Goal: Task Accomplishment & Management: Manage account settings

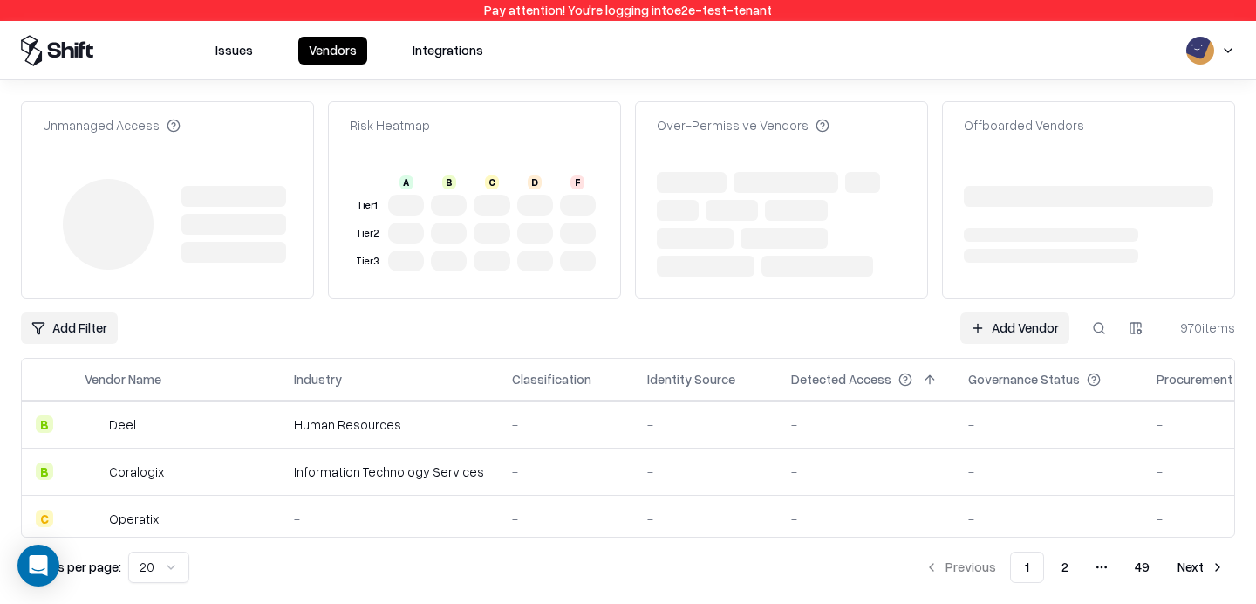
click at [1017, 322] on link "Add Vendor" at bounding box center [1014, 327] width 109 height 31
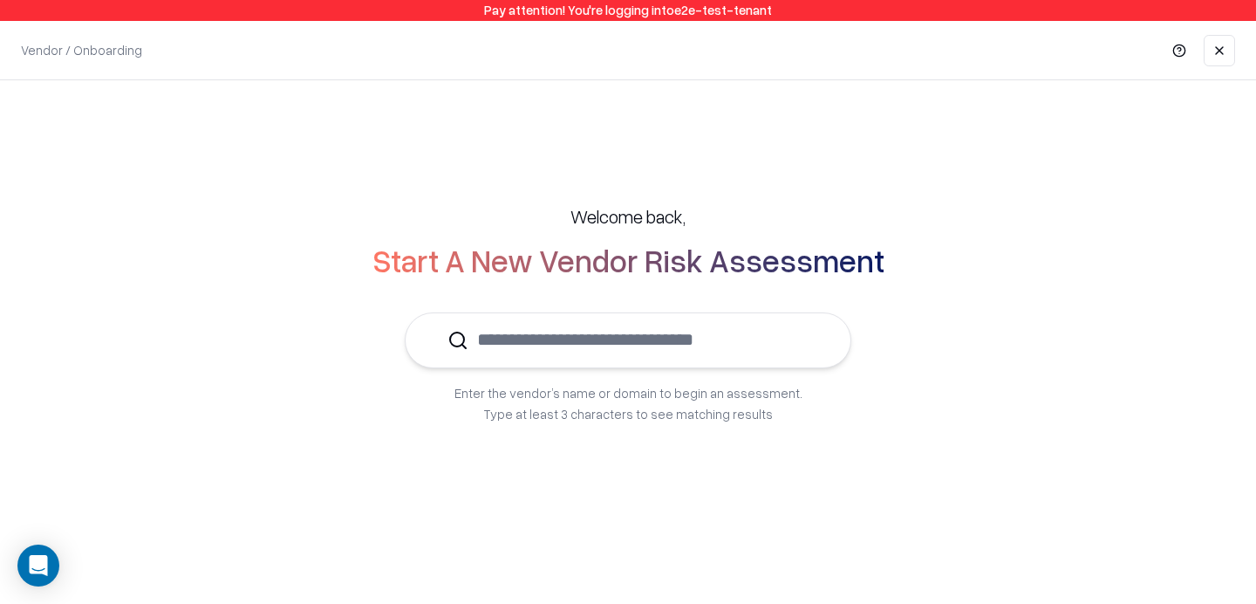
click at [641, 346] on input "text" at bounding box center [638, 339] width 340 height 53
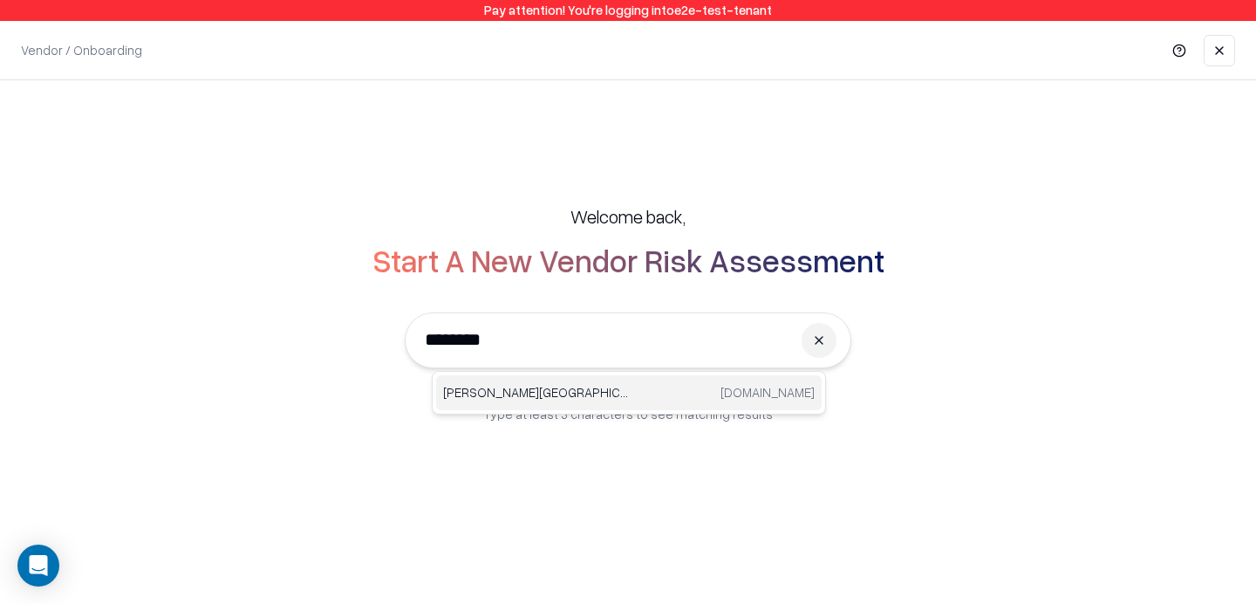
type input "********"
click at [1219, 44] on link at bounding box center [1219, 50] width 31 height 31
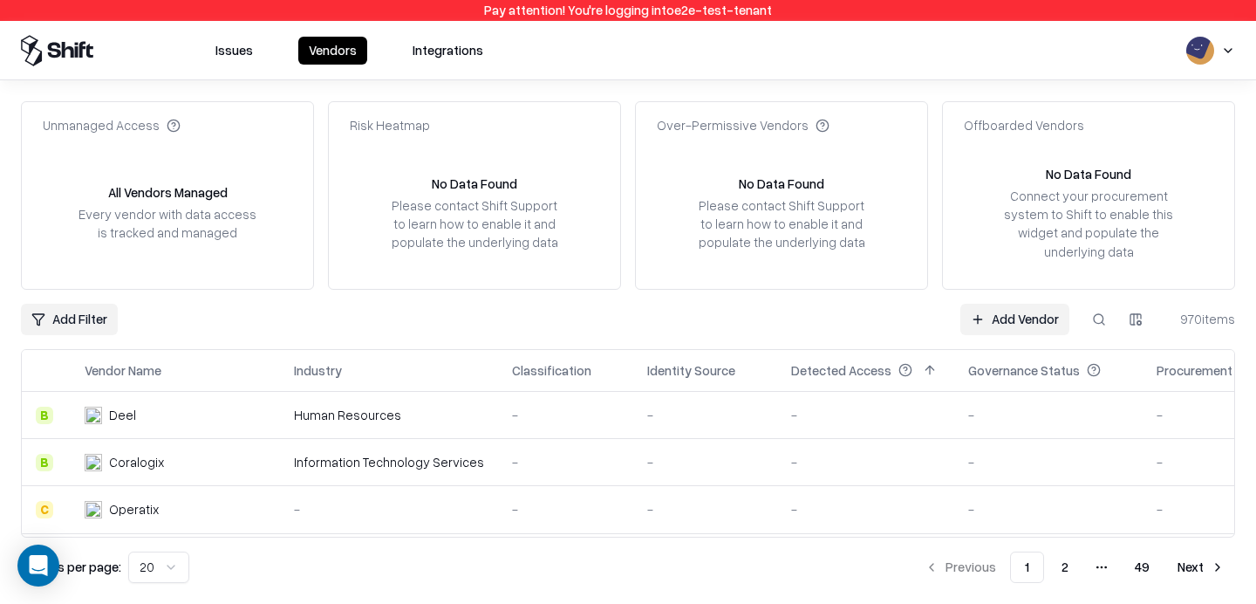
click at [1097, 318] on button at bounding box center [1098, 319] width 31 height 31
type input "********"
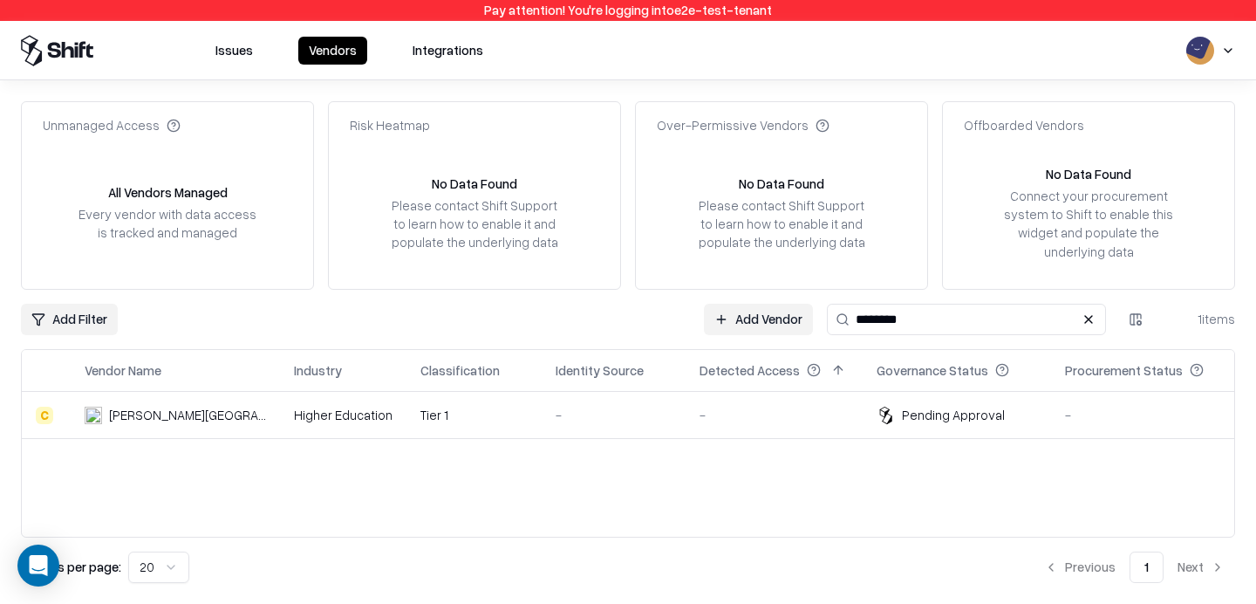
click at [564, 415] on div "-" at bounding box center [614, 415] width 116 height 18
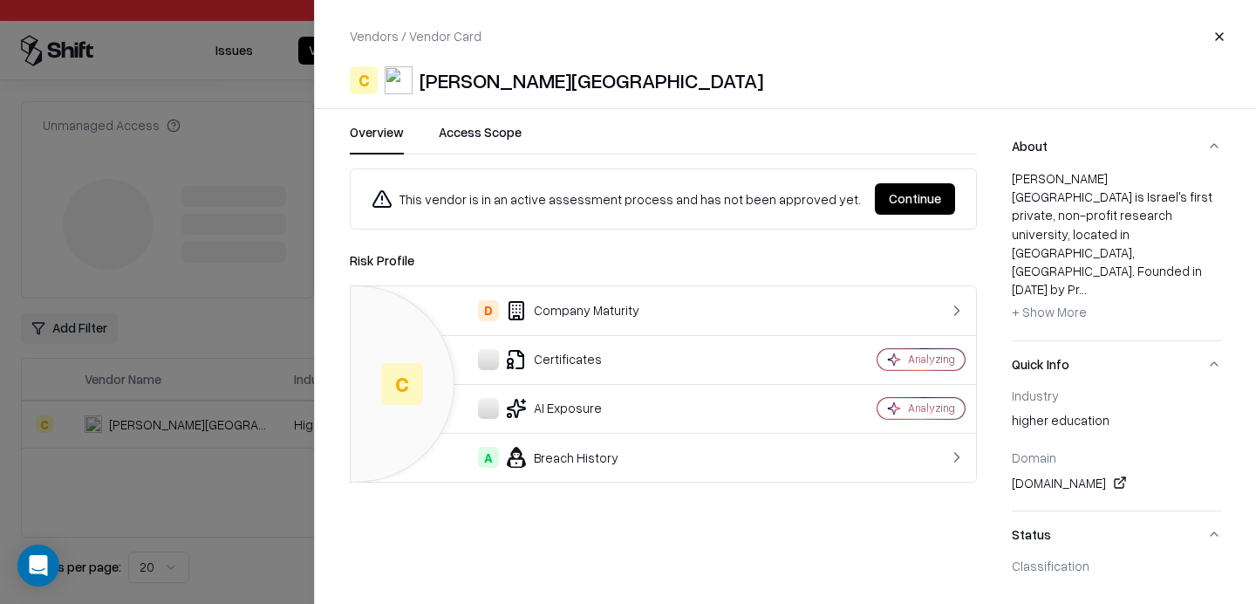
click at [907, 181] on div "This vendor is in an active assessment process and has not been approved yet. C…" at bounding box center [663, 198] width 627 height 61
click at [892, 197] on button "Continue" at bounding box center [915, 198] width 80 height 31
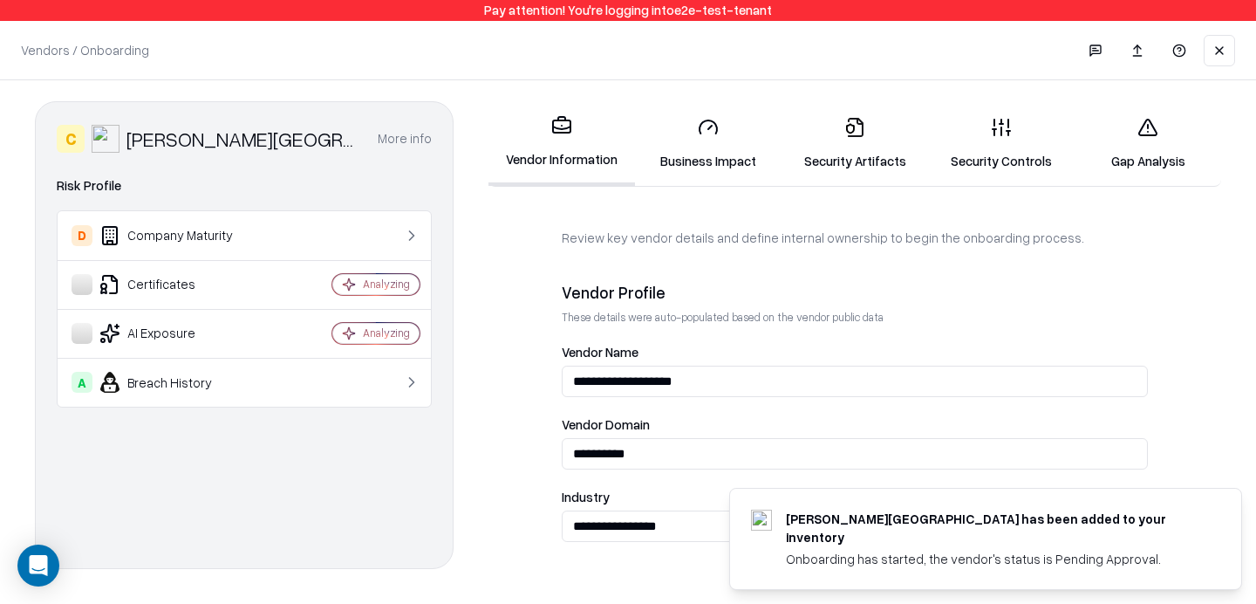
click at [1167, 134] on link "Gap Analysis" at bounding box center [1148, 143] width 147 height 81
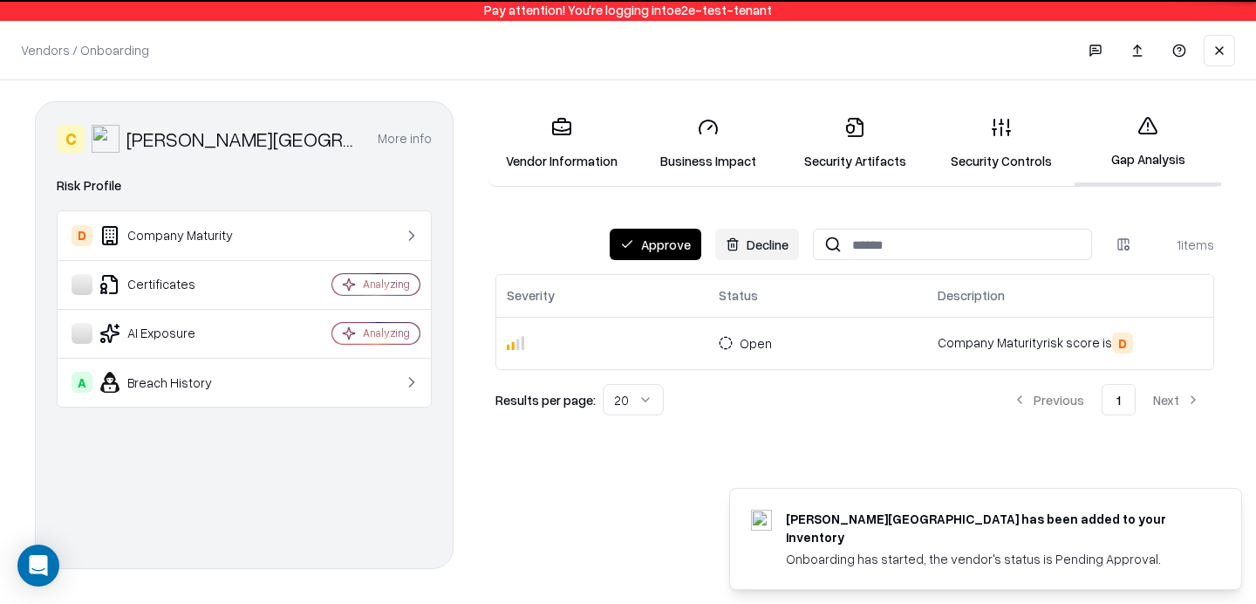
click at [662, 245] on button "Approve" at bounding box center [656, 244] width 92 height 31
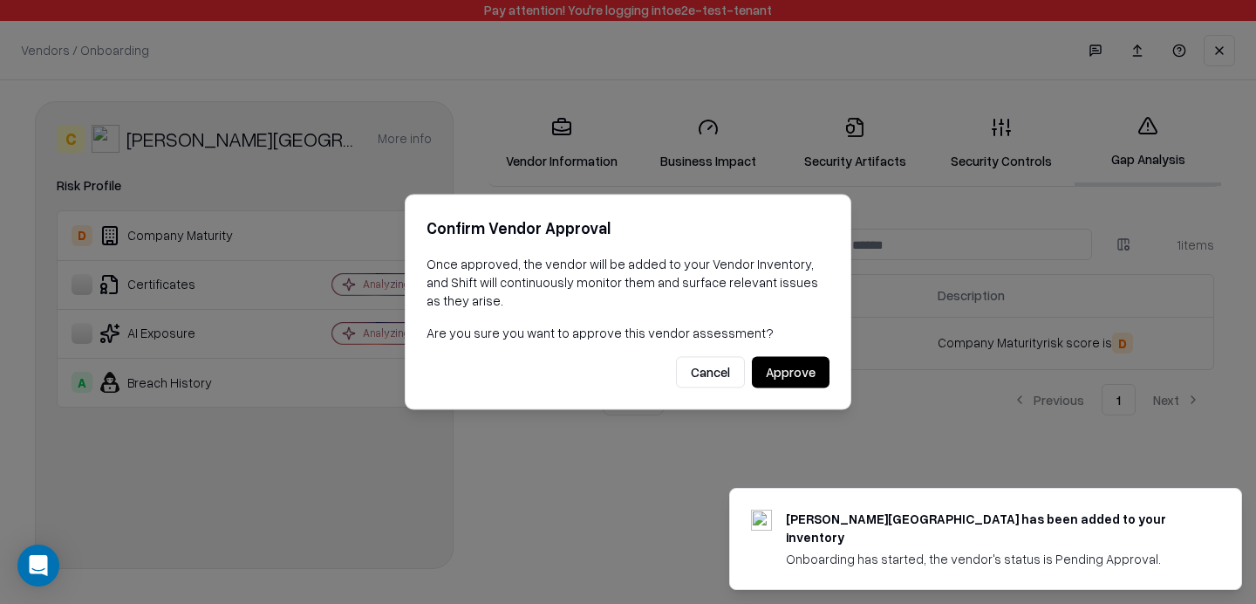
click at [793, 368] on button "Approve" at bounding box center [791, 372] width 78 height 31
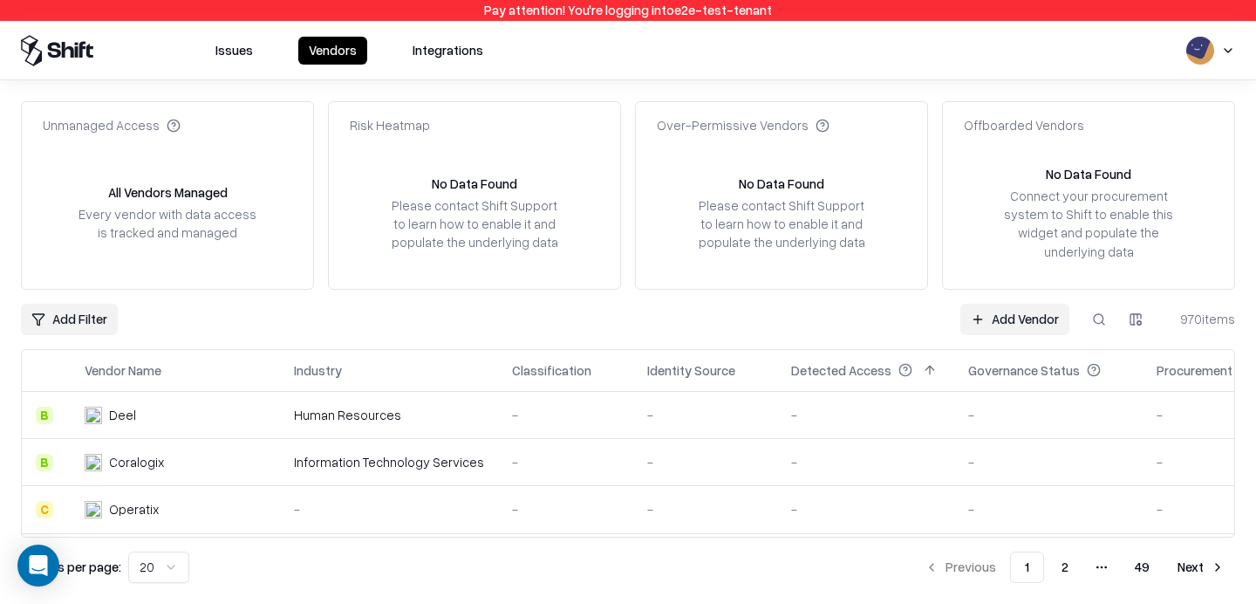
click at [1100, 308] on button at bounding box center [1098, 319] width 31 height 31
type input "********"
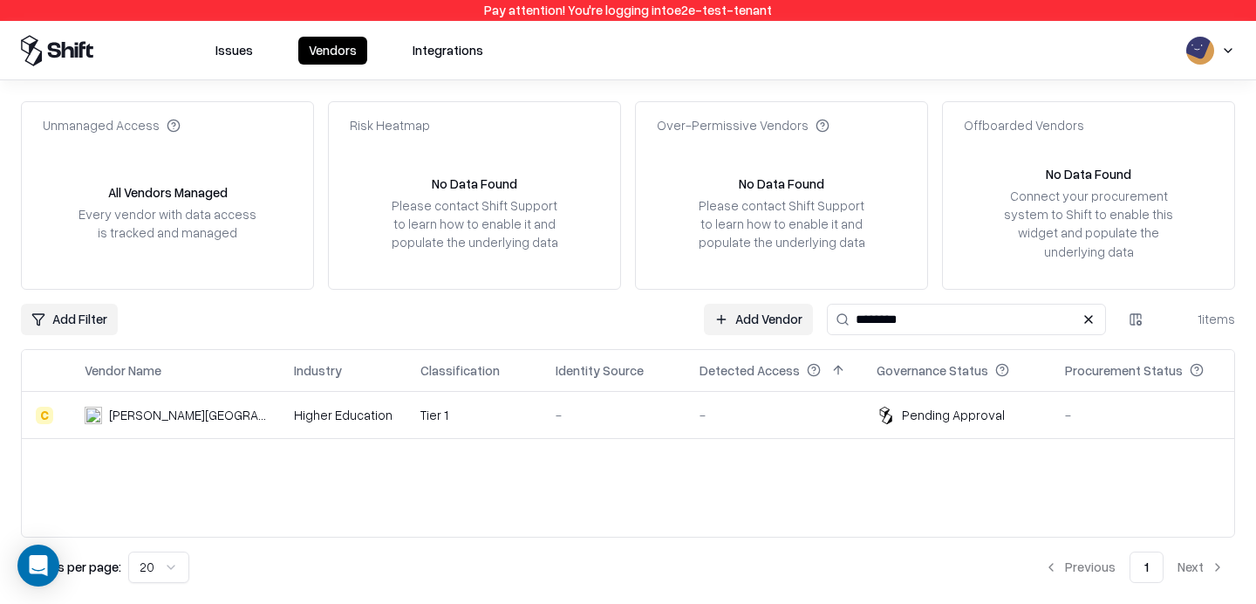
click at [813, 416] on div "-" at bounding box center [774, 415] width 149 height 18
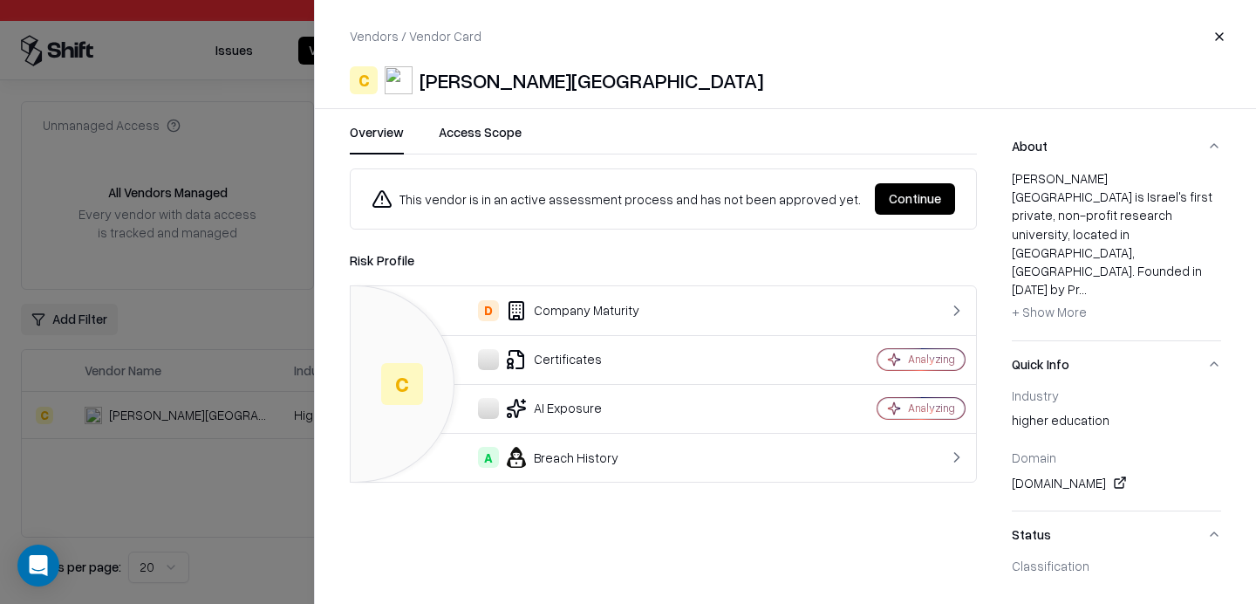
click at [932, 195] on button "Continue" at bounding box center [915, 198] width 80 height 31
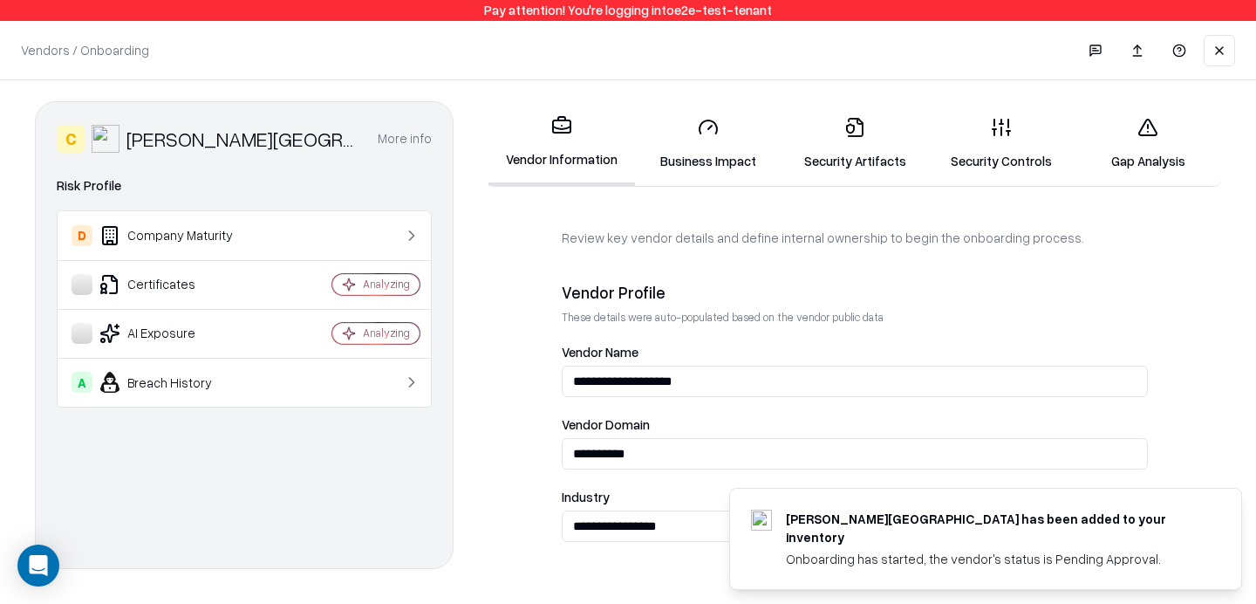
scroll to position [1026, 0]
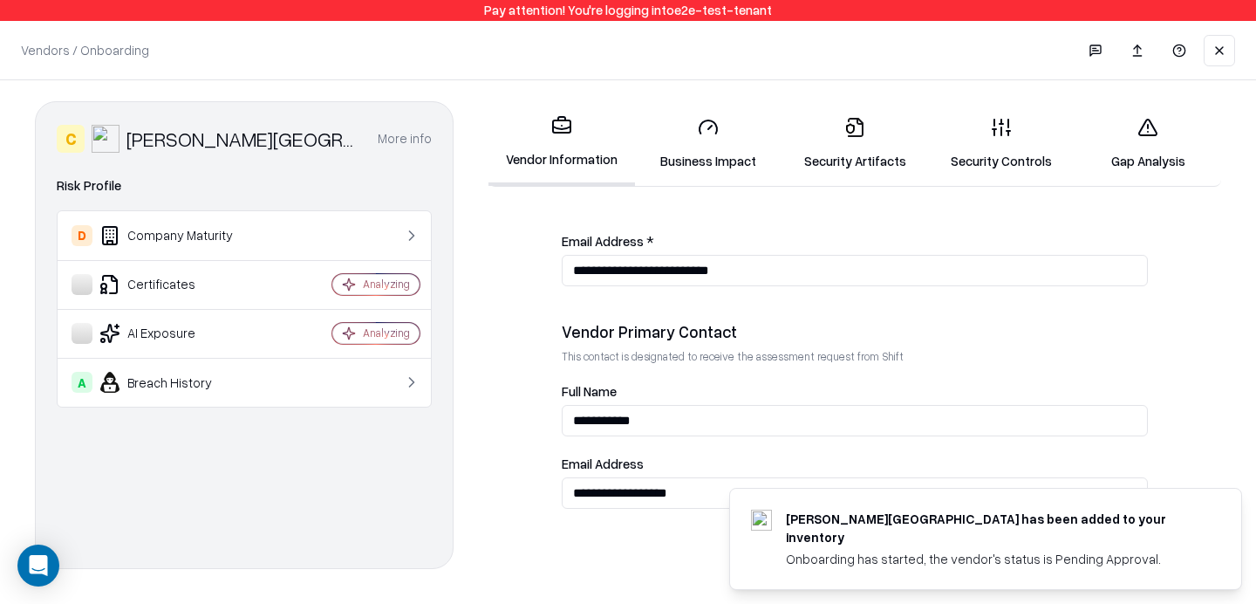
click at [995, 132] on line at bounding box center [995, 132] width 0 height 6
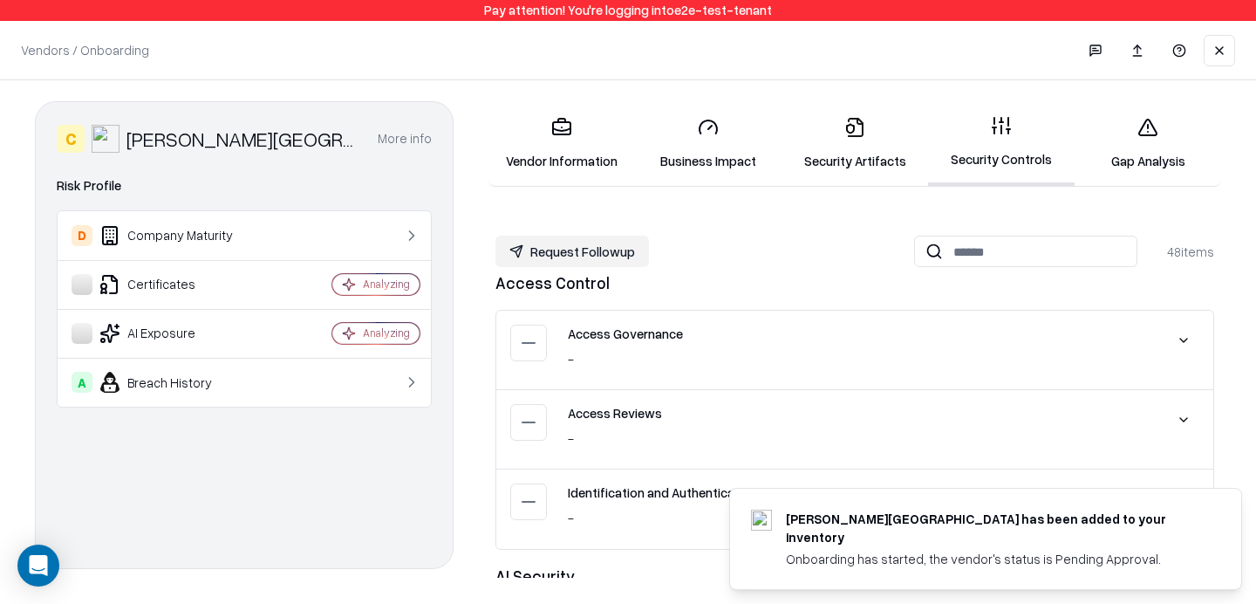
click at [860, 161] on link "Security Artifacts" at bounding box center [855, 143] width 147 height 81
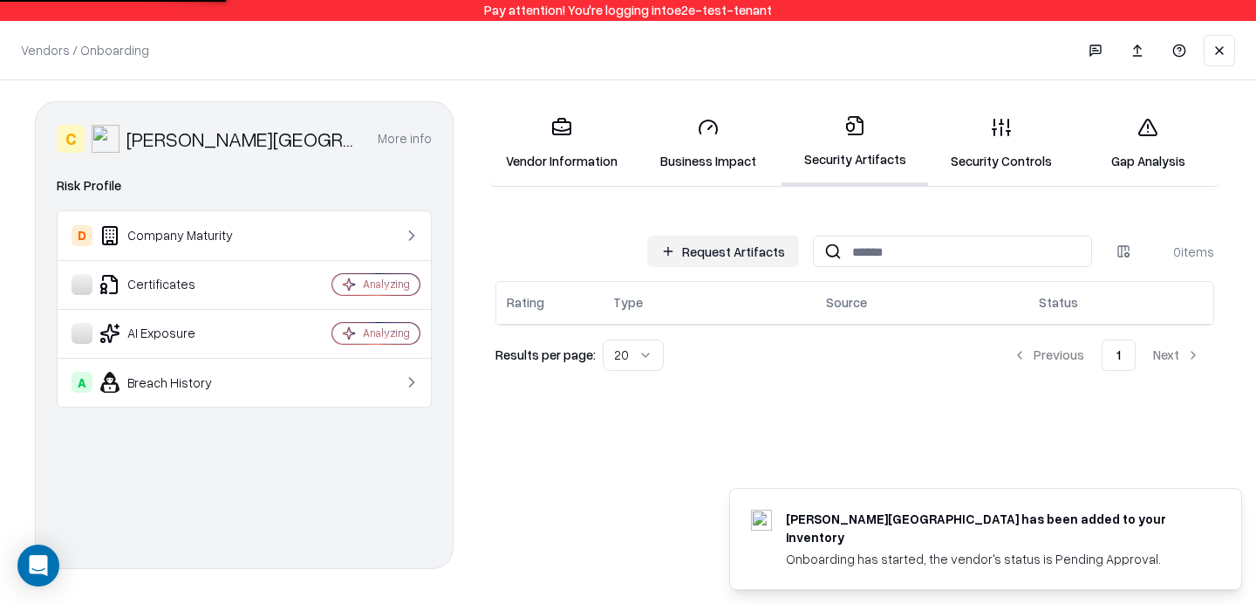
click at [742, 257] on button "Request Artifacts" at bounding box center [723, 251] width 152 height 31
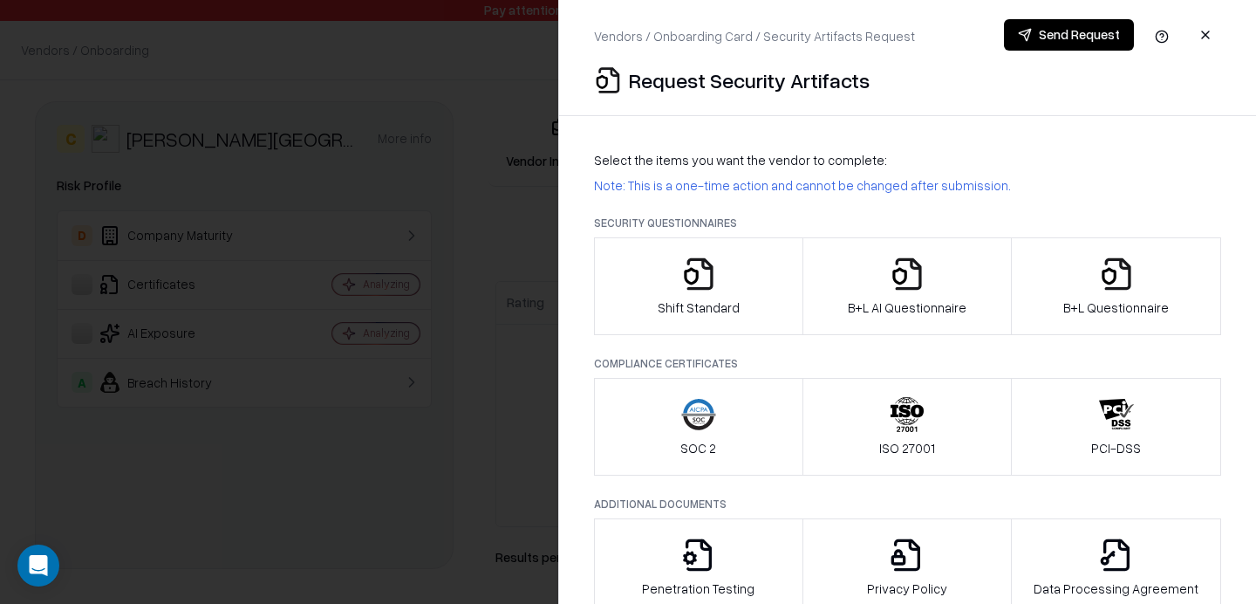
click at [1063, 270] on button "B+L Questionnaire" at bounding box center [1116, 286] width 210 height 98
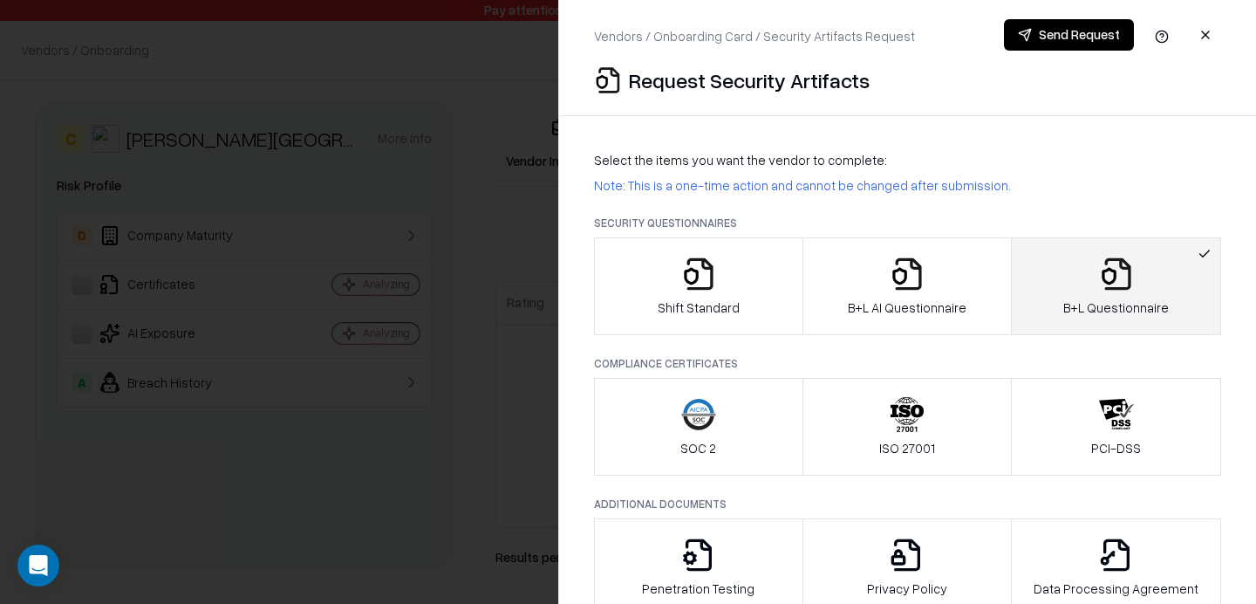
click at [1077, 44] on button "Send Request" at bounding box center [1069, 34] width 130 height 31
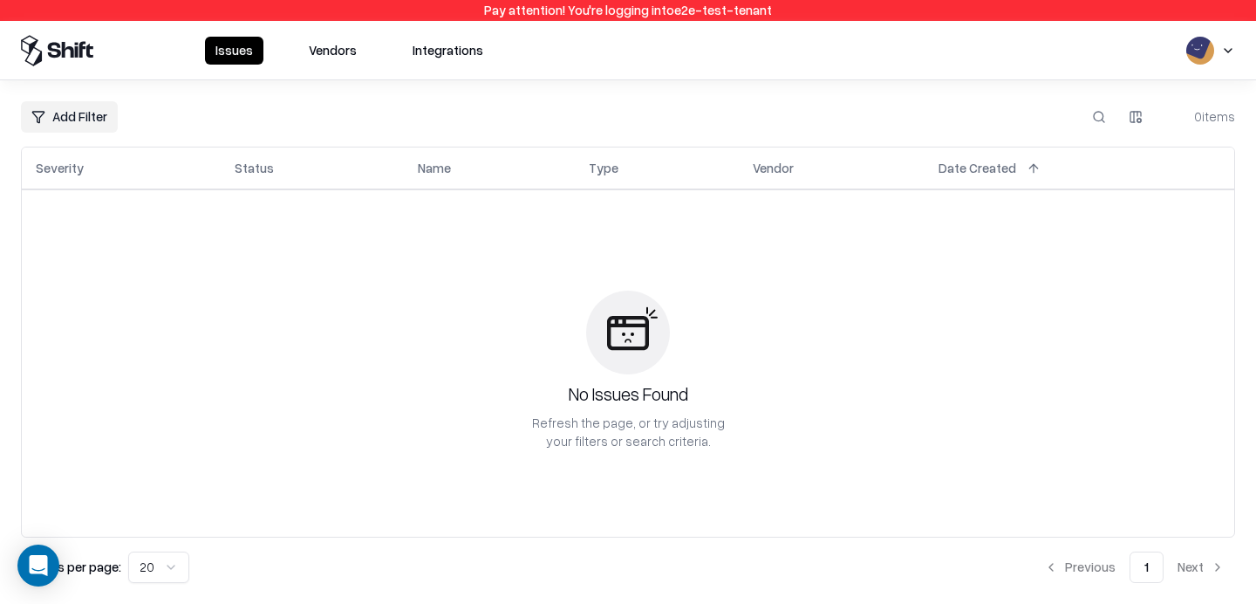
click at [311, 58] on button "Vendors" at bounding box center [332, 51] width 69 height 28
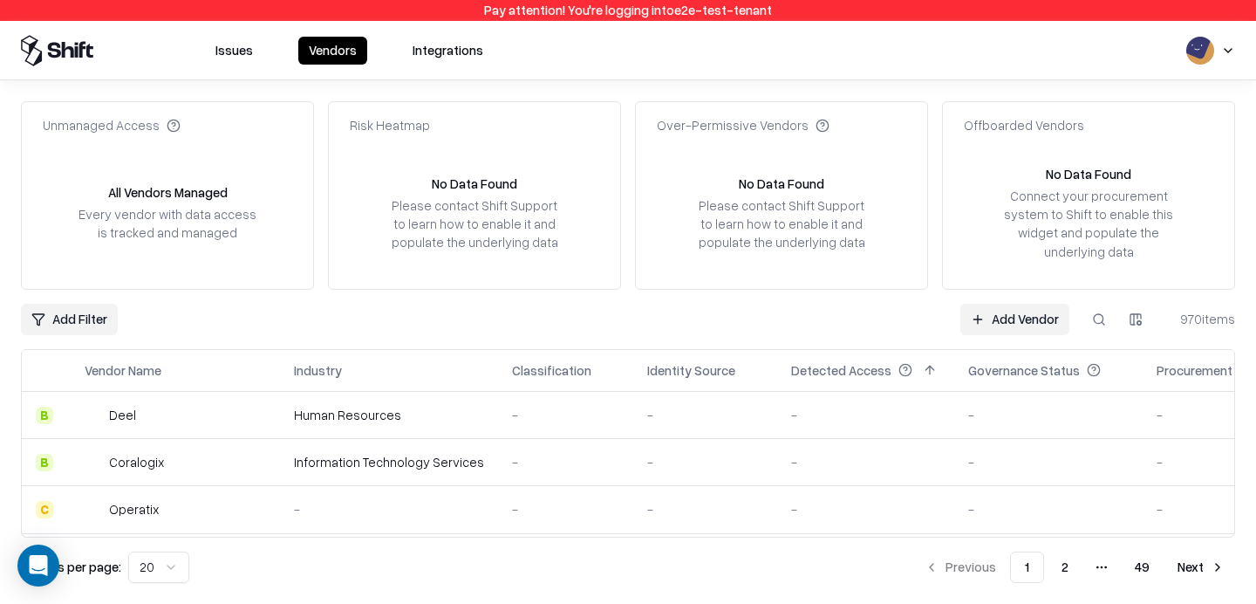
click at [1098, 316] on button at bounding box center [1098, 319] width 31 height 31
type input "********"
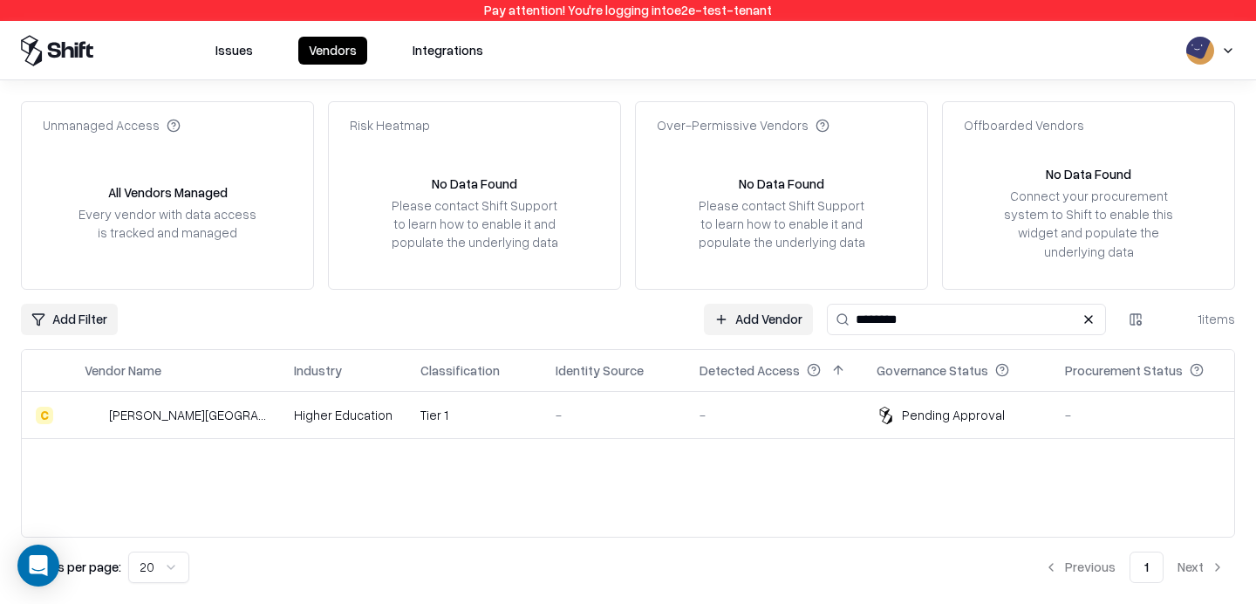
click at [733, 417] on div "-" at bounding box center [774, 415] width 149 height 18
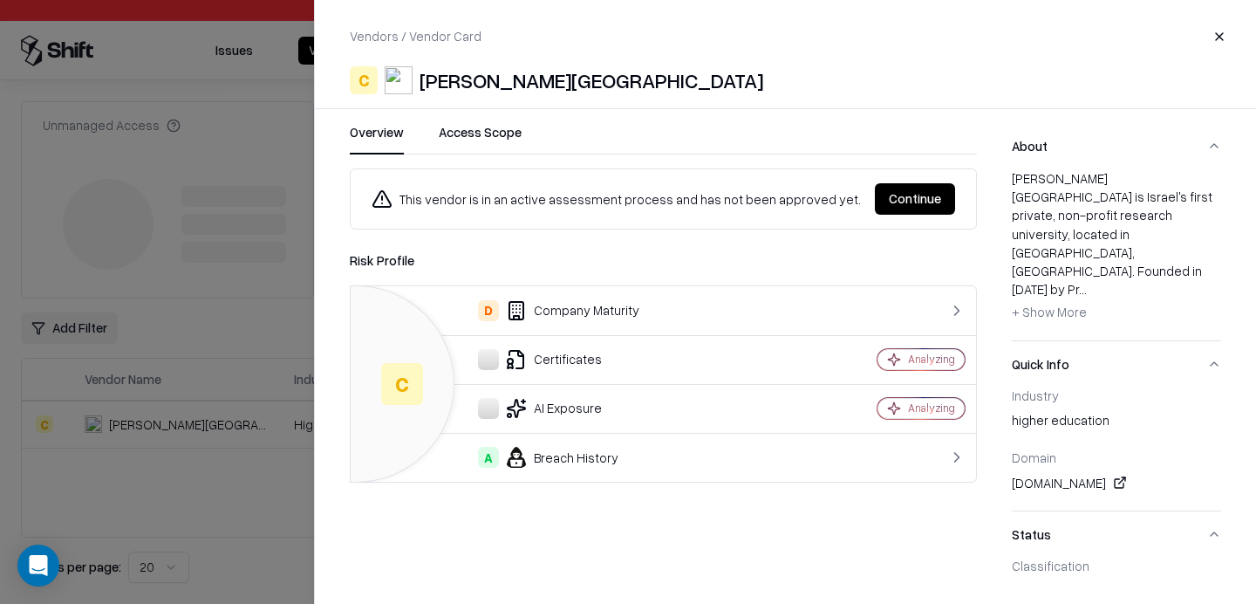
click at [923, 194] on button "Continue" at bounding box center [915, 198] width 80 height 31
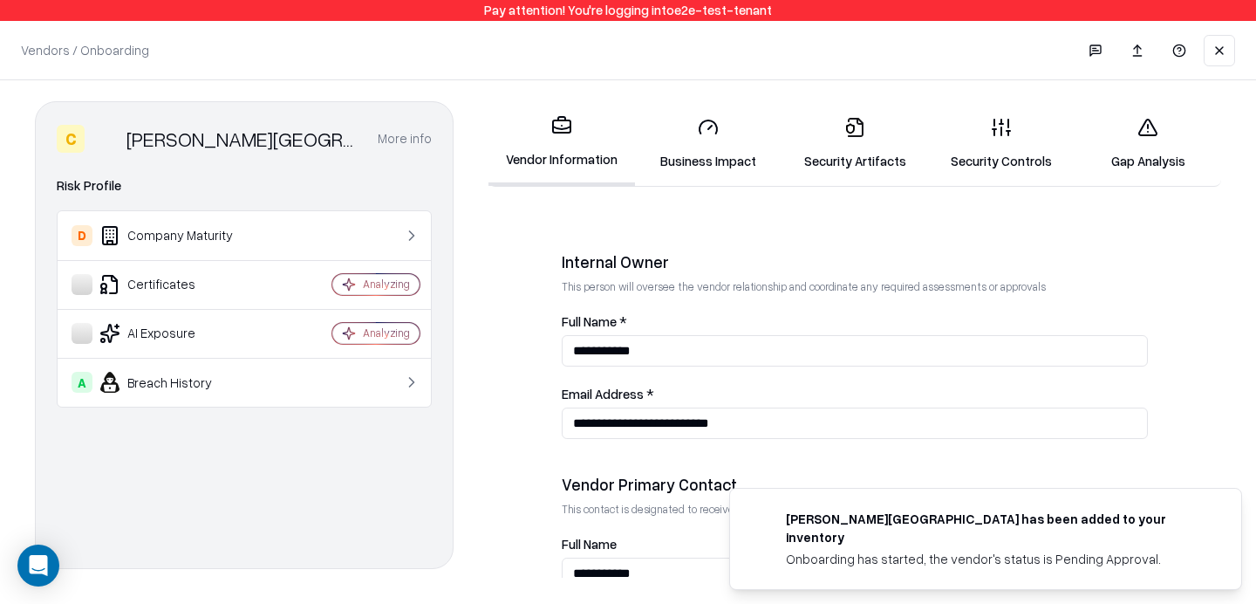
scroll to position [1026, 0]
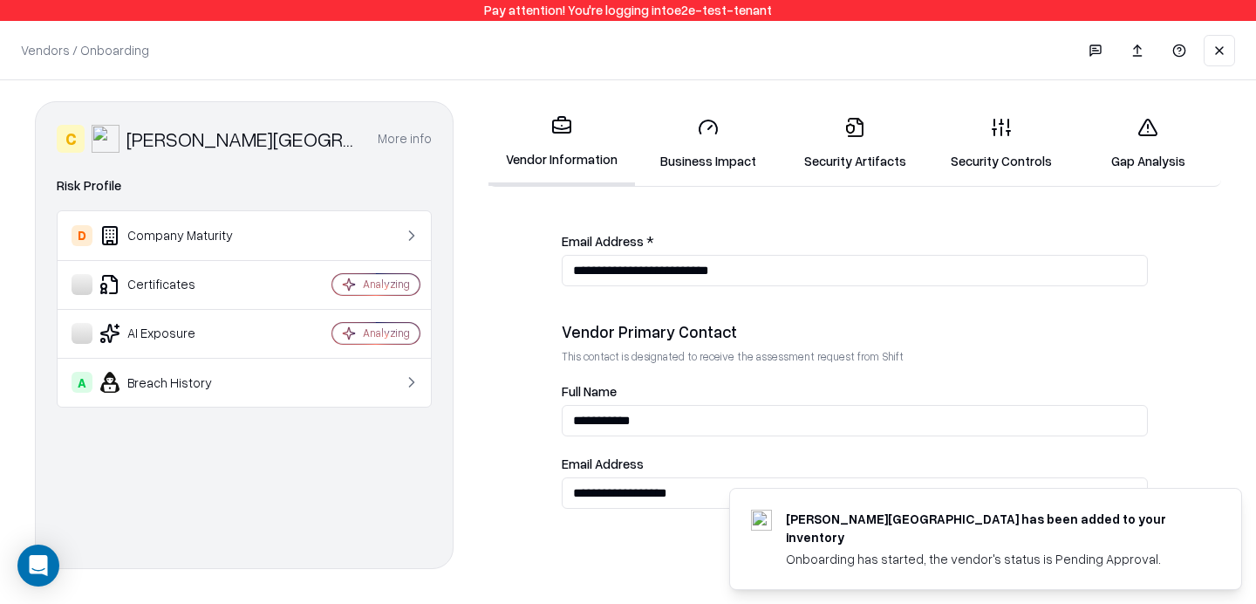
click at [1159, 136] on link "Gap Analysis" at bounding box center [1148, 143] width 147 height 81
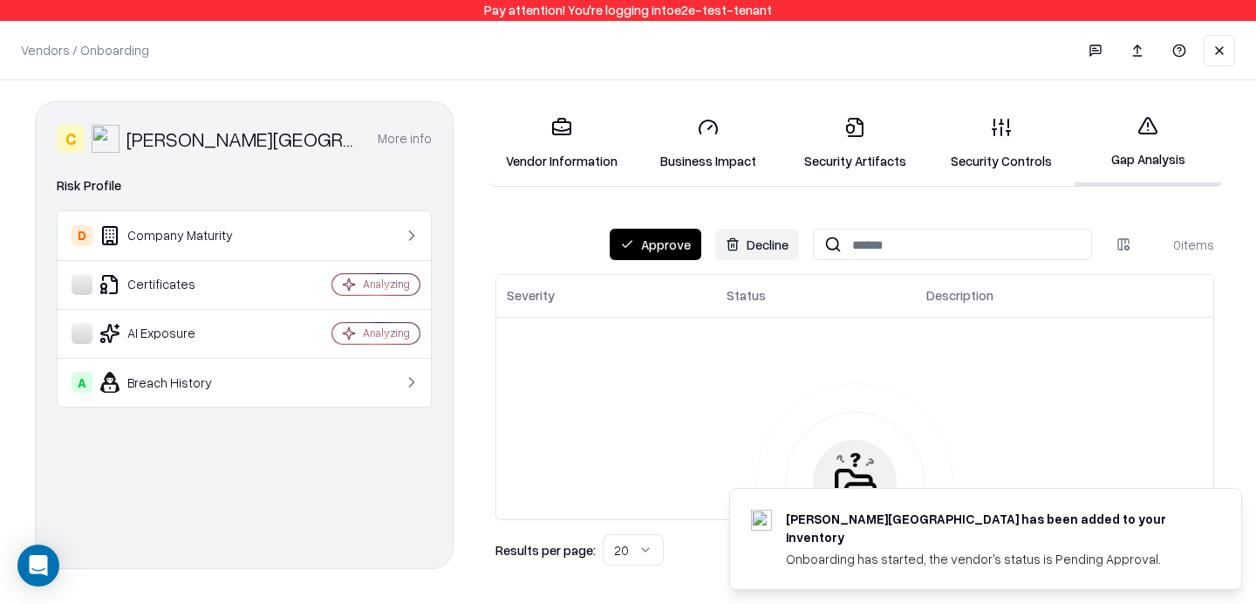
click at [663, 261] on div "Approve Decline 0 items Severity Status Description No Security Gaps Found Resu…" at bounding box center [855, 397] width 719 height 337
click at [674, 244] on button "Approve" at bounding box center [656, 244] width 92 height 31
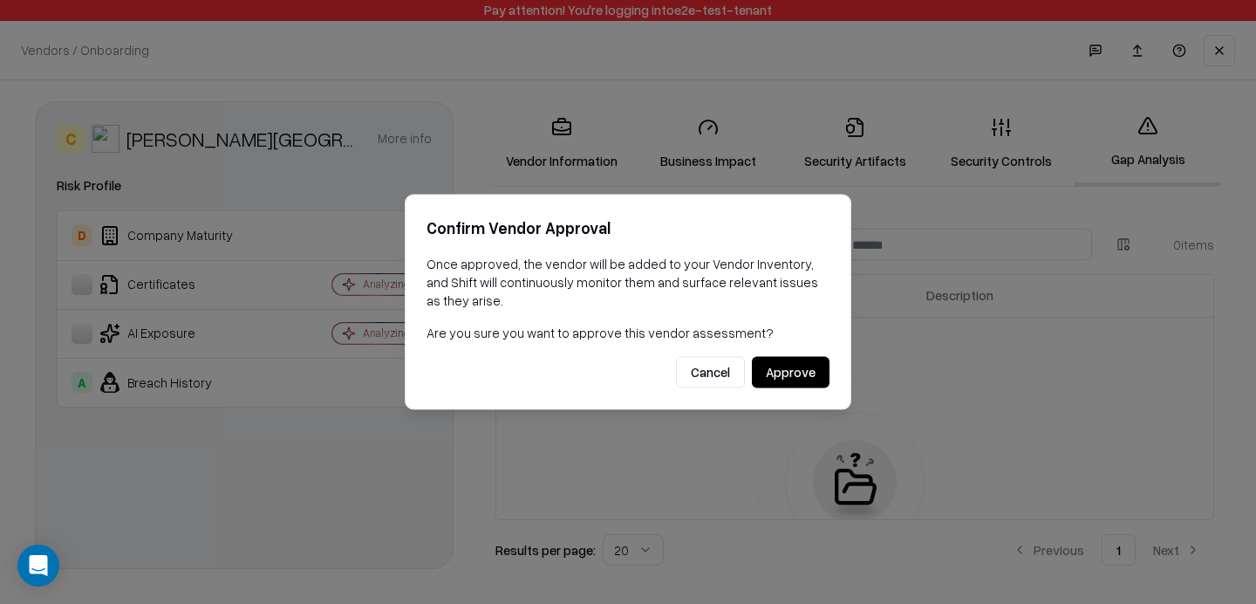
click at [774, 367] on button "Approve" at bounding box center [791, 372] width 78 height 31
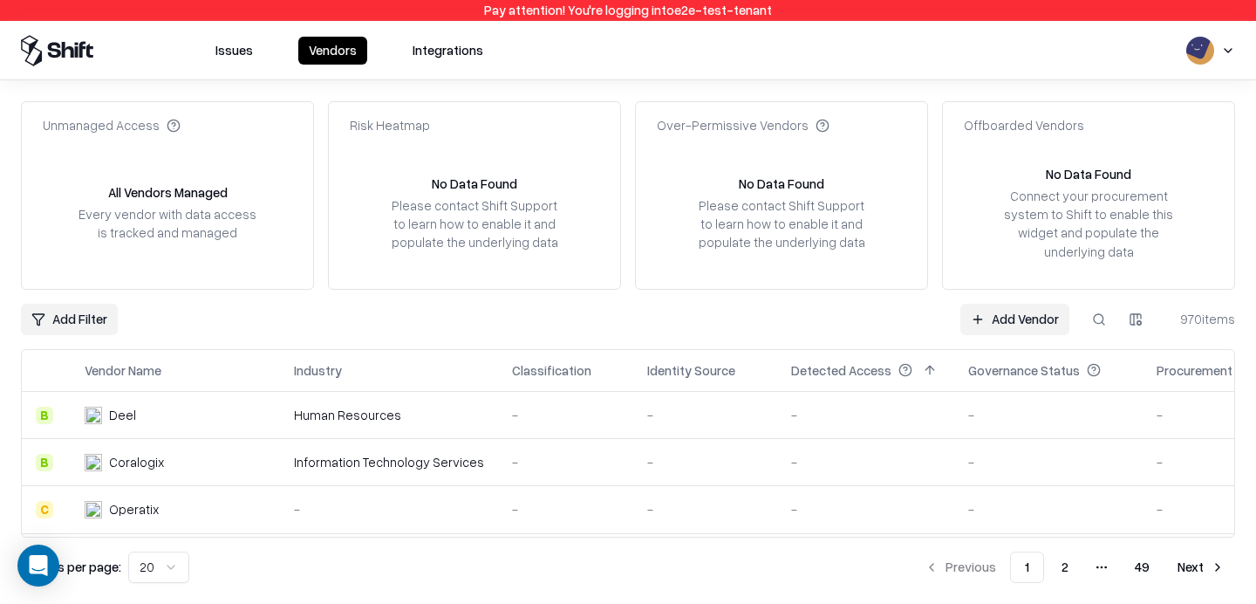
click at [1089, 321] on button at bounding box center [1098, 319] width 31 height 31
type input "********"
type input "***"
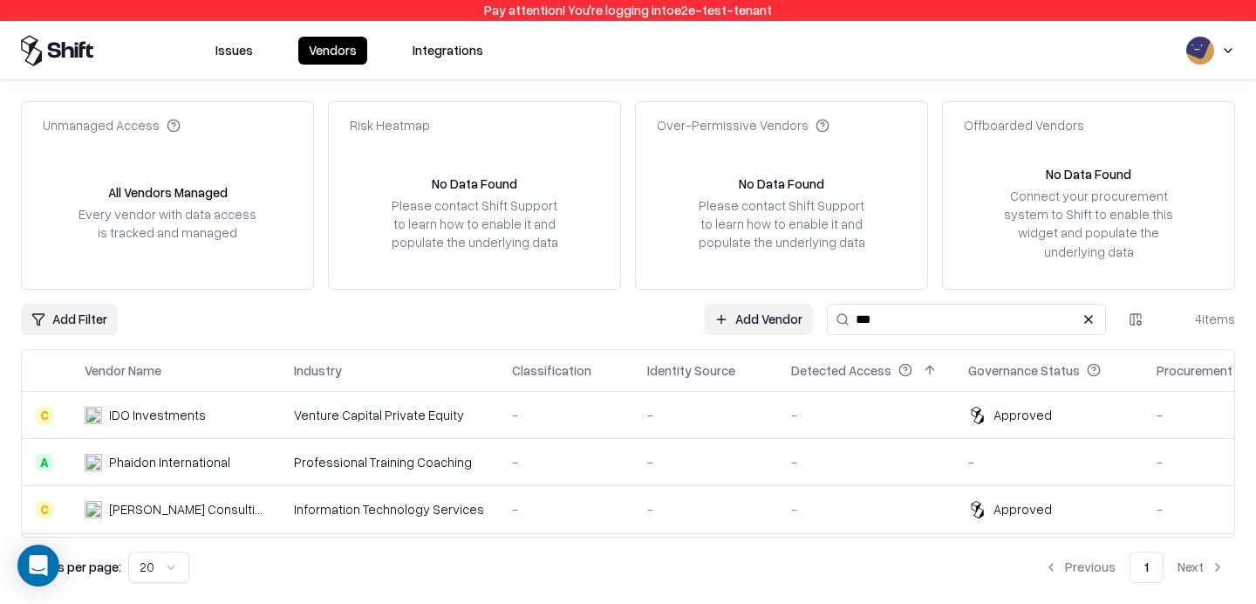
click at [771, 325] on link "Add Vendor" at bounding box center [758, 319] width 109 height 31
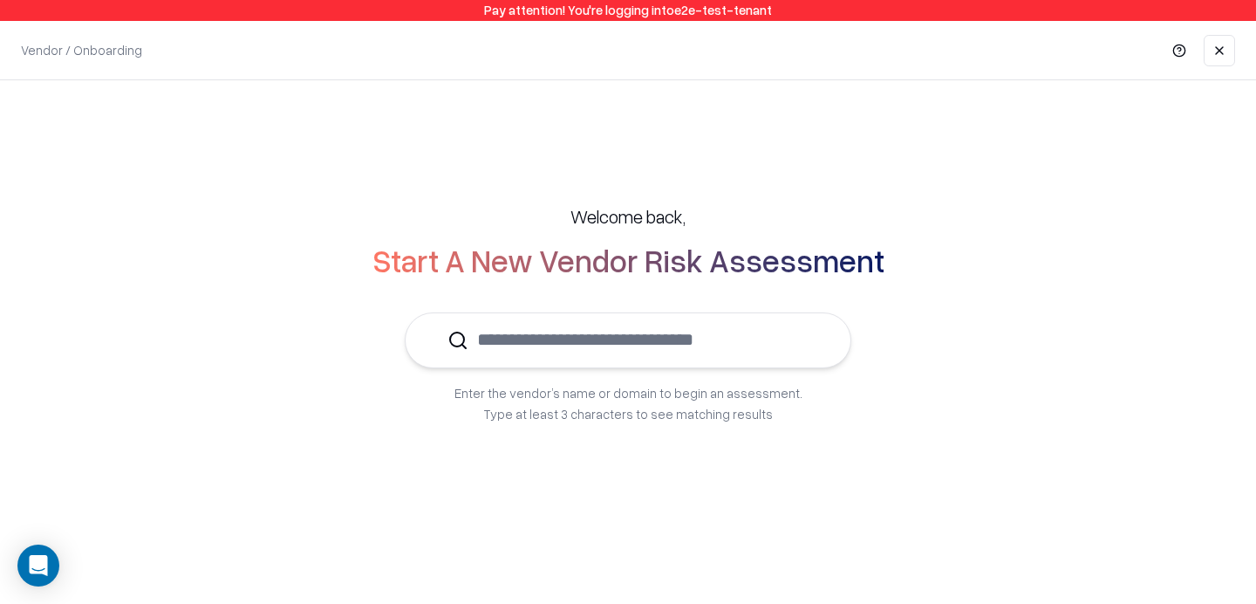
click at [618, 339] on input "text" at bounding box center [638, 339] width 340 height 53
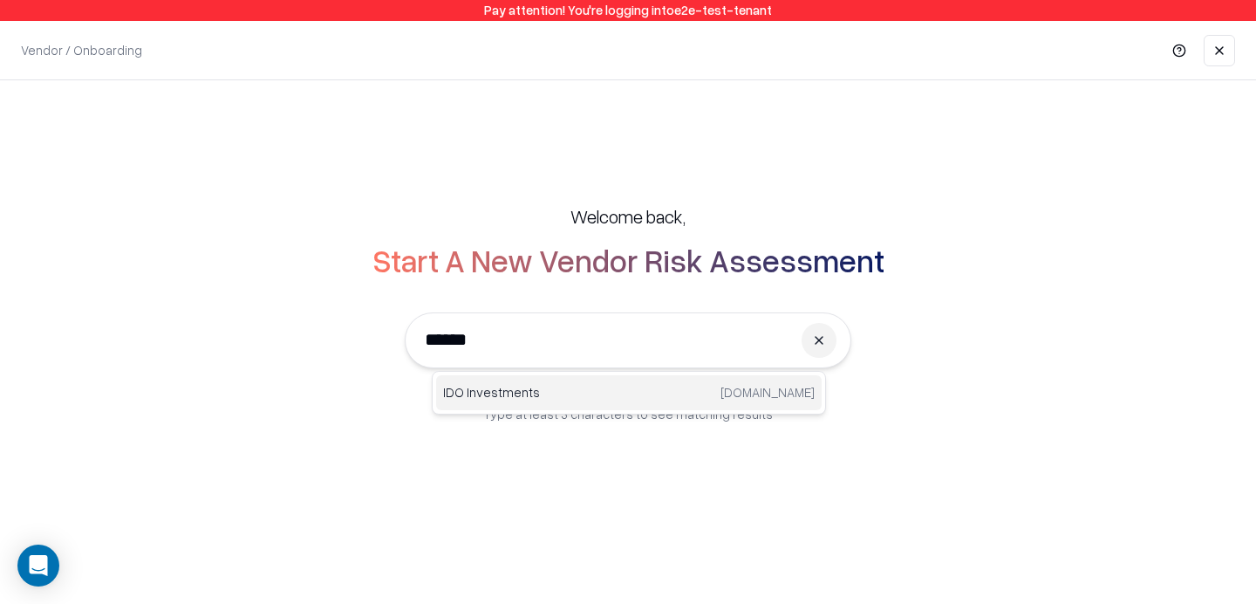
click at [496, 401] on div "IDO Investments ido.om" at bounding box center [629, 392] width 386 height 35
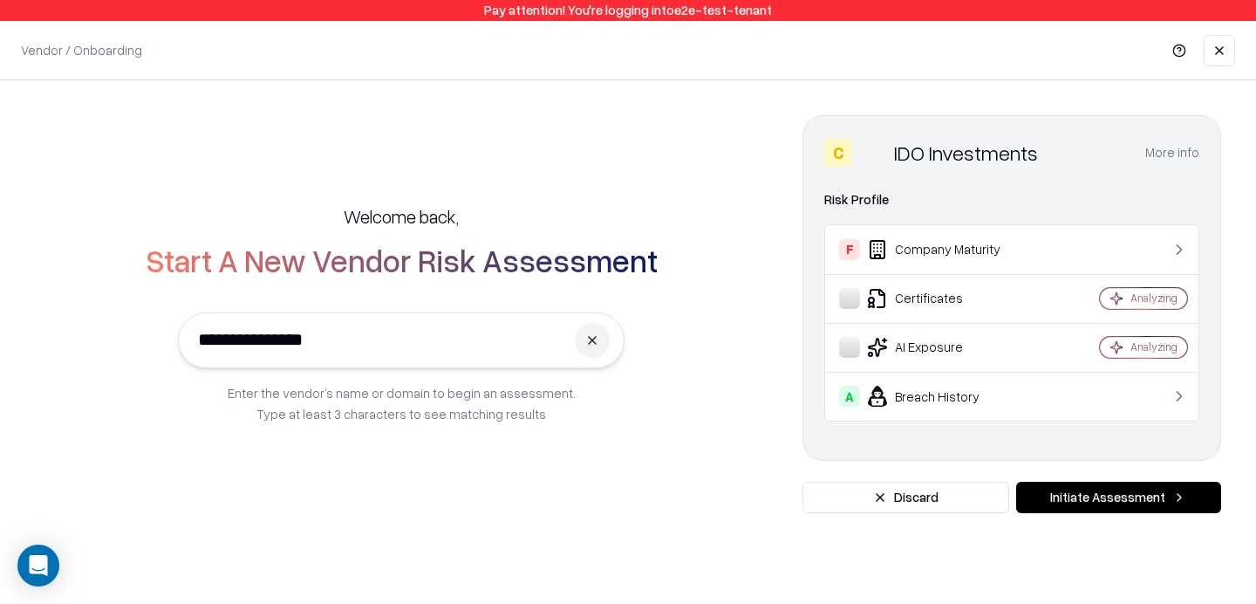
type input "**********"
click at [1089, 494] on button "Initiate Assessment" at bounding box center [1118, 497] width 205 height 31
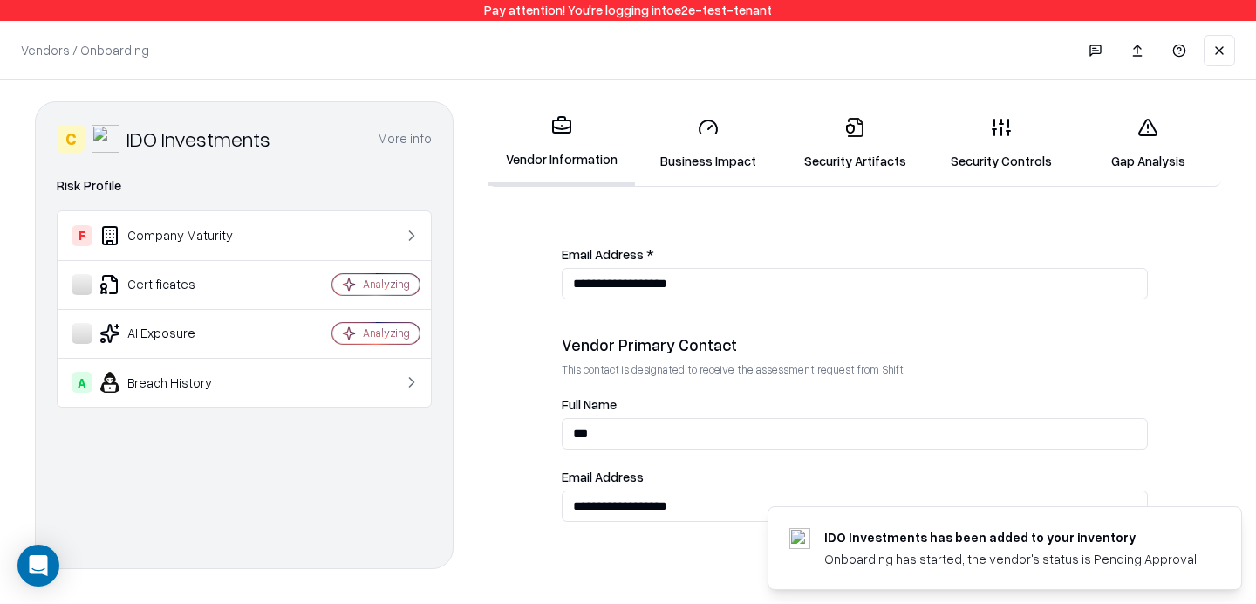
scroll to position [1026, 0]
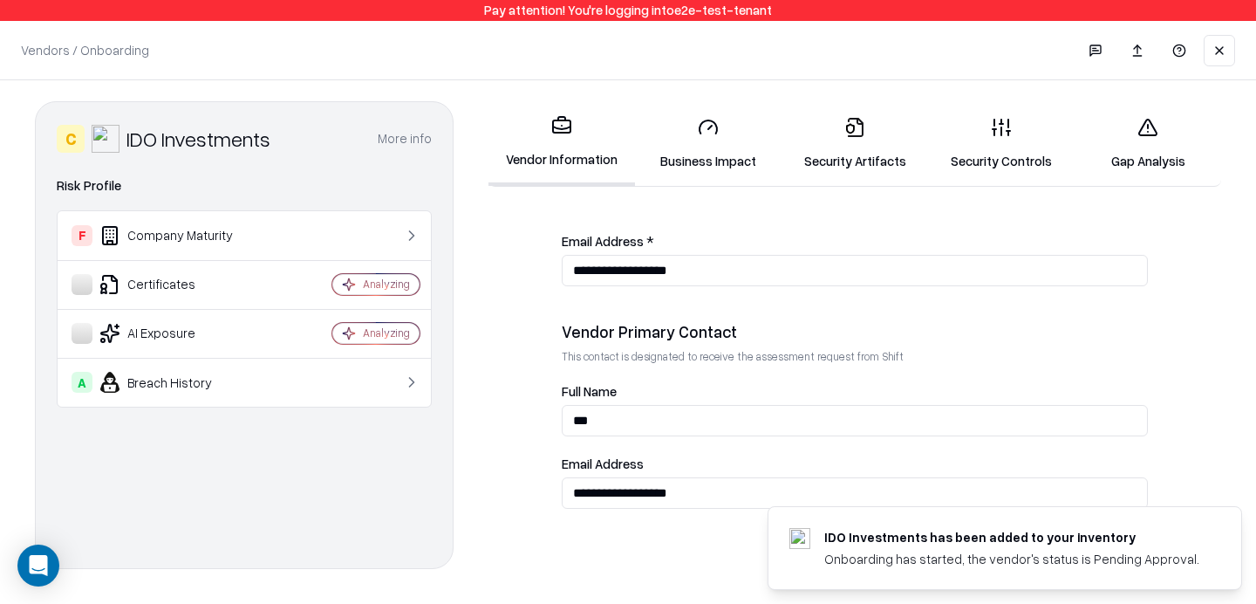
click at [1163, 129] on link "Gap Analysis" at bounding box center [1148, 143] width 147 height 81
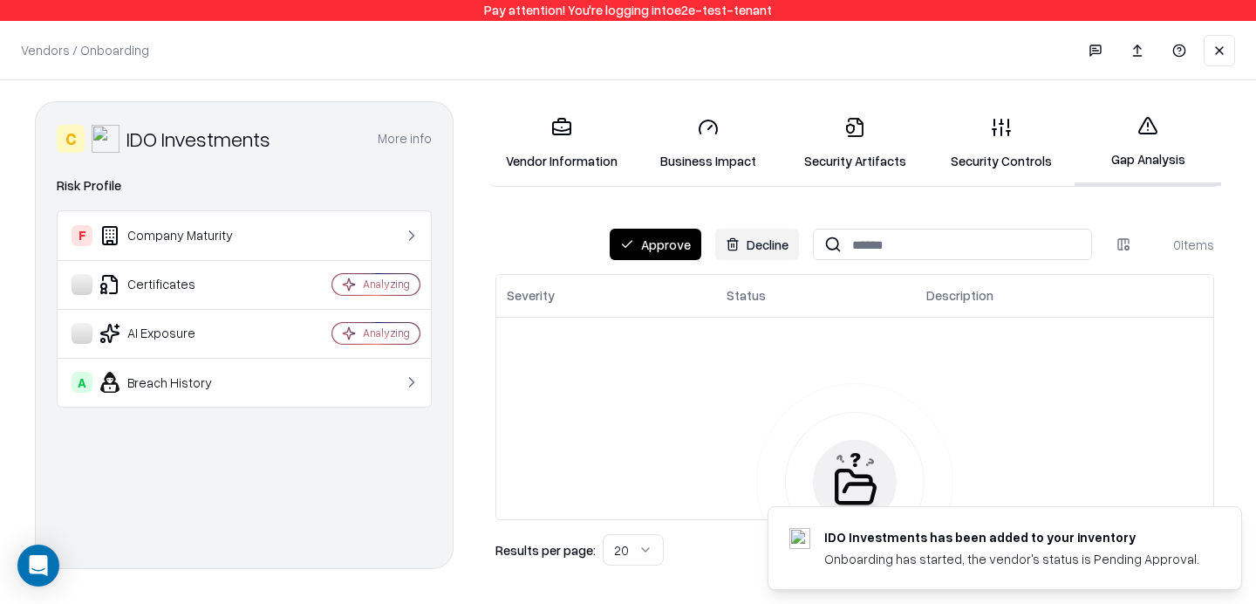
click at [670, 229] on button "Approve" at bounding box center [656, 244] width 92 height 31
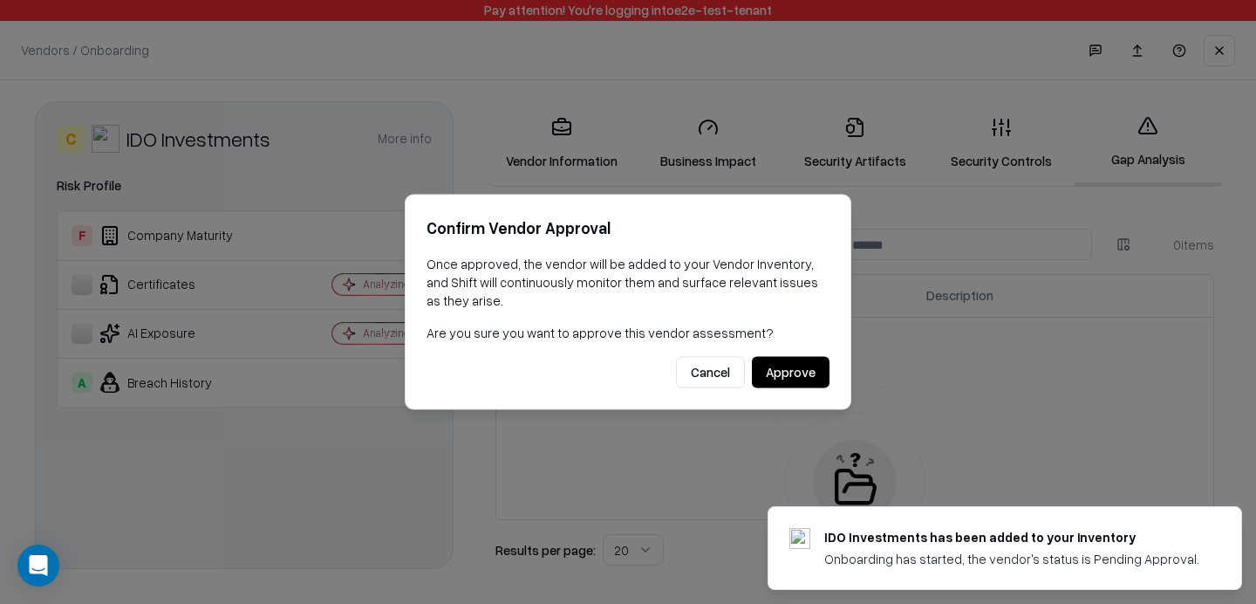
click at [785, 371] on button "Approve" at bounding box center [791, 372] width 78 height 31
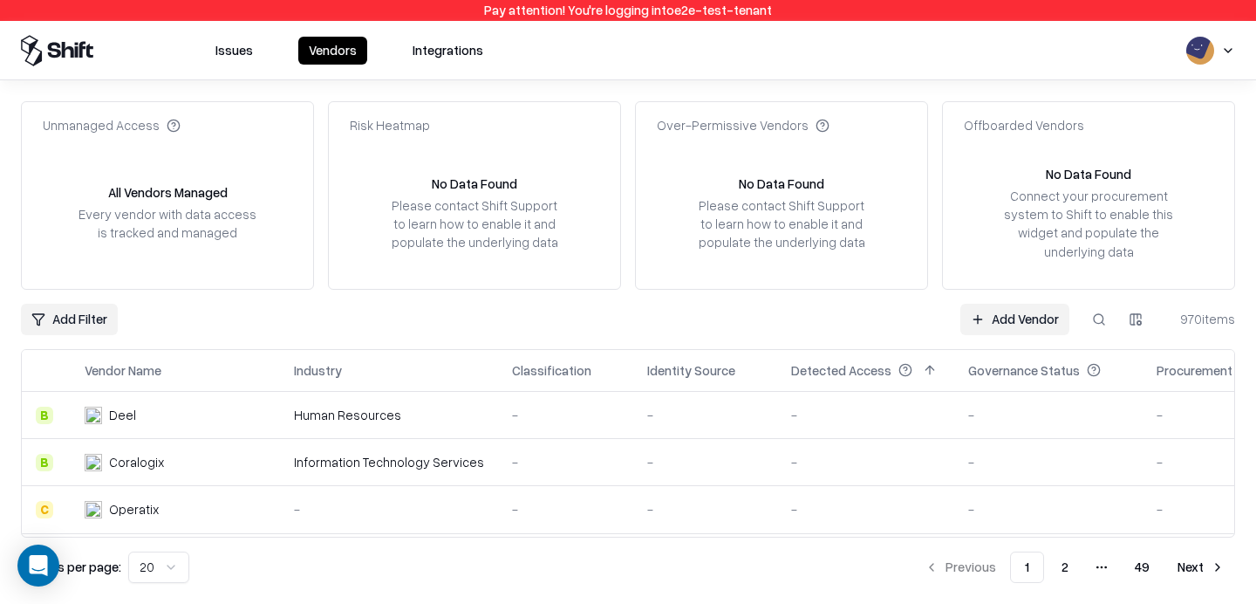
click at [1104, 319] on button at bounding box center [1098, 319] width 31 height 31
type input "***"
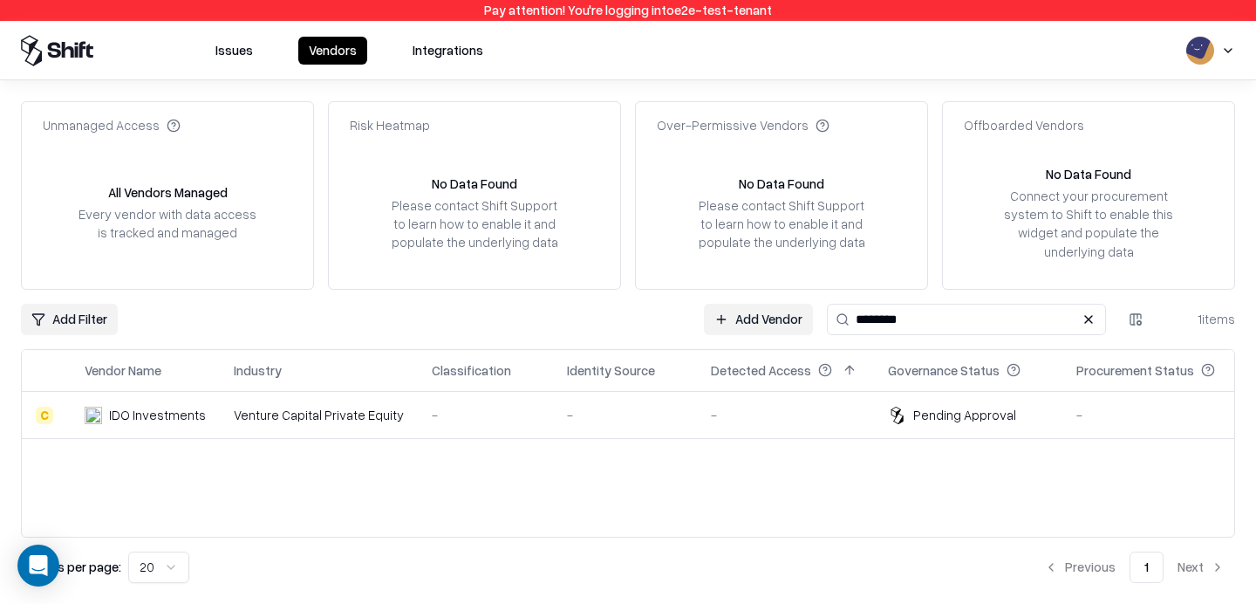
type input "********"
click at [485, 420] on div "-" at bounding box center [485, 415] width 107 height 18
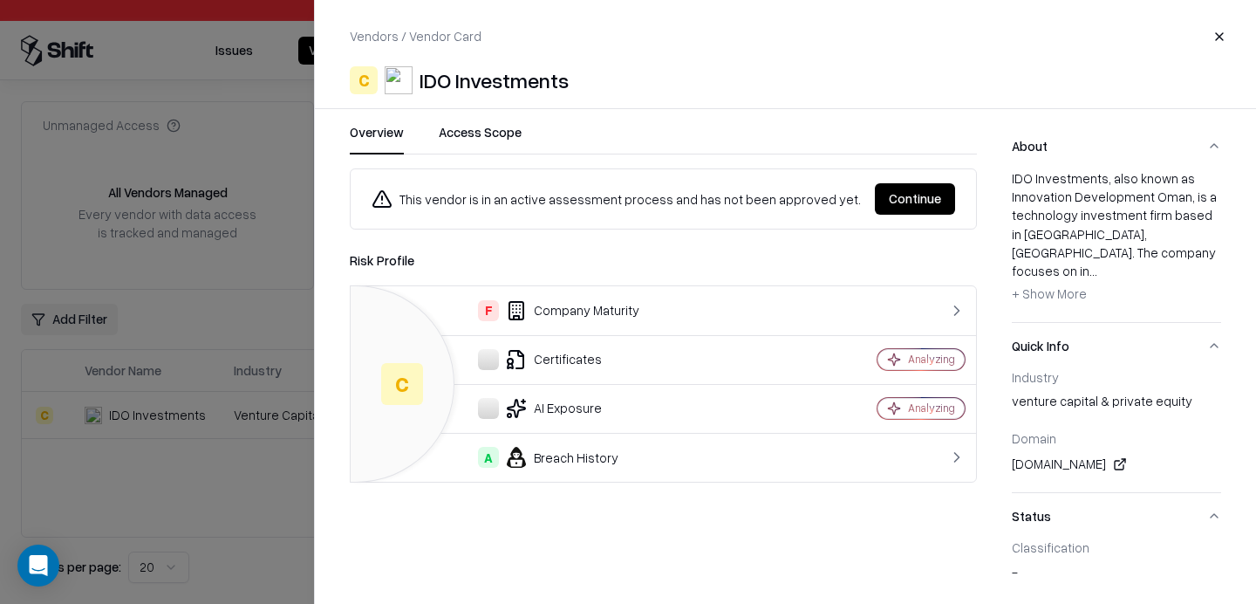
click at [923, 198] on button "Continue" at bounding box center [915, 198] width 80 height 31
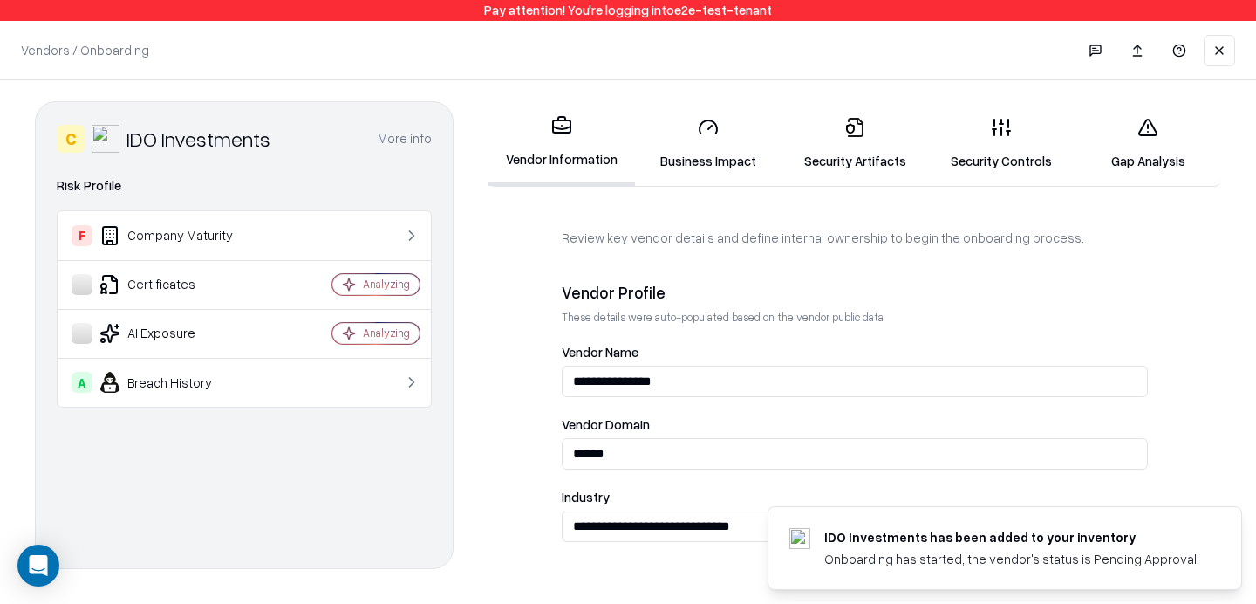
click at [748, 124] on link "Business Impact" at bounding box center [708, 143] width 147 height 81
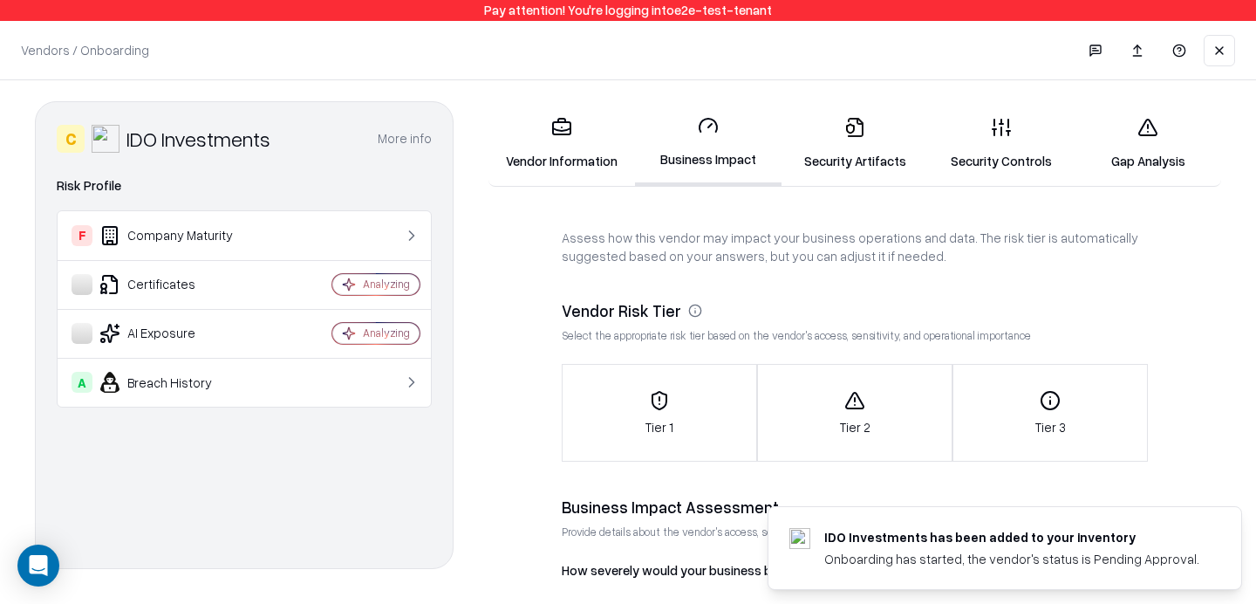
click at [568, 147] on link "Vendor Information" at bounding box center [562, 143] width 147 height 81
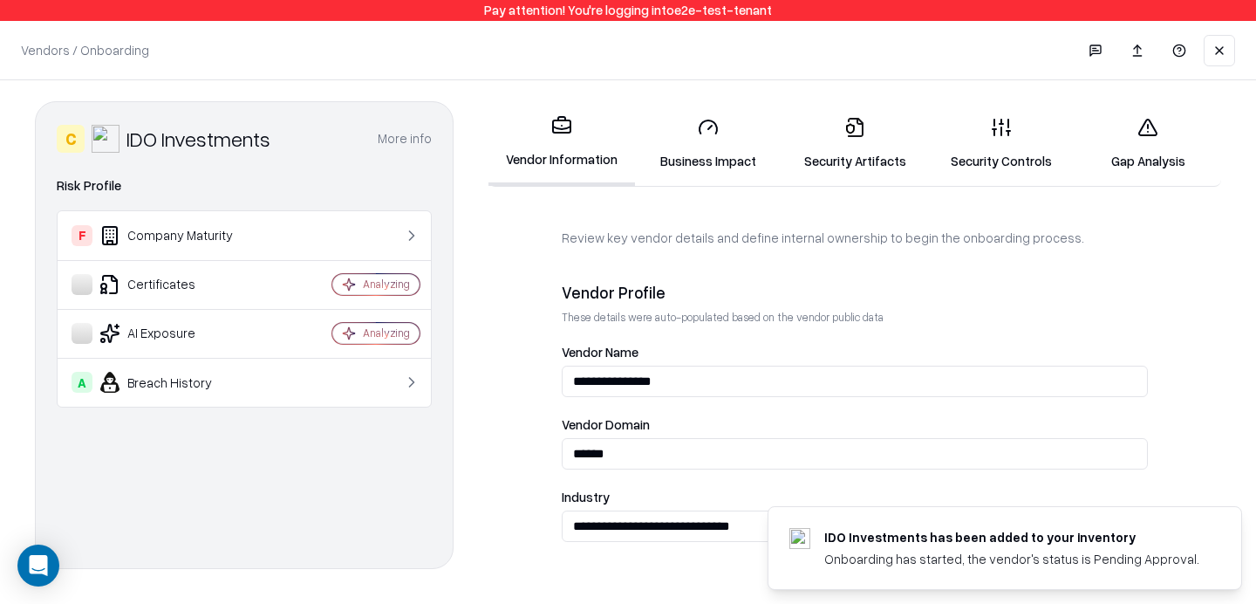
scroll to position [1026, 0]
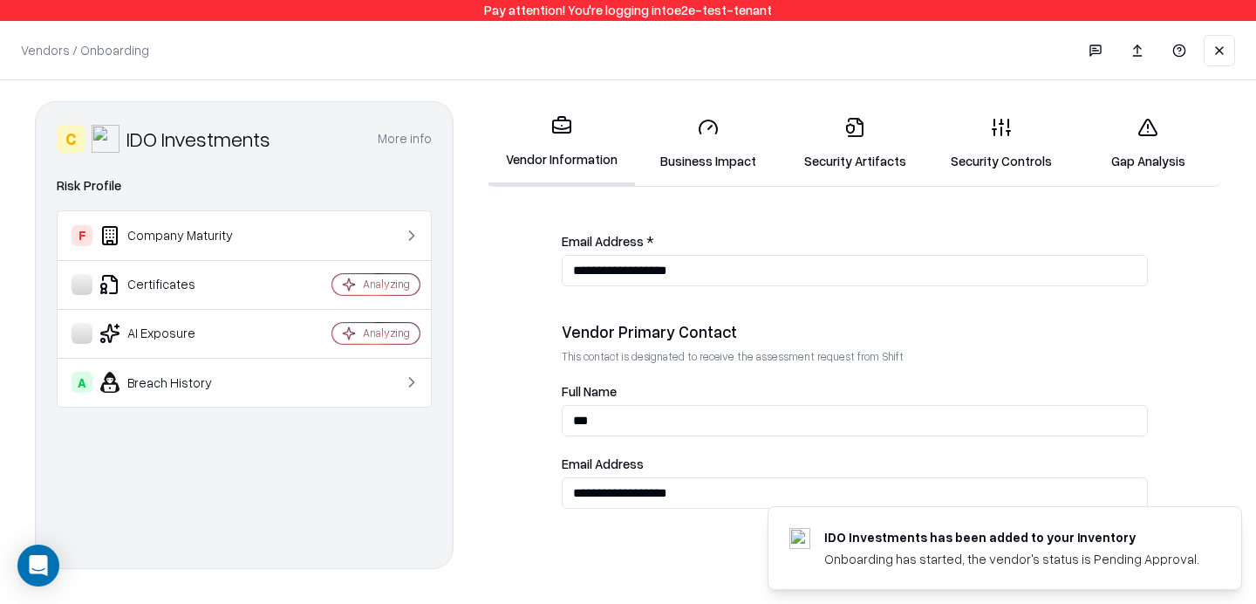
click at [861, 154] on link "Security Artifacts" at bounding box center [855, 143] width 147 height 81
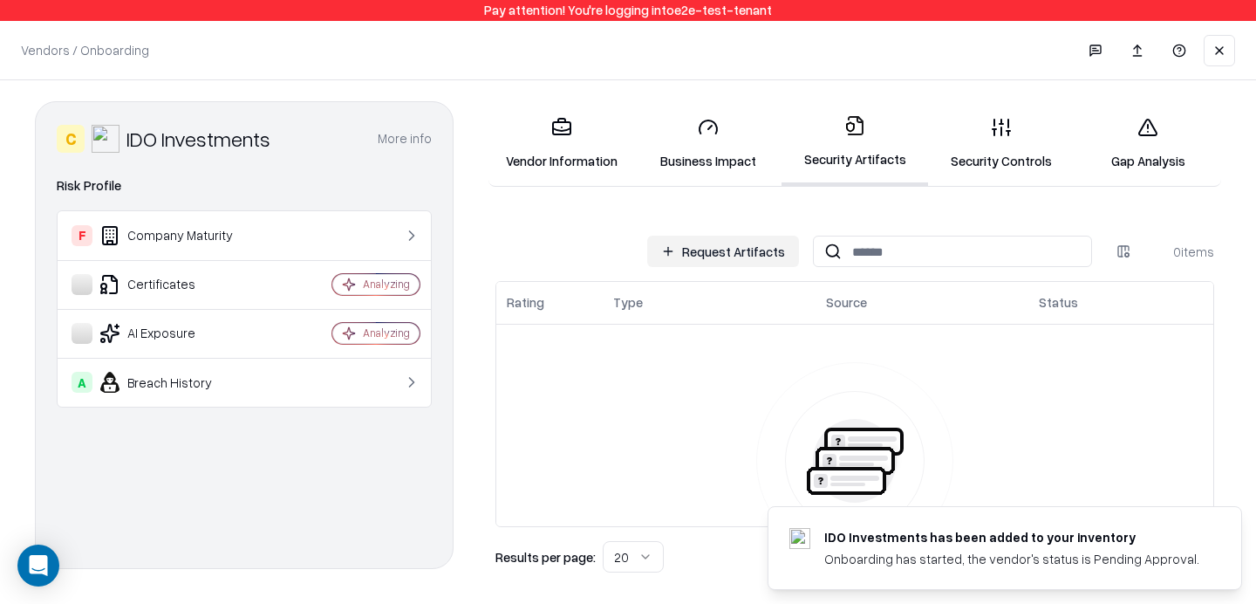
click at [700, 148] on link "Business Impact" at bounding box center [708, 143] width 147 height 81
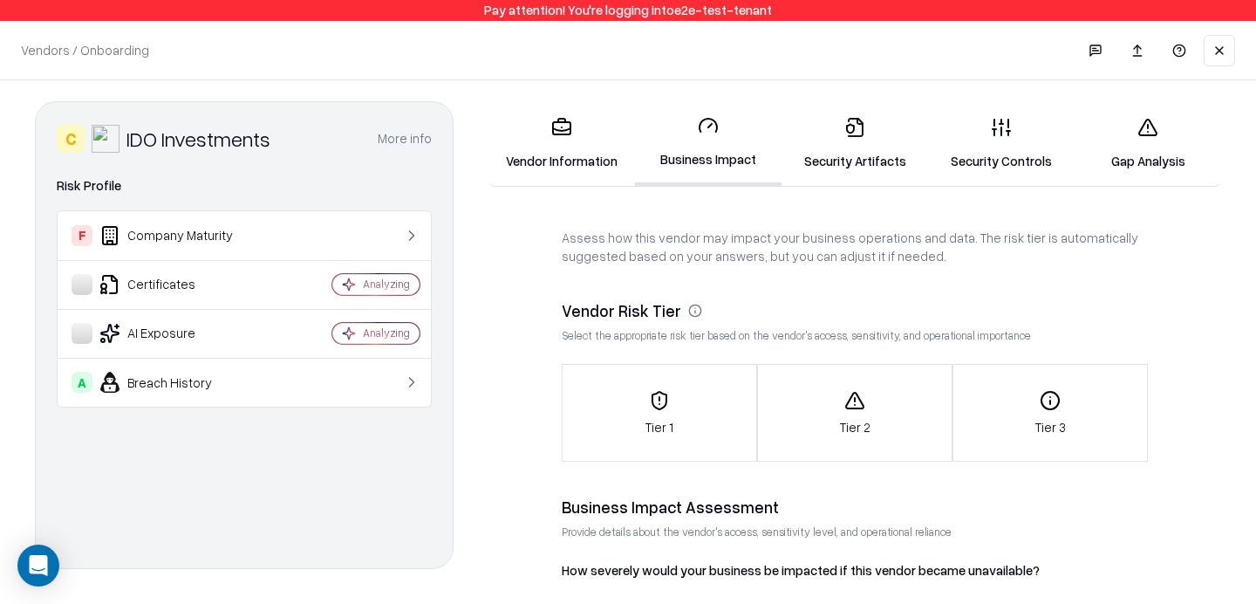
click at [659, 409] on icon "button" at bounding box center [659, 400] width 21 height 21
click at [1020, 149] on link "Security Controls" at bounding box center [1001, 143] width 147 height 81
click at [880, 116] on link "Security Artifacts" at bounding box center [855, 143] width 147 height 81
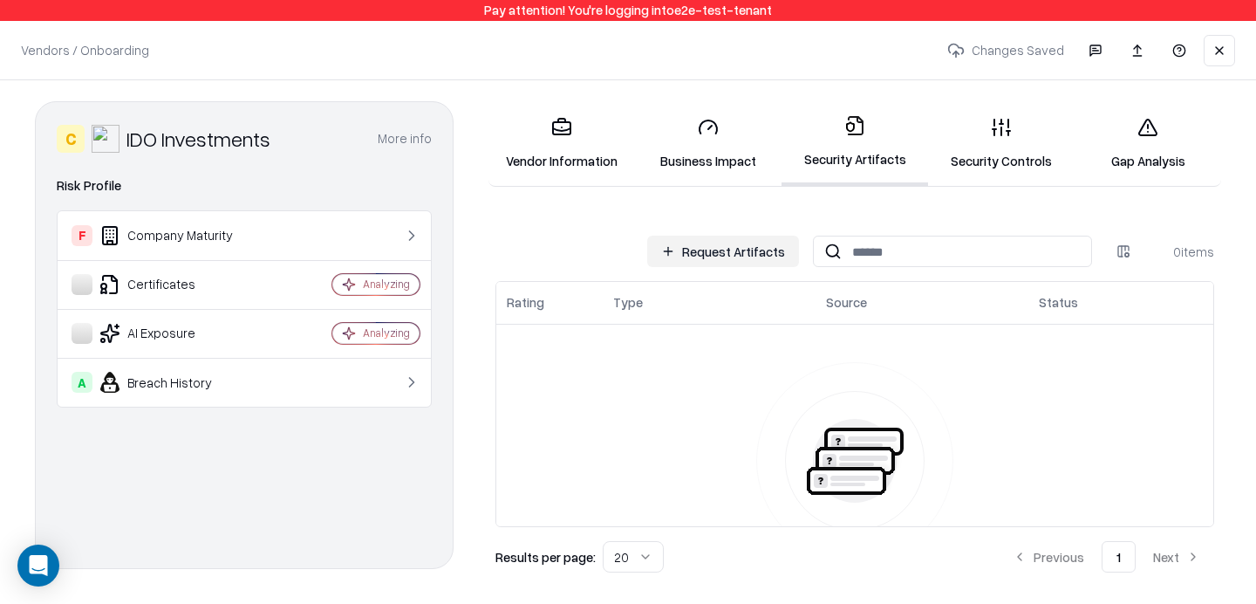
click at [1021, 125] on link "Security Controls" at bounding box center [1001, 143] width 147 height 81
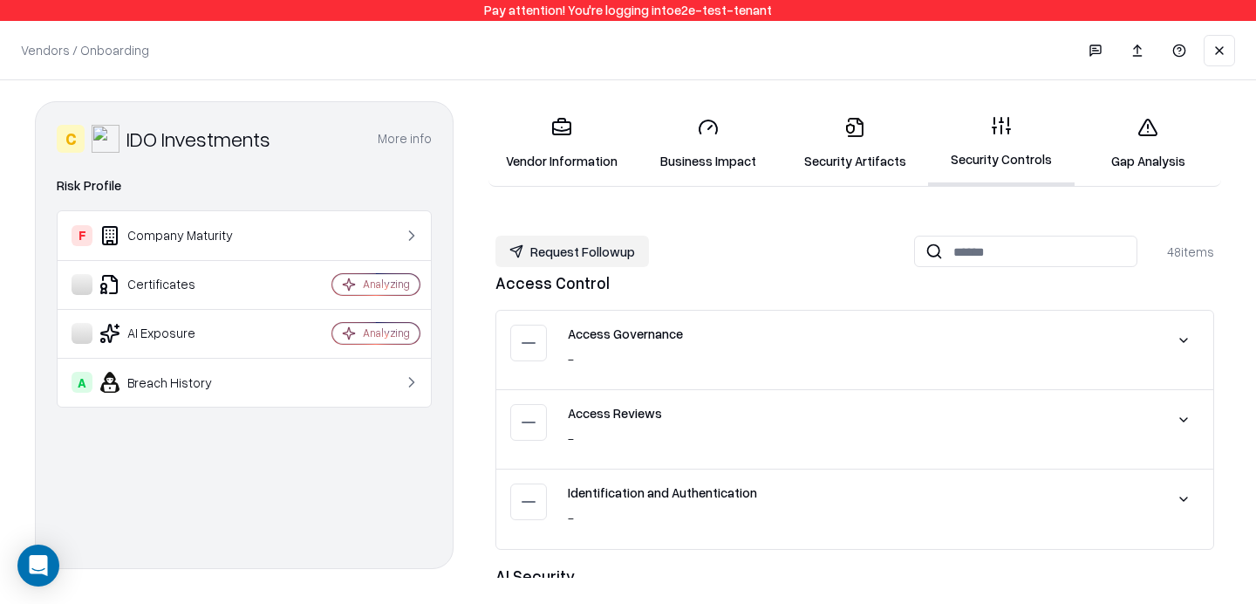
click at [871, 88] on div "C IDO Investments More info Domain ido.om Industry venture capital & private eq…" at bounding box center [628, 339] width 1256 height 518
click at [855, 117] on icon at bounding box center [854, 127] width 21 height 21
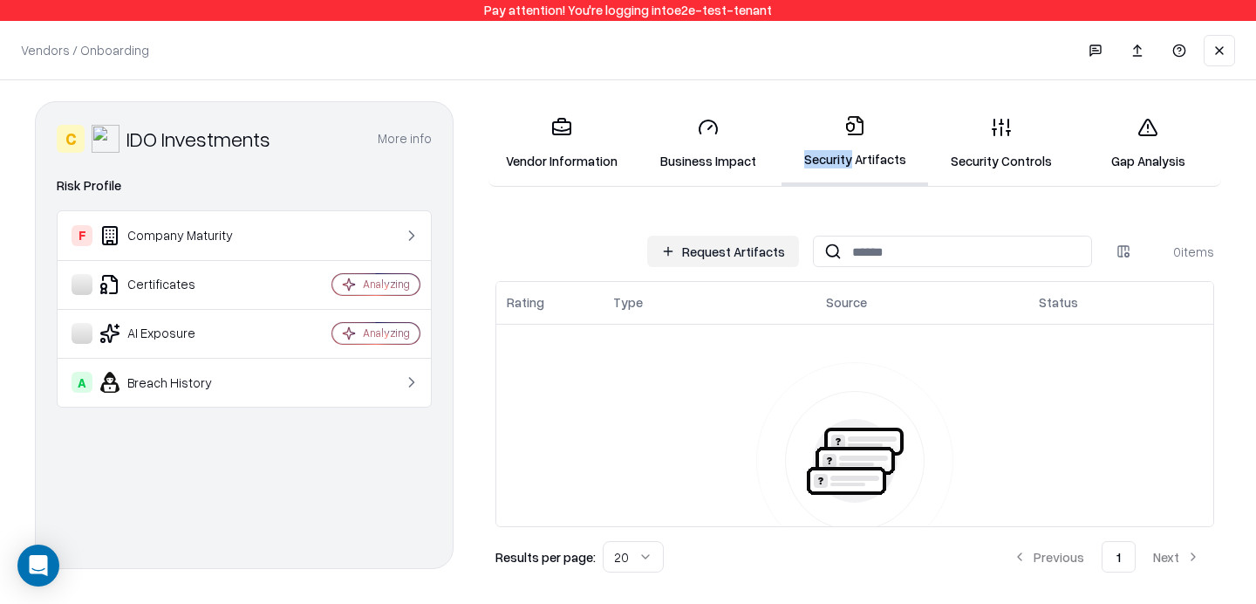
click at [1163, 167] on link "Gap Analysis" at bounding box center [1148, 143] width 147 height 81
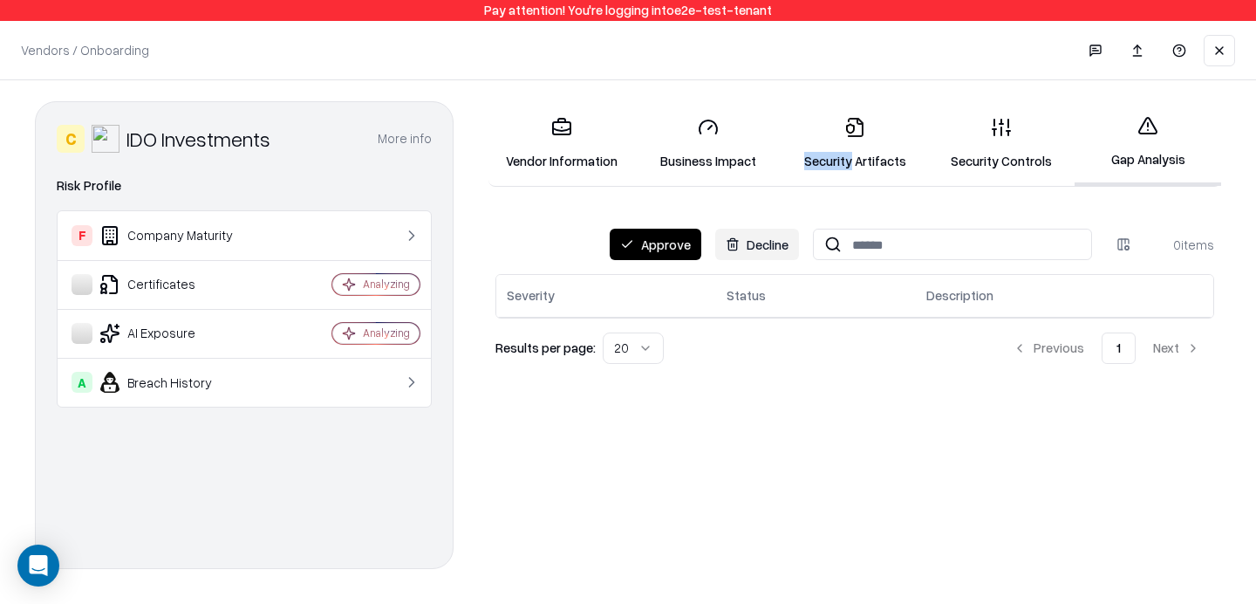
click at [1038, 157] on link "Security Controls" at bounding box center [1001, 143] width 147 height 81
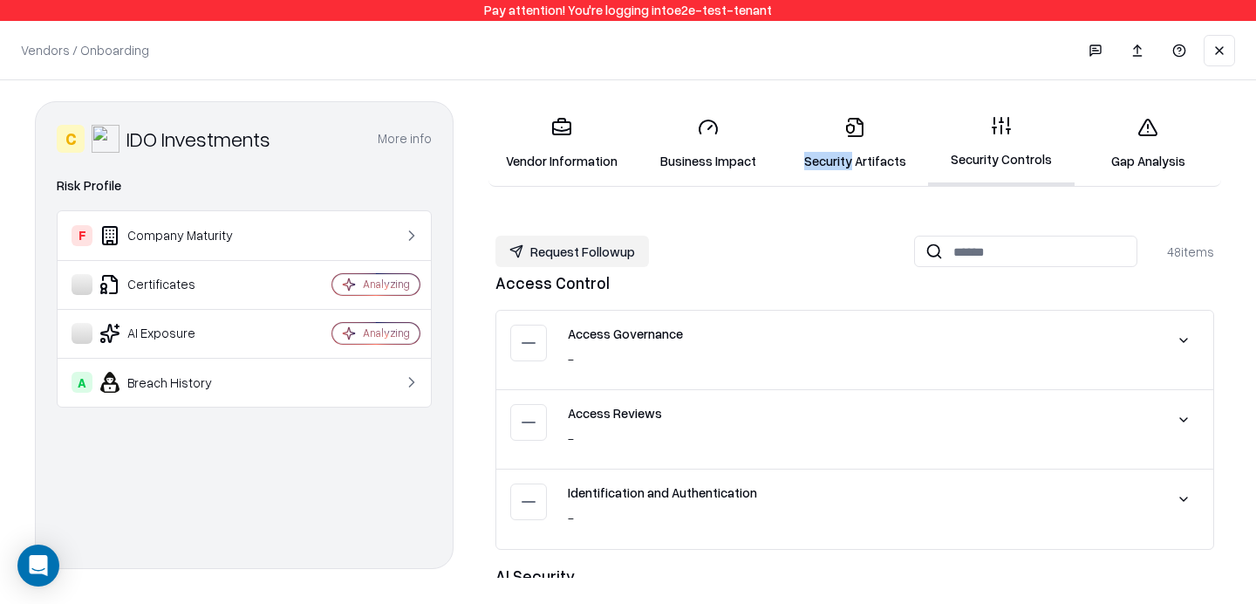
click at [902, 163] on link "Security Artifacts" at bounding box center [855, 143] width 147 height 81
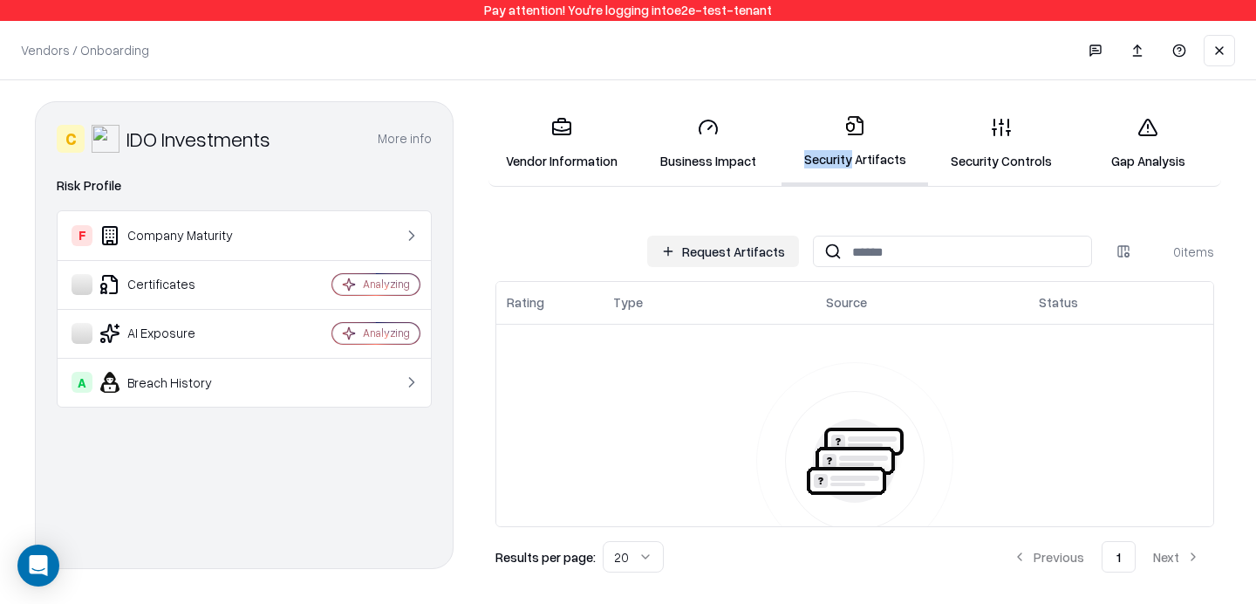
click at [967, 151] on link "Security Controls" at bounding box center [1001, 143] width 147 height 81
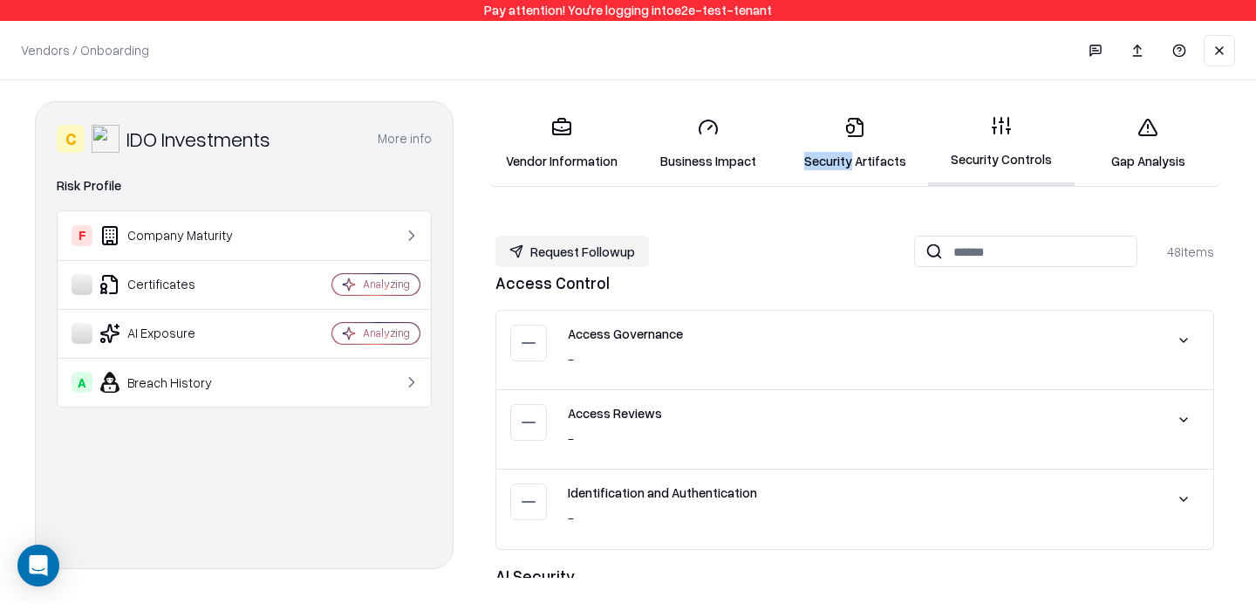
click at [911, 151] on link "Security Artifacts" at bounding box center [855, 143] width 147 height 81
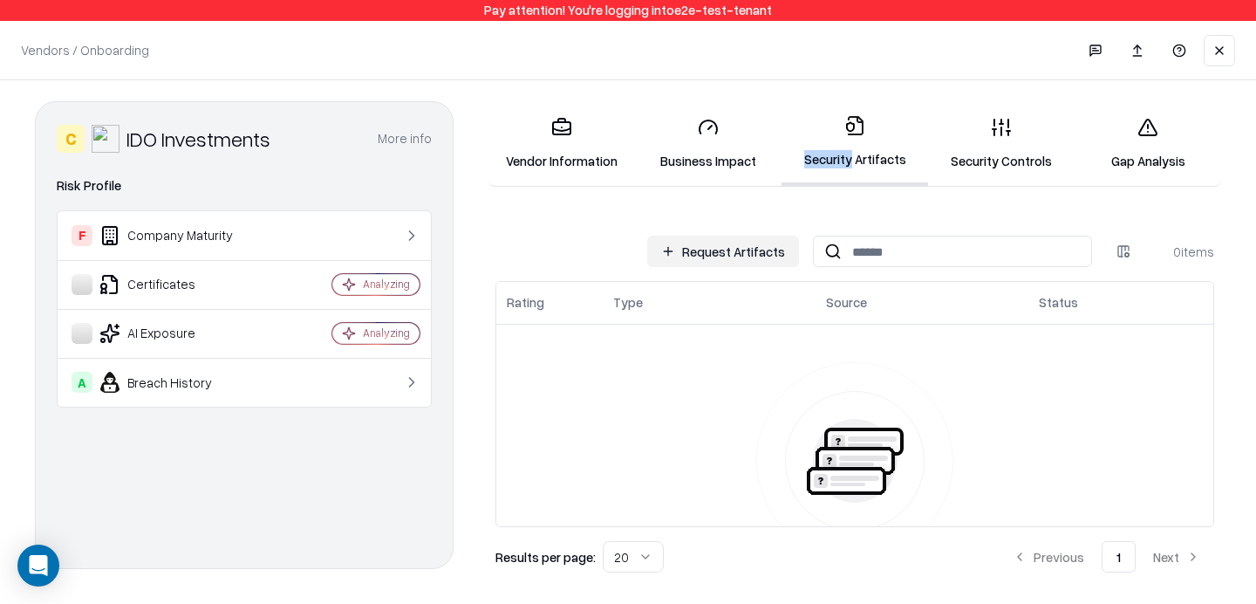
click at [742, 257] on button "Request Artifacts" at bounding box center [723, 251] width 152 height 31
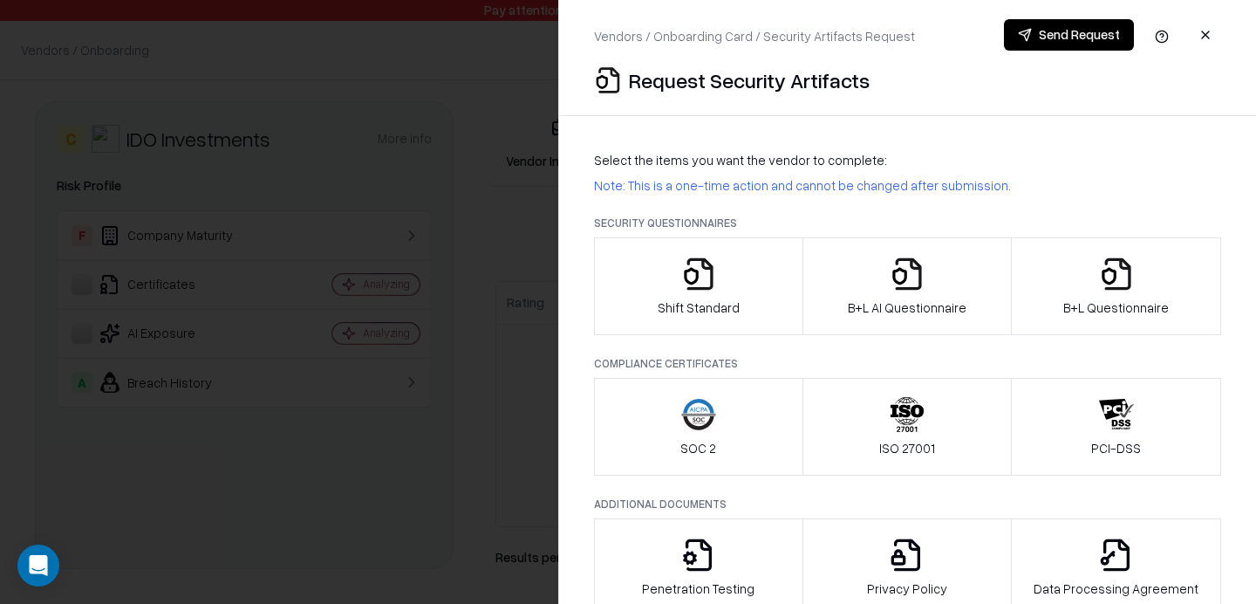
click at [1124, 303] on p "B+L Questionnaire" at bounding box center [1116, 307] width 106 height 18
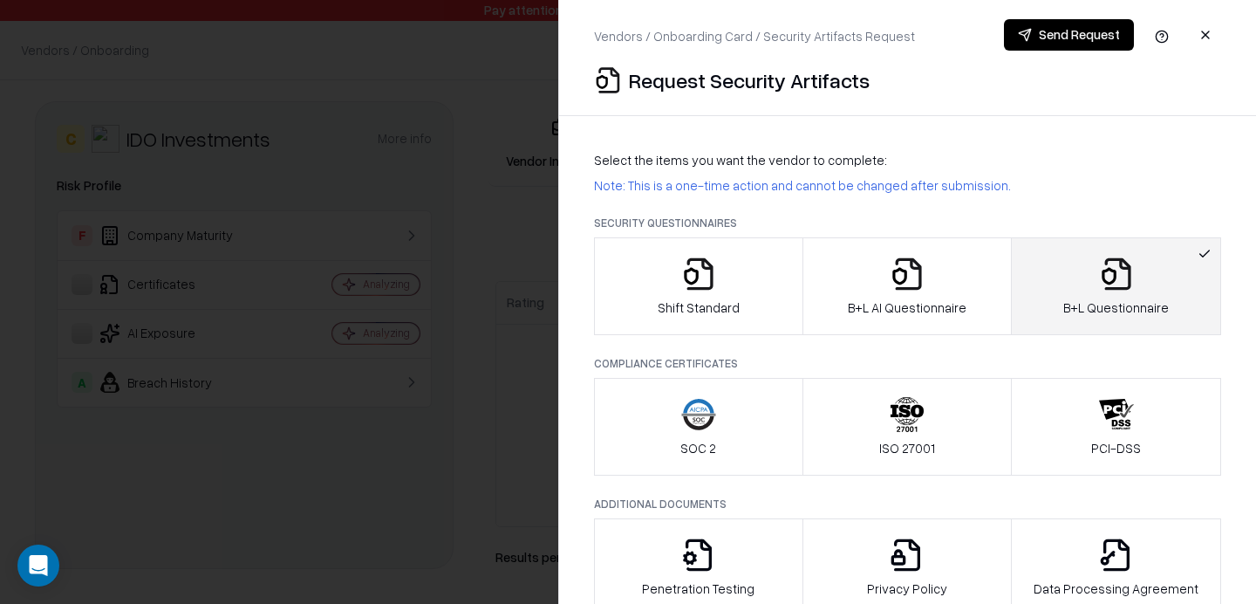
click at [710, 271] on icon "button" at bounding box center [698, 273] width 35 height 35
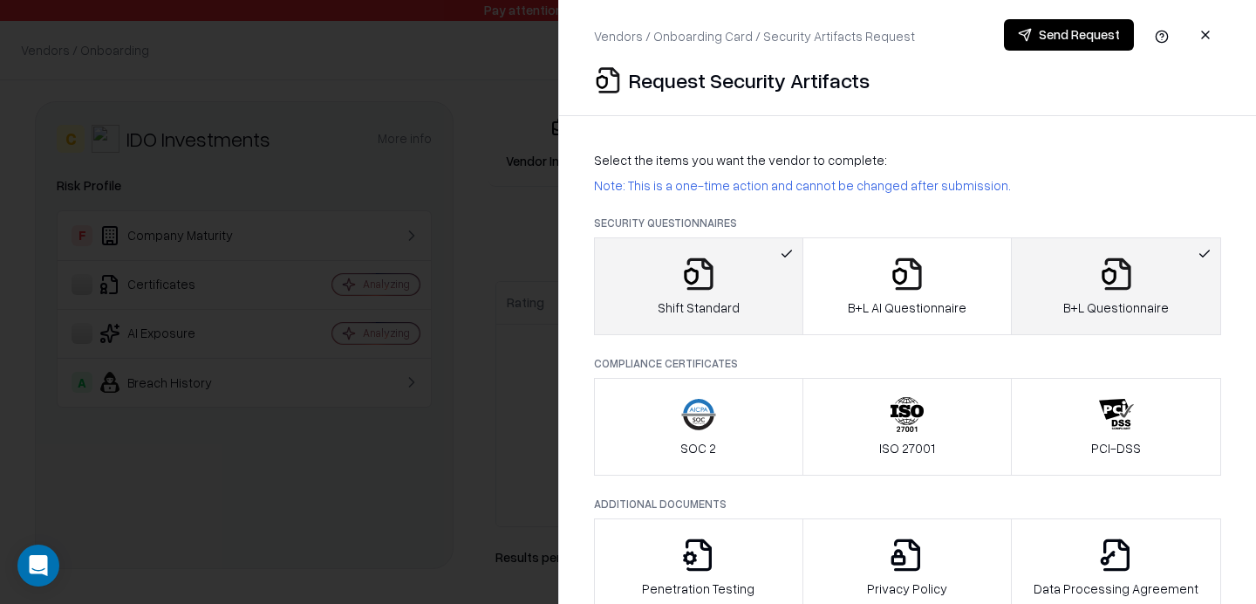
click at [1031, 37] on button "Send Request" at bounding box center [1069, 34] width 130 height 31
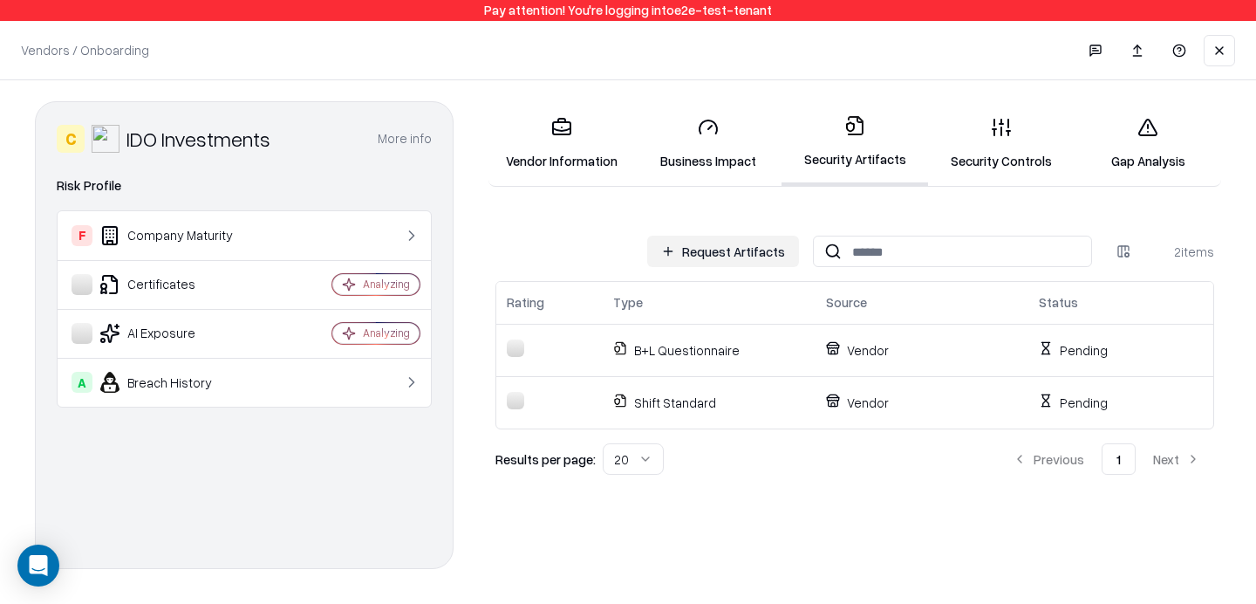
click at [1010, 150] on link "Security Controls" at bounding box center [1001, 143] width 147 height 81
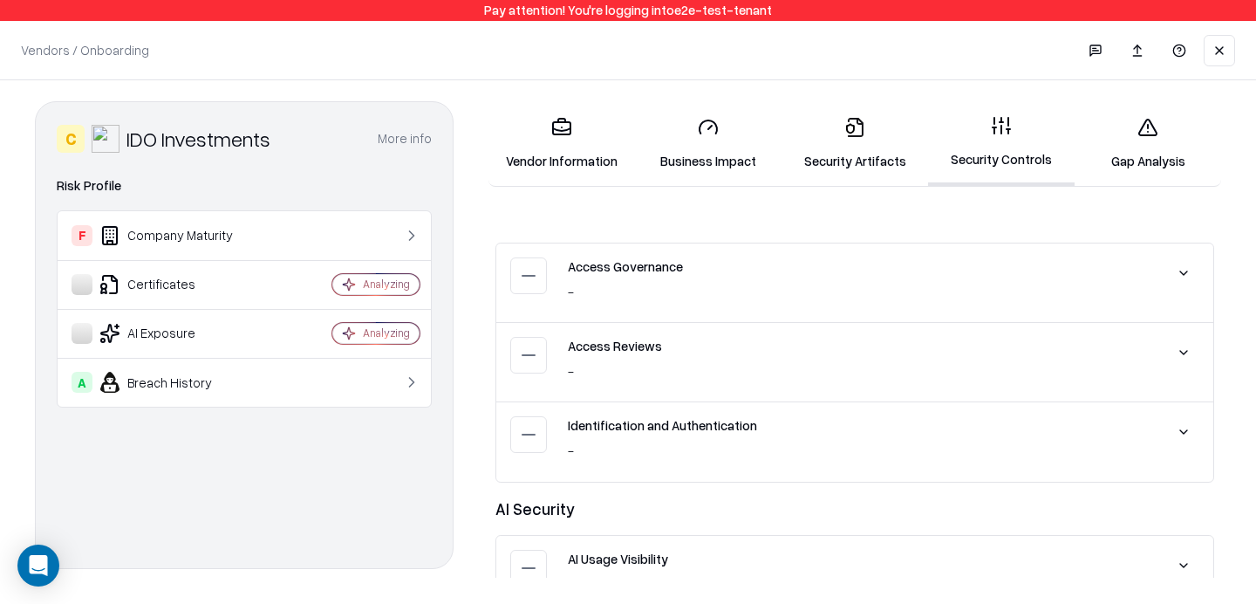
scroll to position [79, 0]
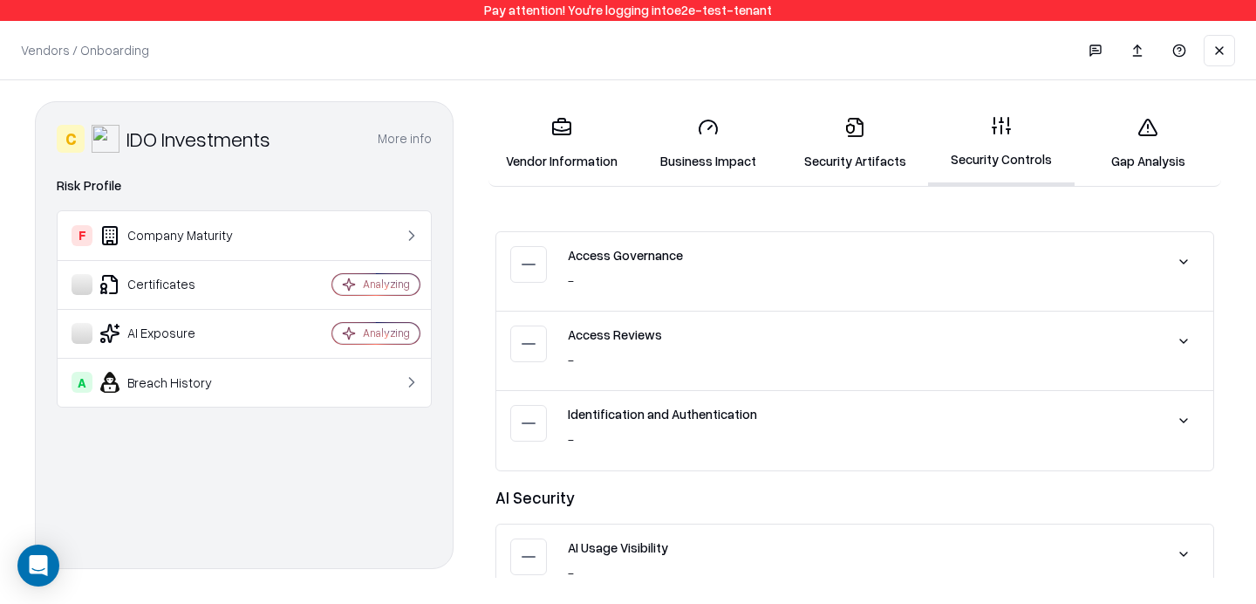
click at [1145, 133] on icon at bounding box center [1148, 127] width 21 height 21
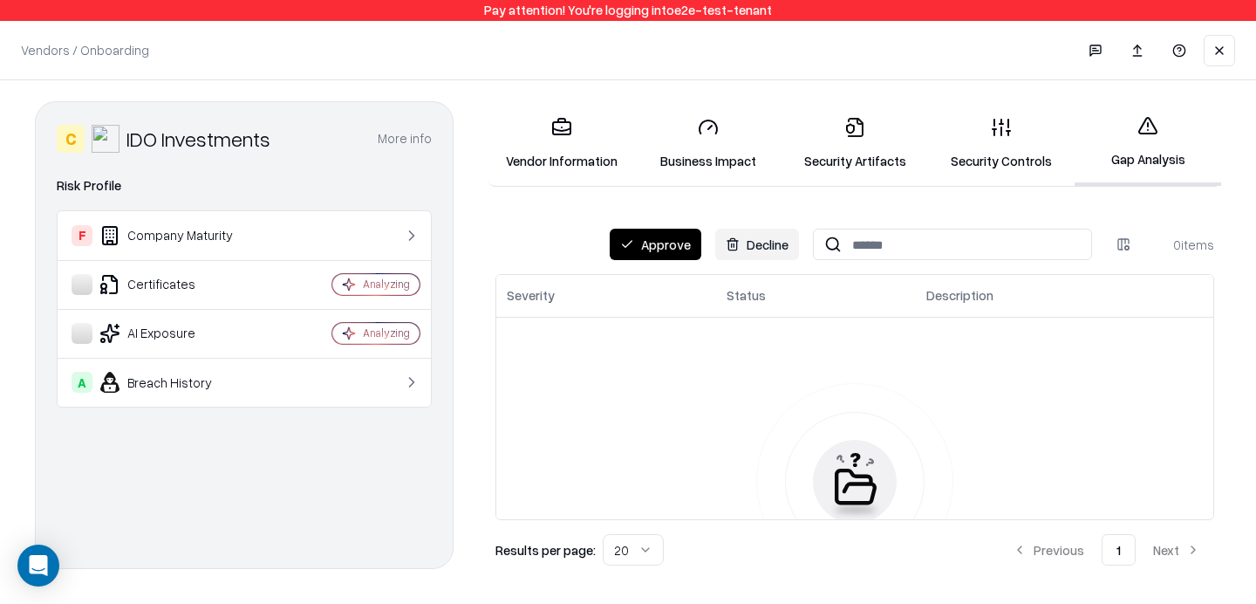
click at [1001, 158] on link "Security Controls" at bounding box center [1001, 143] width 147 height 81
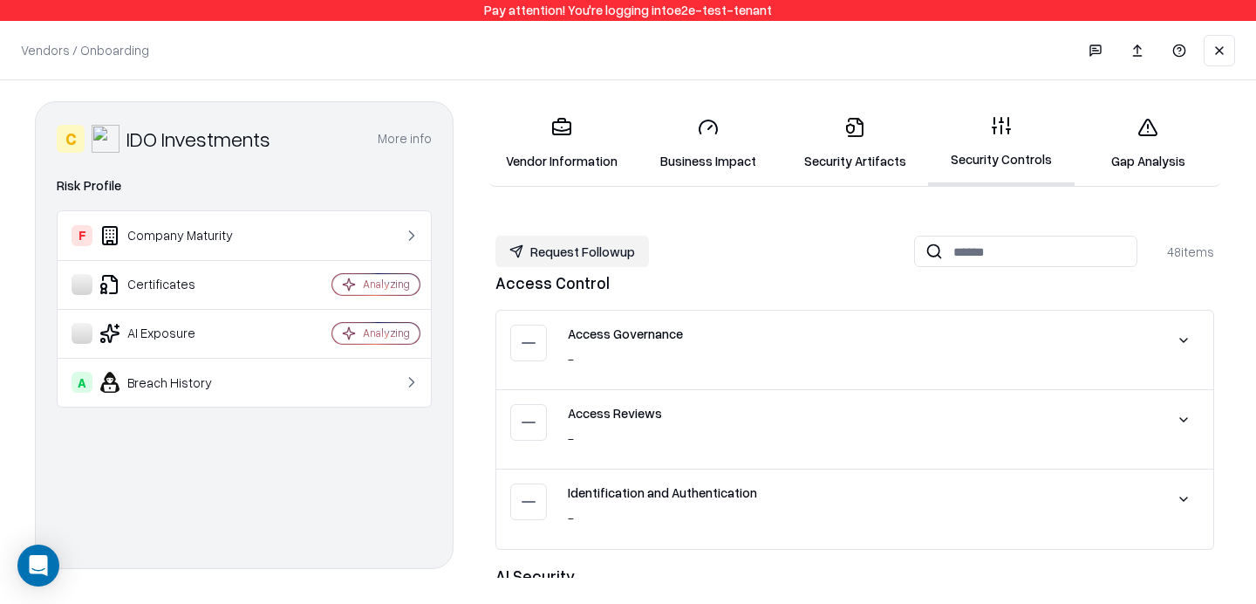
click at [1168, 126] on link "Gap Analysis" at bounding box center [1148, 143] width 147 height 81
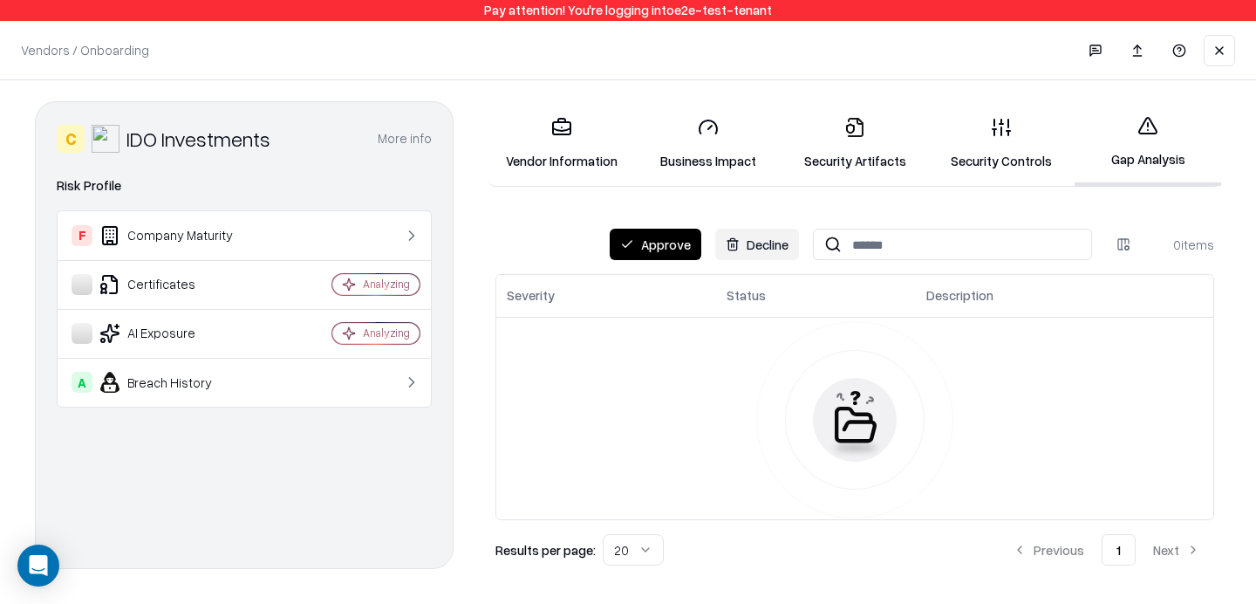
scroll to position [165, 0]
click at [852, 144] on link "Security Artifacts" at bounding box center [855, 143] width 147 height 81
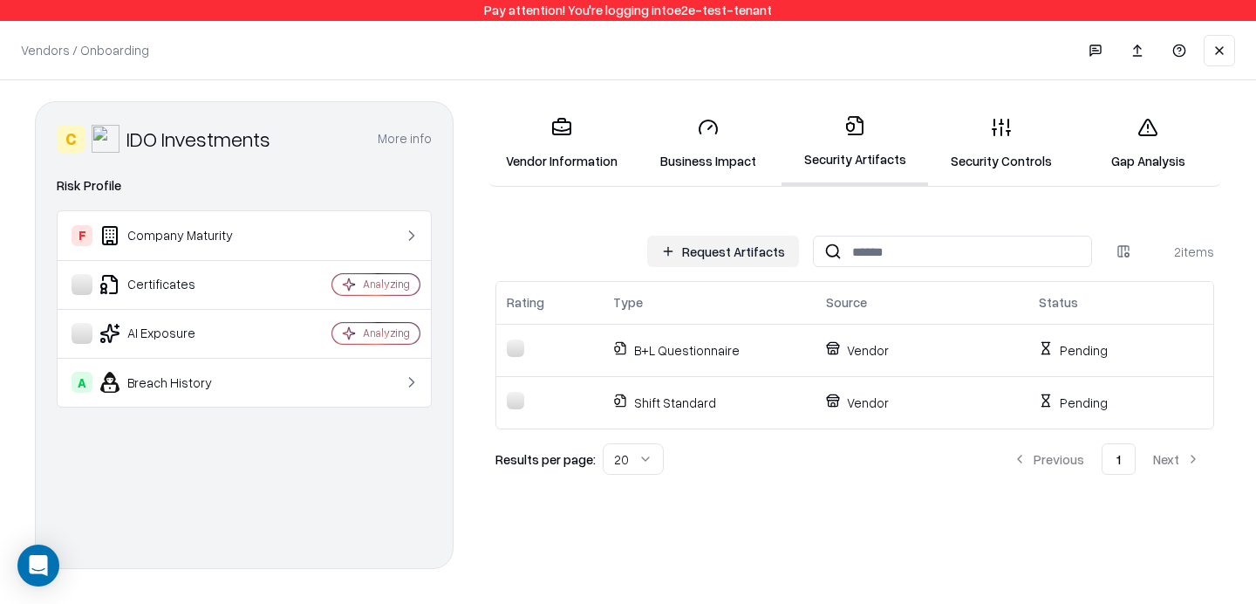
click at [979, 132] on link "Security Controls" at bounding box center [1001, 143] width 147 height 81
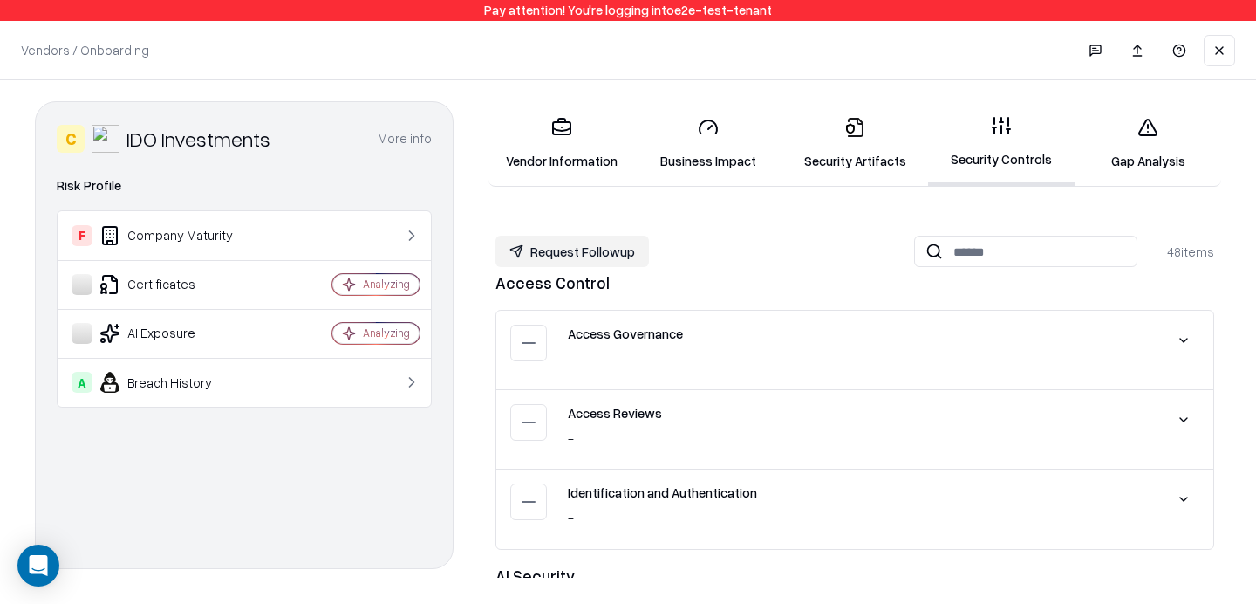
click at [868, 134] on link "Security Artifacts" at bounding box center [855, 143] width 147 height 81
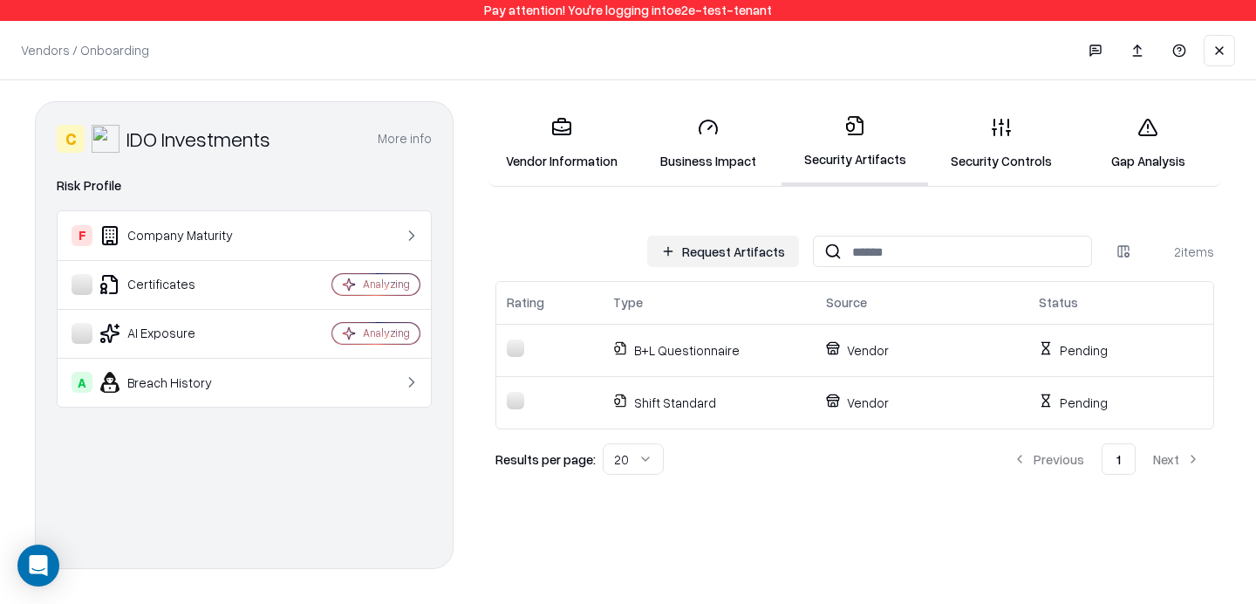
click at [703, 141] on link "Business Impact" at bounding box center [708, 143] width 147 height 81
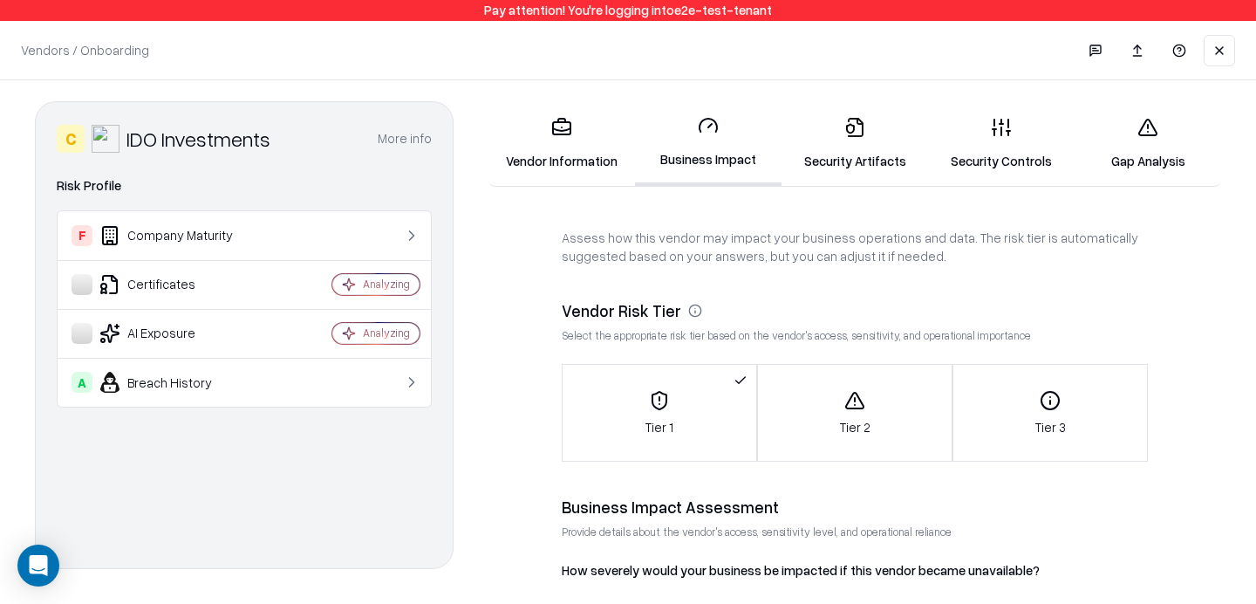
click at [552, 139] on link "Vendor Information" at bounding box center [562, 143] width 147 height 81
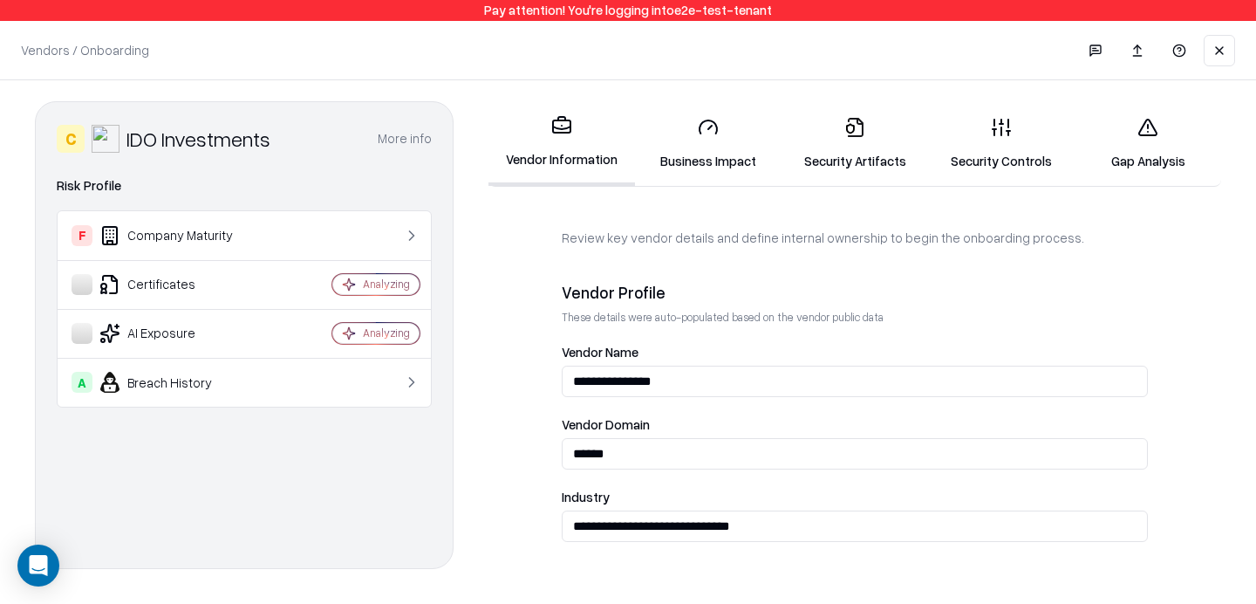
click at [1151, 154] on link "Gap Analysis" at bounding box center [1148, 143] width 147 height 81
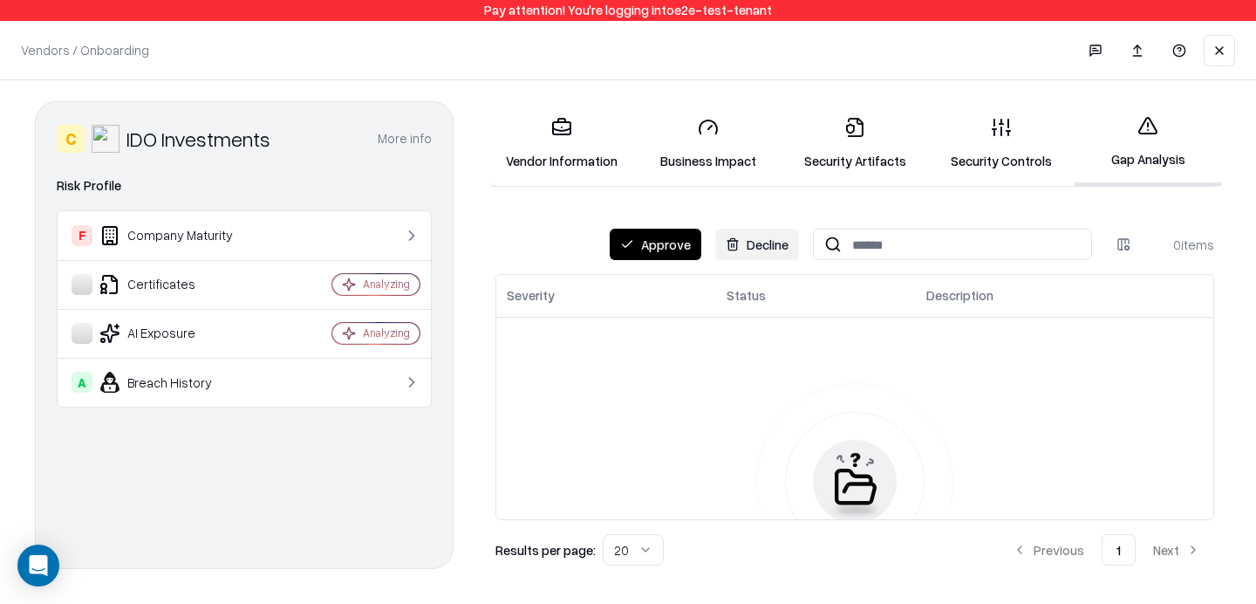
click at [666, 228] on div "Vendor Information Business Impact Security Artifacts Security Controls Gap Ana…" at bounding box center [855, 335] width 733 height 468
click at [663, 249] on button "Approve" at bounding box center [656, 244] width 92 height 31
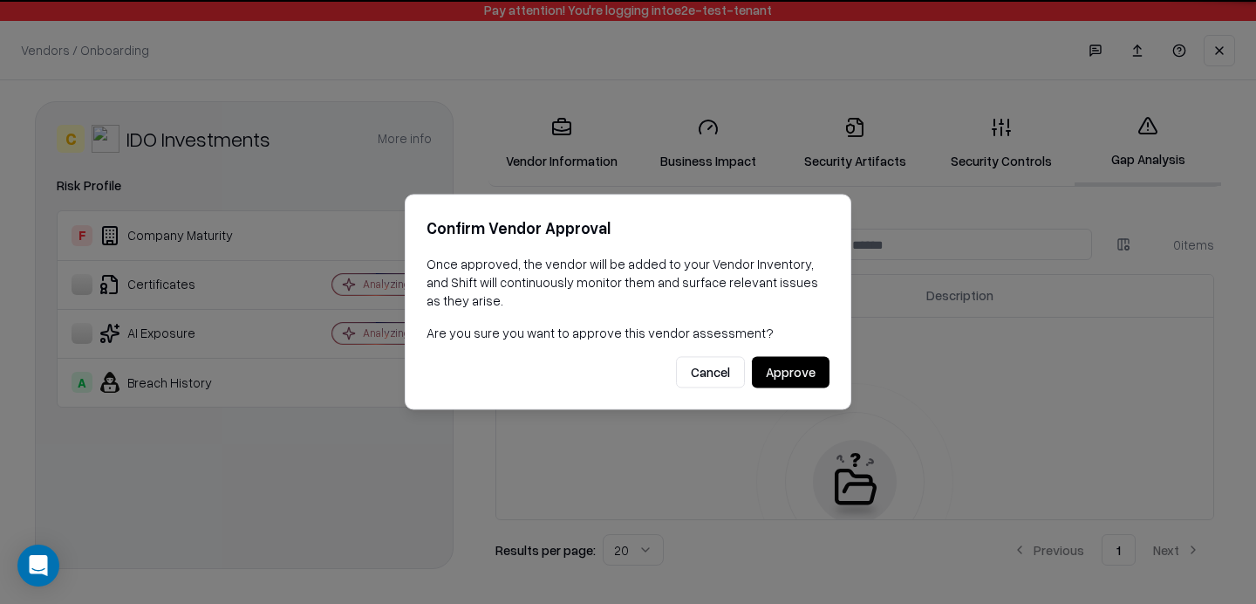
click at [668, 248] on div "Confirm Vendor Approval Once approved, the vendor will be added to your Vendor …" at bounding box center [628, 301] width 447 height 215
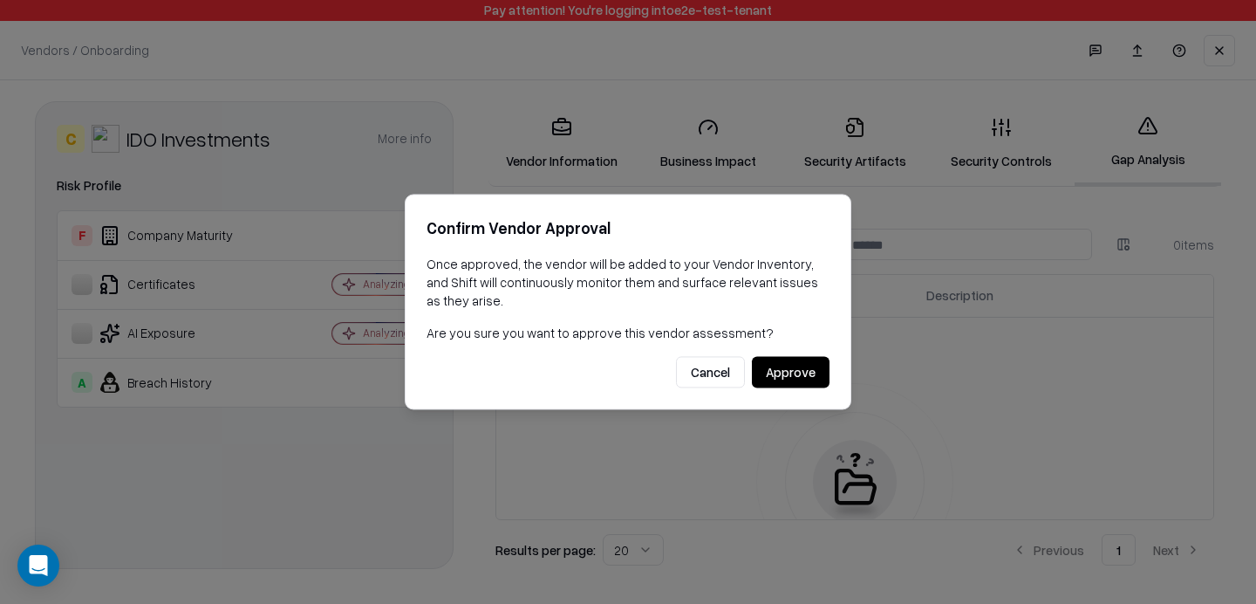
click at [790, 378] on button "Approve" at bounding box center [791, 372] width 78 height 31
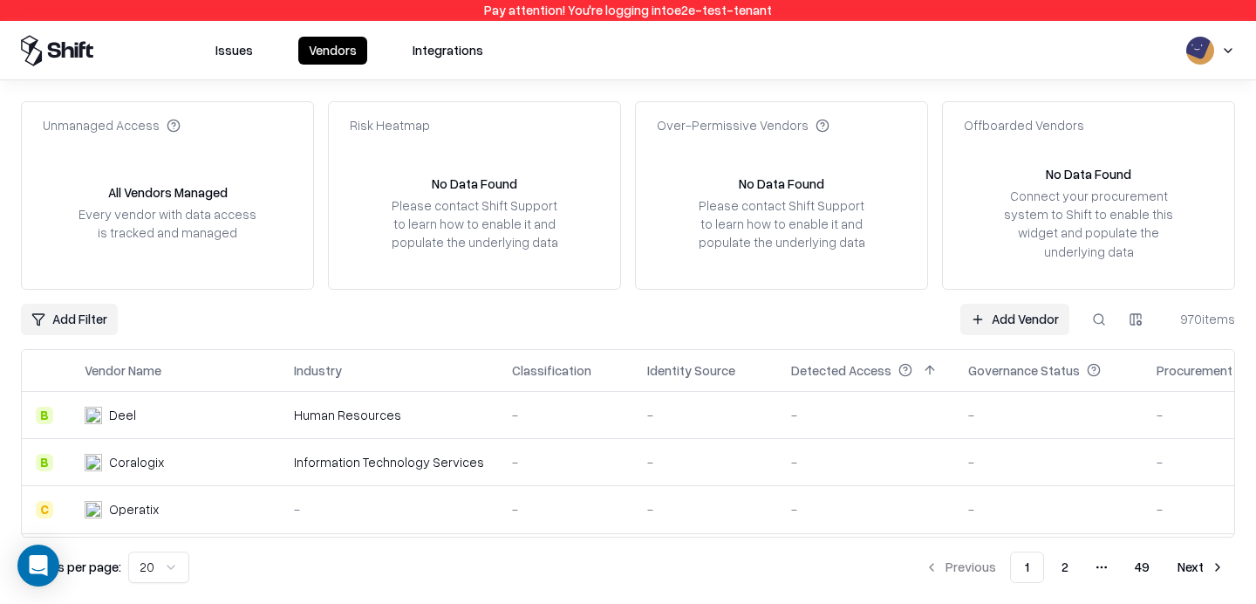
click at [1101, 319] on button at bounding box center [1098, 319] width 31 height 31
type input "***"
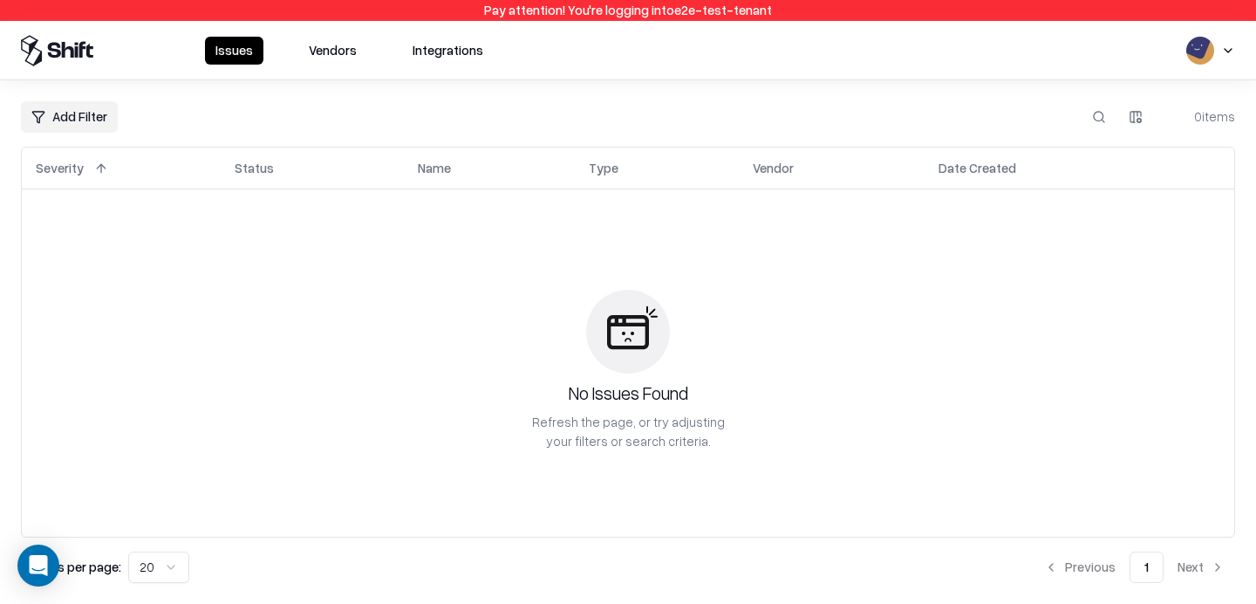
click at [326, 41] on button "Vendors" at bounding box center [332, 51] width 69 height 28
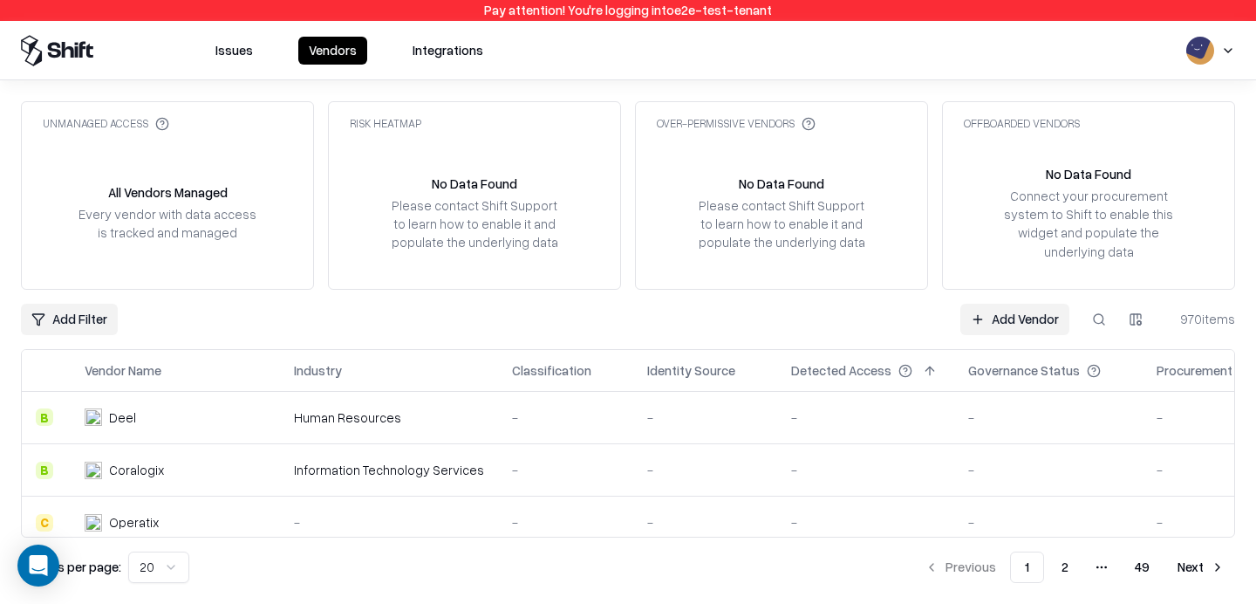
click at [1088, 319] on button at bounding box center [1098, 319] width 31 height 31
type input "********"
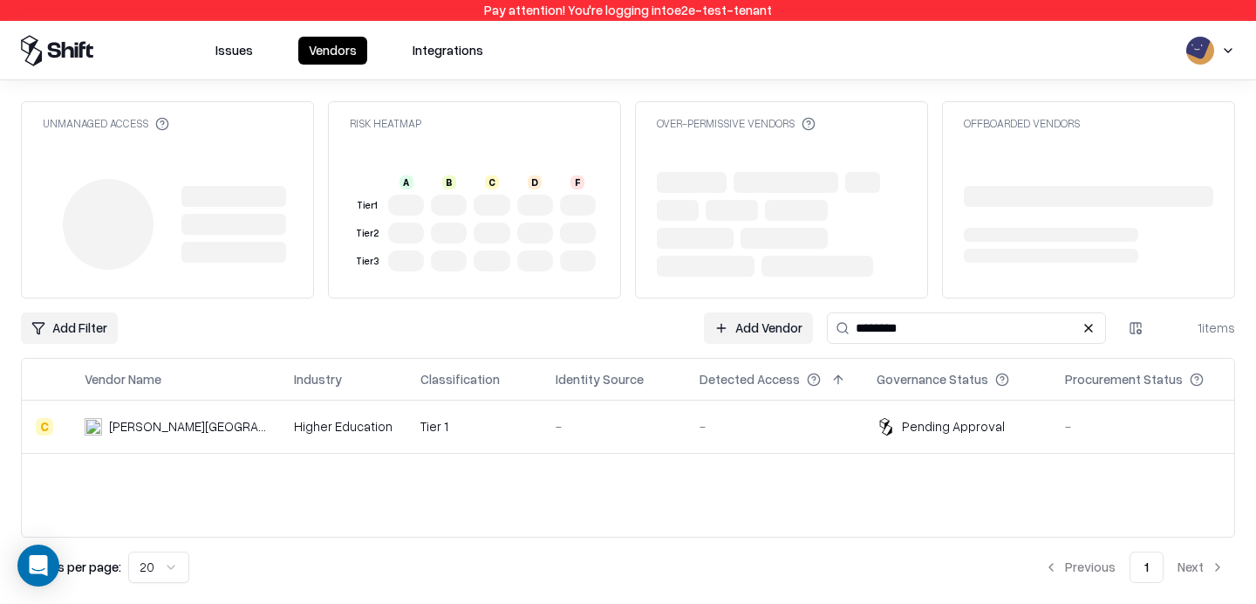
click at [768, 439] on td "-" at bounding box center [774, 426] width 177 height 52
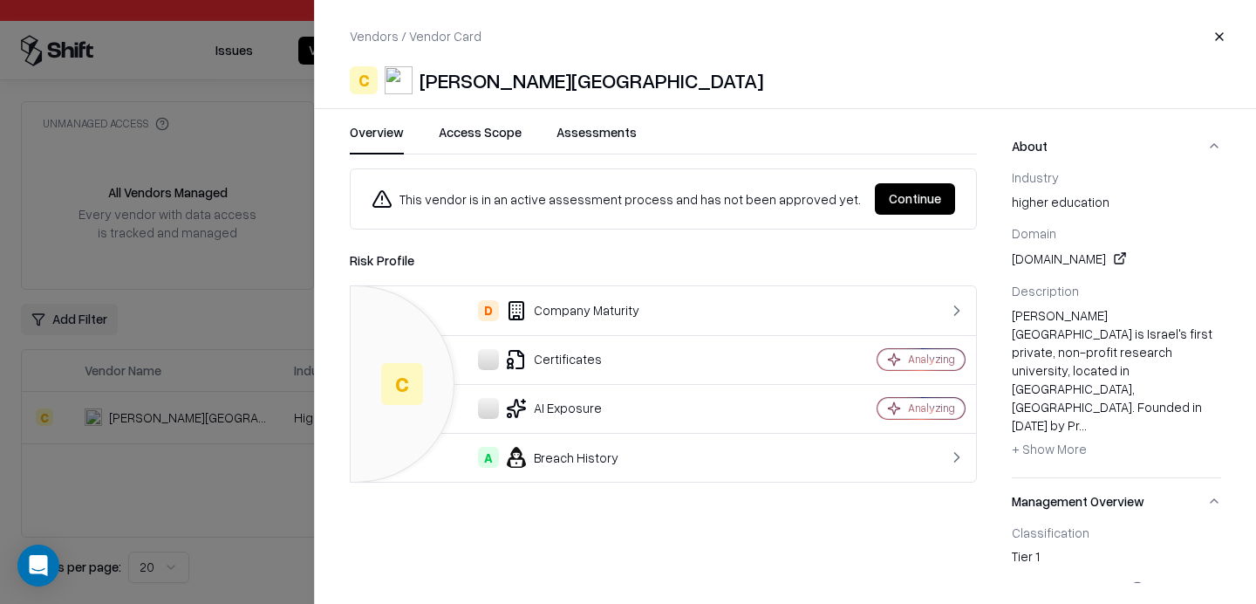
click at [899, 213] on button "Continue" at bounding box center [915, 198] width 80 height 31
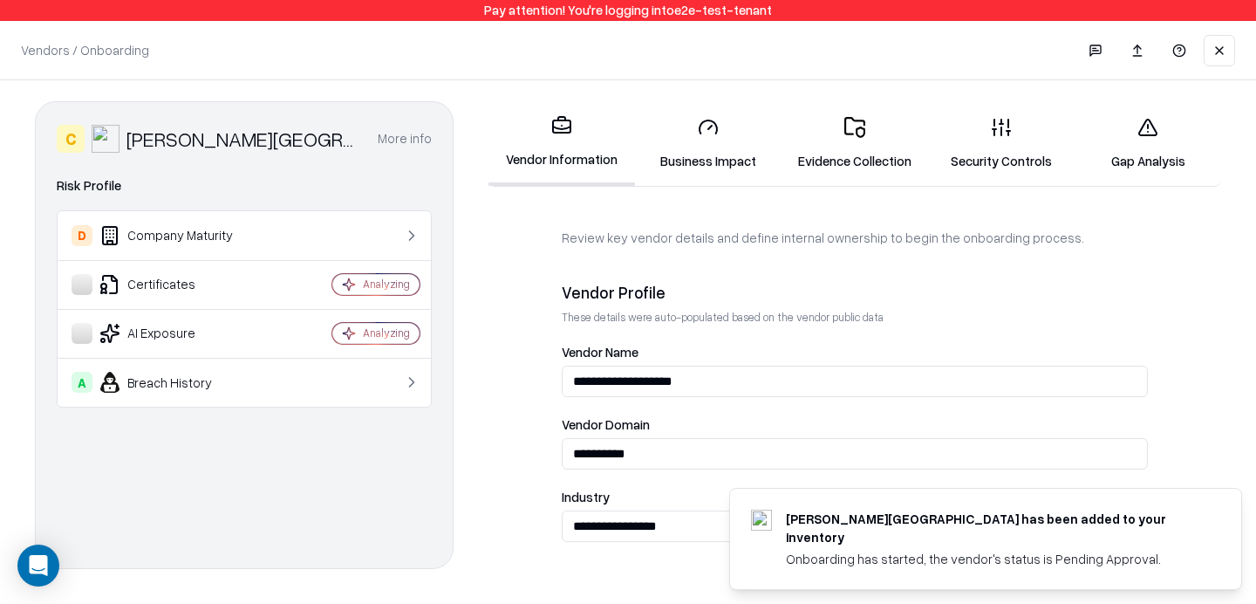
click at [1126, 147] on link "Gap Analysis" at bounding box center [1148, 143] width 147 height 81
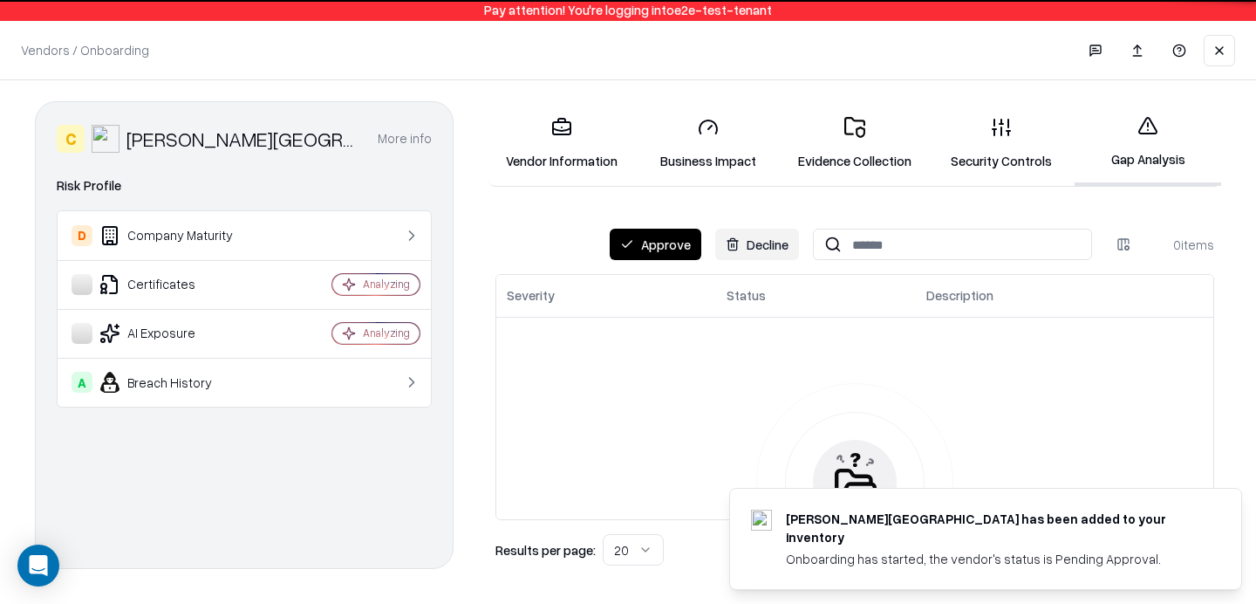
click at [655, 248] on button "Approve" at bounding box center [656, 244] width 92 height 31
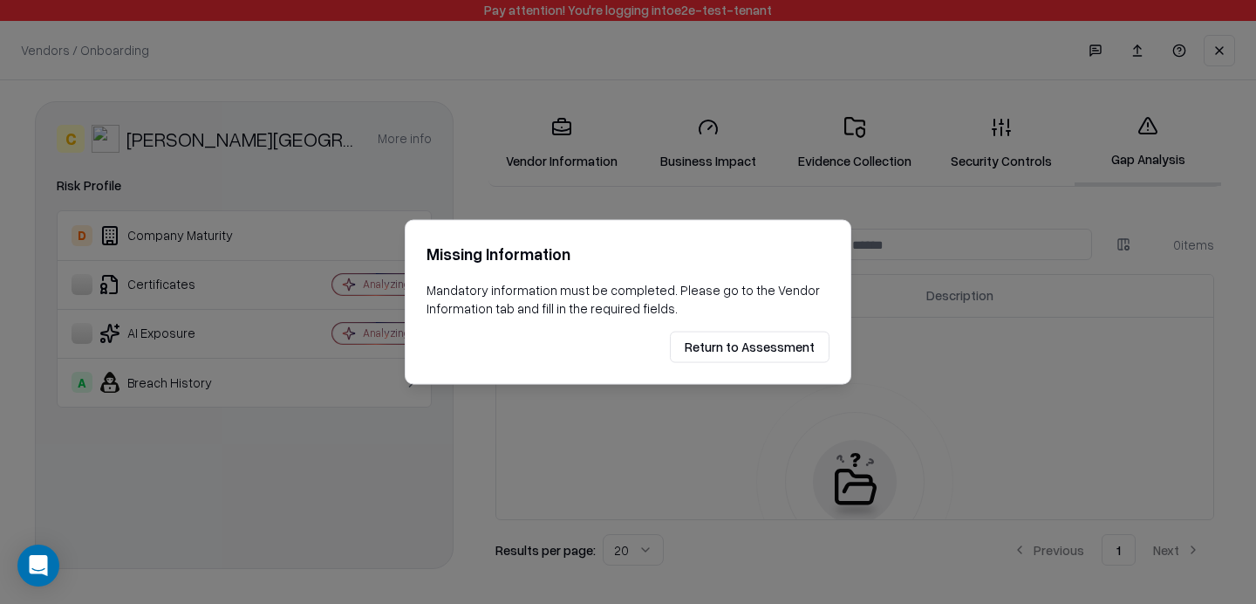
click at [779, 354] on button "Return to Assessment" at bounding box center [750, 346] width 160 height 31
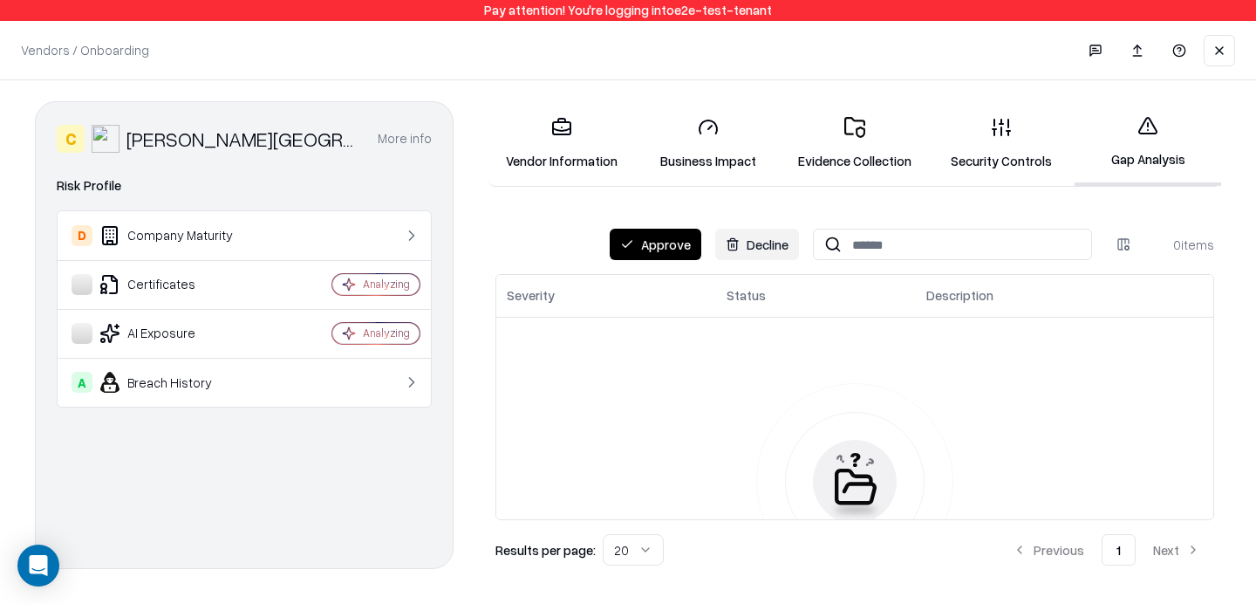
click at [604, 126] on link "Vendor Information" at bounding box center [562, 143] width 147 height 81
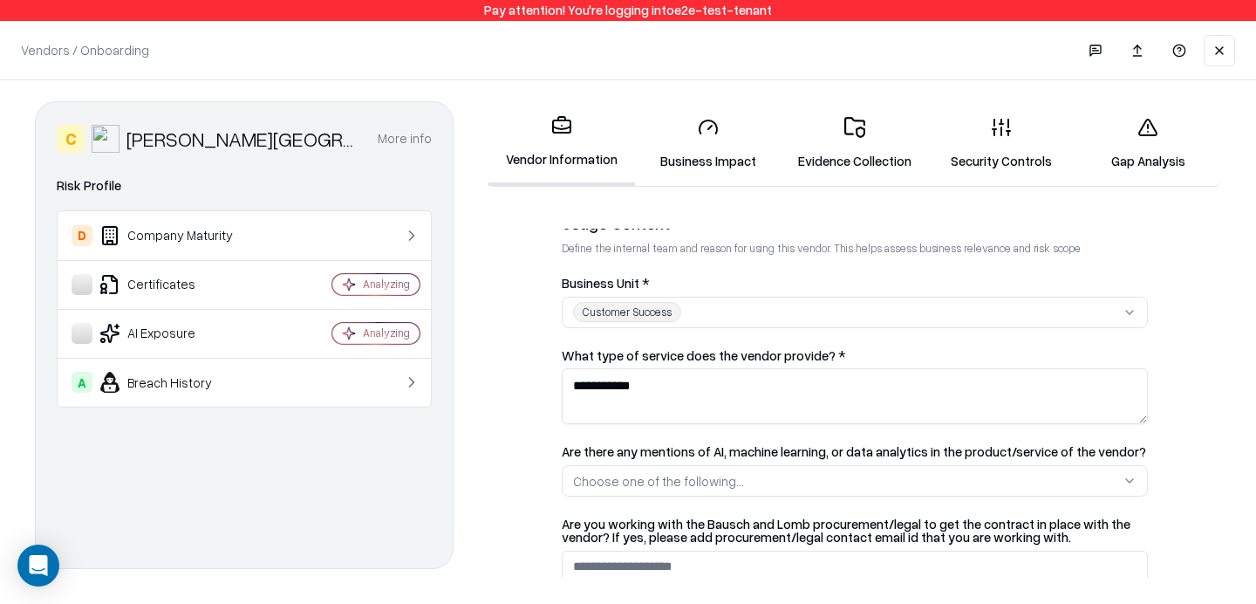
scroll to position [332, 0]
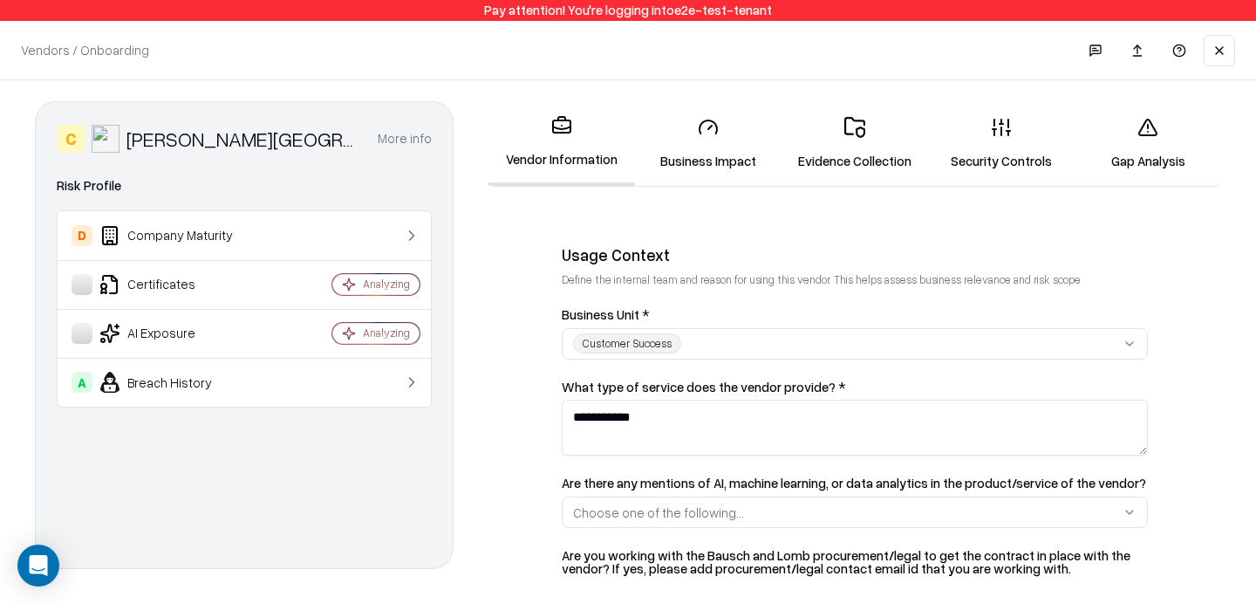
click at [680, 424] on textarea "**********" at bounding box center [855, 428] width 586 height 56
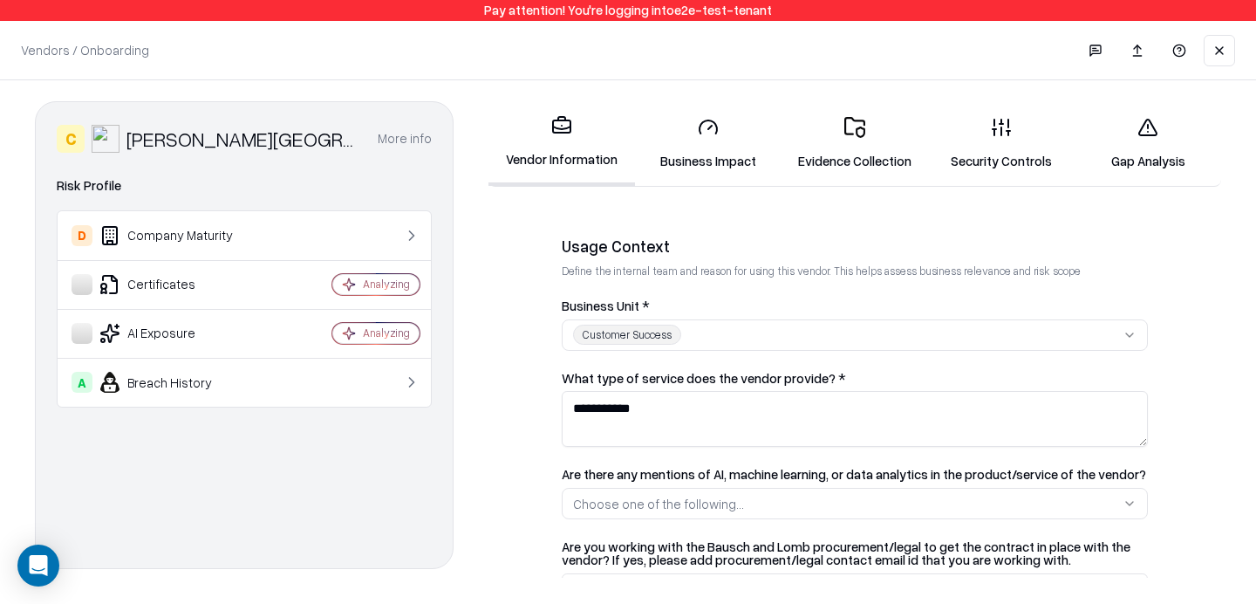
scroll to position [340, 0]
click at [714, 339] on button "Customer Success" at bounding box center [855, 335] width 586 height 31
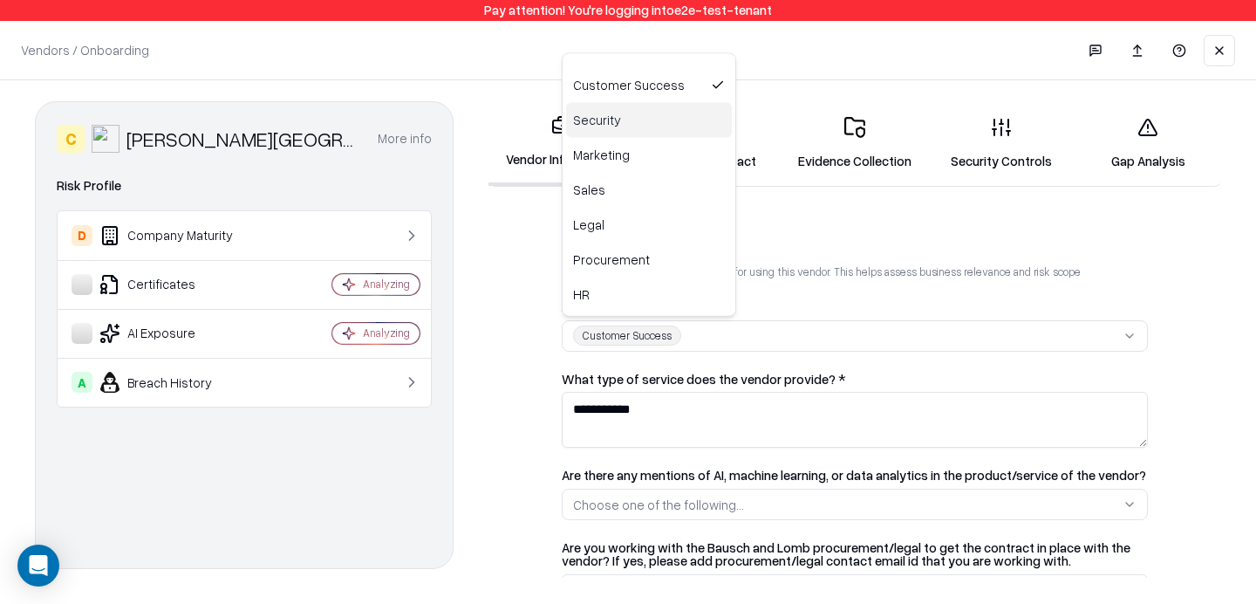
click at [638, 133] on div "Security" at bounding box center [649, 120] width 166 height 35
click at [680, 414] on html "**********" at bounding box center [628, 302] width 1256 height 604
click at [680, 414] on textarea "**********" at bounding box center [855, 420] width 586 height 56
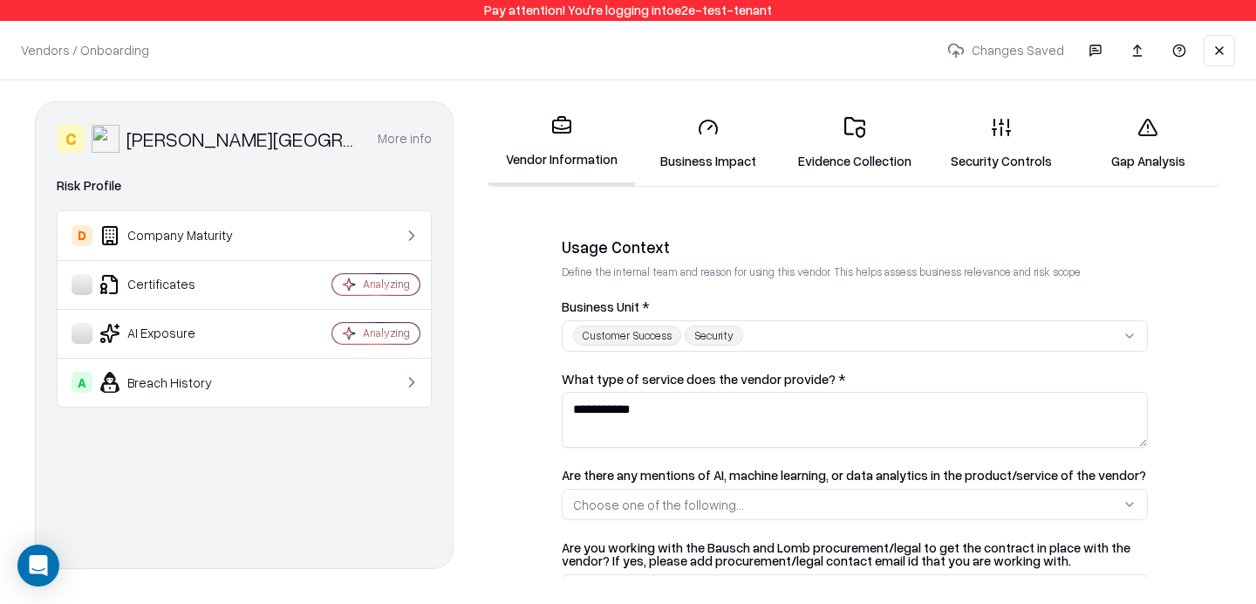
click at [680, 414] on textarea "**********" at bounding box center [855, 420] width 586 height 56
type textarea "*"
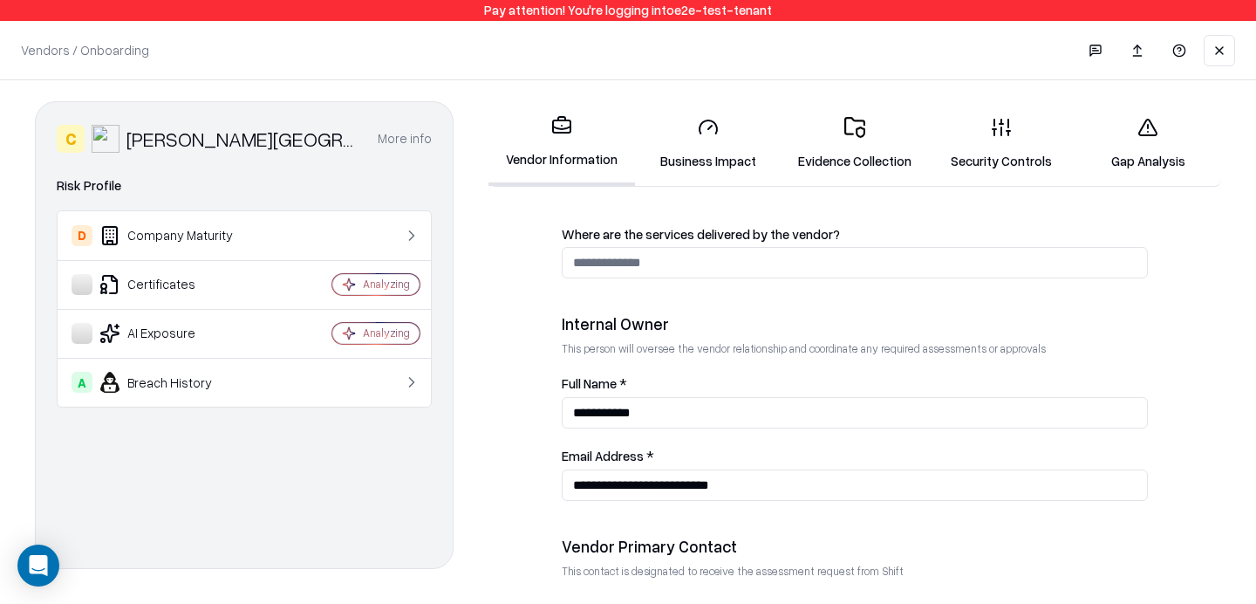
scroll to position [828, 0]
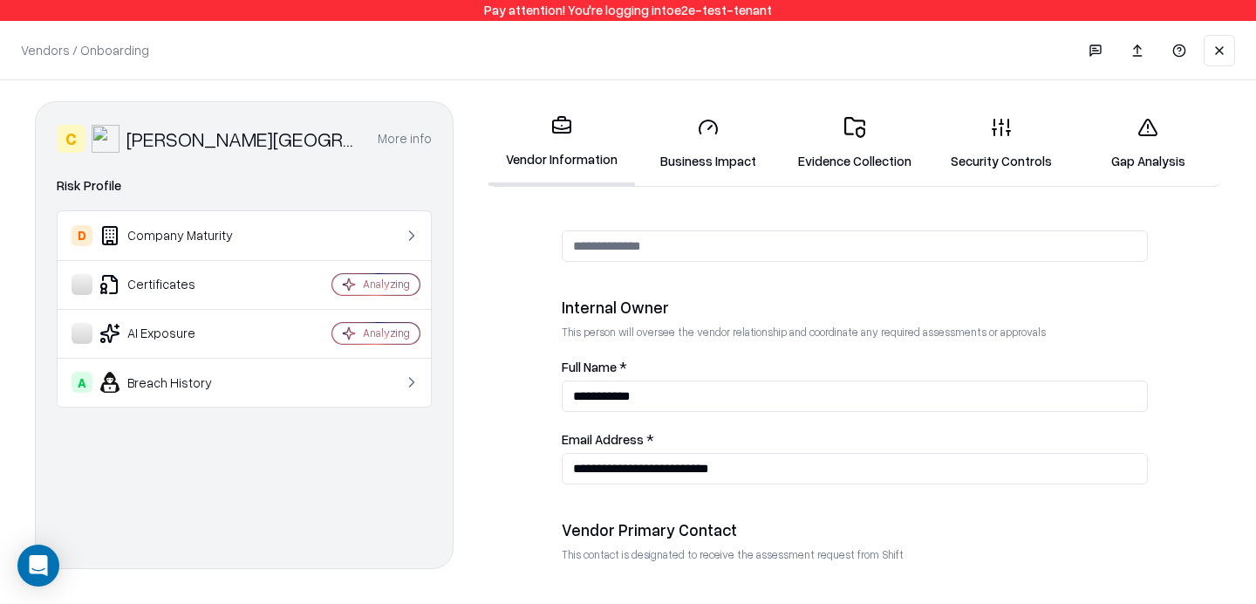
type textarea "***"
click at [653, 400] on input "**********" at bounding box center [855, 395] width 586 height 31
click at [706, 480] on input "**********" at bounding box center [855, 468] width 586 height 31
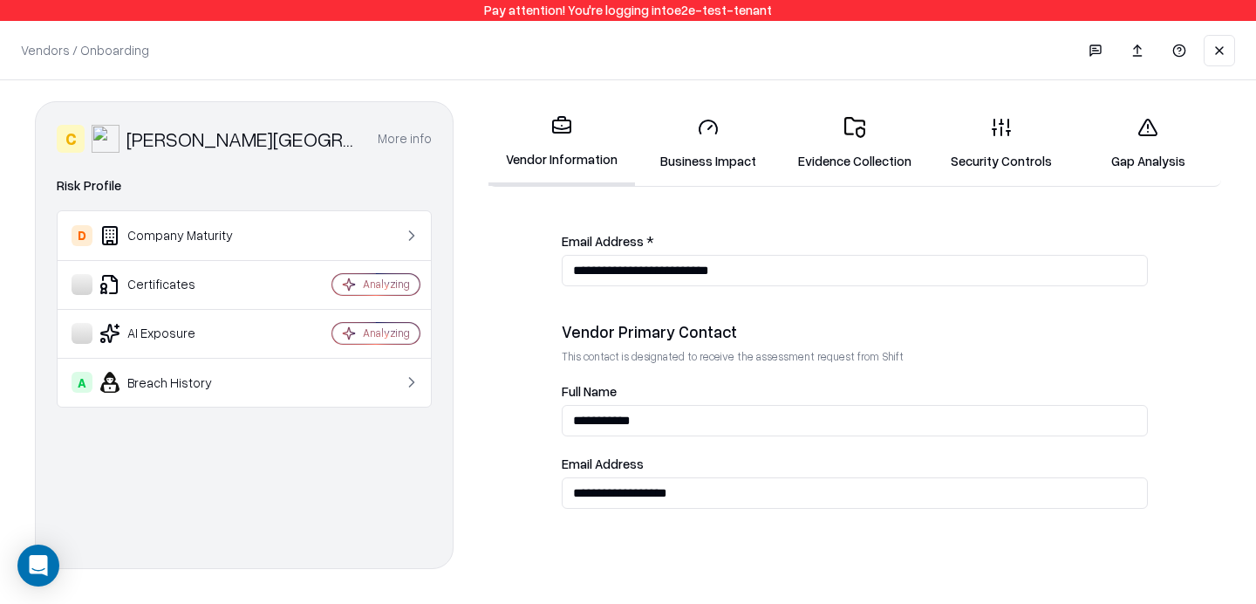
click at [629, 428] on input "**********" at bounding box center [855, 420] width 586 height 31
click at [633, 487] on input "**********" at bounding box center [855, 492] width 586 height 31
click at [723, 194] on div "**********" at bounding box center [855, 339] width 733 height 476
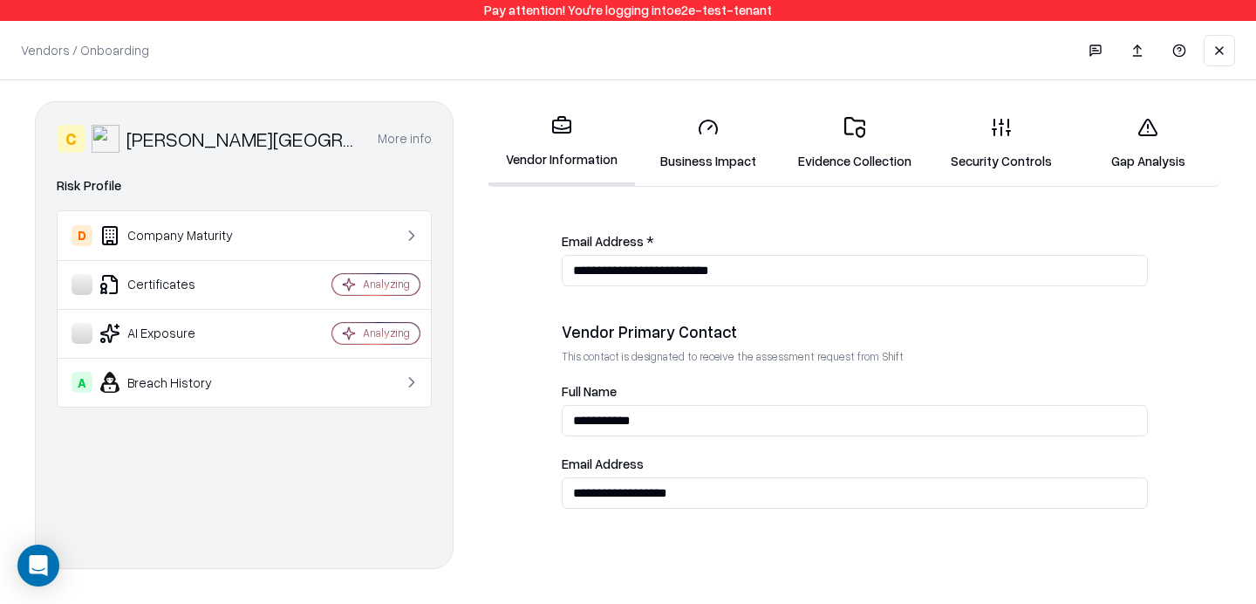
click at [1008, 142] on link "Security Controls" at bounding box center [1001, 143] width 147 height 81
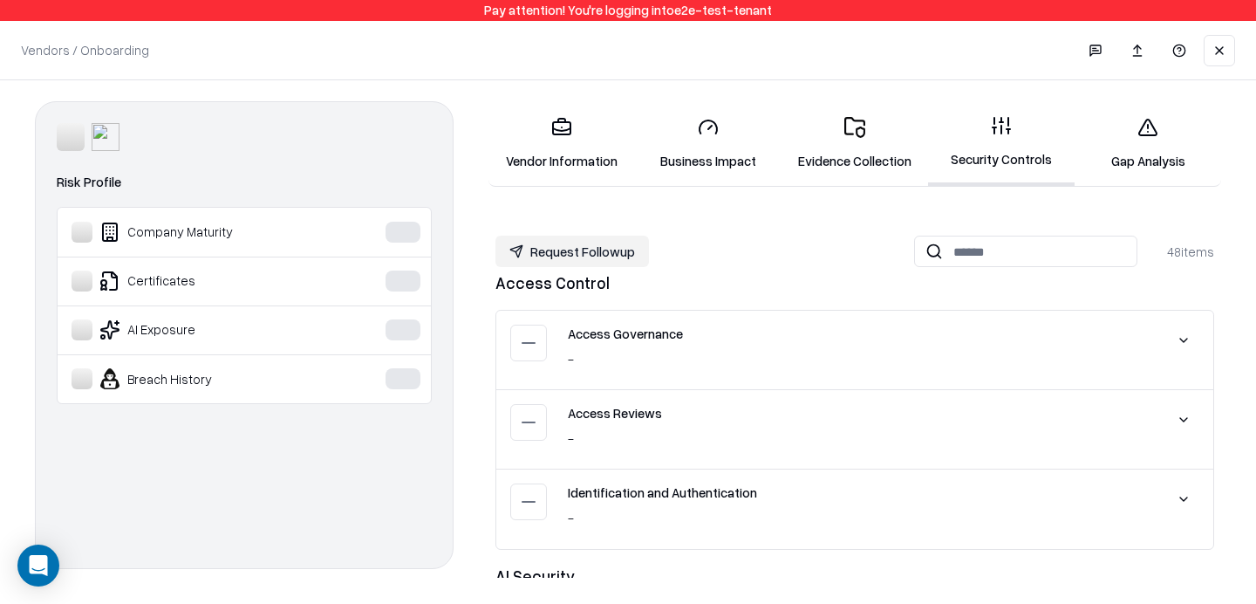
click at [1129, 131] on link "Gap Analysis" at bounding box center [1148, 143] width 147 height 81
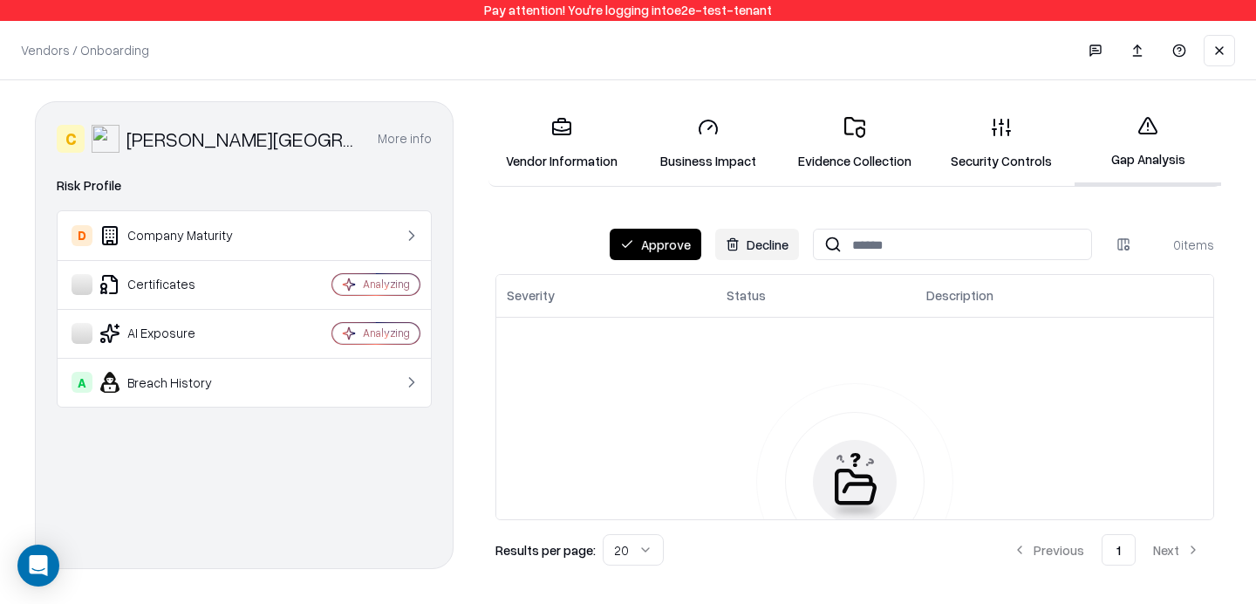
click at [662, 241] on button "Approve" at bounding box center [656, 244] width 92 height 31
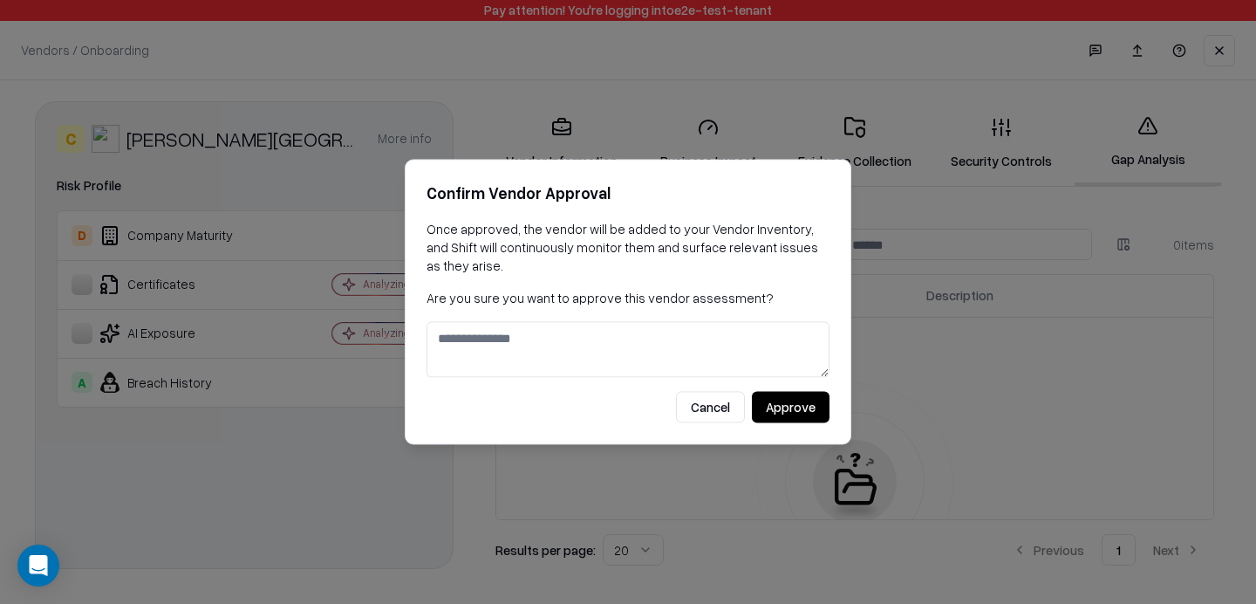
click at [791, 407] on button "Approve" at bounding box center [791, 407] width 78 height 31
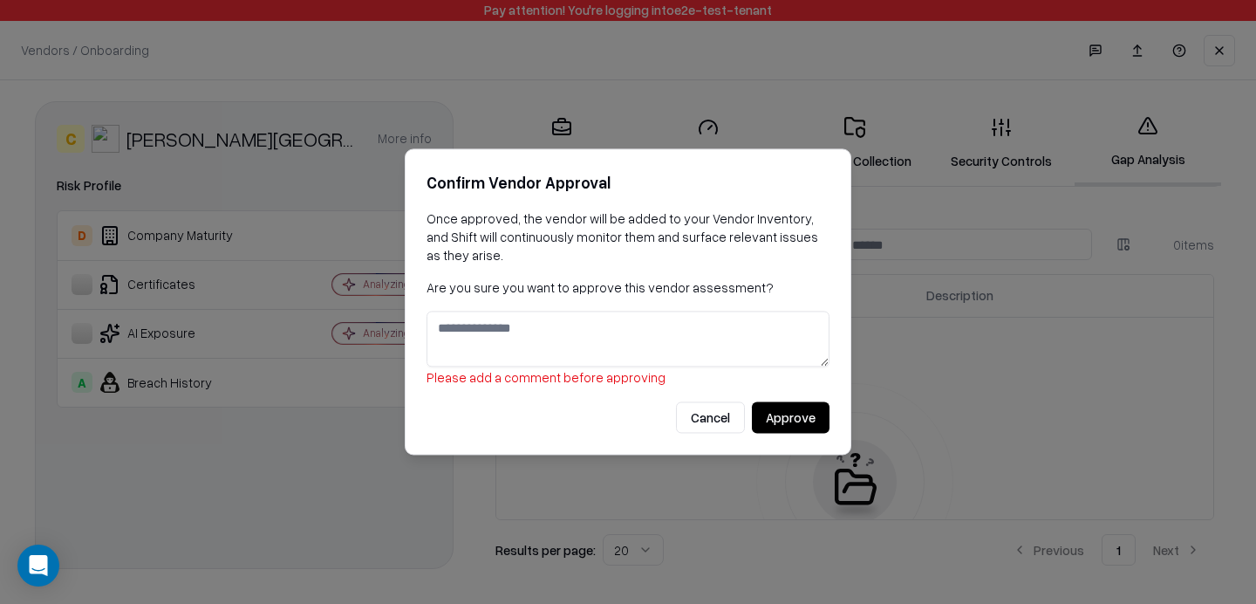
click at [653, 355] on textarea at bounding box center [628, 339] width 403 height 56
type textarea "**"
click at [789, 416] on button "Approve" at bounding box center [791, 417] width 78 height 31
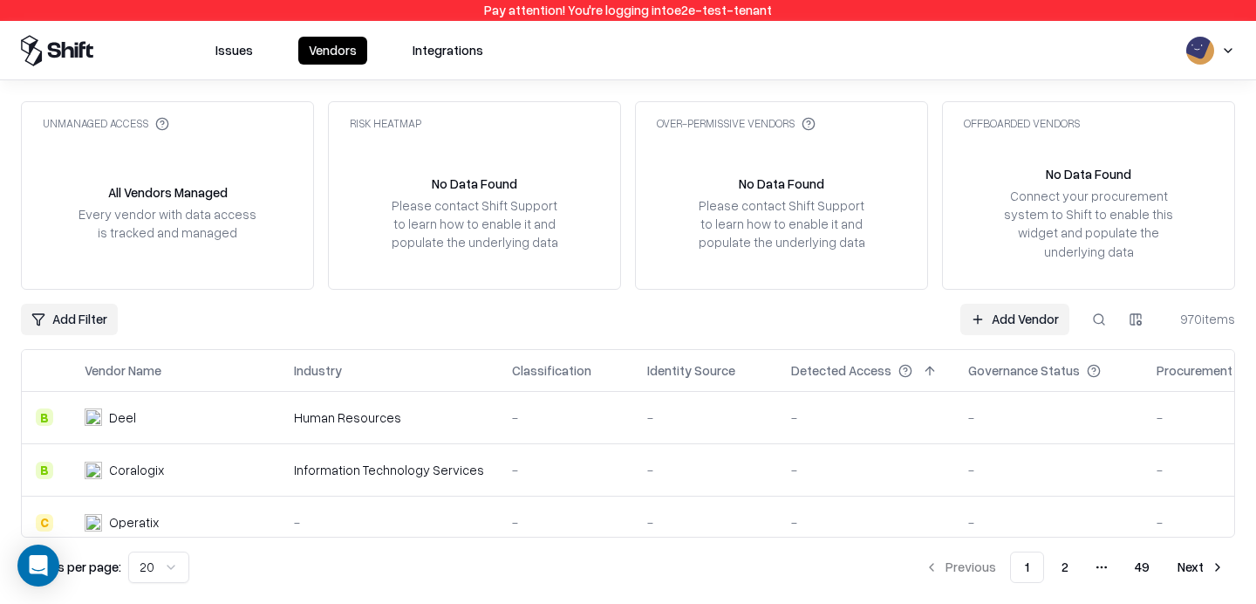
click at [1091, 308] on button at bounding box center [1098, 319] width 31 height 31
type input "********"
click at [780, 317] on link "Add Vendor" at bounding box center [758, 319] width 109 height 31
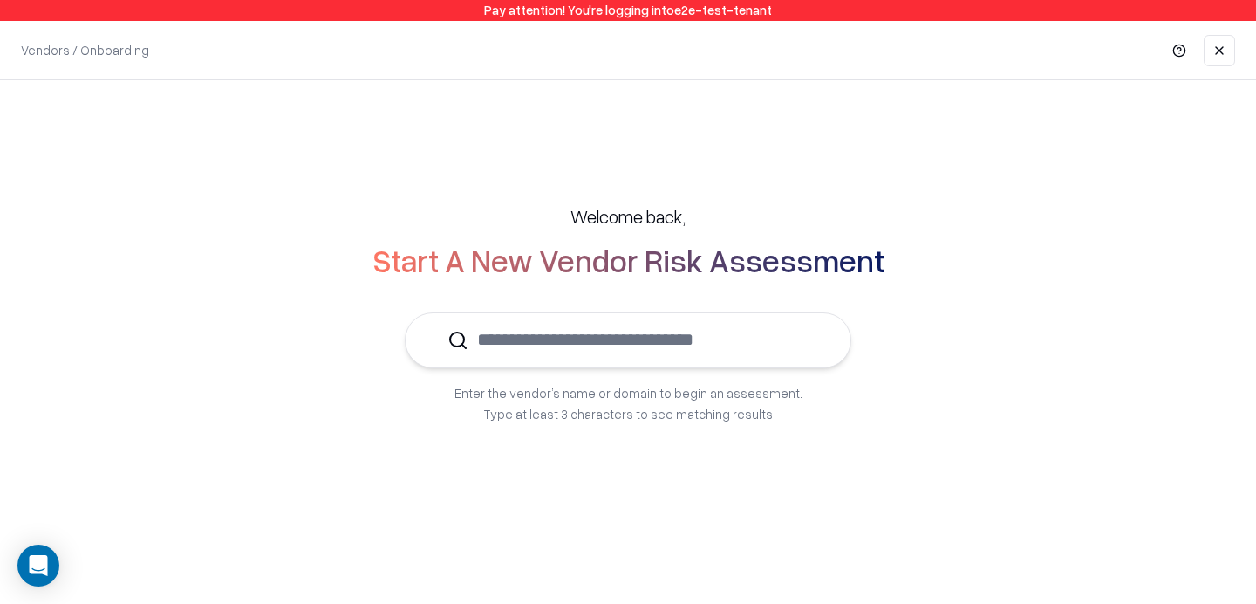
click at [692, 358] on input "text" at bounding box center [638, 339] width 340 height 53
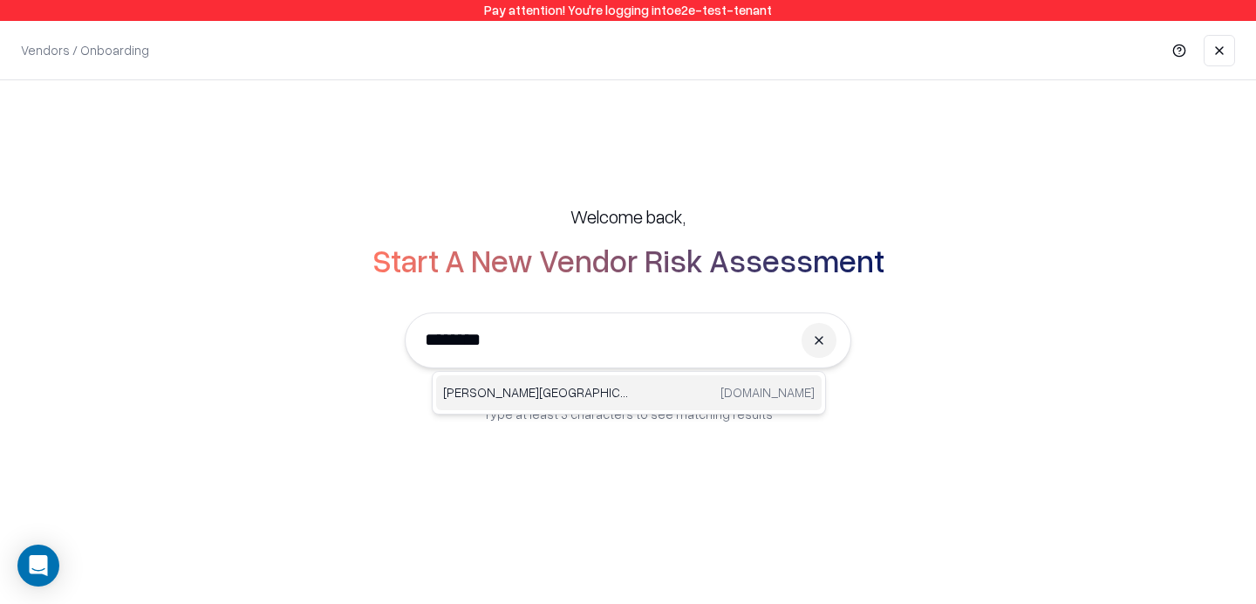
click at [541, 400] on p "[PERSON_NAME][GEOGRAPHIC_DATA]" at bounding box center [536, 392] width 186 height 18
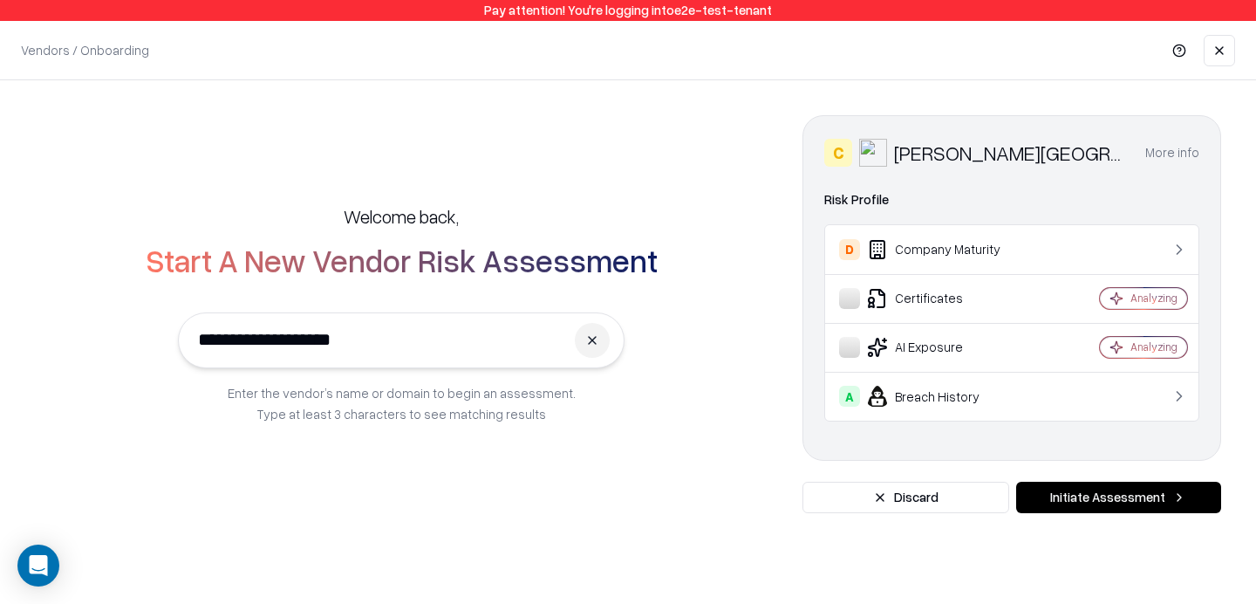
type input "**********"
click at [1083, 501] on button "Initiate Assessment" at bounding box center [1118, 497] width 205 height 31
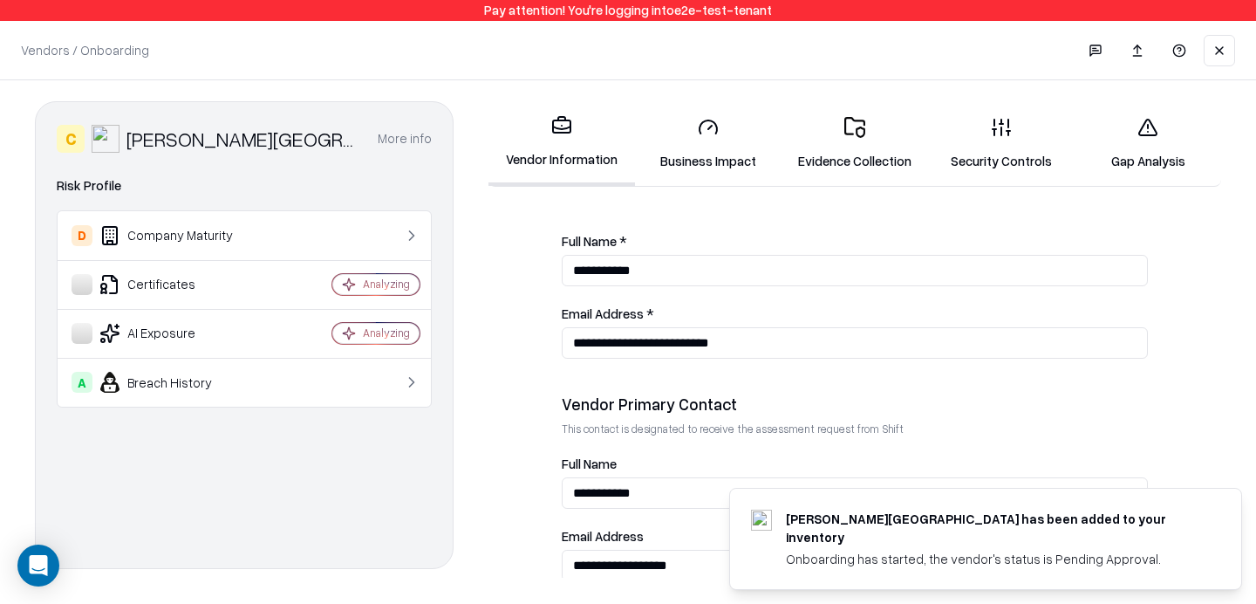
scroll to position [833, 0]
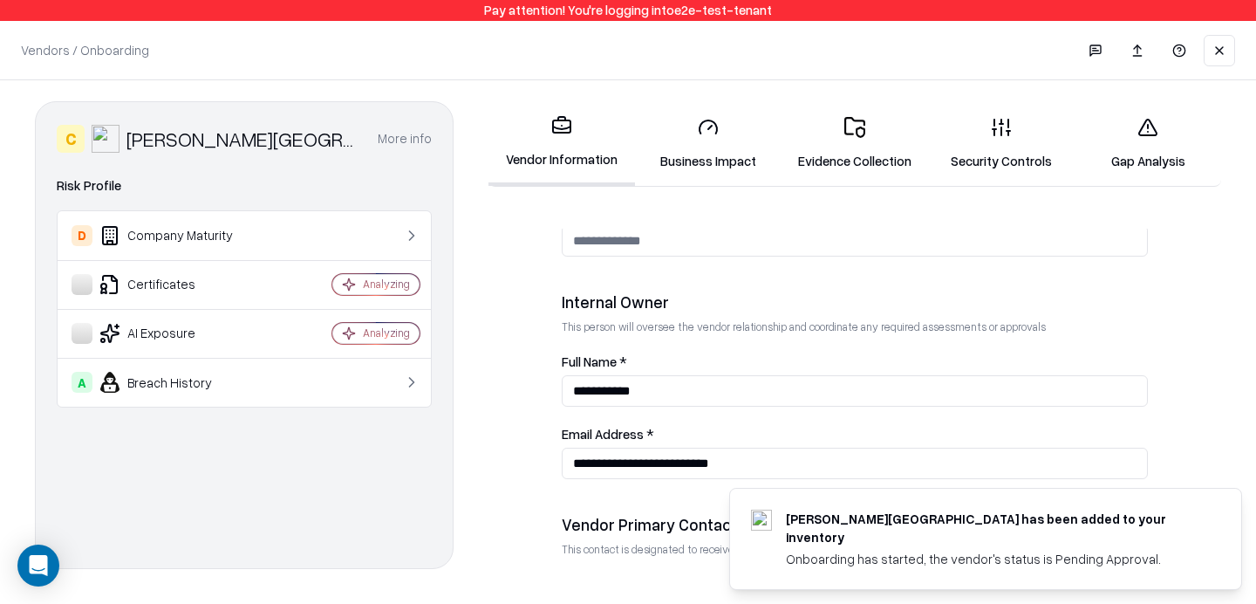
click at [850, 139] on link "Evidence Collection" at bounding box center [855, 143] width 147 height 81
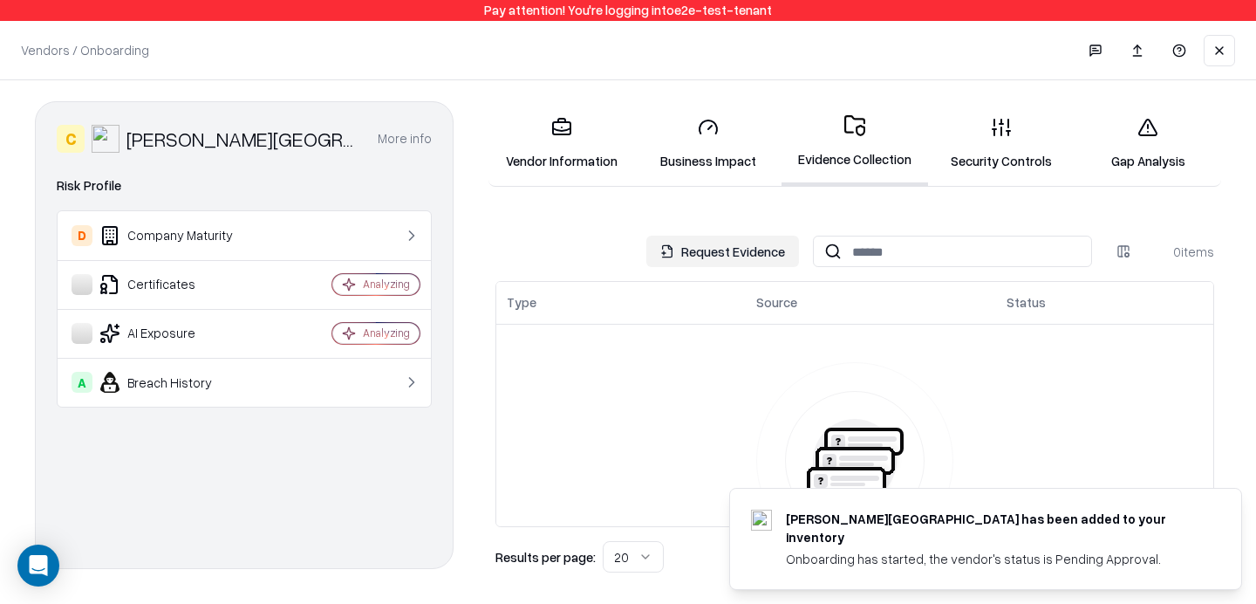
click at [752, 254] on button "Request Evidence" at bounding box center [722, 251] width 153 height 31
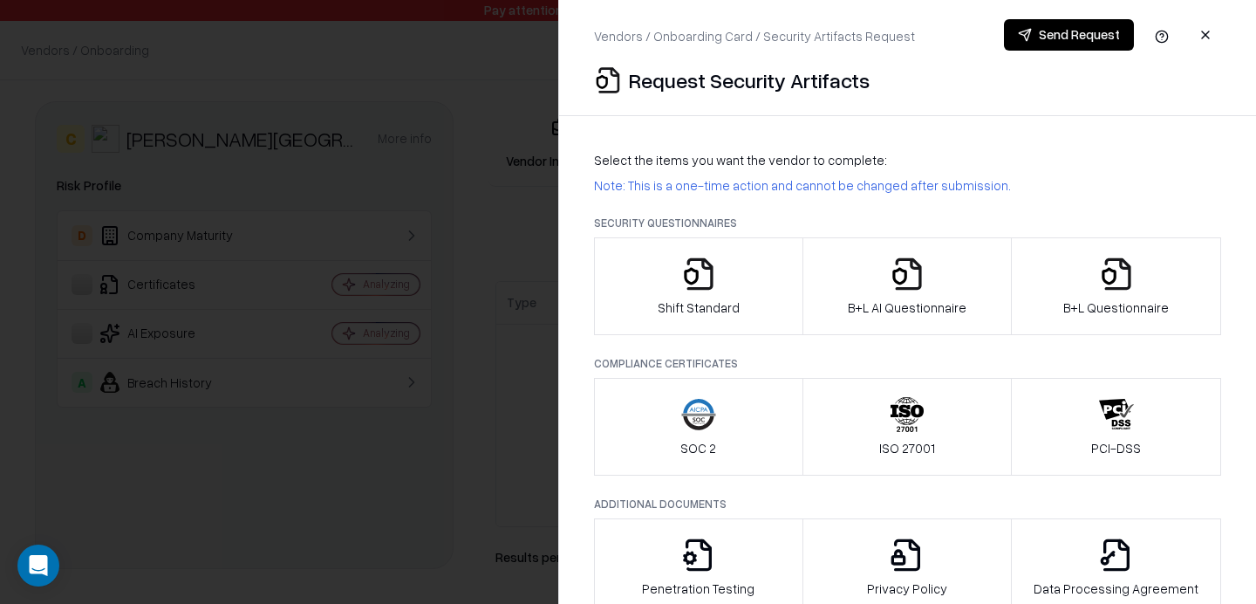
click at [1123, 290] on icon "button" at bounding box center [1116, 273] width 35 height 35
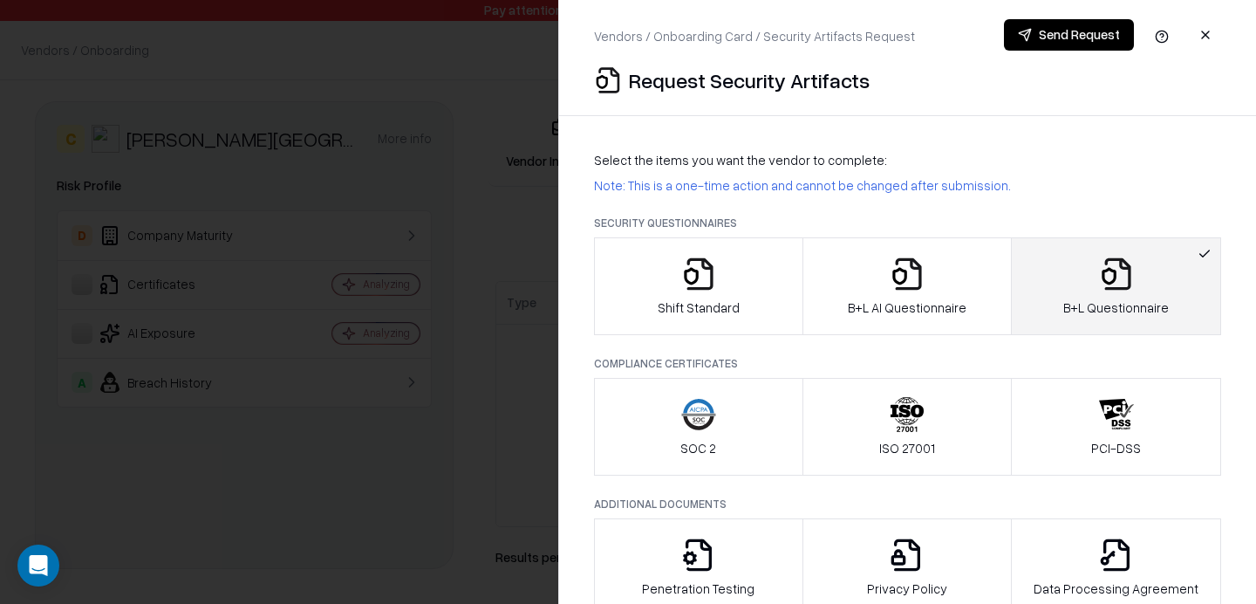
click at [1067, 42] on button "Send Request" at bounding box center [1069, 34] width 130 height 31
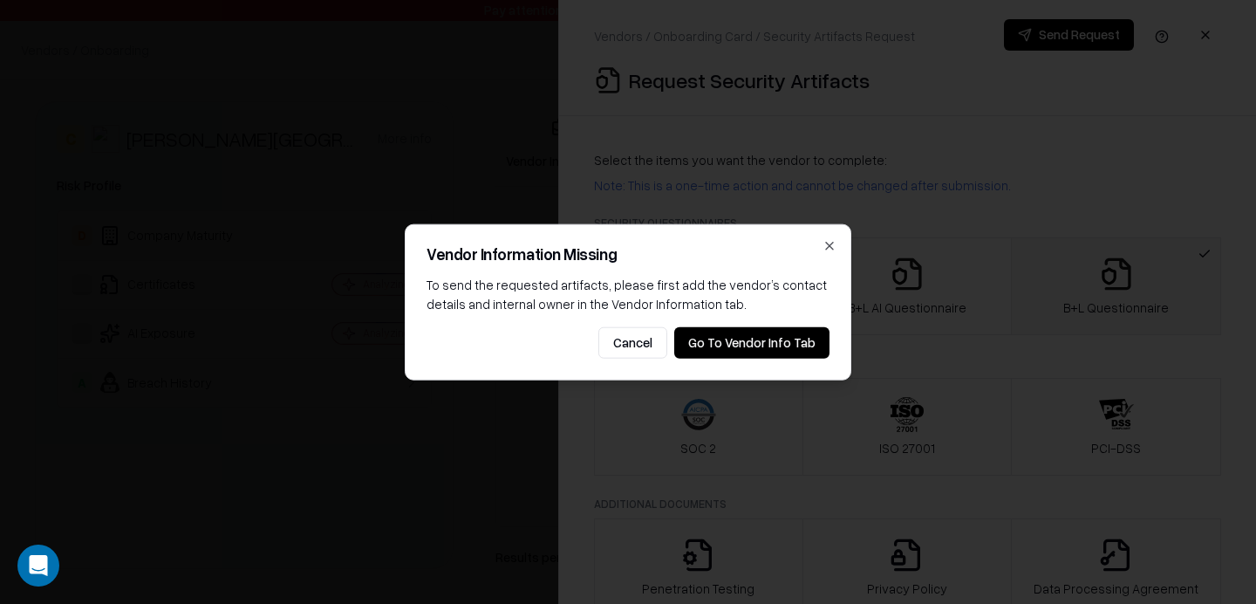
click at [782, 332] on button "Go To Vendor Info Tab" at bounding box center [751, 341] width 155 height 31
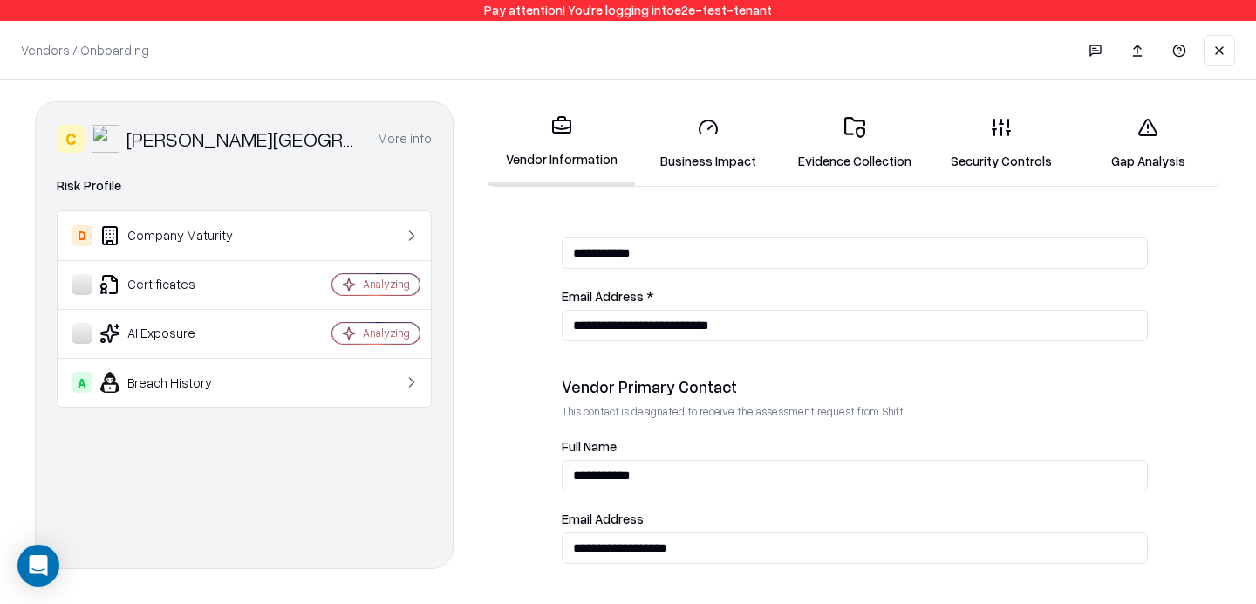
scroll to position [1026, 0]
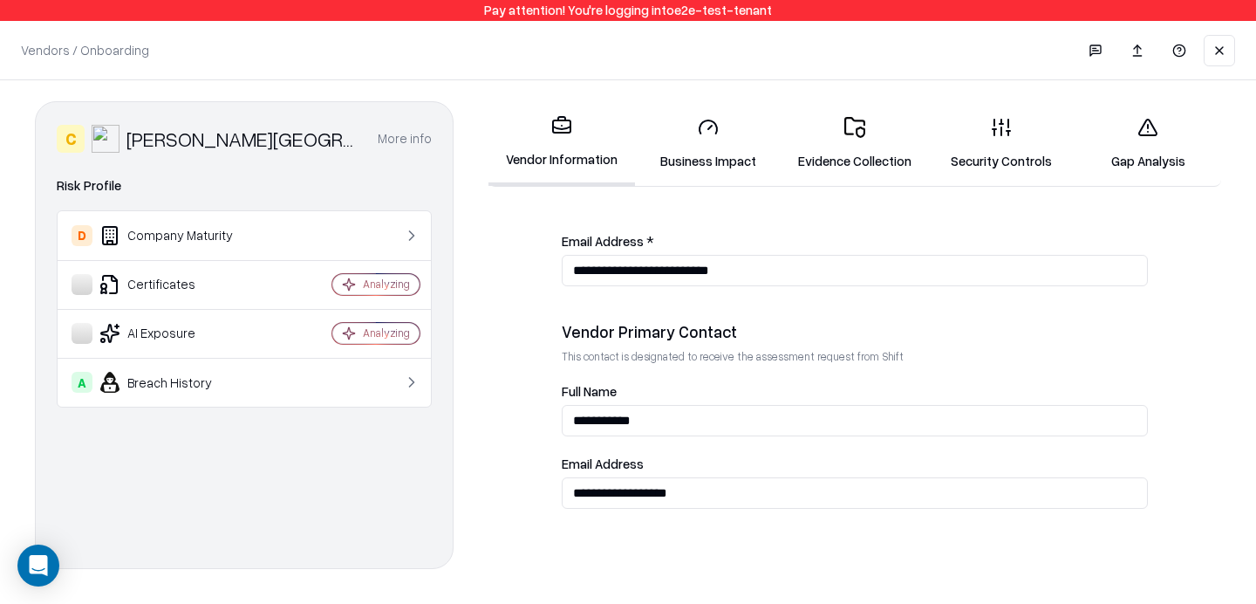
click at [677, 485] on input "**********" at bounding box center [855, 492] width 586 height 31
type input "**********"
click at [473, 366] on div "**********" at bounding box center [628, 339] width 1256 height 518
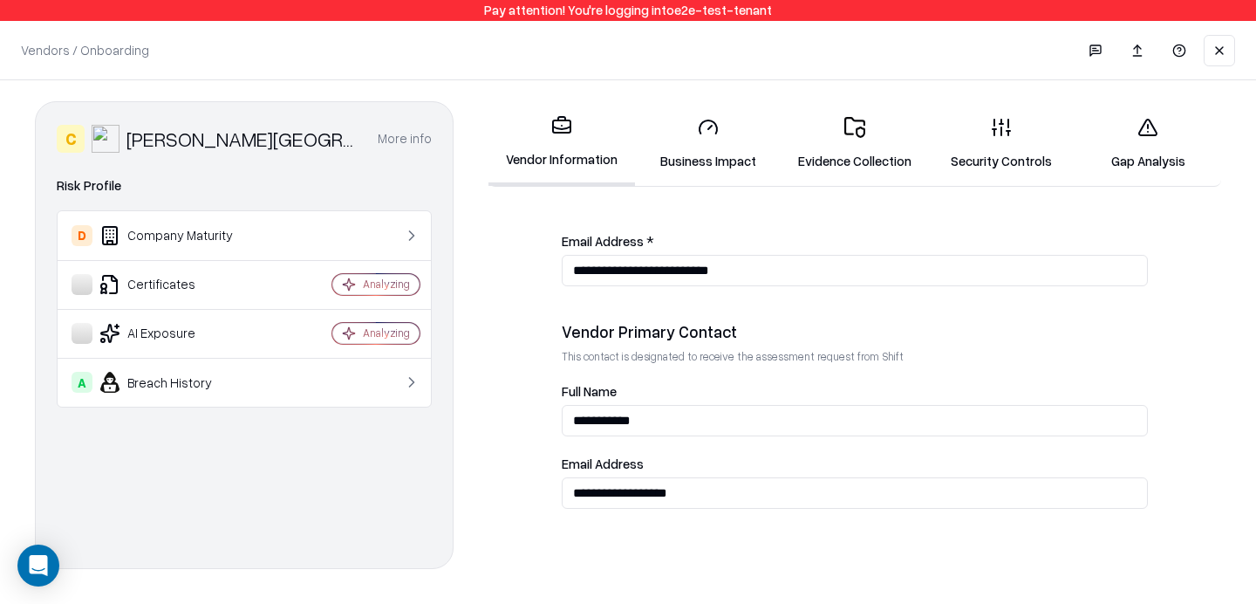
click at [862, 128] on icon at bounding box center [861, 131] width 10 height 11
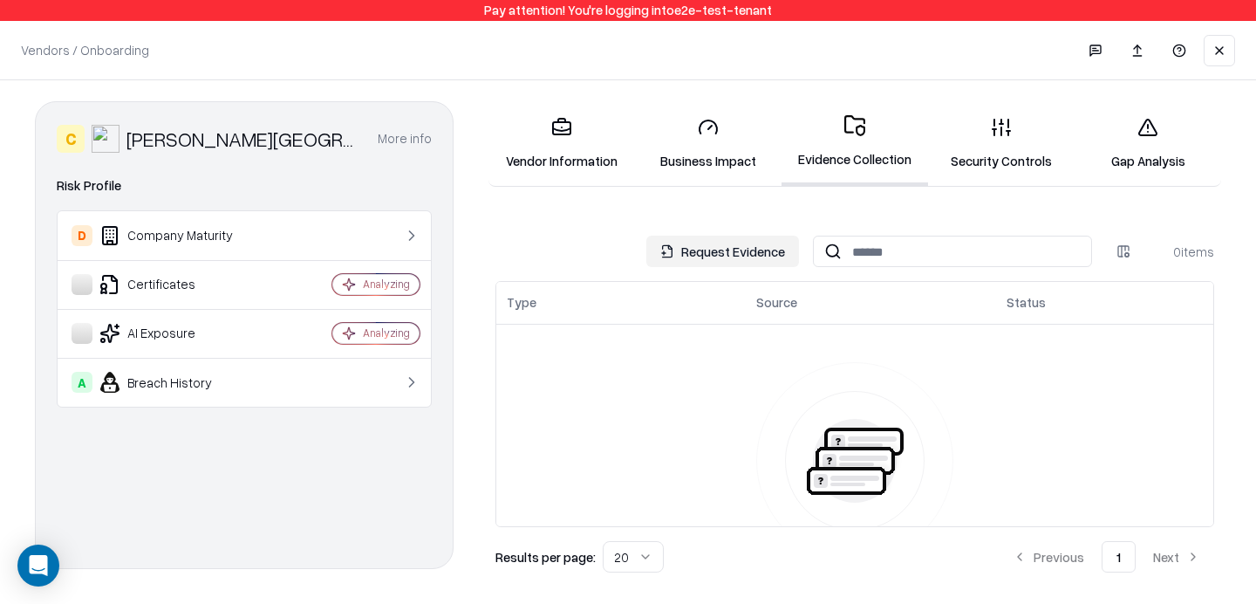
click at [755, 244] on button "Request Evidence" at bounding box center [722, 251] width 153 height 31
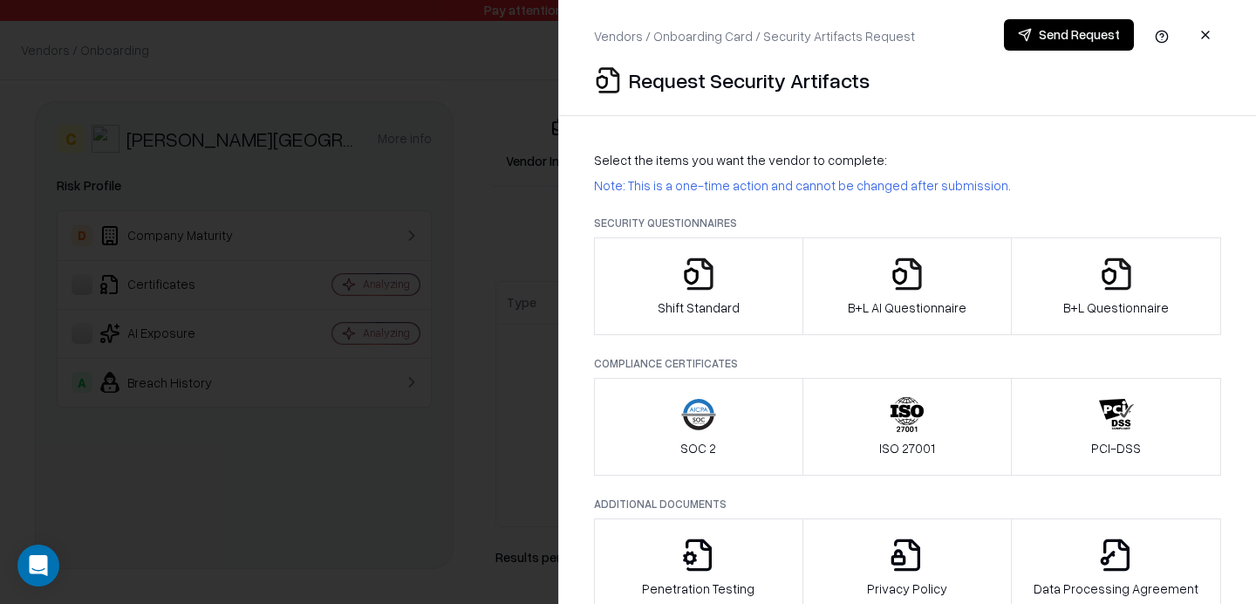
click at [1083, 258] on div "B+L Questionnaire" at bounding box center [1116, 286] width 106 height 60
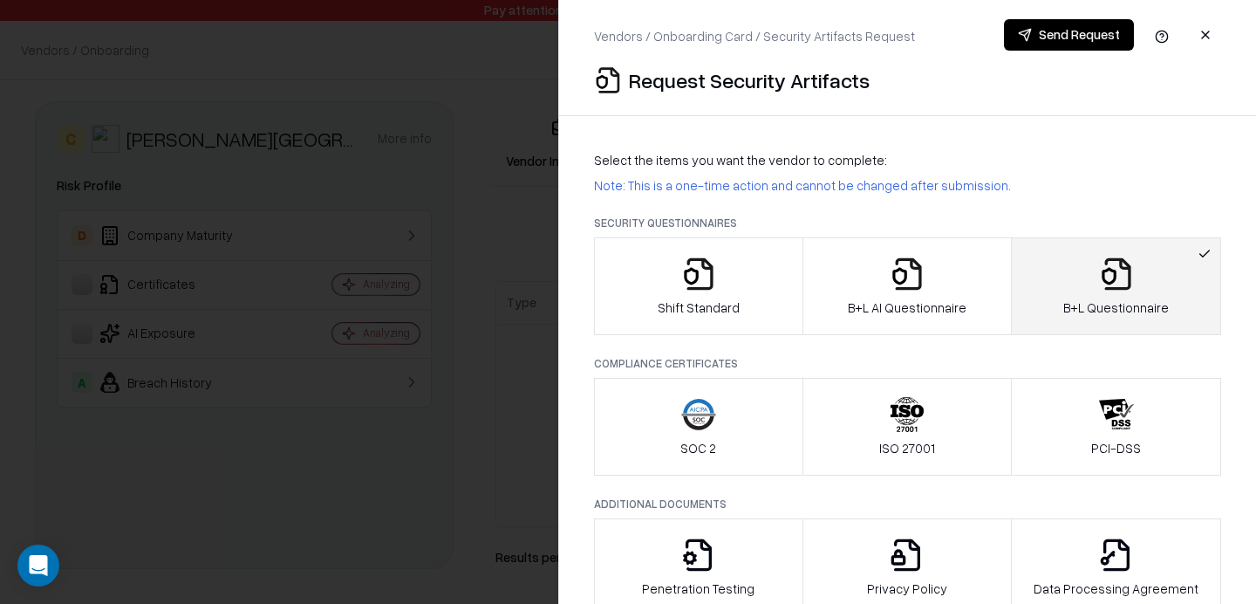
click at [1073, 43] on button "Send Request" at bounding box center [1069, 34] width 130 height 31
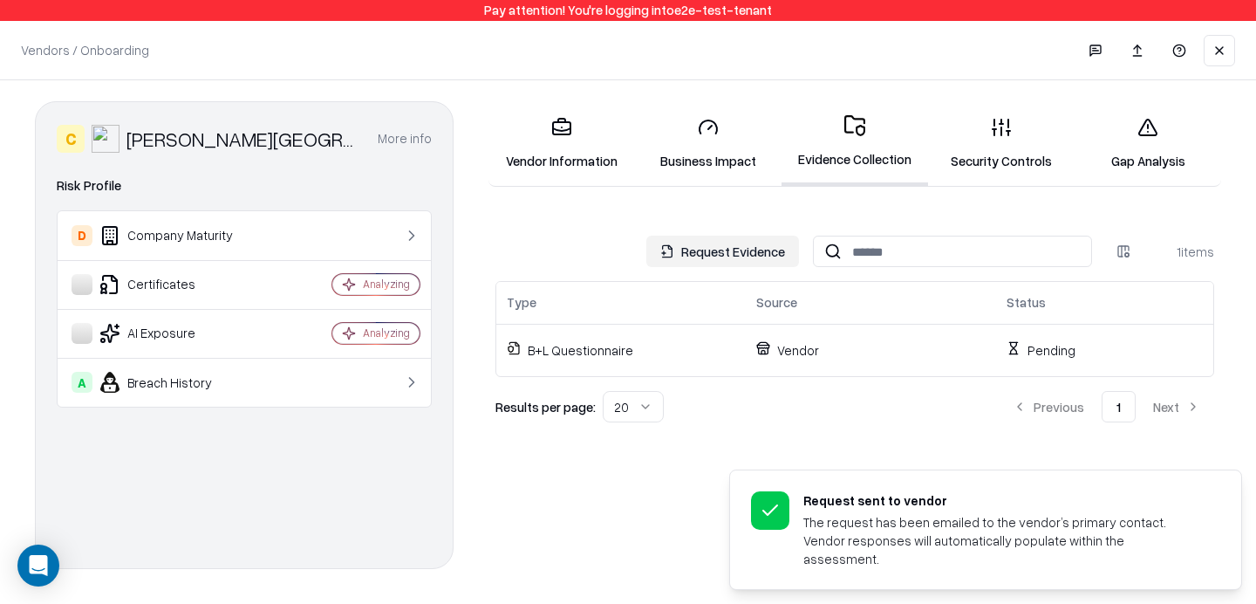
click at [1141, 142] on link "Gap Analysis" at bounding box center [1148, 143] width 147 height 81
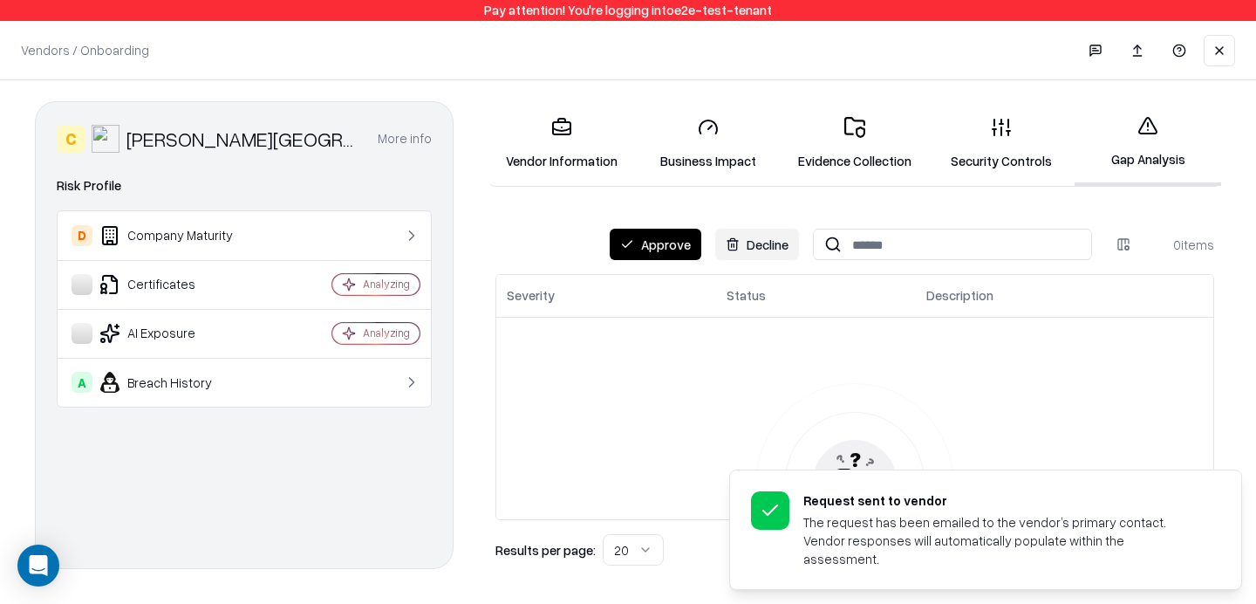
click at [1065, 137] on link "Security Controls" at bounding box center [1001, 143] width 147 height 81
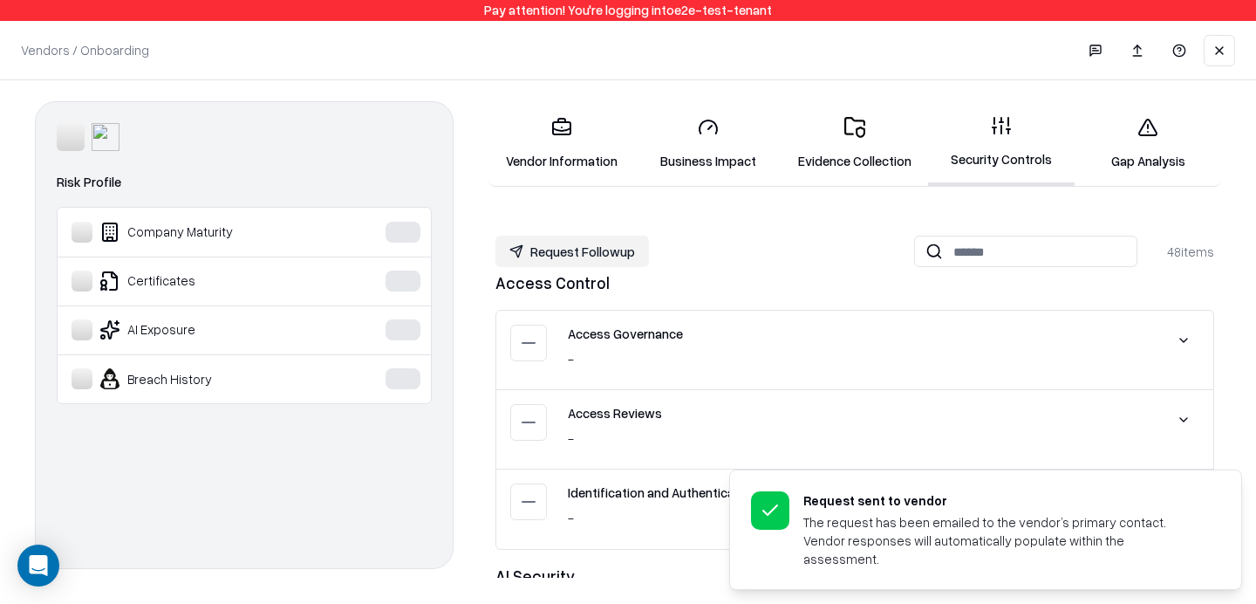
click at [1182, 152] on link "Gap Analysis" at bounding box center [1148, 143] width 147 height 81
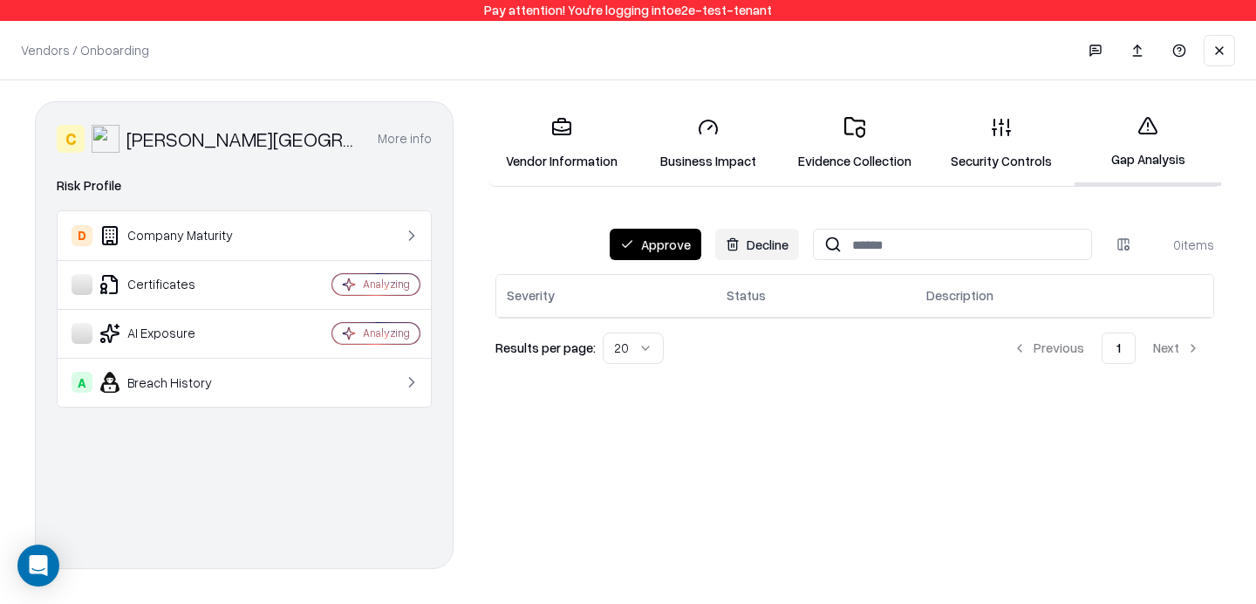
click at [1065, 137] on link "Security Controls" at bounding box center [1001, 143] width 147 height 81
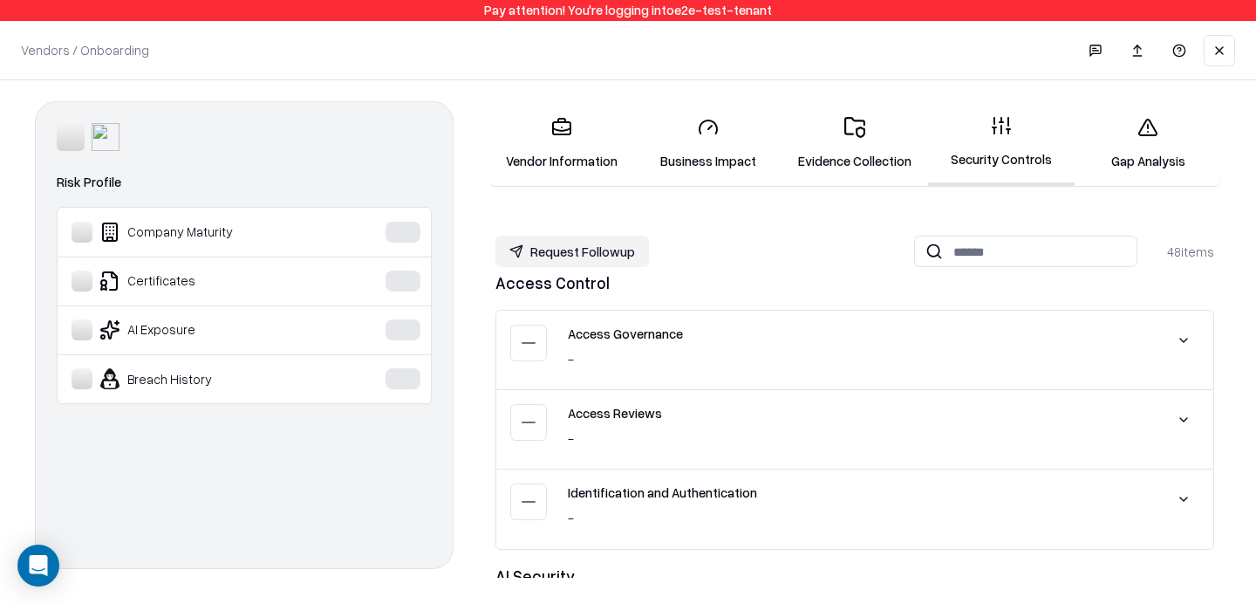
click at [1120, 142] on link "Gap Analysis" at bounding box center [1148, 143] width 147 height 81
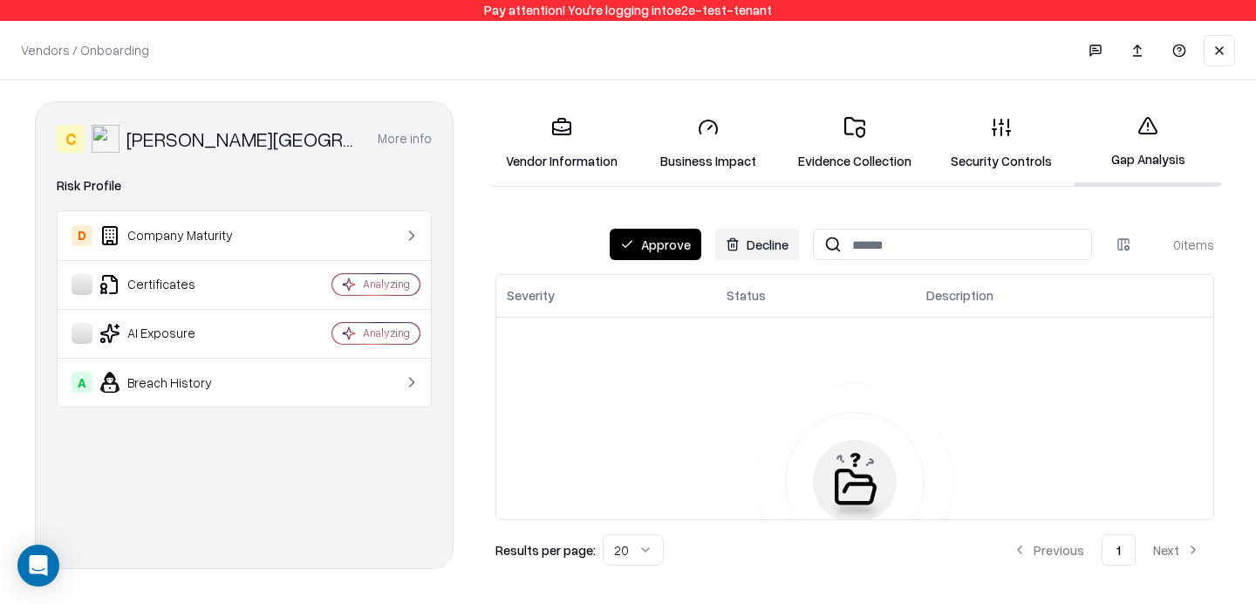
click at [635, 243] on button "Approve" at bounding box center [656, 244] width 92 height 31
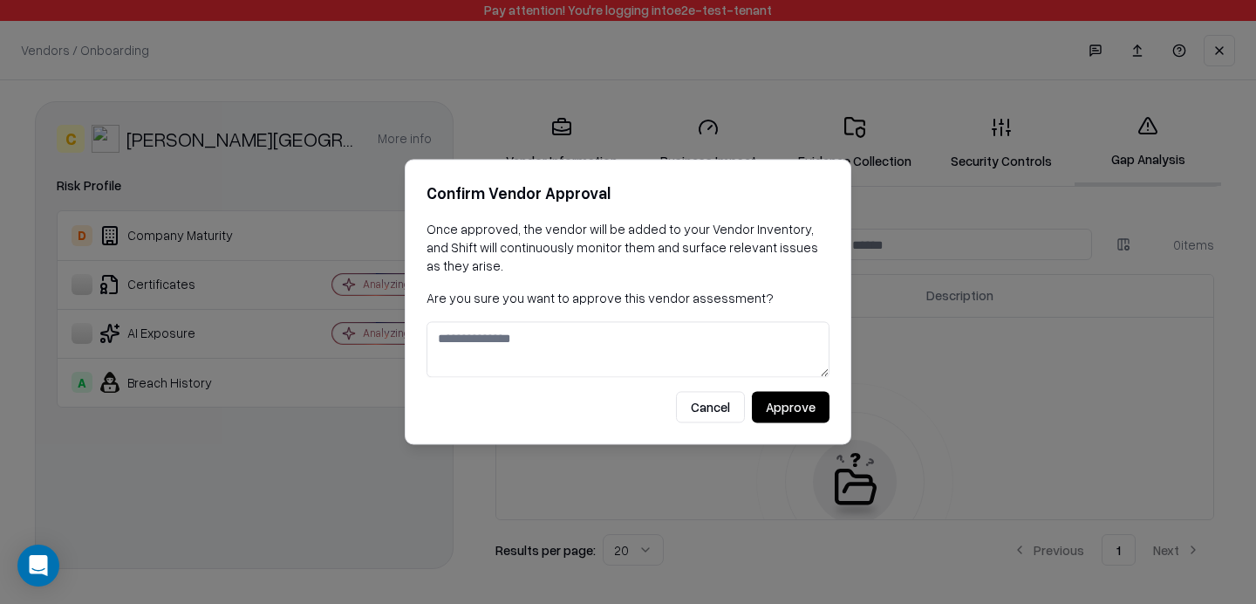
click at [677, 331] on textarea at bounding box center [628, 350] width 403 height 56
type textarea "***"
click at [782, 404] on button "Approve" at bounding box center [791, 407] width 78 height 31
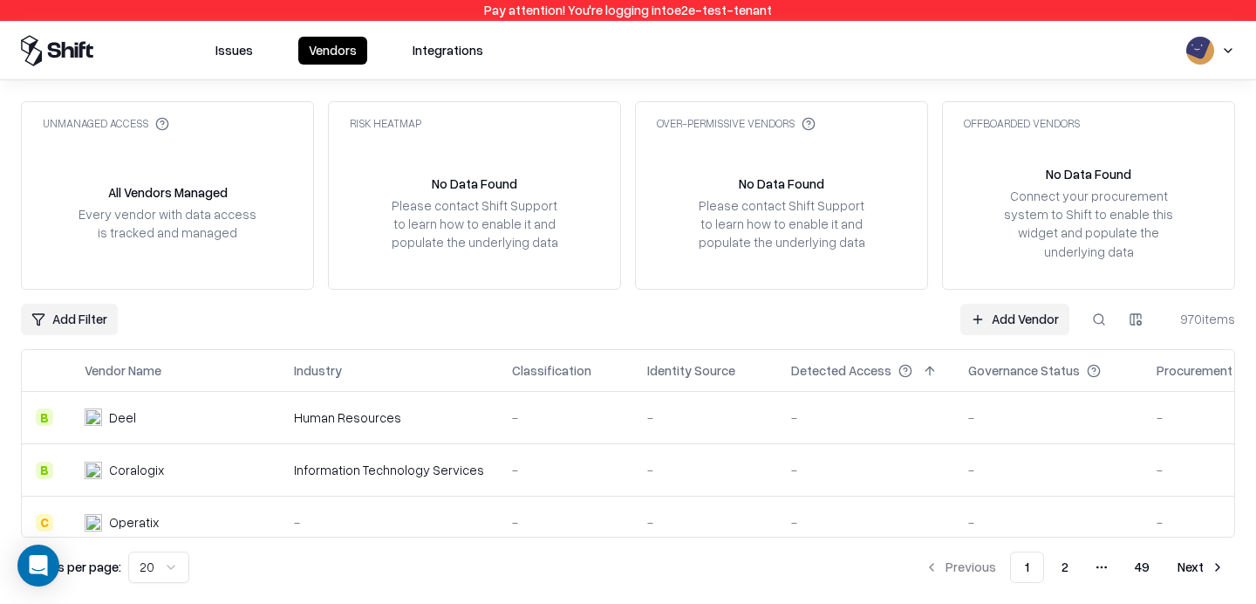
click at [1100, 325] on button at bounding box center [1098, 319] width 31 height 31
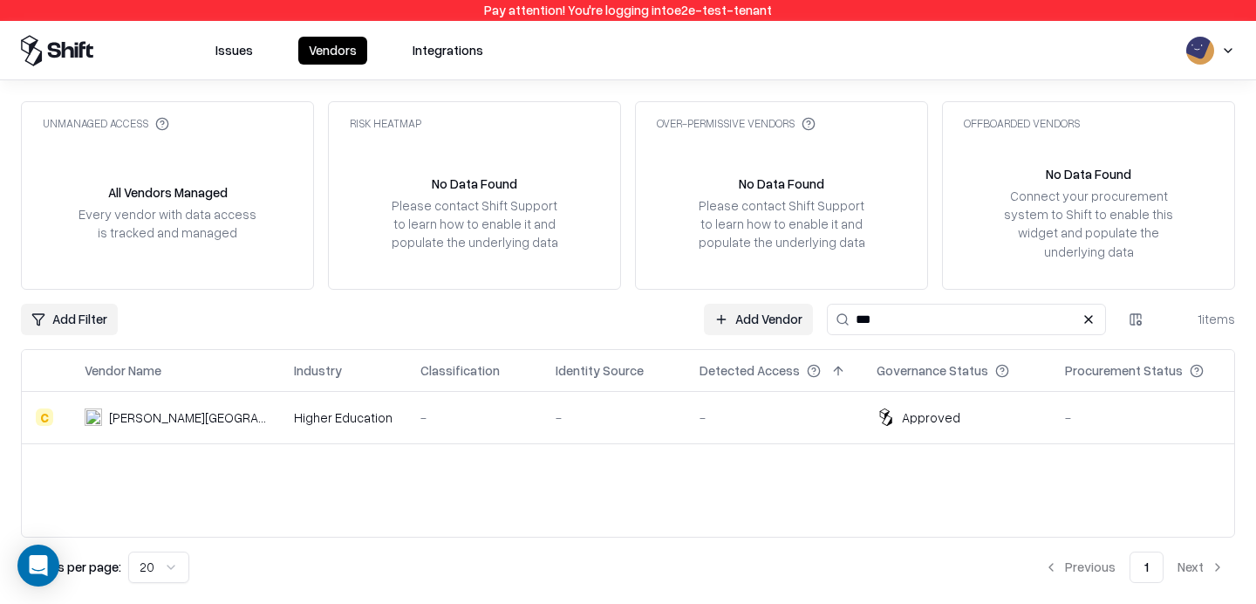
type input "***"
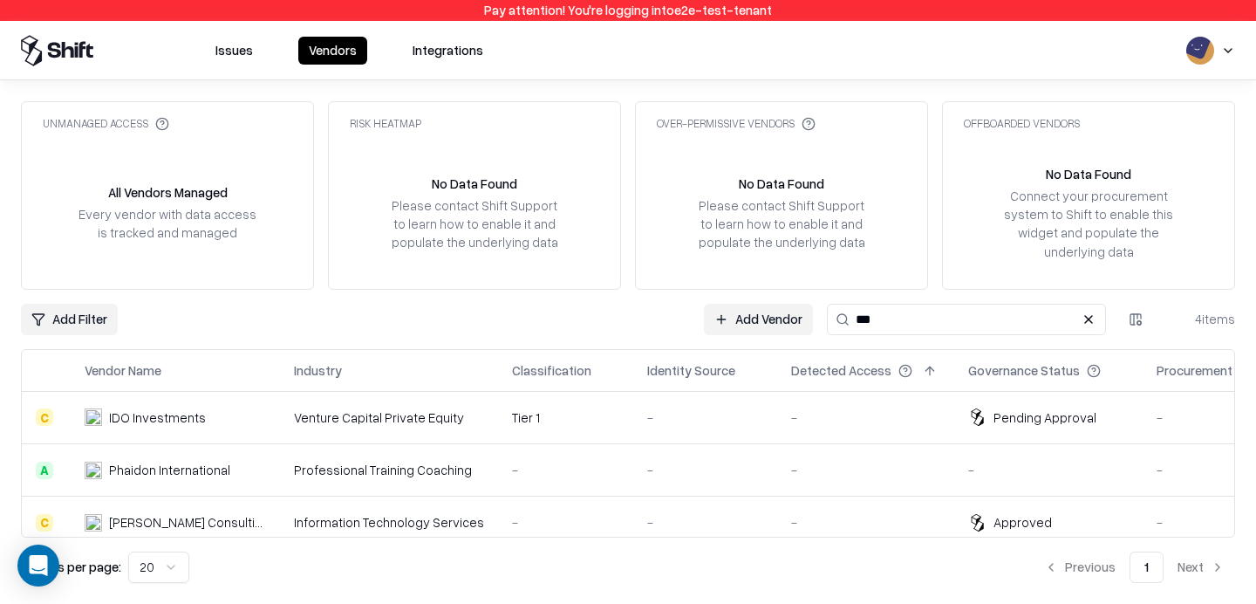
click at [633, 406] on td "-" at bounding box center [705, 418] width 144 height 52
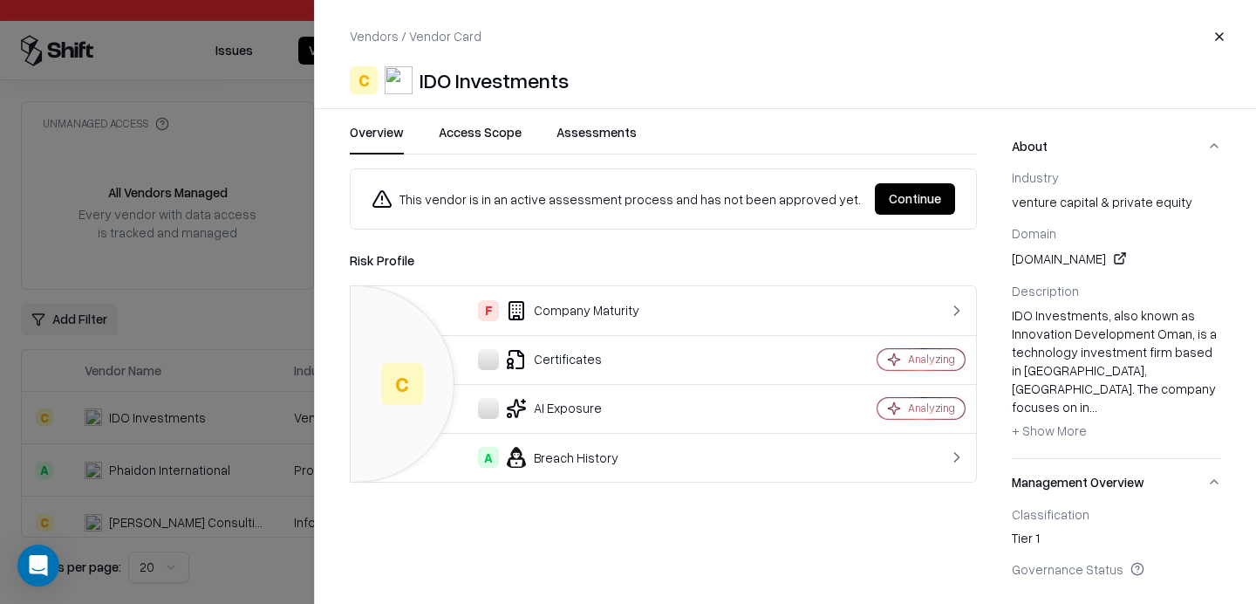
click at [930, 197] on button "Continue" at bounding box center [915, 198] width 80 height 31
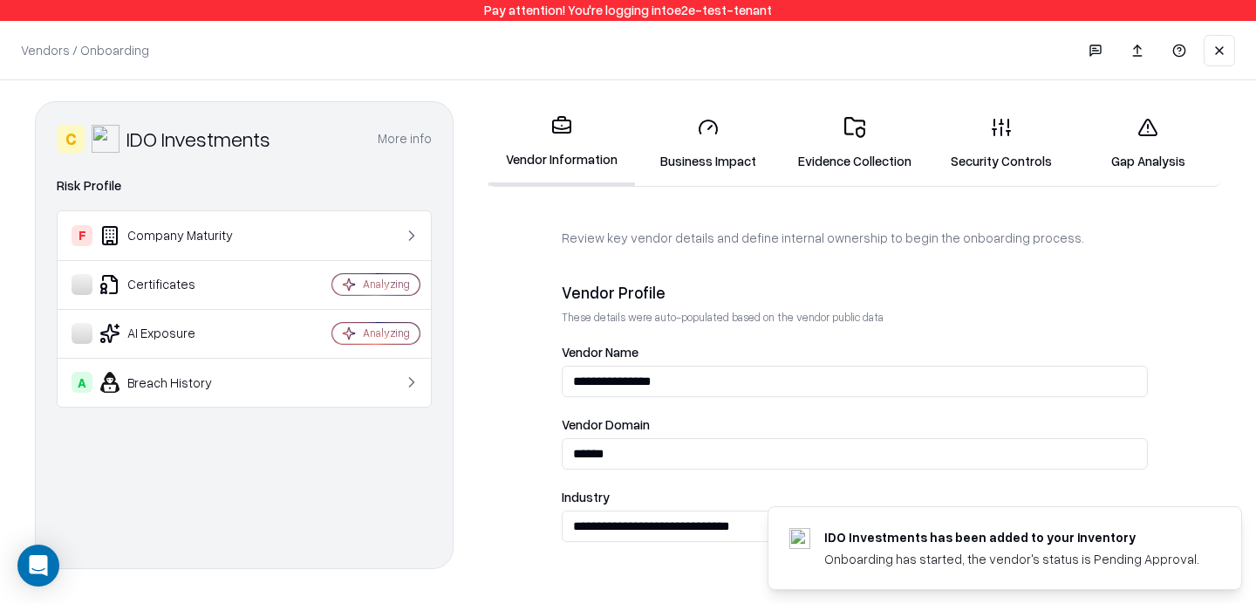
click at [856, 140] on link "Evidence Collection" at bounding box center [855, 143] width 147 height 81
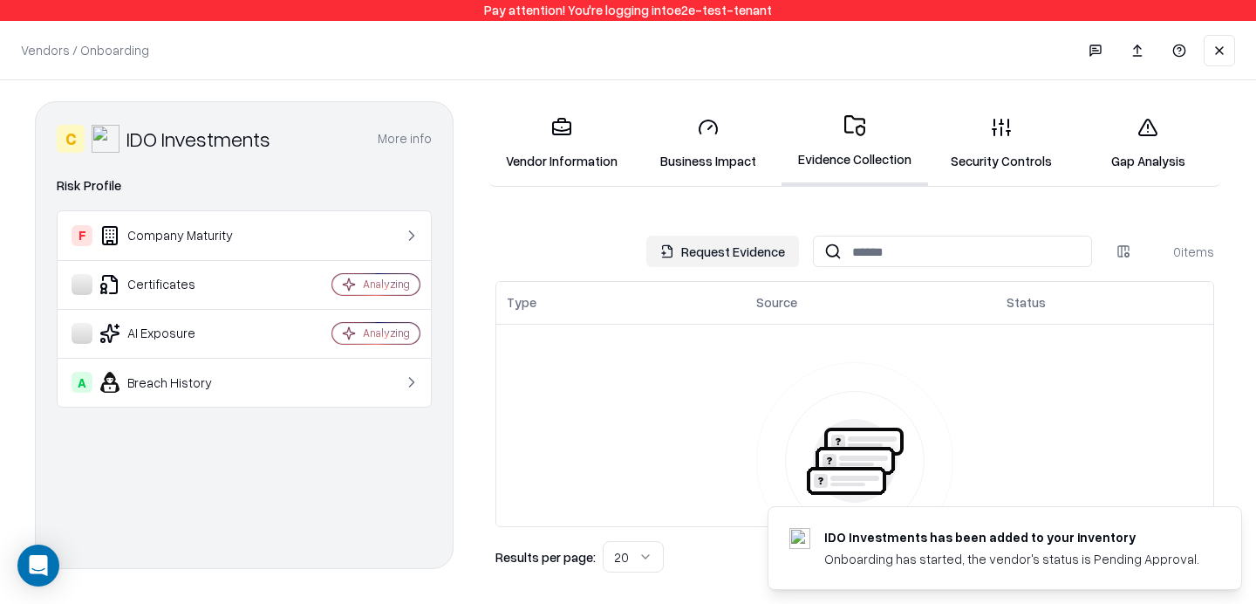
click at [740, 255] on button "Request Evidence" at bounding box center [722, 251] width 153 height 31
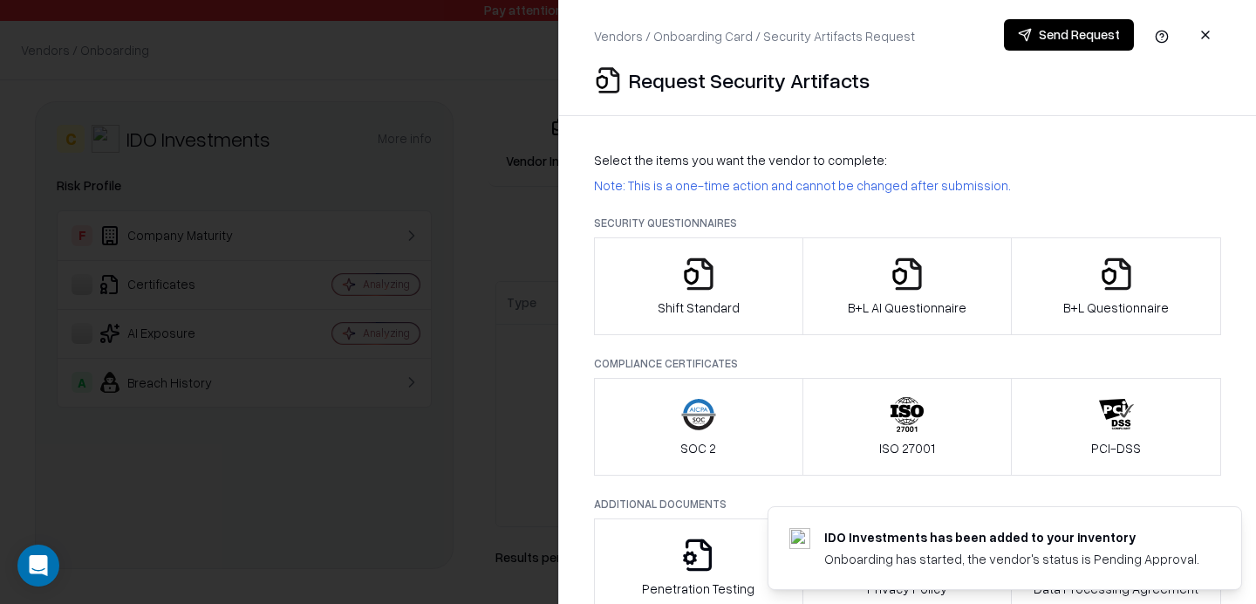
click at [1110, 250] on button "B+L Questionnaire" at bounding box center [1116, 286] width 210 height 98
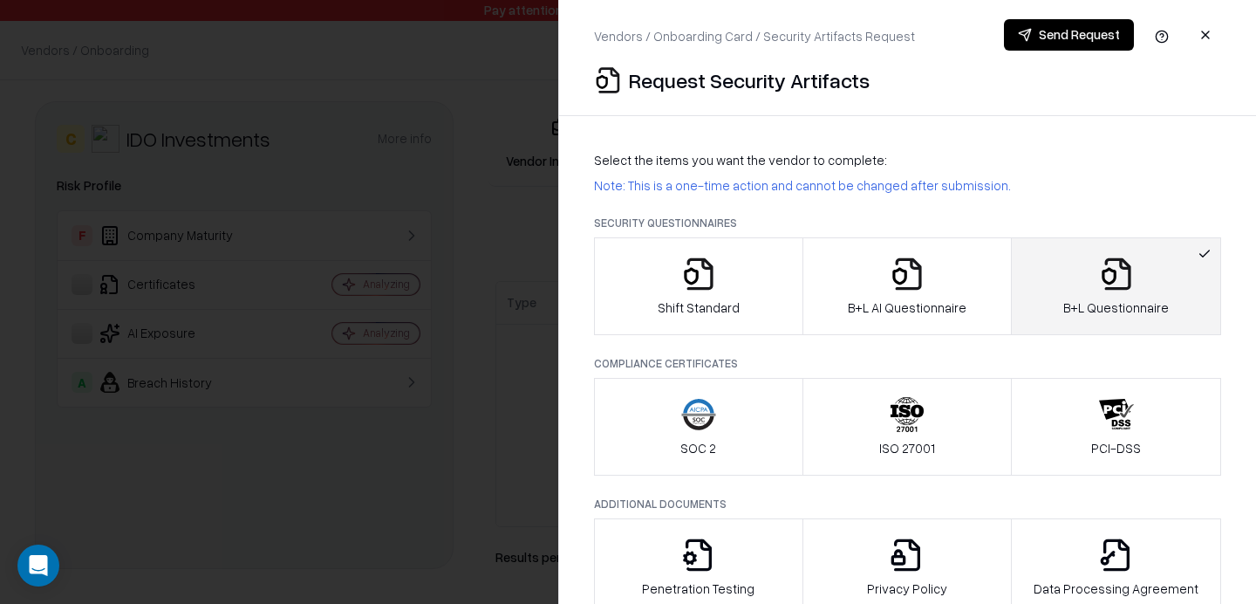
click at [1088, 44] on button "Send Request" at bounding box center [1069, 34] width 130 height 31
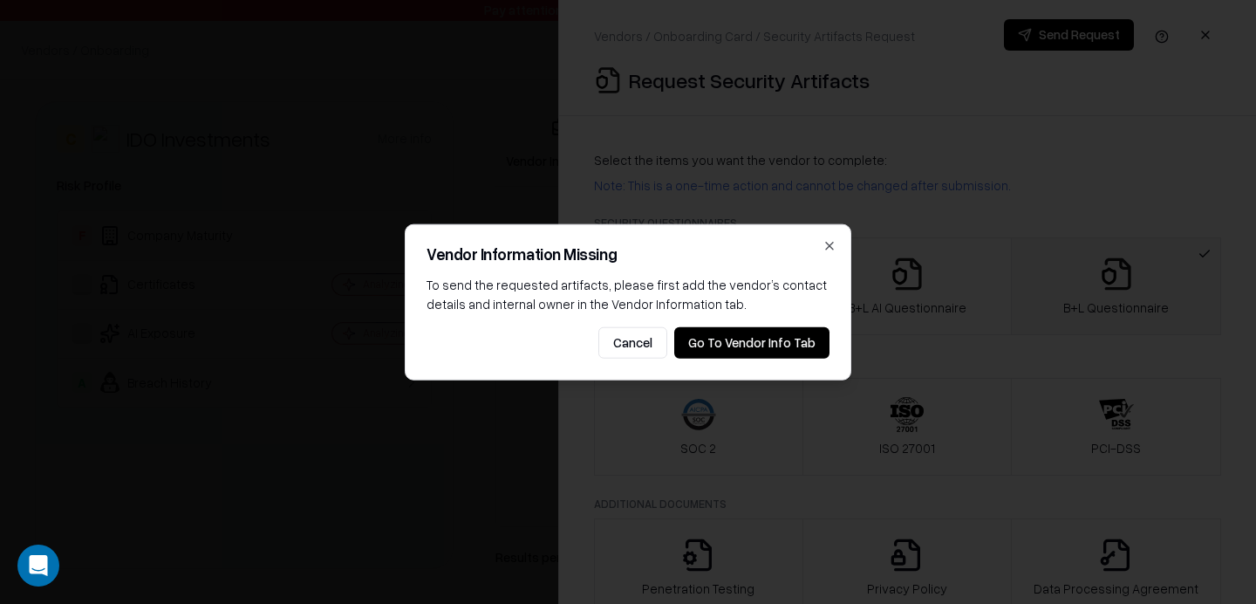
click at [734, 351] on button "Go To Vendor Info Tab" at bounding box center [751, 341] width 155 height 31
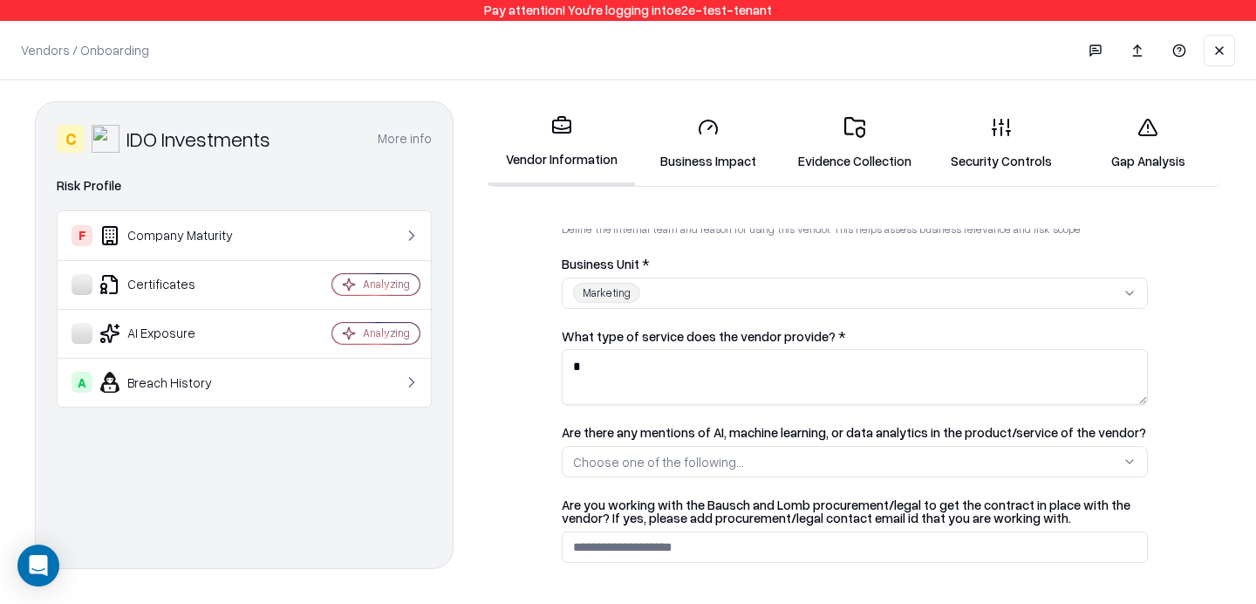
scroll to position [1026, 0]
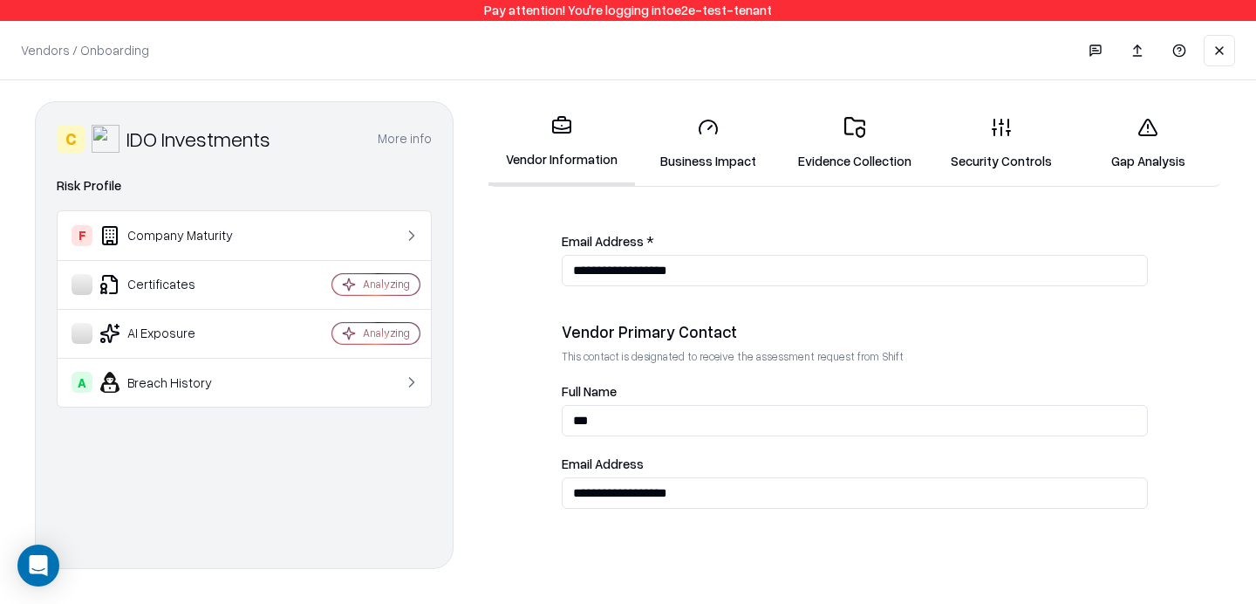
click at [699, 497] on input "**********" at bounding box center [855, 492] width 586 height 31
type input "**********"
click at [418, 363] on td at bounding box center [362, 382] width 137 height 49
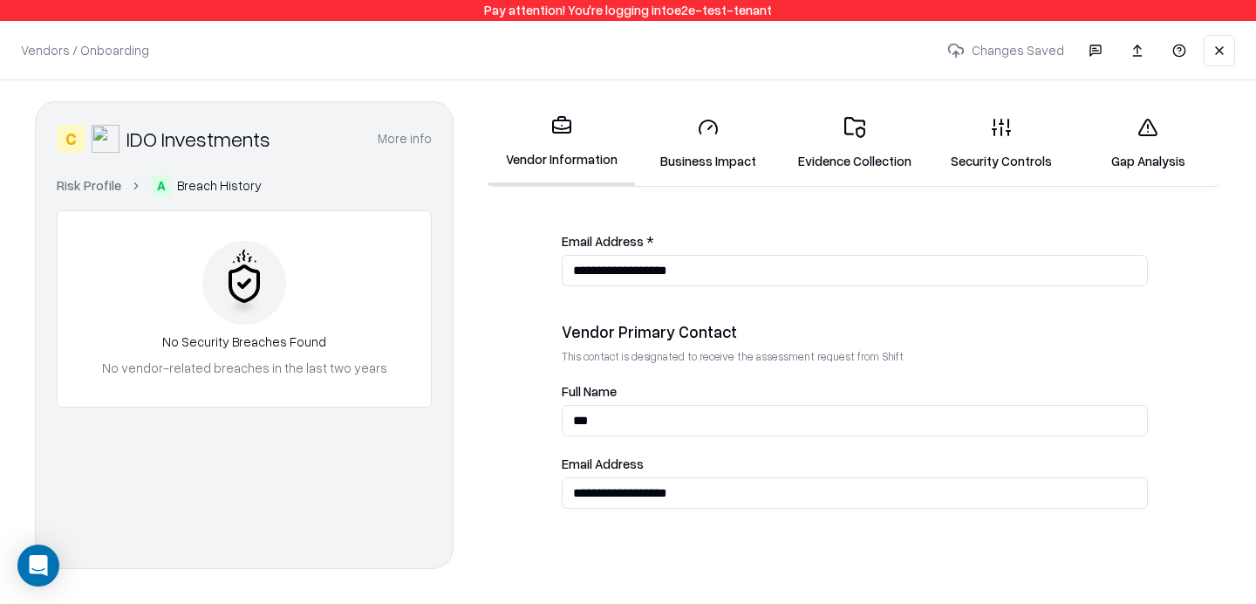
click at [102, 180] on link "Risk Profile" at bounding box center [89, 185] width 65 height 18
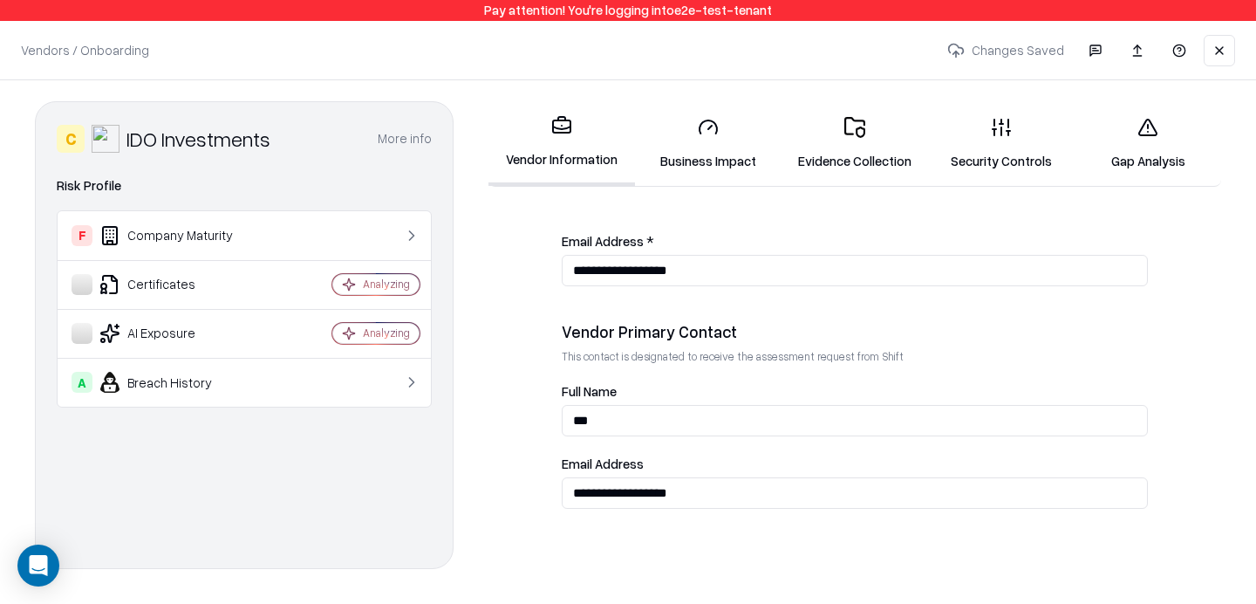
click at [466, 329] on div "**********" at bounding box center [628, 339] width 1256 height 518
click at [881, 165] on link "Evidence Collection" at bounding box center [855, 143] width 147 height 81
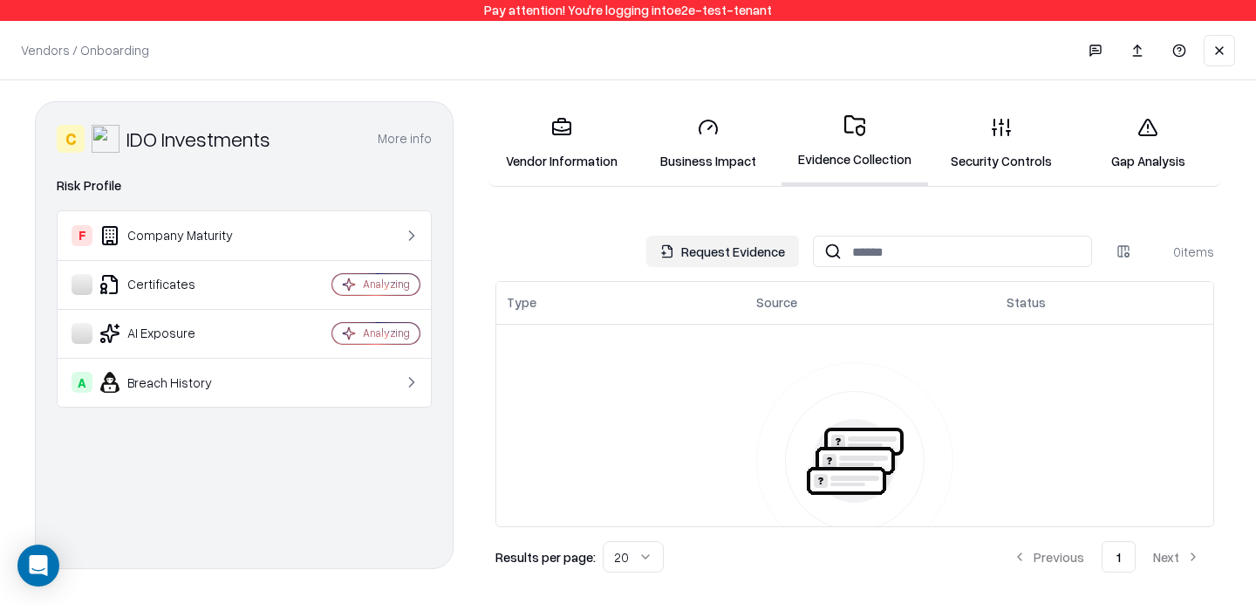
click at [721, 251] on button "Request Evidence" at bounding box center [722, 251] width 153 height 31
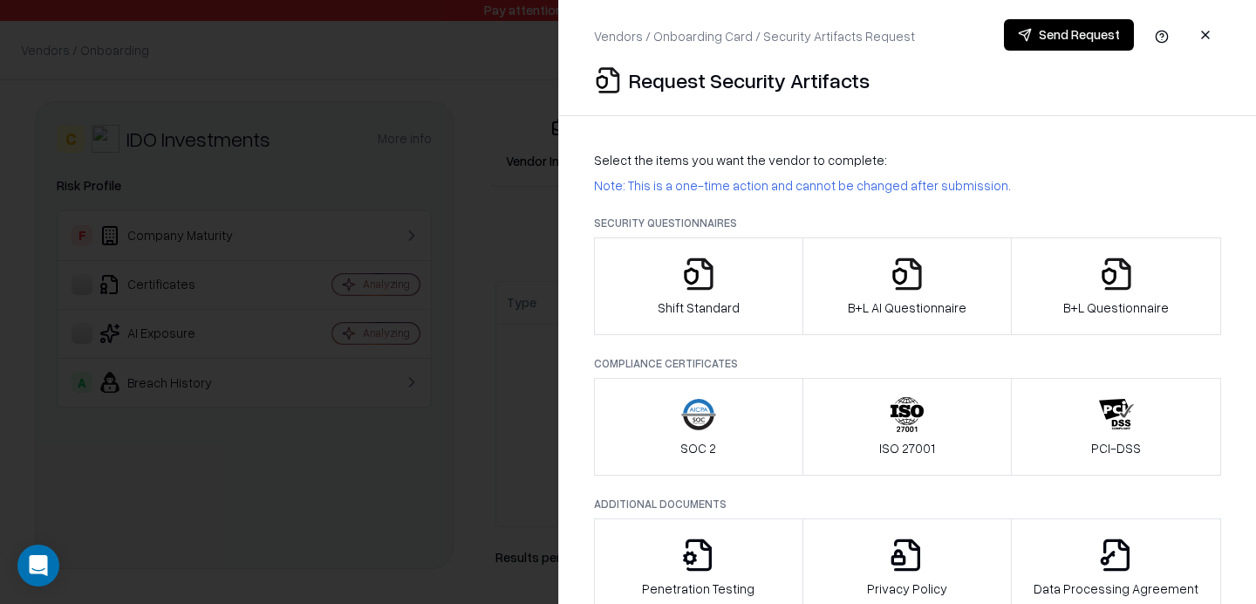
click at [1091, 270] on div "B+L Questionnaire" at bounding box center [1116, 286] width 106 height 60
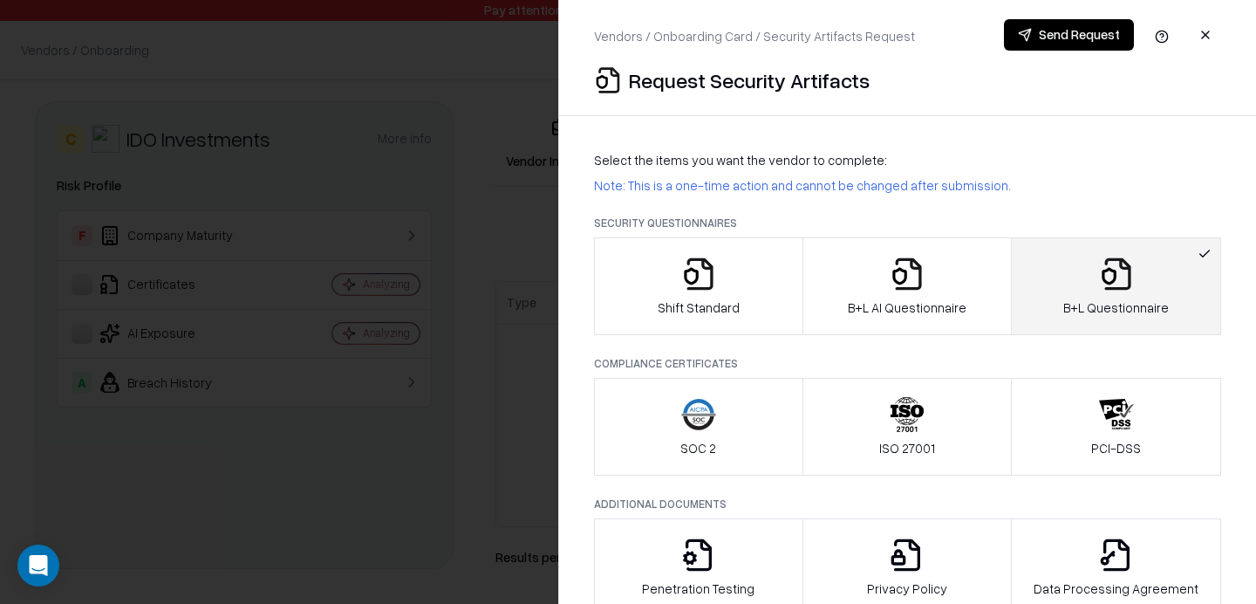
click at [1036, 34] on button "Send Request" at bounding box center [1069, 34] width 130 height 31
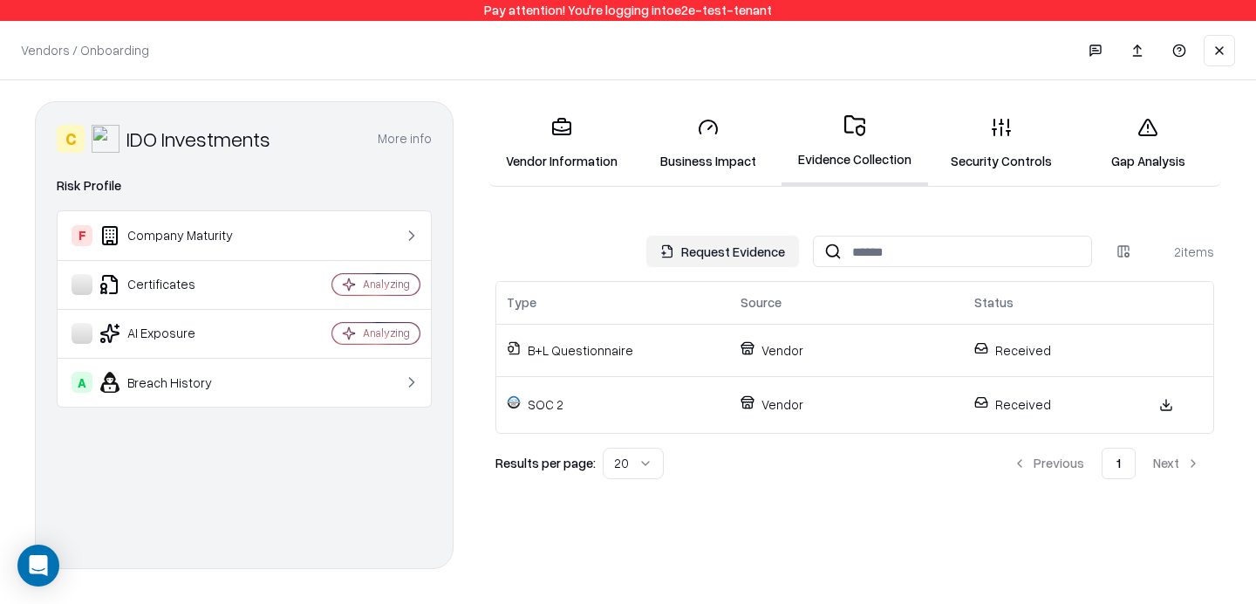
click at [1023, 147] on link "Security Controls" at bounding box center [1001, 143] width 147 height 81
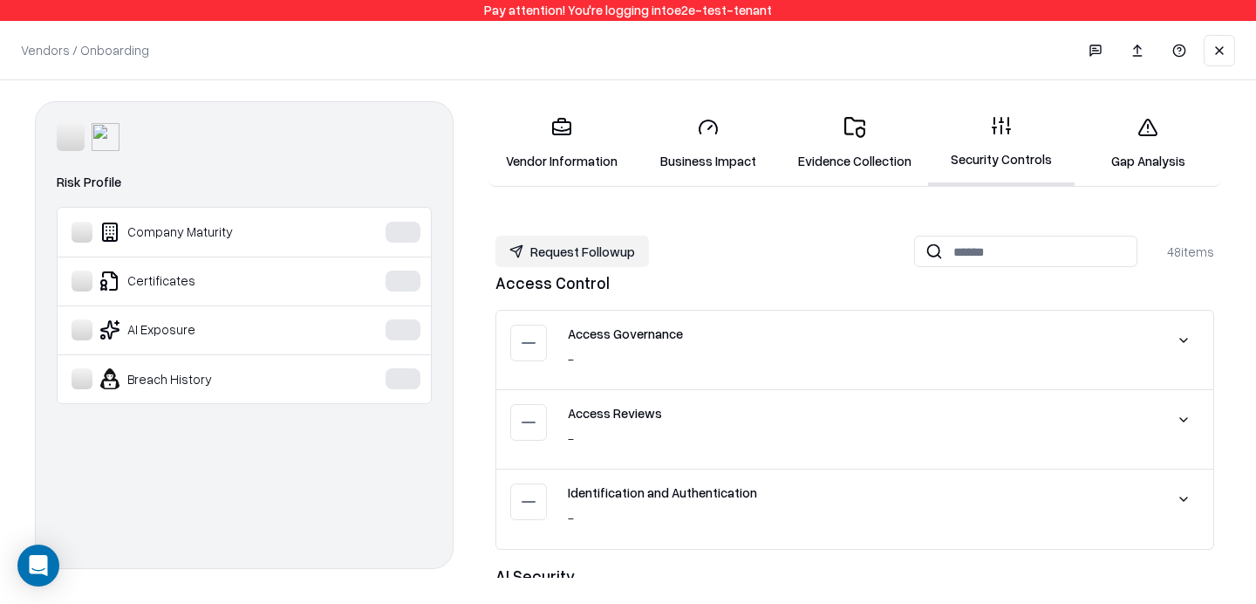
click at [1148, 133] on icon at bounding box center [1148, 127] width 21 height 21
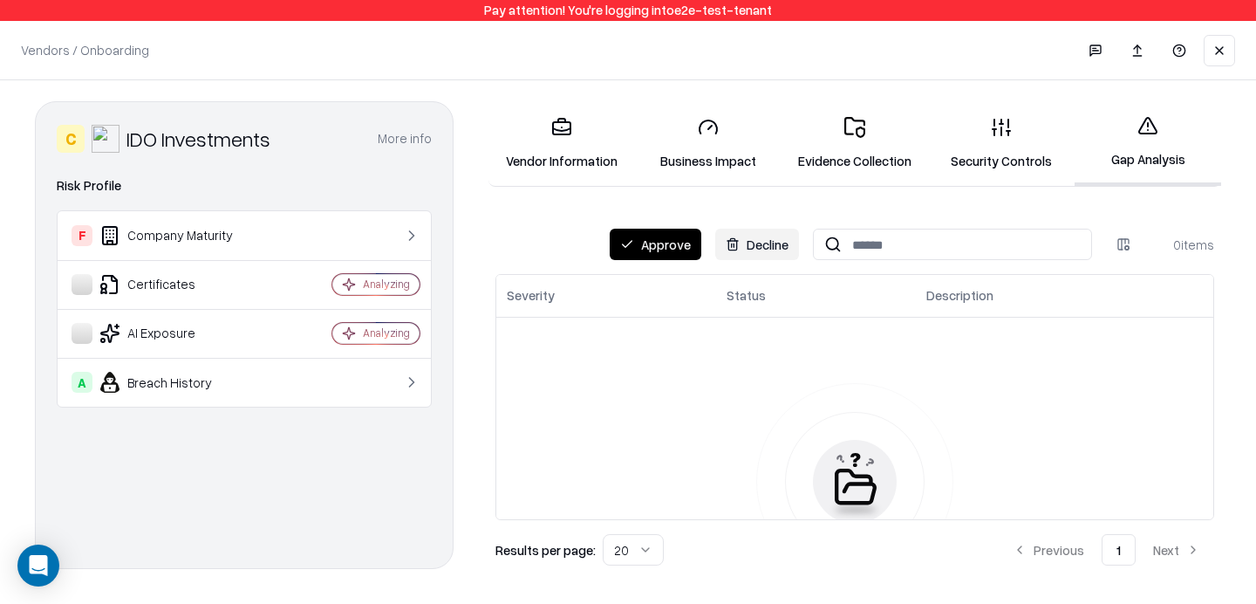
click at [1003, 122] on icon at bounding box center [1001, 127] width 21 height 21
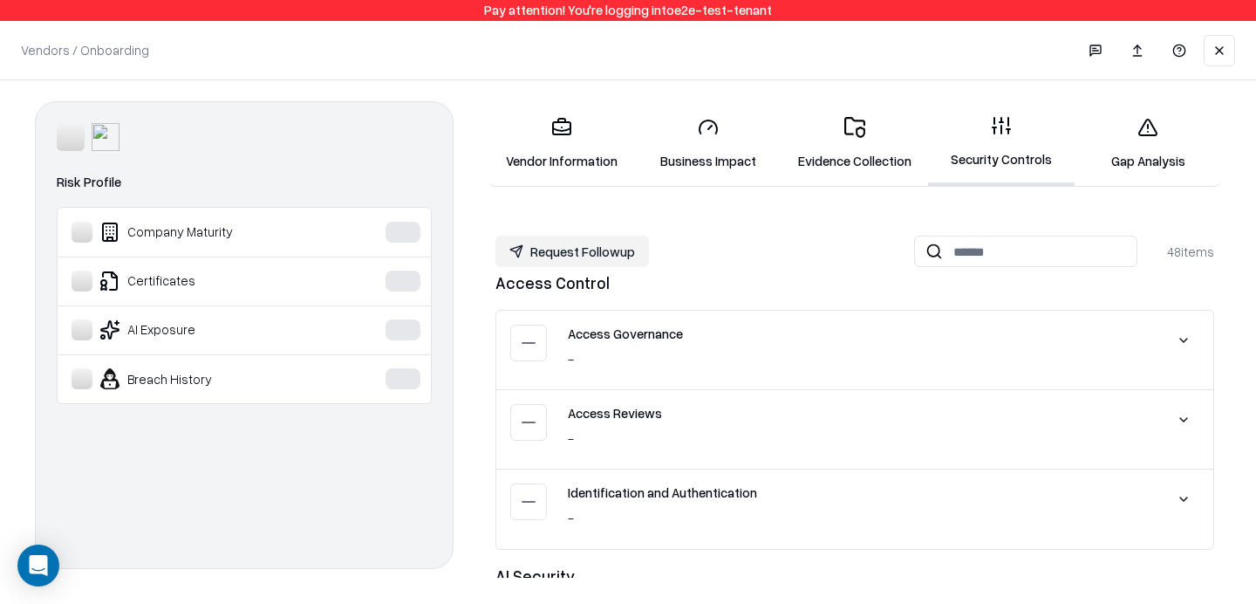
click at [766, 129] on link "Business Impact" at bounding box center [708, 143] width 147 height 81
click at [792, 130] on link "Evidence Collection" at bounding box center [855, 143] width 147 height 81
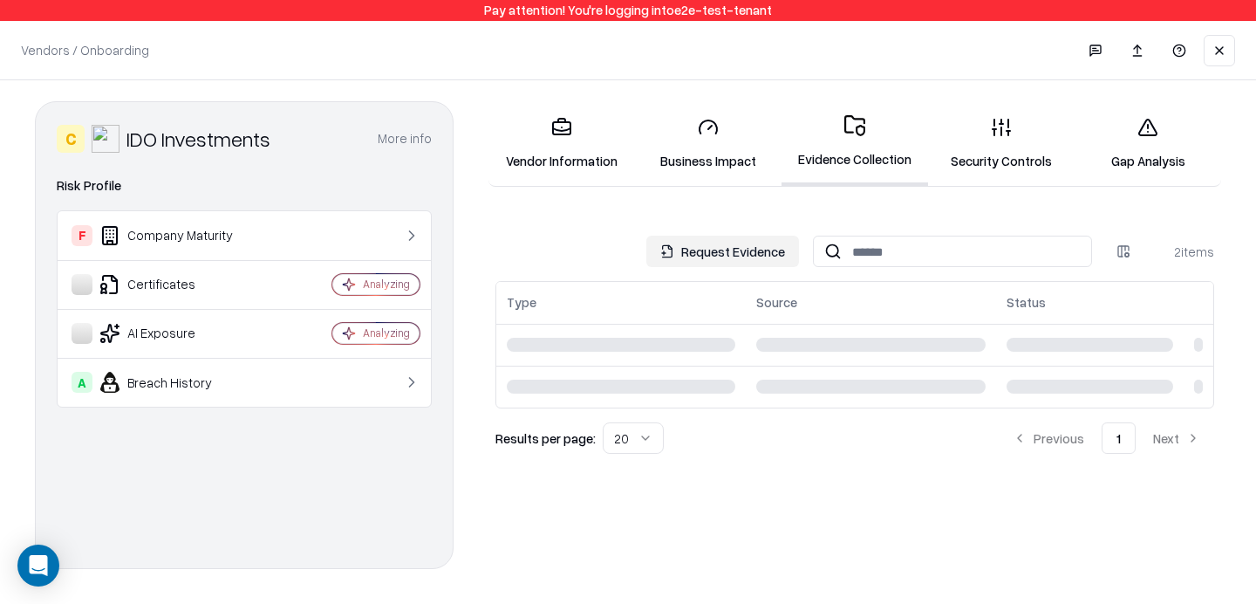
click at [713, 149] on link "Business Impact" at bounding box center [708, 143] width 147 height 81
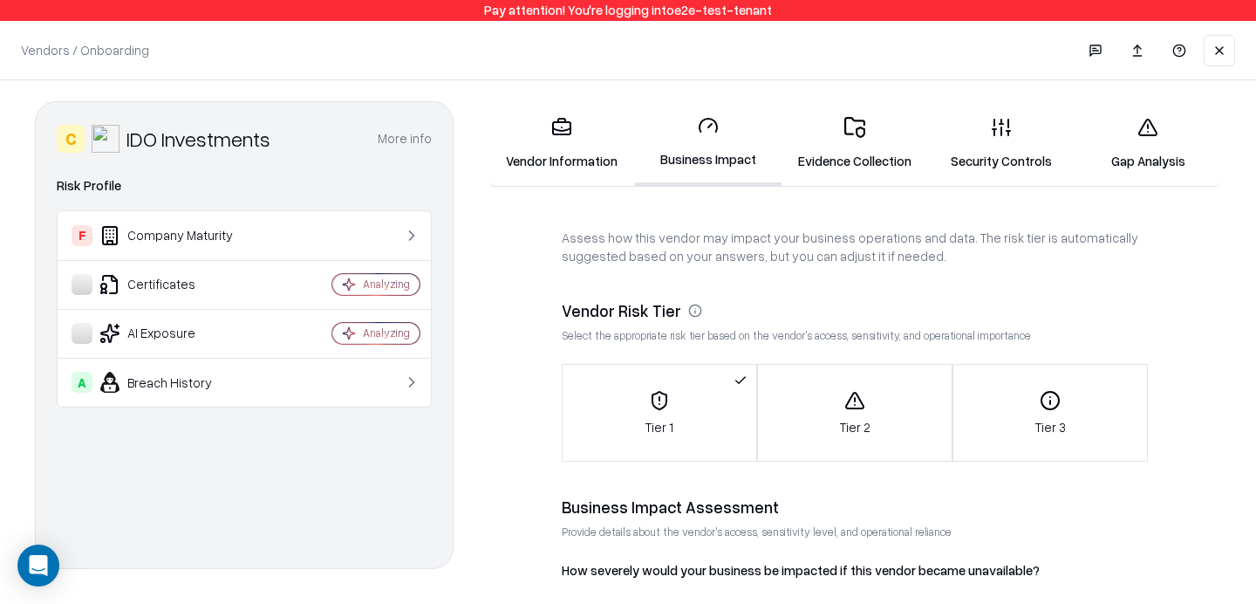
click at [565, 147] on link "Vendor Information" at bounding box center [562, 143] width 147 height 81
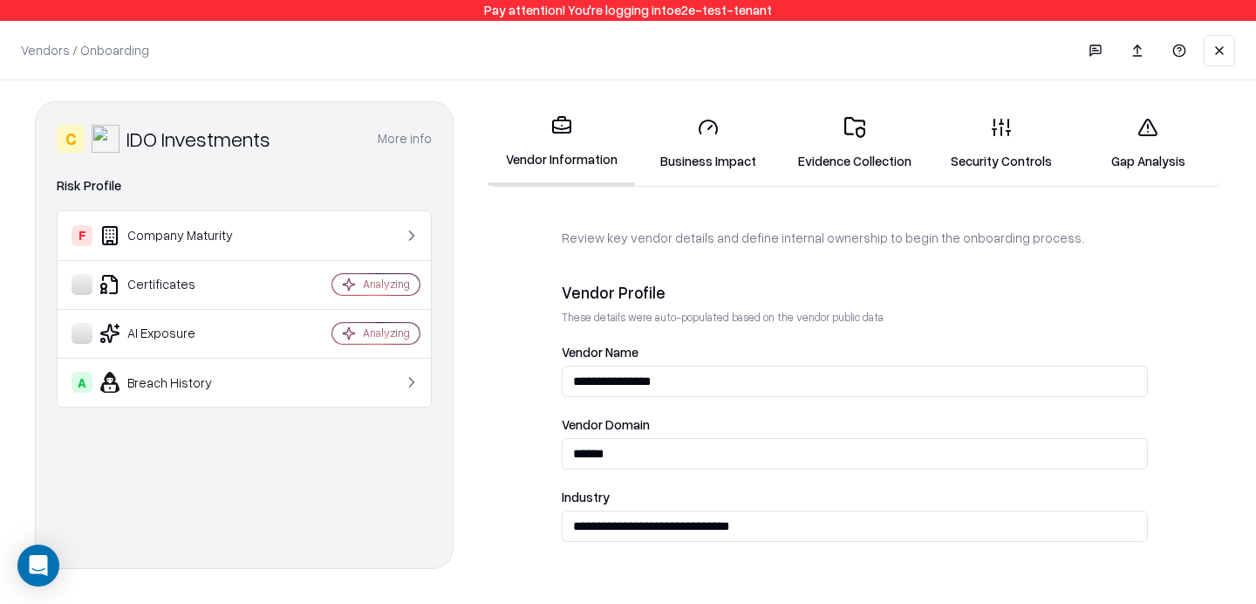
click at [735, 152] on link "Business Impact" at bounding box center [708, 143] width 147 height 81
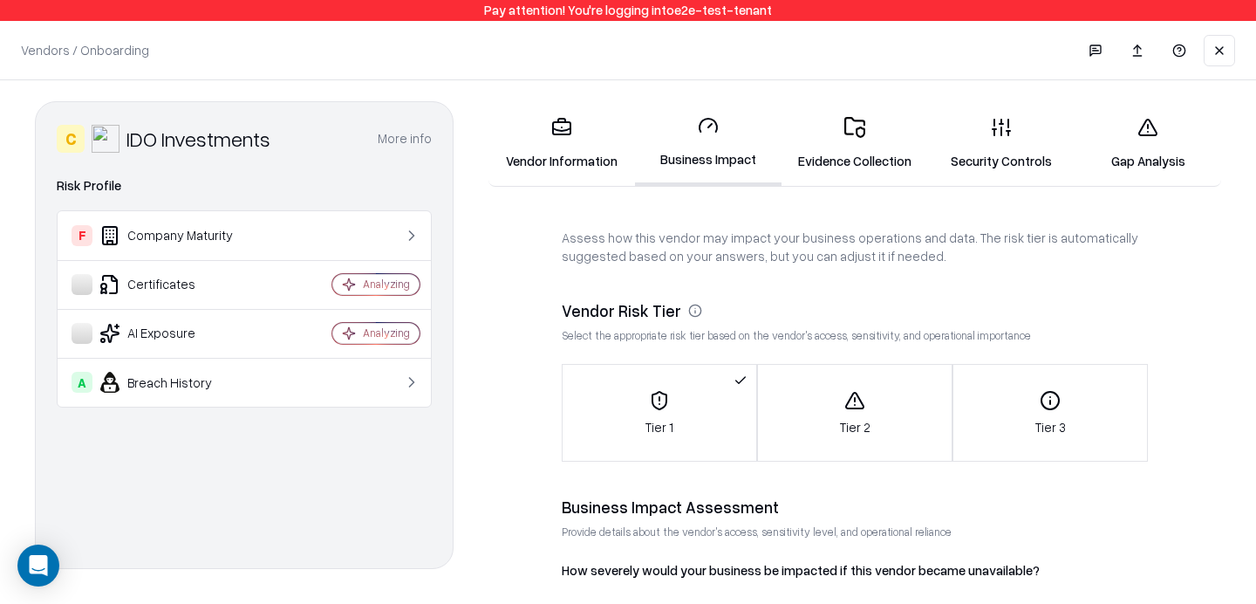
scroll to position [178, 0]
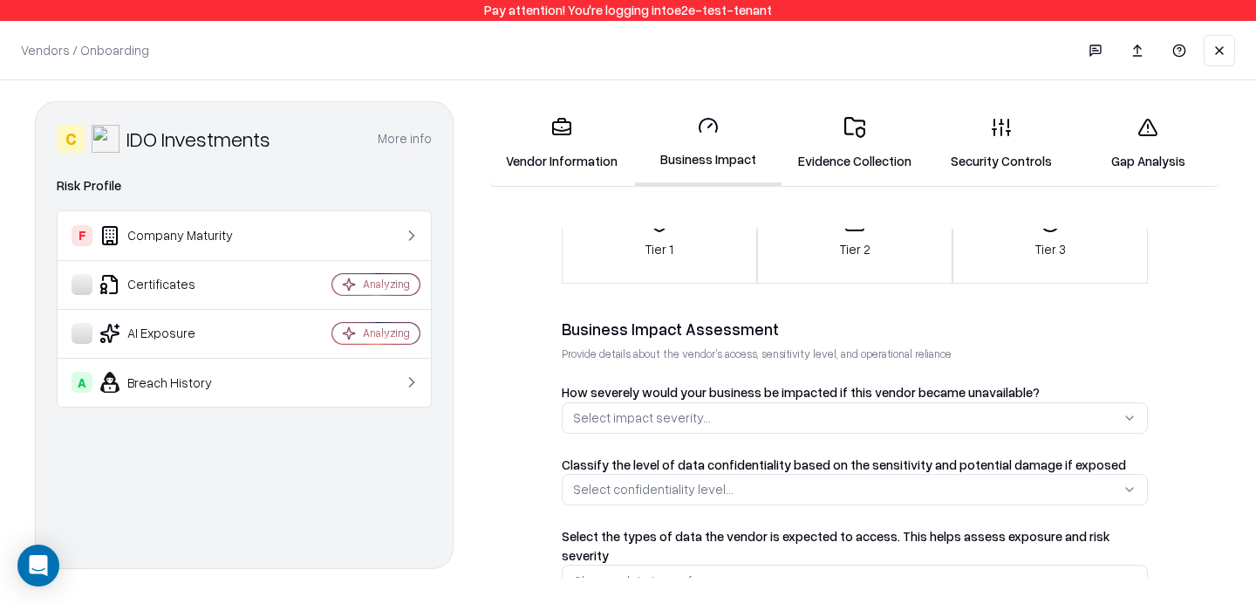
click at [1001, 147] on link "Security Controls" at bounding box center [1001, 143] width 147 height 81
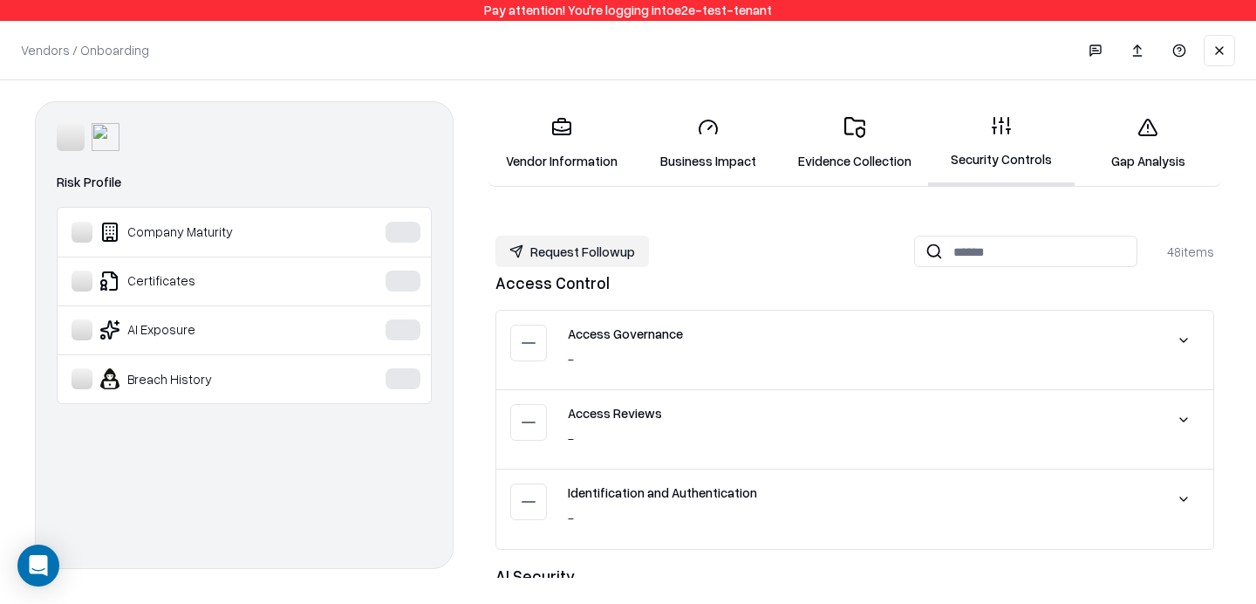
click at [1155, 137] on icon at bounding box center [1148, 127] width 21 height 21
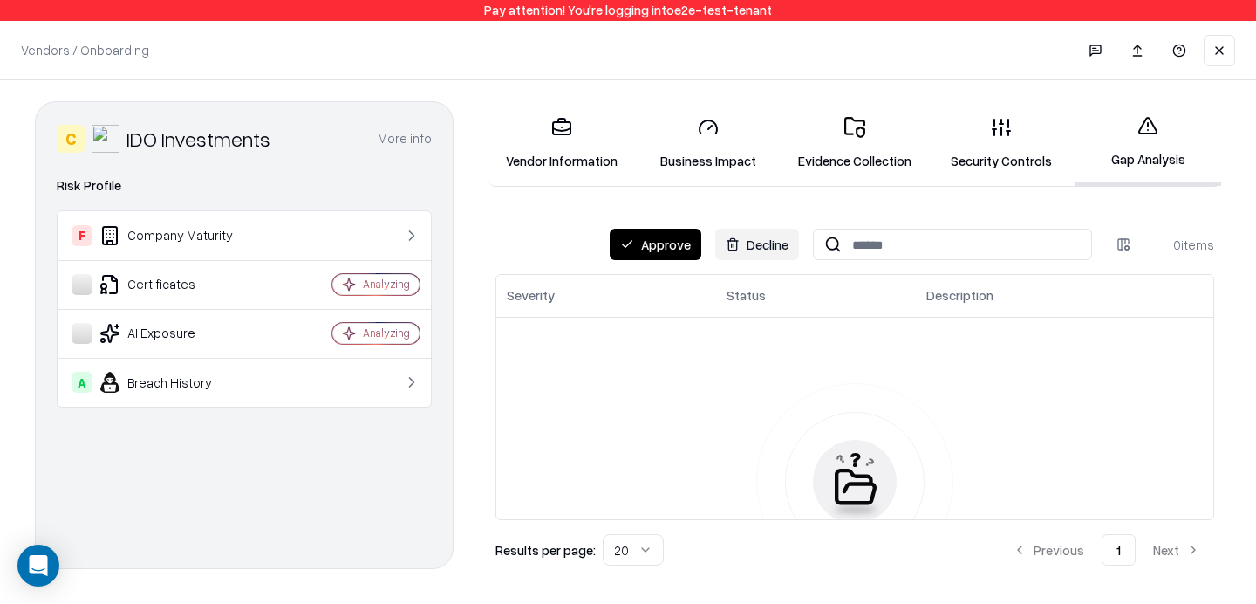
click at [1014, 116] on link "Security Controls" at bounding box center [1001, 143] width 147 height 81
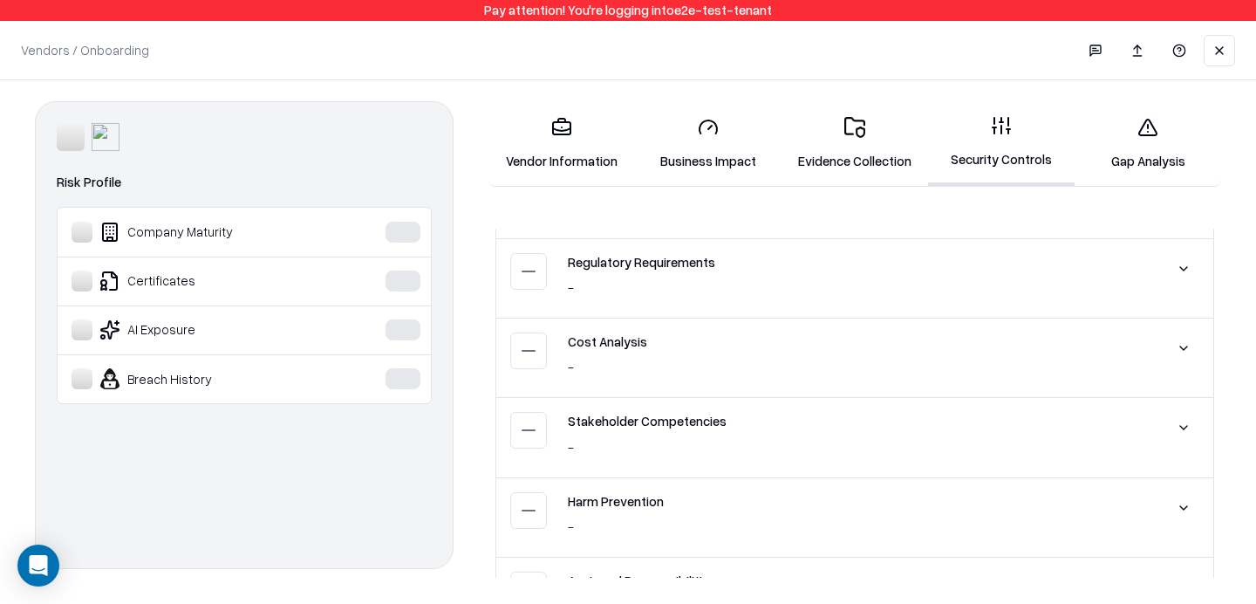
scroll to position [1507, 0]
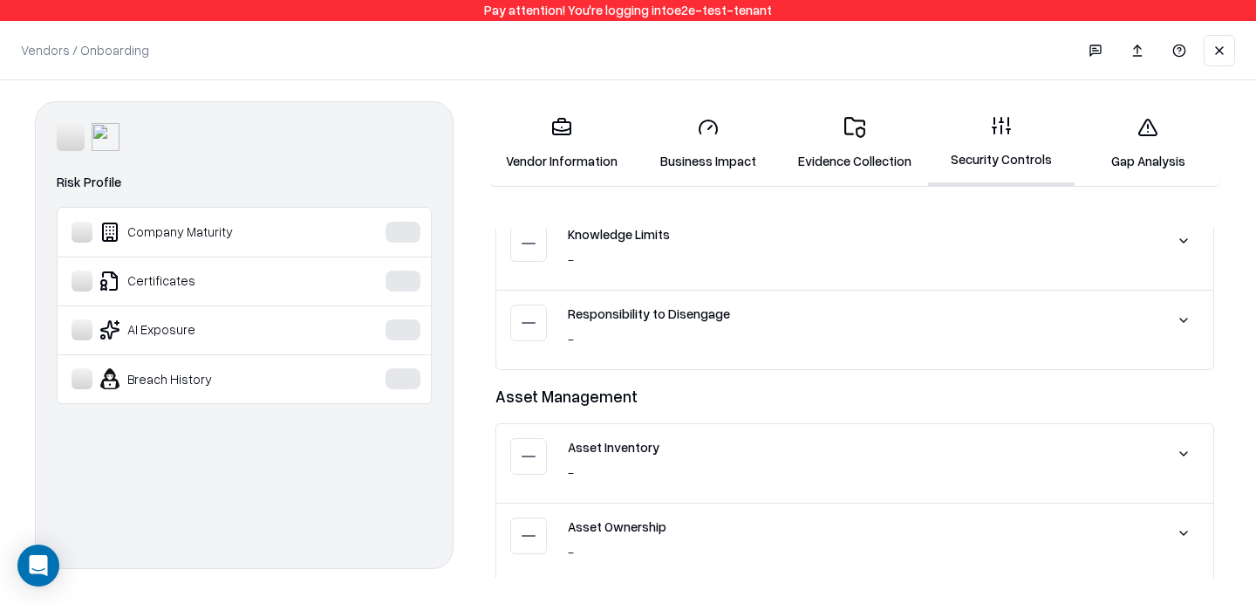
click at [860, 131] on icon at bounding box center [854, 127] width 21 height 21
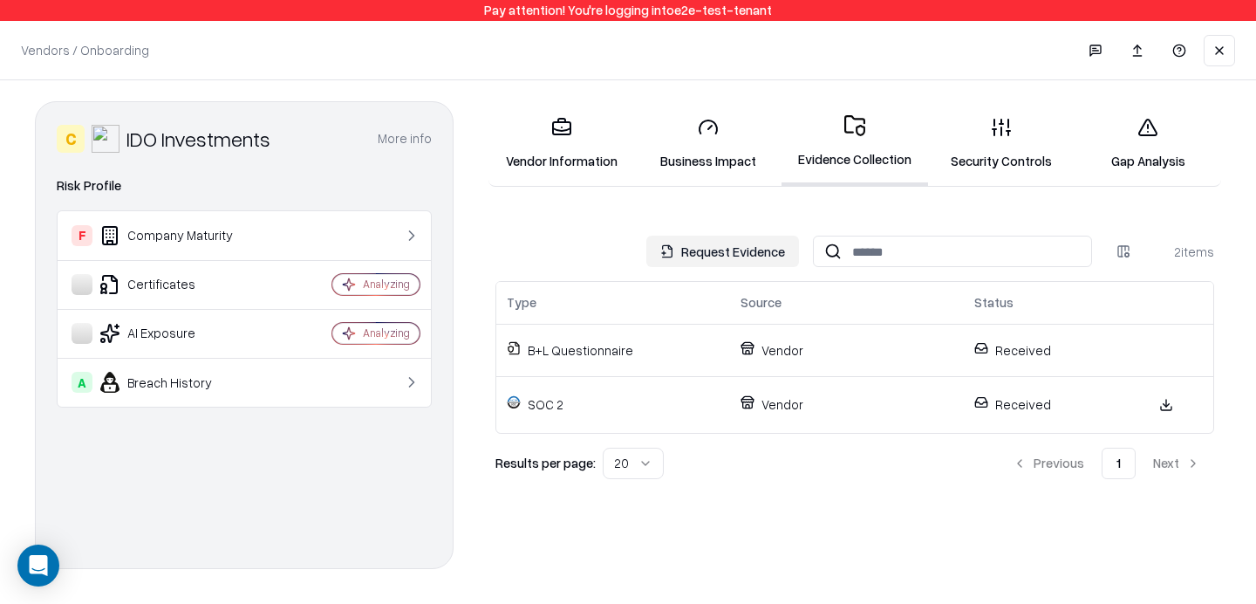
click at [673, 135] on link "Business Impact" at bounding box center [708, 143] width 147 height 81
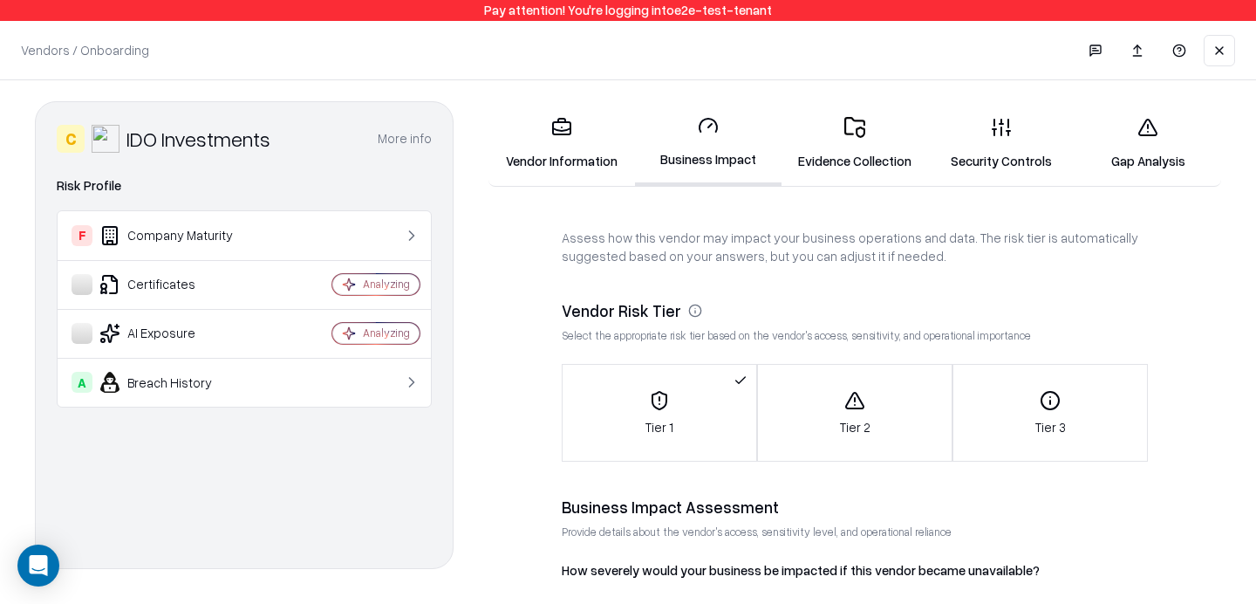
click at [606, 135] on link "Vendor Information" at bounding box center [562, 143] width 147 height 81
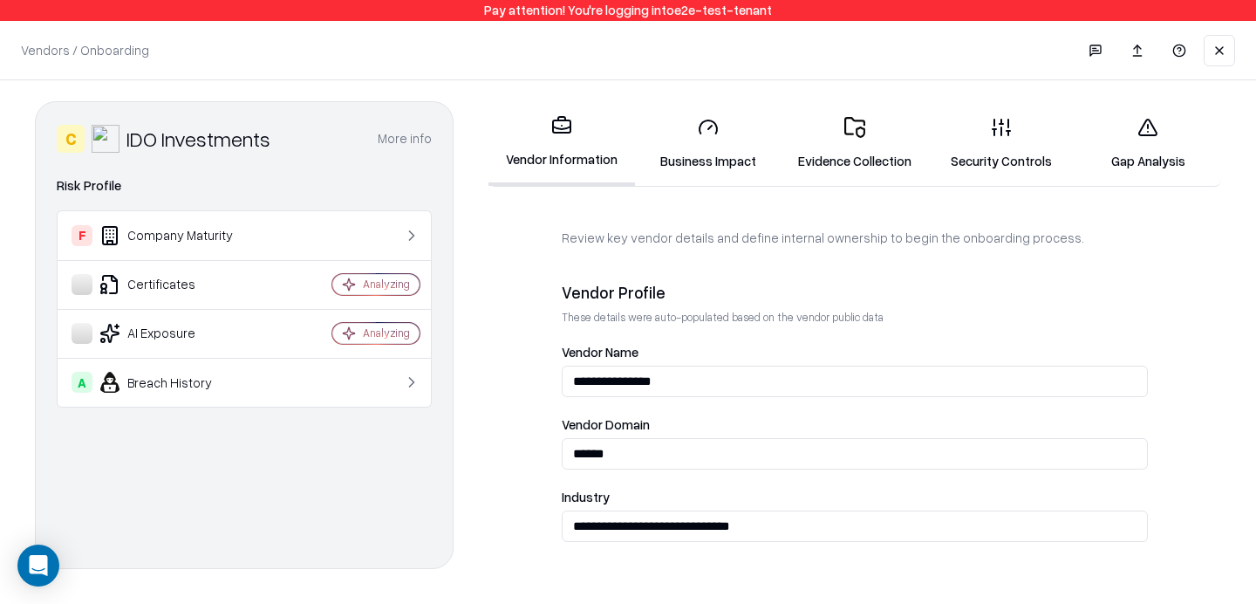
click at [0, 0] on icon "IDO Investments" at bounding box center [0, 0] width 0 height 0
click at [1230, 55] on button at bounding box center [1219, 50] width 31 height 31
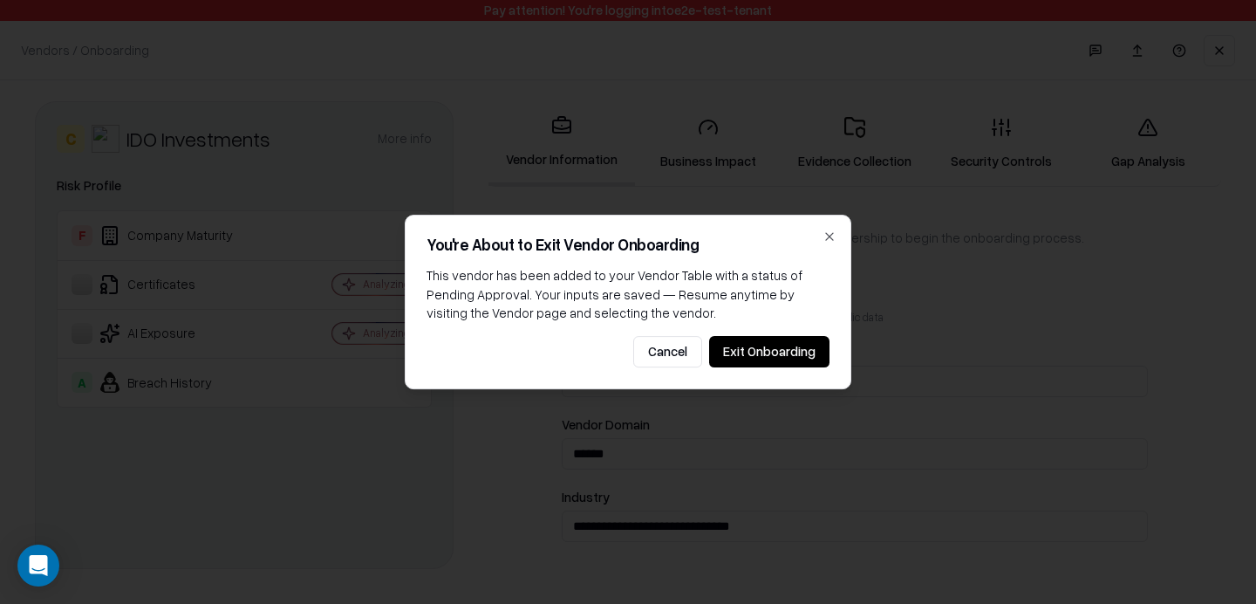
drag, startPoint x: 660, startPoint y: 314, endPoint x: 660, endPoint y: 329, distance: 14.8
click at [660, 328] on div "You're About to Exit Vendor Onboarding This vendor has been added to your Vendo…" at bounding box center [628, 302] width 447 height 174
click at [659, 337] on button "Cancel" at bounding box center [667, 351] width 69 height 31
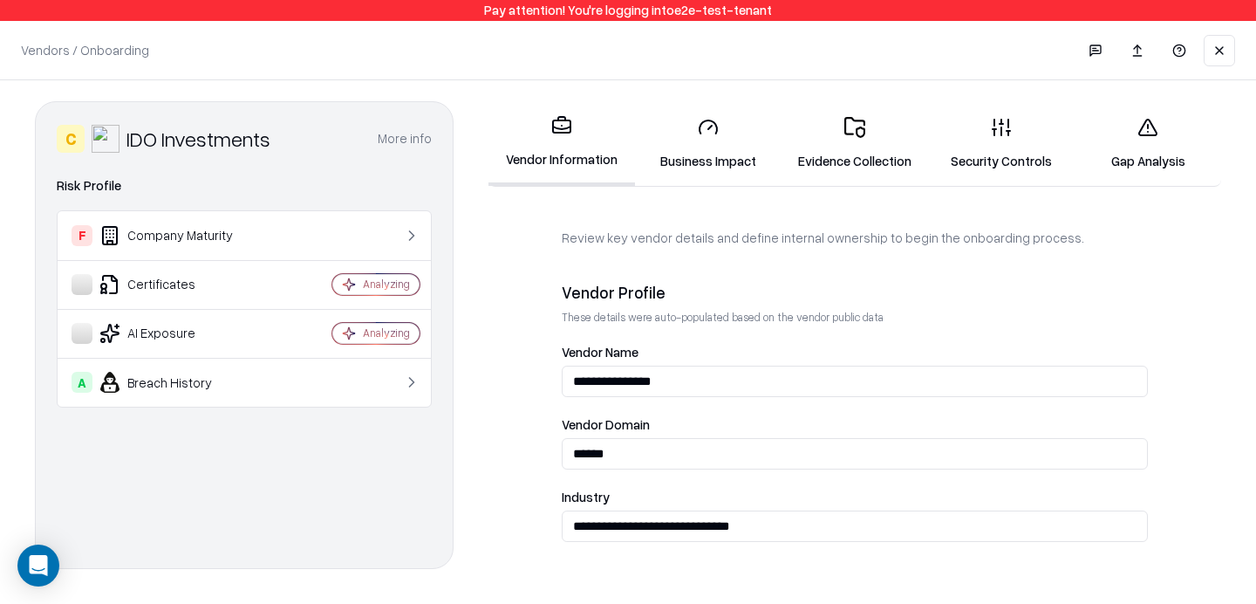
click at [1141, 138] on link "Gap Analysis" at bounding box center [1148, 143] width 147 height 81
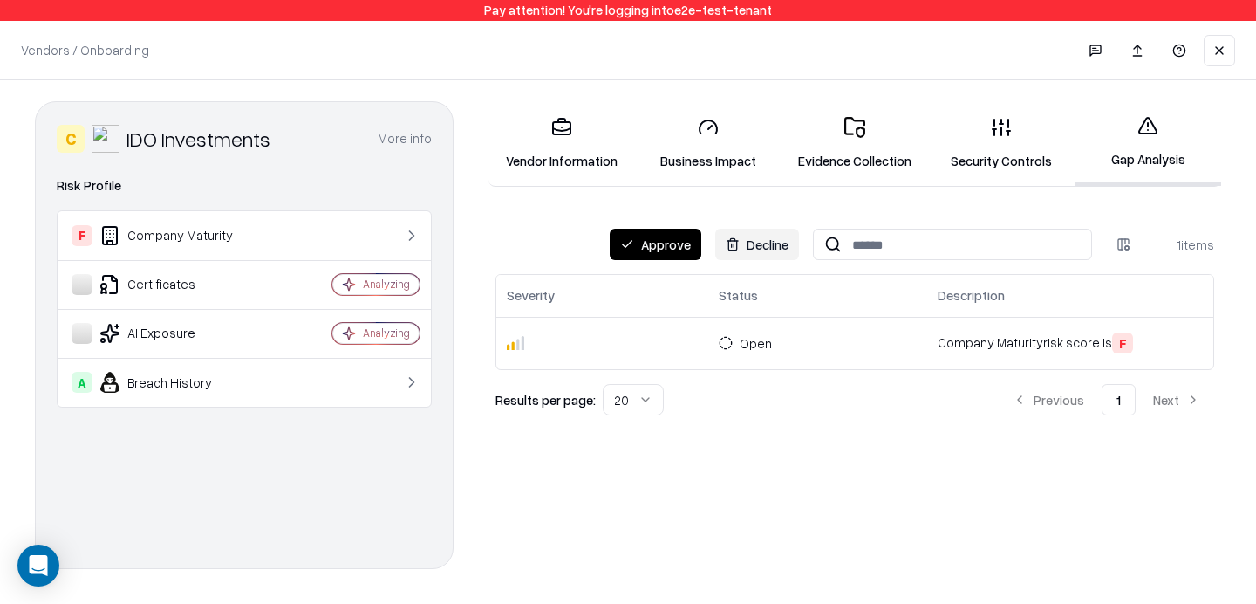
click at [638, 241] on button "Approve" at bounding box center [656, 244] width 92 height 31
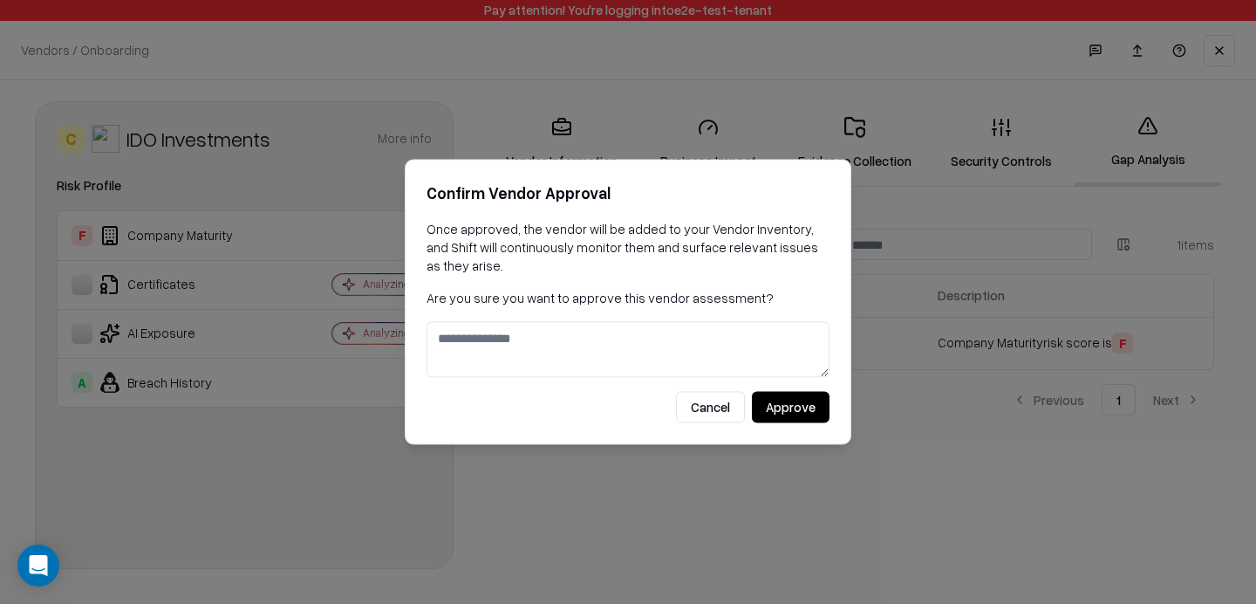
click at [687, 329] on textarea at bounding box center [628, 350] width 403 height 56
type textarea "***"
click at [785, 405] on button "Approve" at bounding box center [791, 407] width 78 height 31
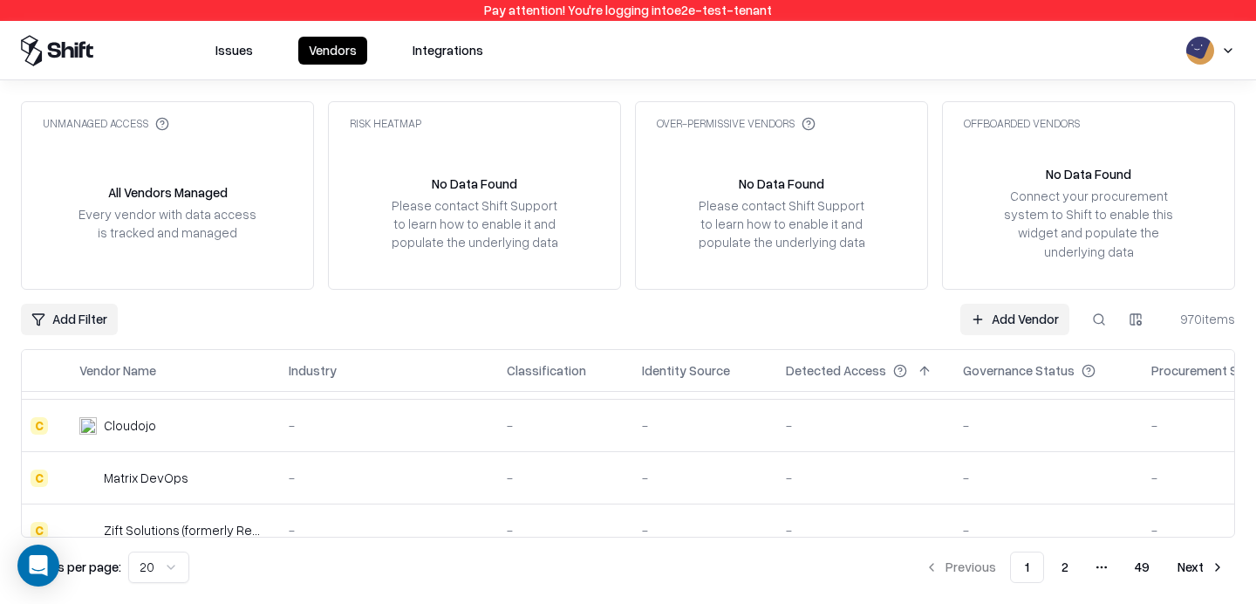
scroll to position [0, 5]
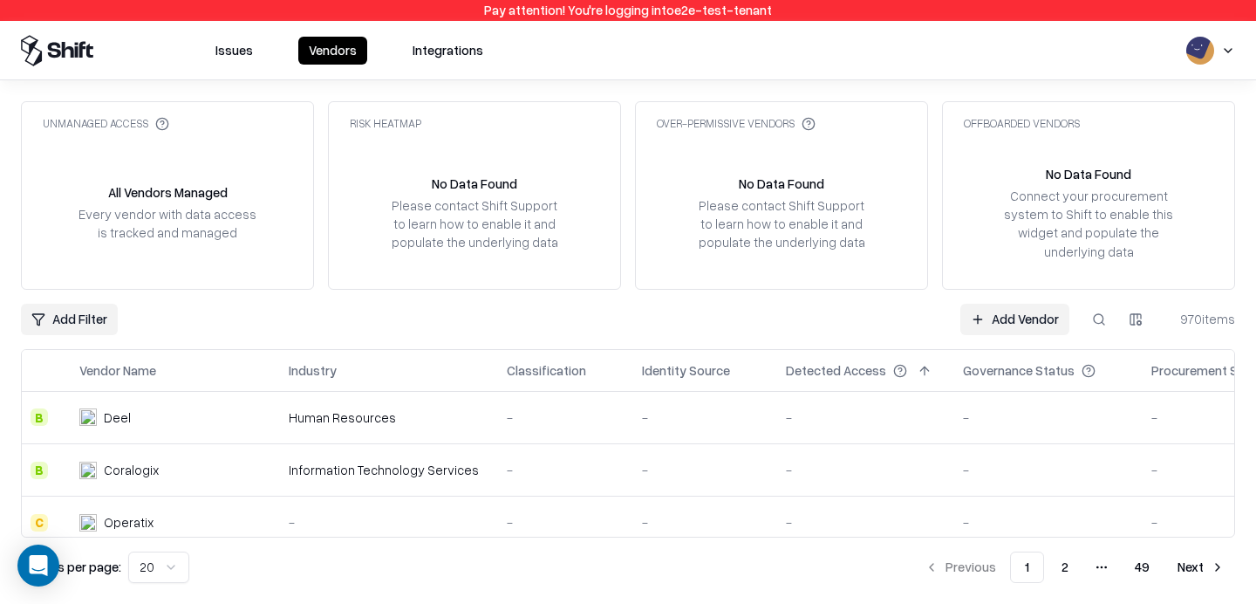
click at [1112, 312] on button at bounding box center [1098, 319] width 31 height 31
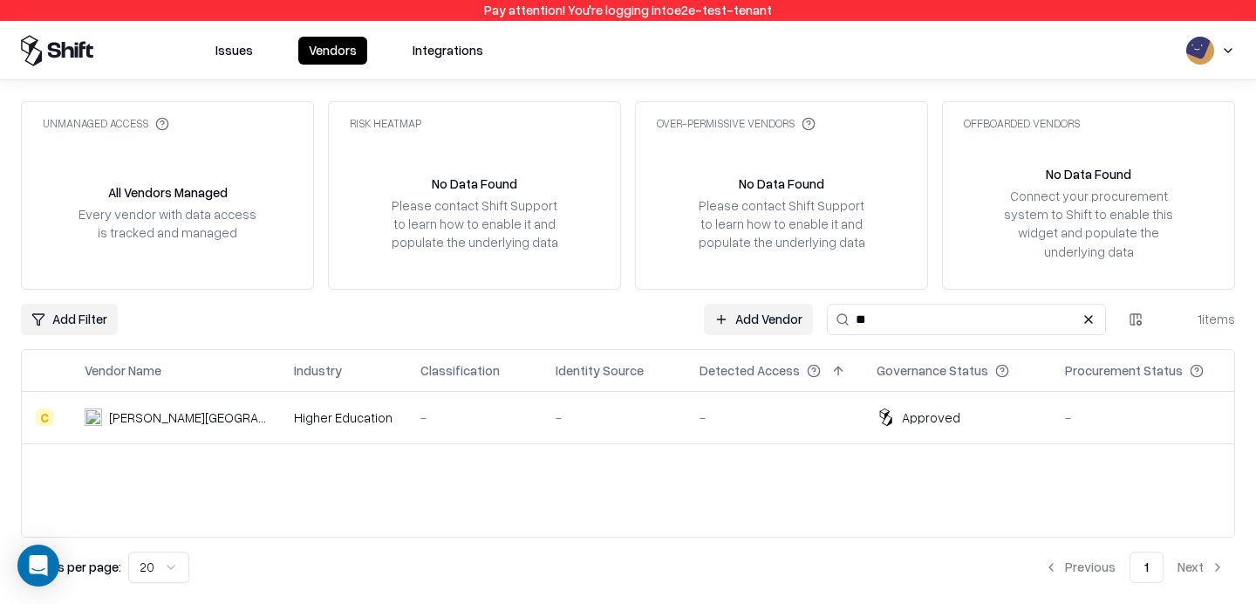
type input "***"
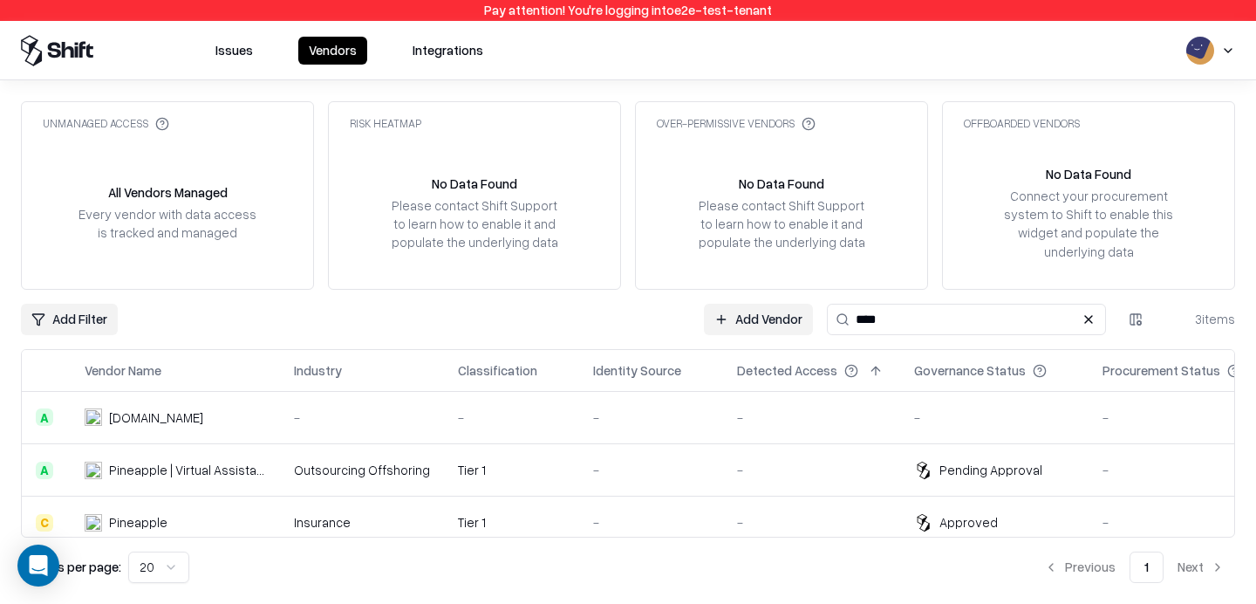
type input "****"
click at [779, 468] on div "-" at bounding box center [811, 470] width 149 height 18
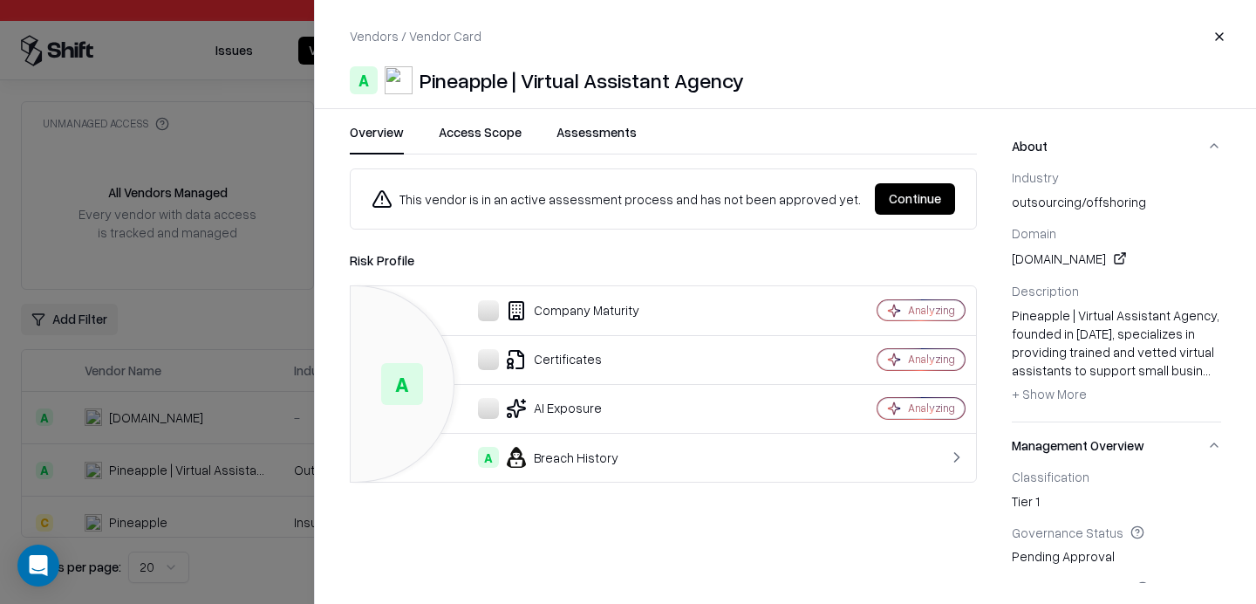
click at [912, 194] on button "Continue" at bounding box center [915, 198] width 80 height 31
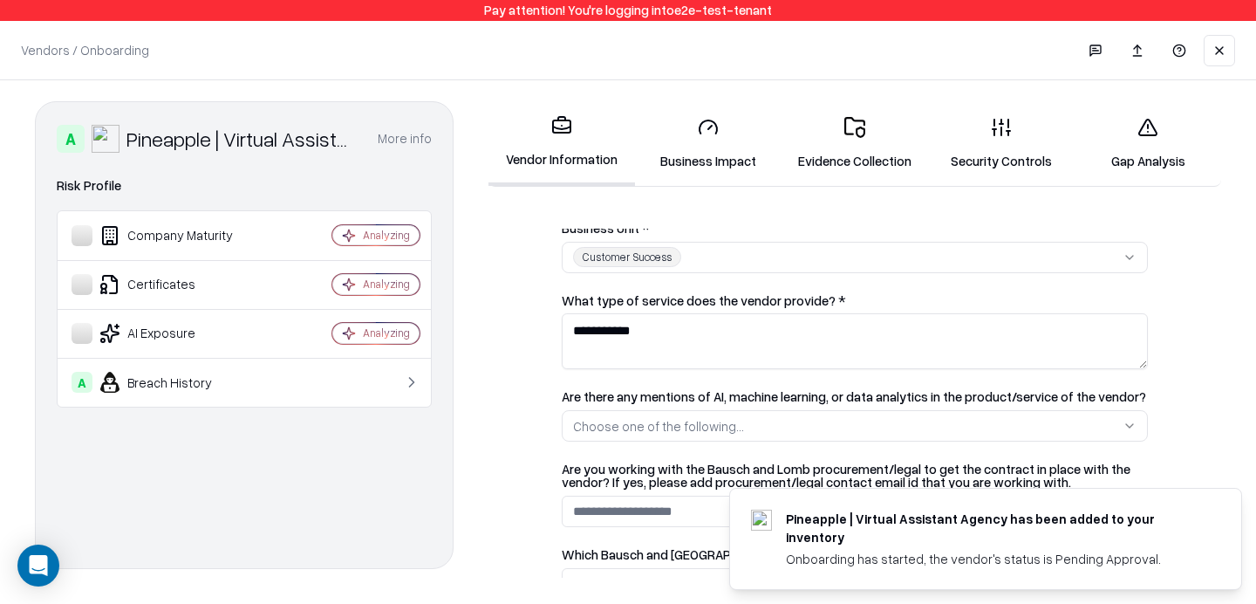
scroll to position [548, 0]
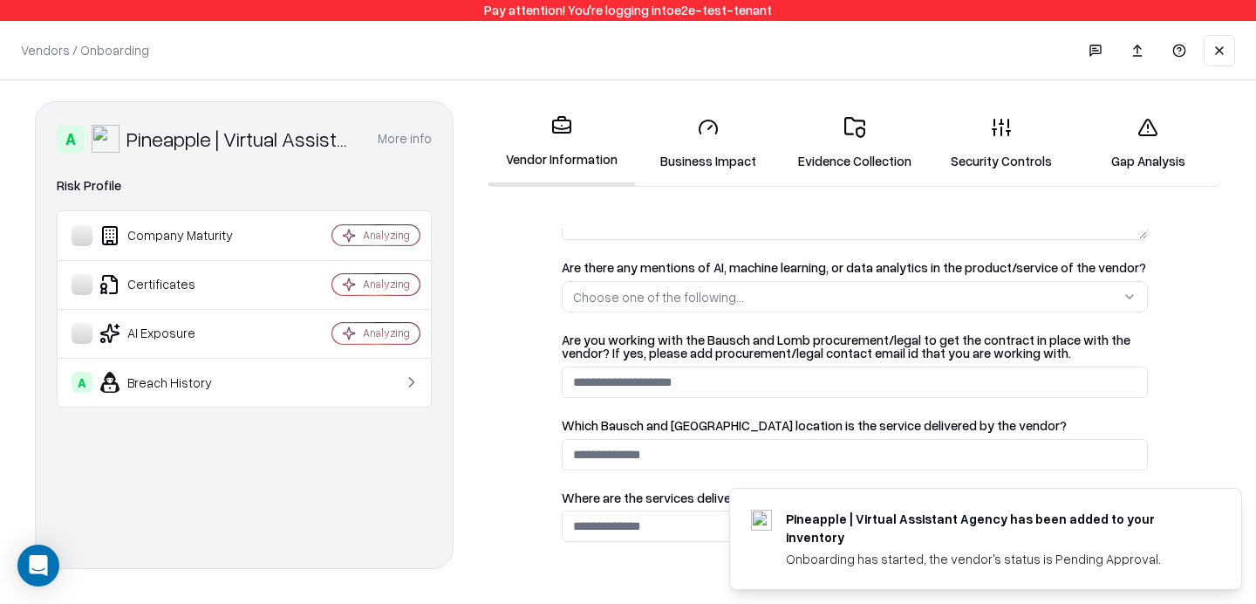
click at [985, 133] on link "Security Controls" at bounding box center [1001, 143] width 147 height 81
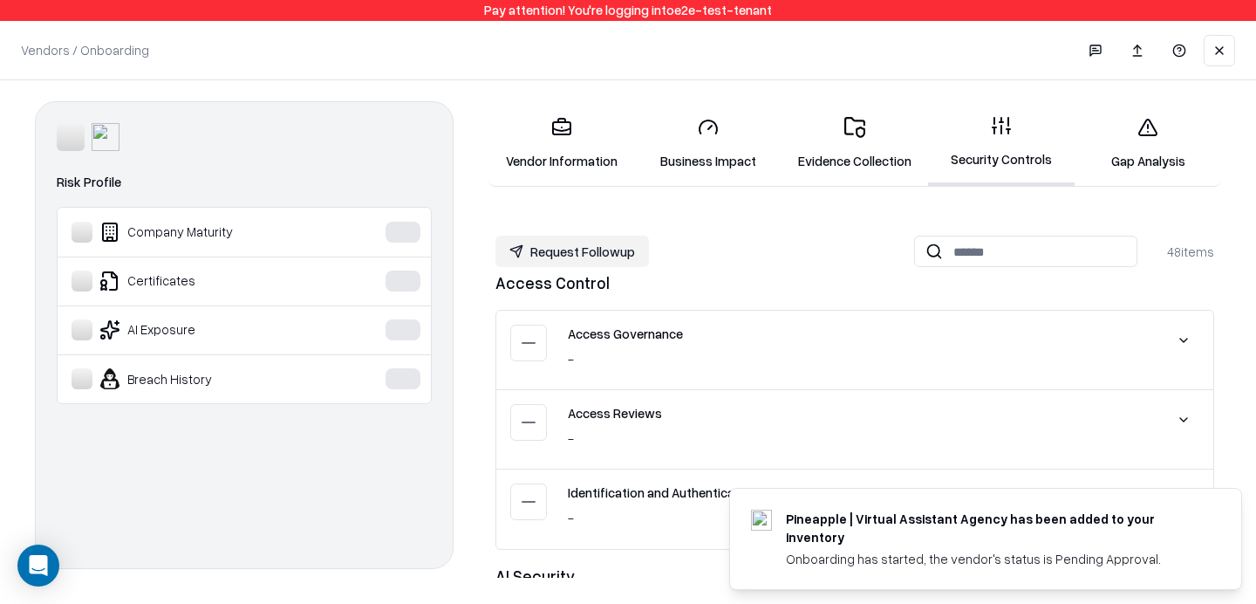
click at [1146, 154] on link "Gap Analysis" at bounding box center [1148, 143] width 147 height 81
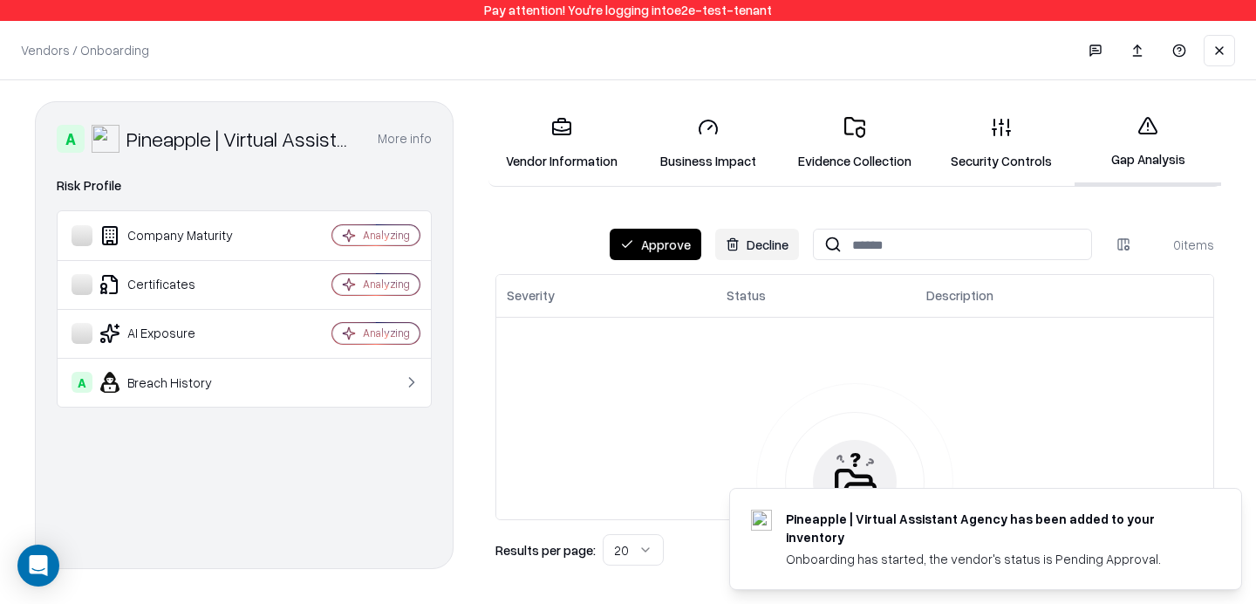
click at [712, 147] on link "Business Impact" at bounding box center [708, 143] width 147 height 81
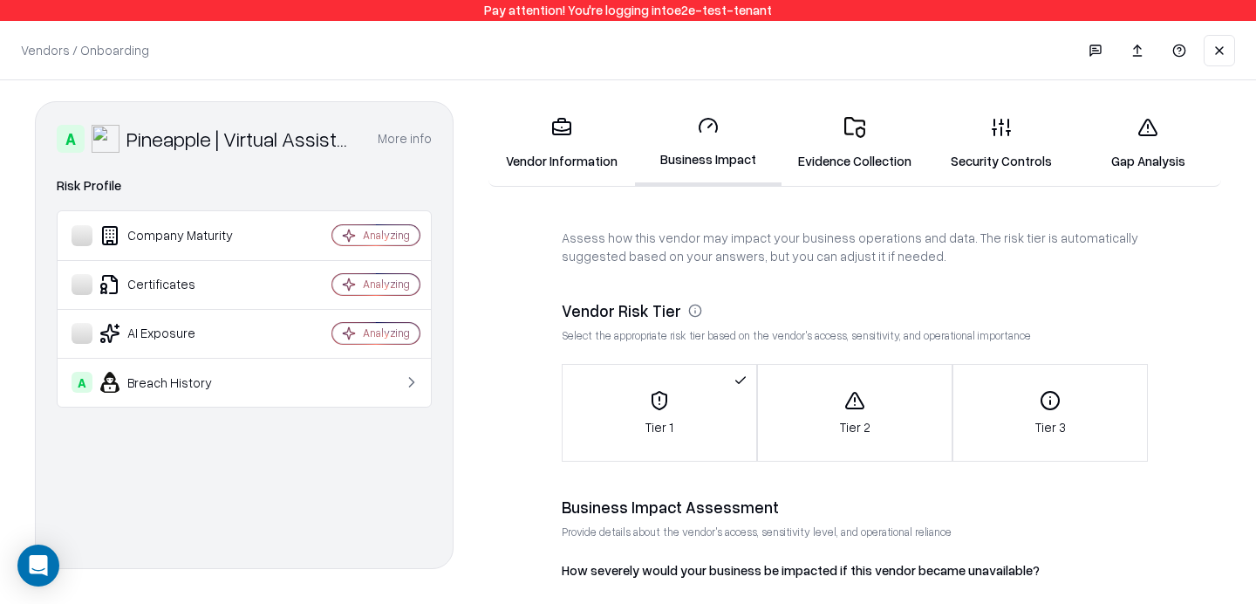
click at [581, 135] on link "Vendor Information" at bounding box center [562, 143] width 147 height 81
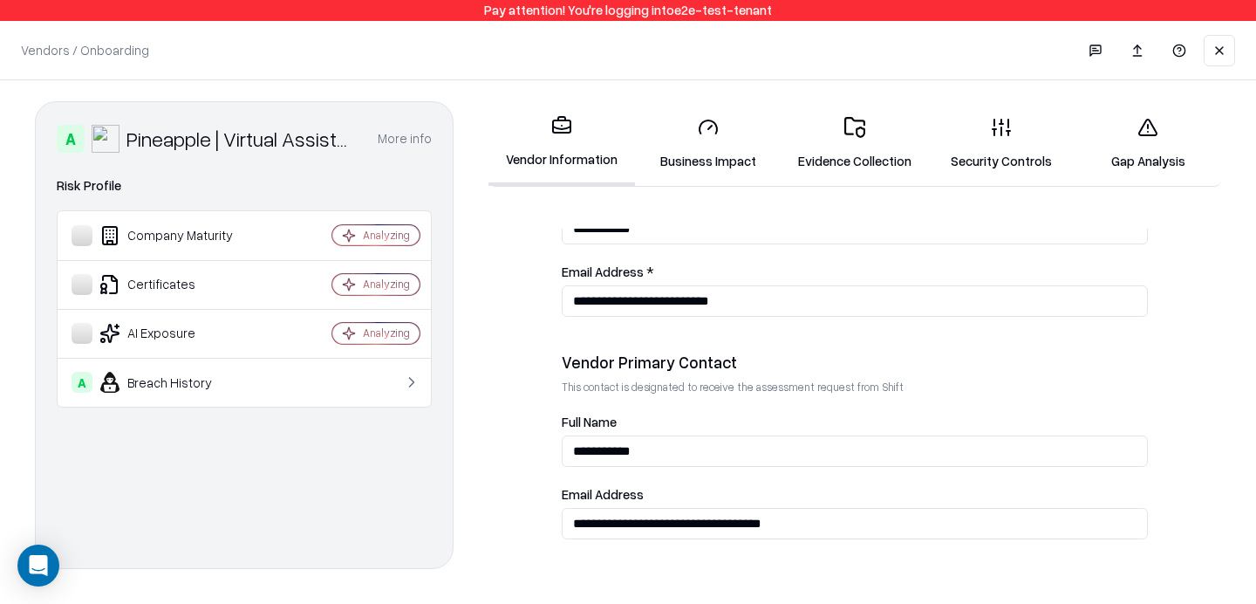
scroll to position [1026, 0]
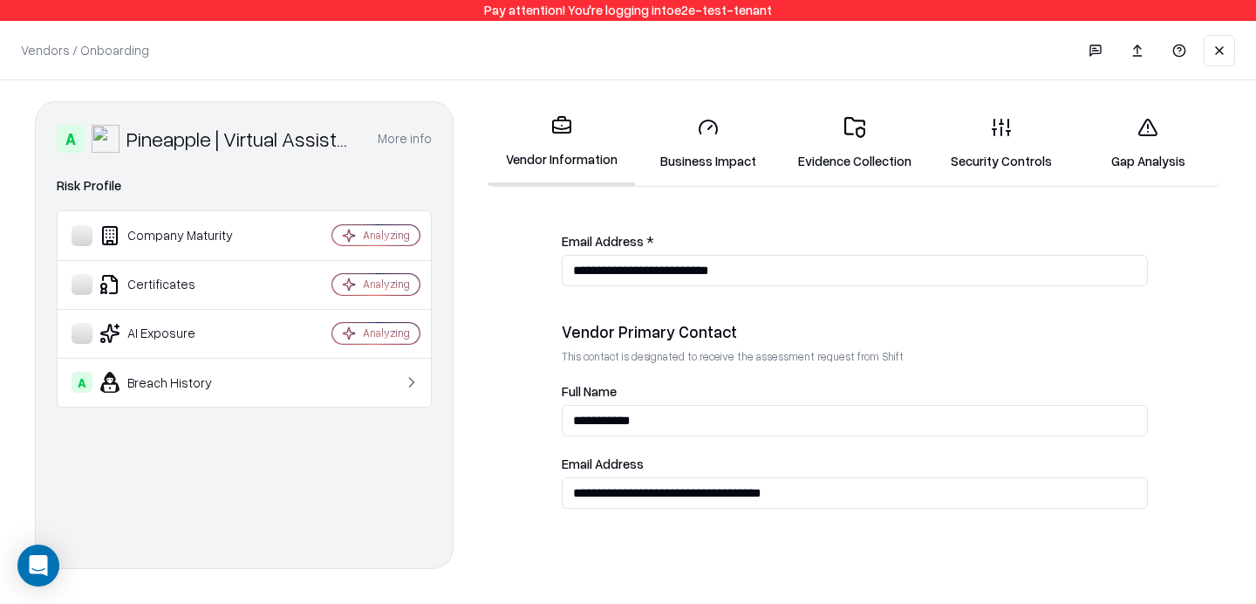
click at [1214, 45] on button at bounding box center [1219, 50] width 31 height 31
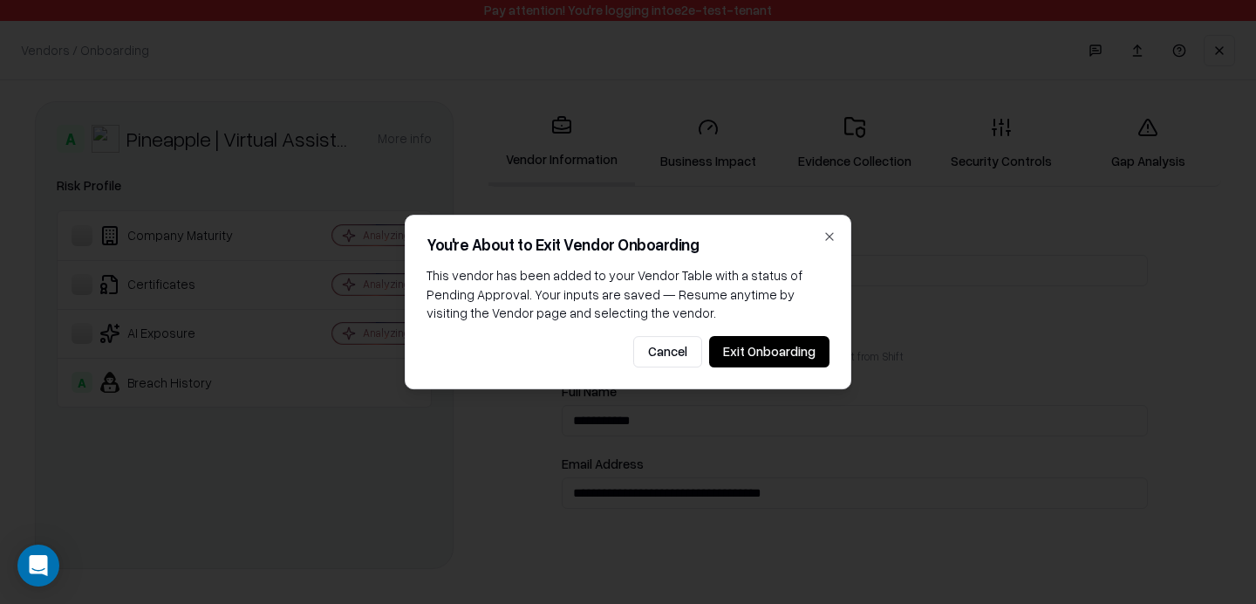
click at [755, 350] on button "Exit Onboarding" at bounding box center [769, 351] width 120 height 31
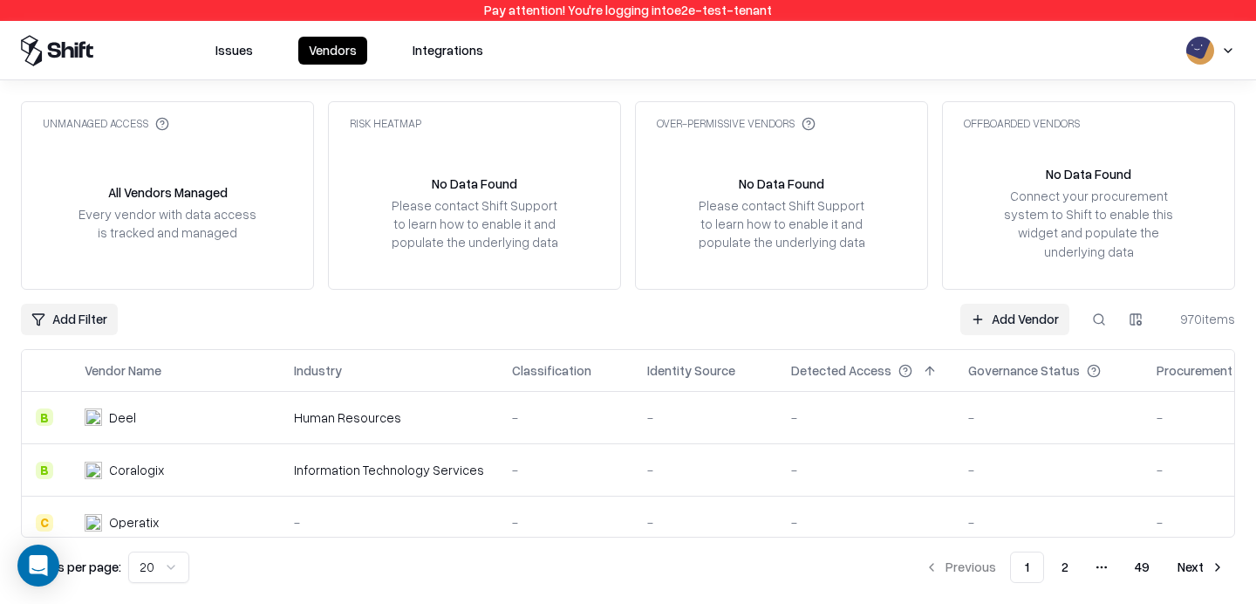
click at [1106, 330] on button at bounding box center [1098, 319] width 31 height 31
type input "********"
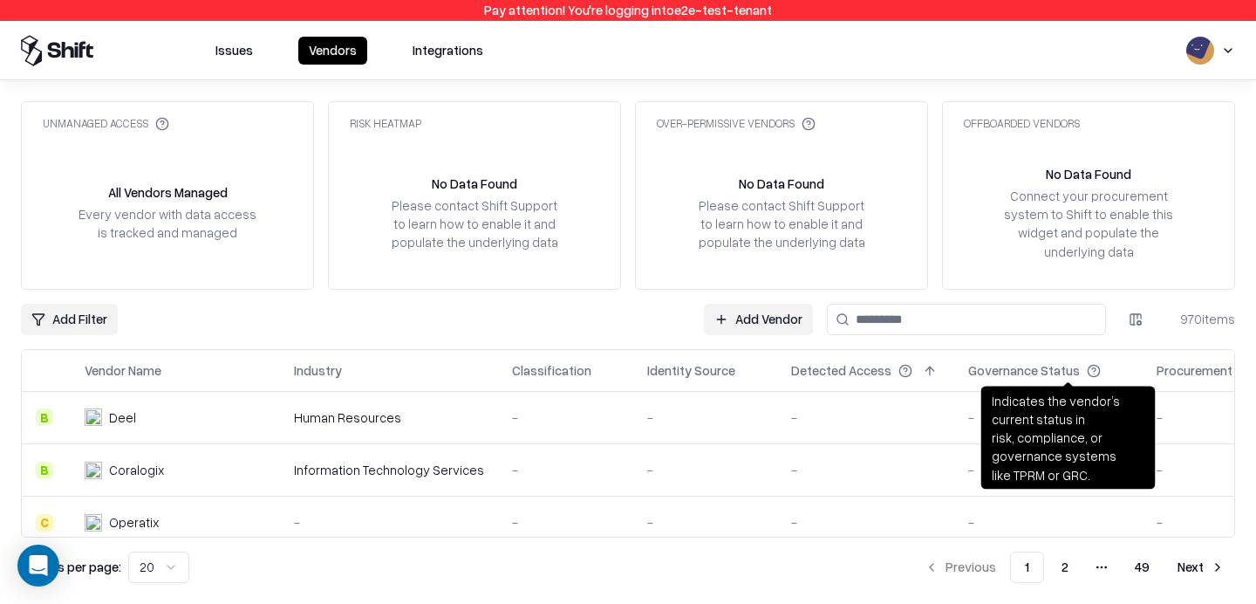
click at [1108, 366] on button at bounding box center [1118, 370] width 21 height 21
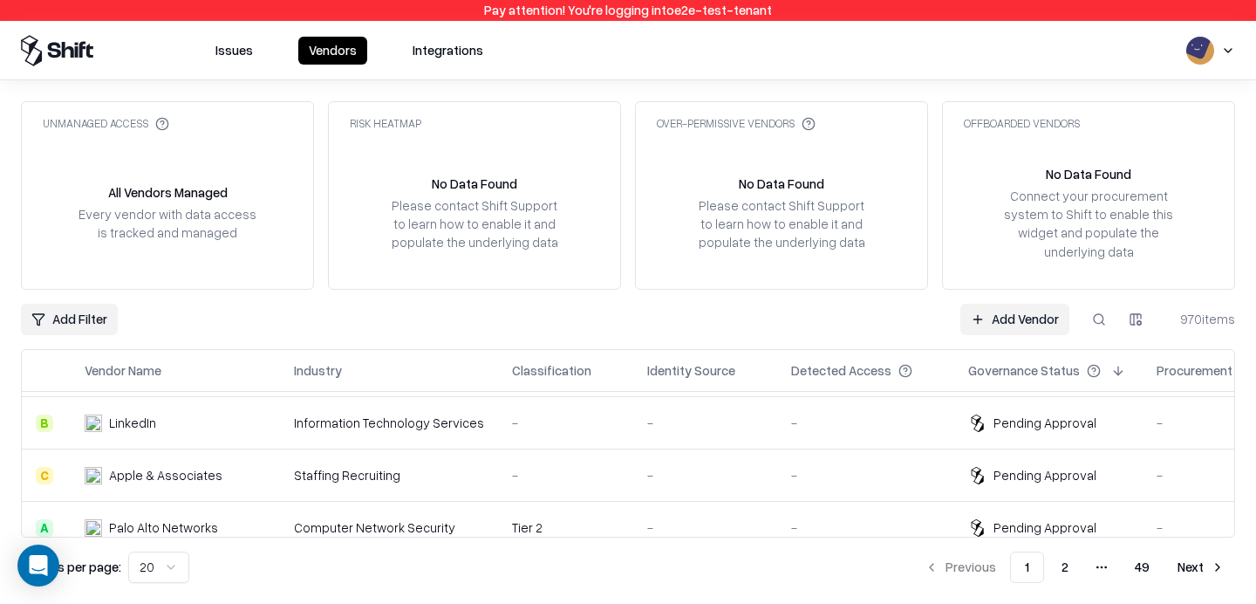
scroll to position [769, 0]
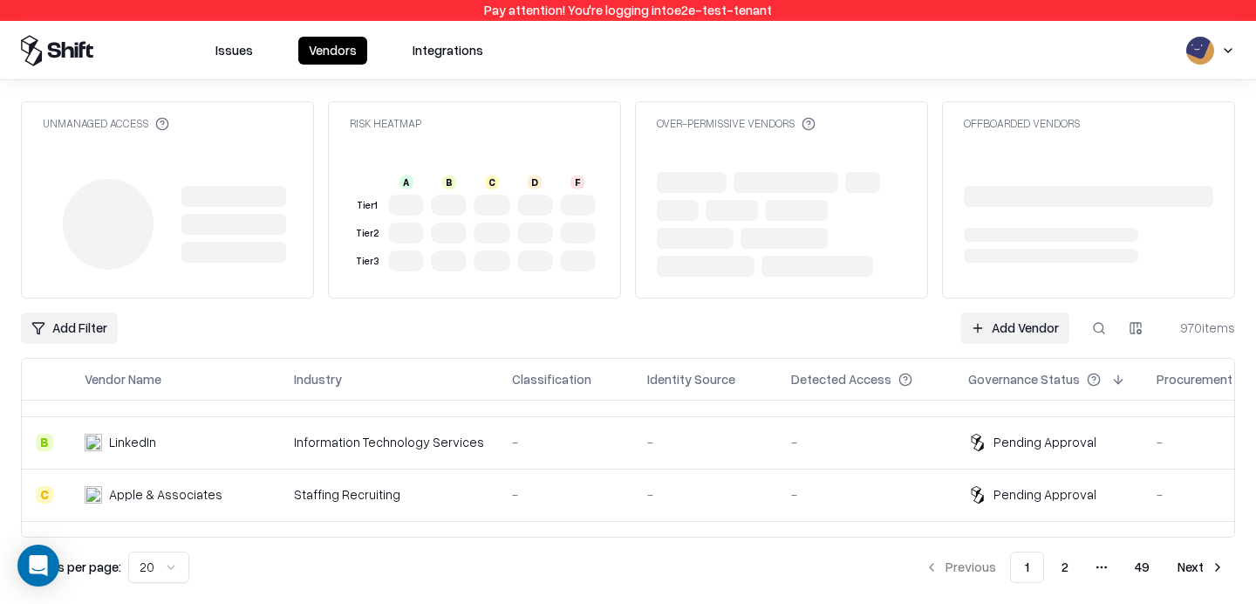
click at [851, 452] on td "-" at bounding box center [865, 442] width 177 height 52
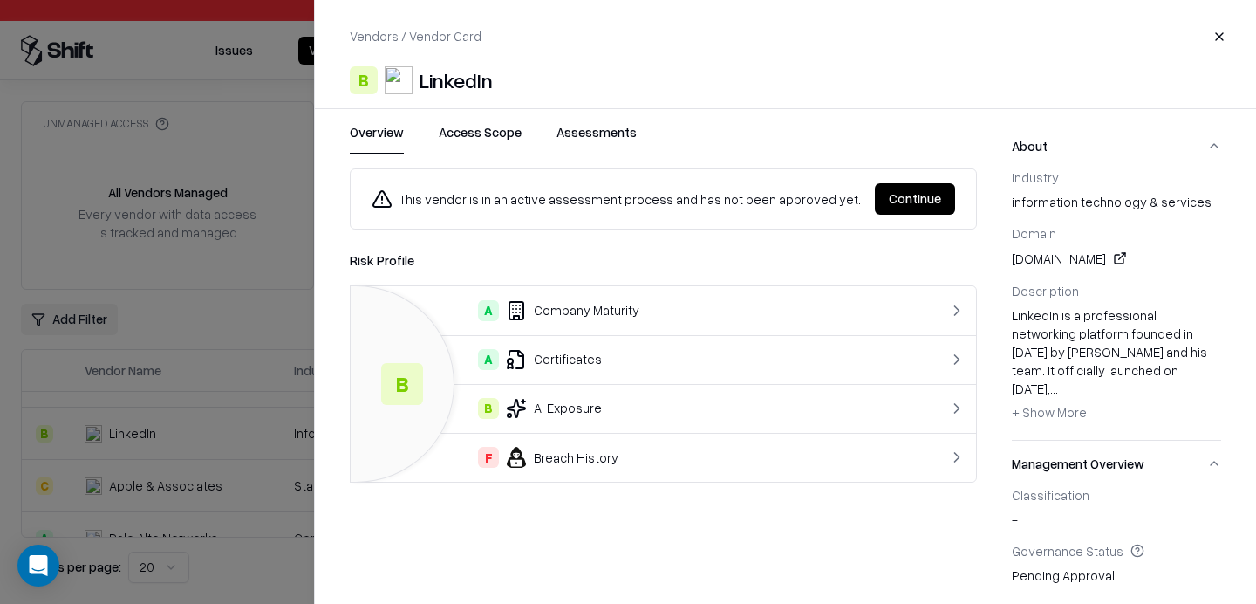
click at [911, 199] on button "Continue" at bounding box center [915, 198] width 80 height 31
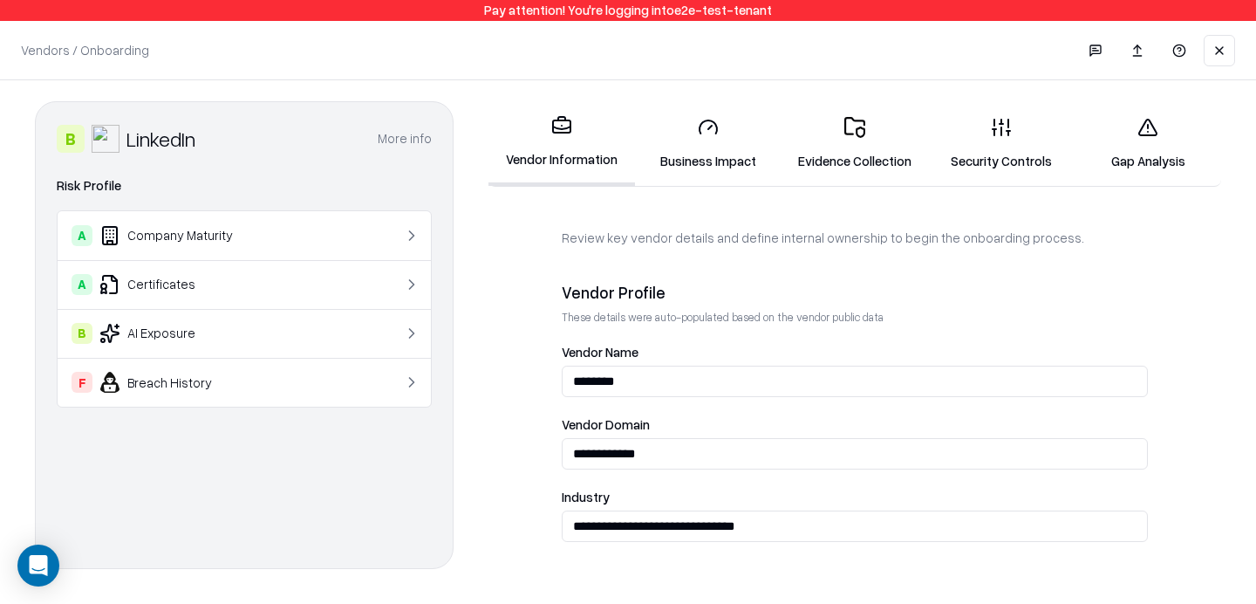
click at [778, 160] on link "Business Impact" at bounding box center [708, 143] width 147 height 81
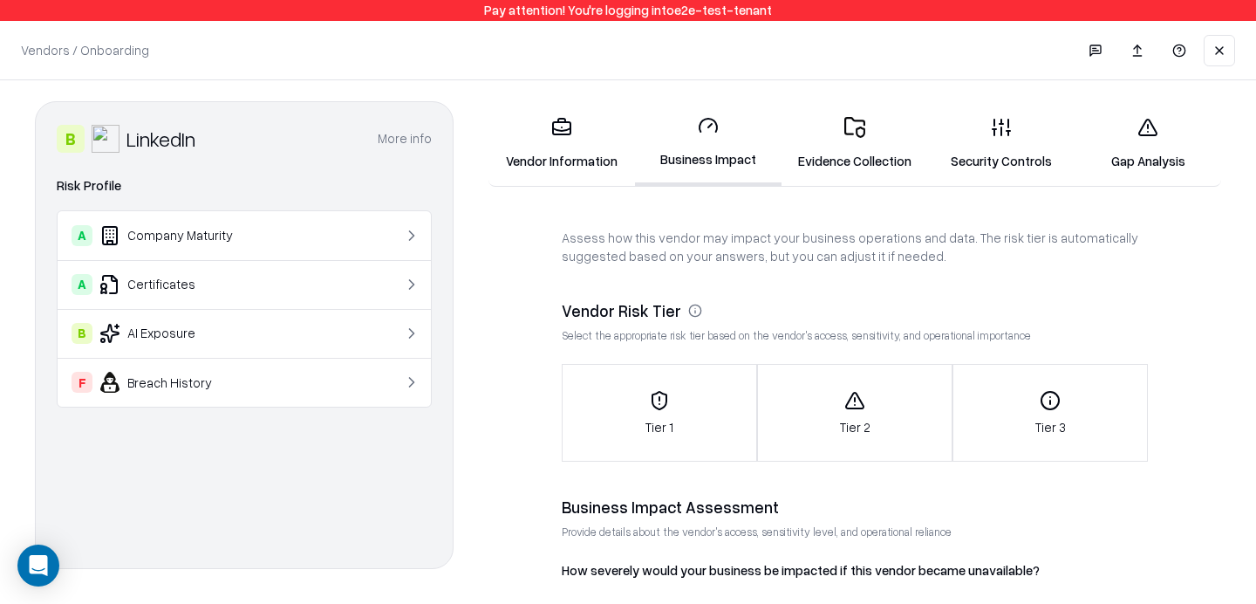
click at [865, 141] on link "Evidence Collection" at bounding box center [855, 143] width 147 height 81
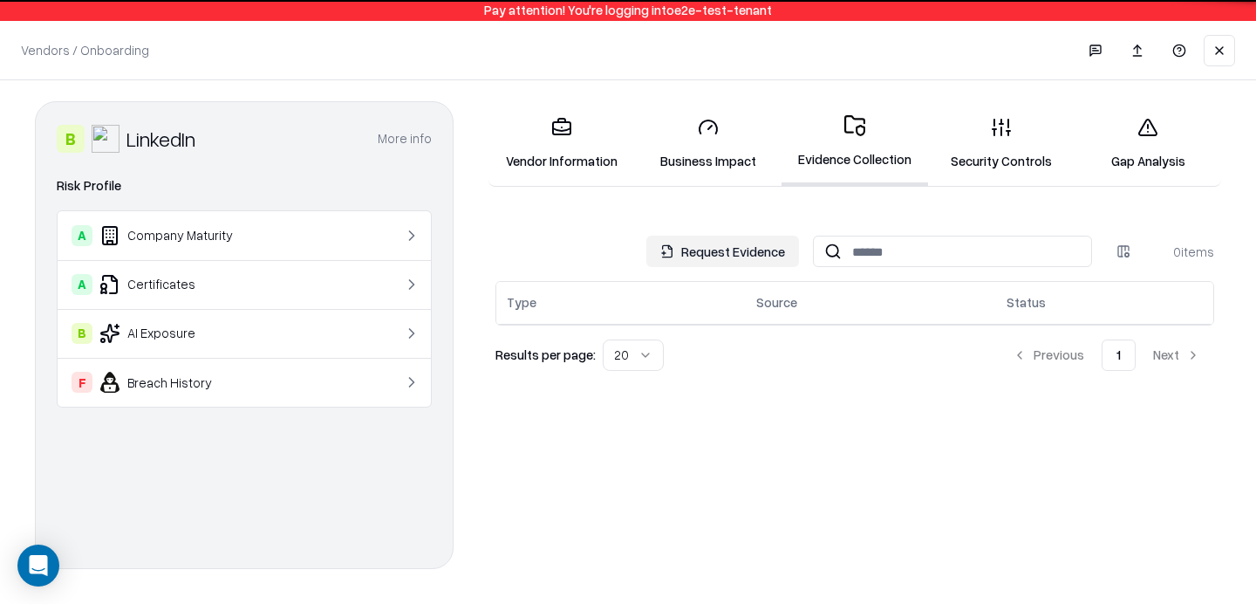
click at [961, 140] on link "Security Controls" at bounding box center [1001, 143] width 147 height 81
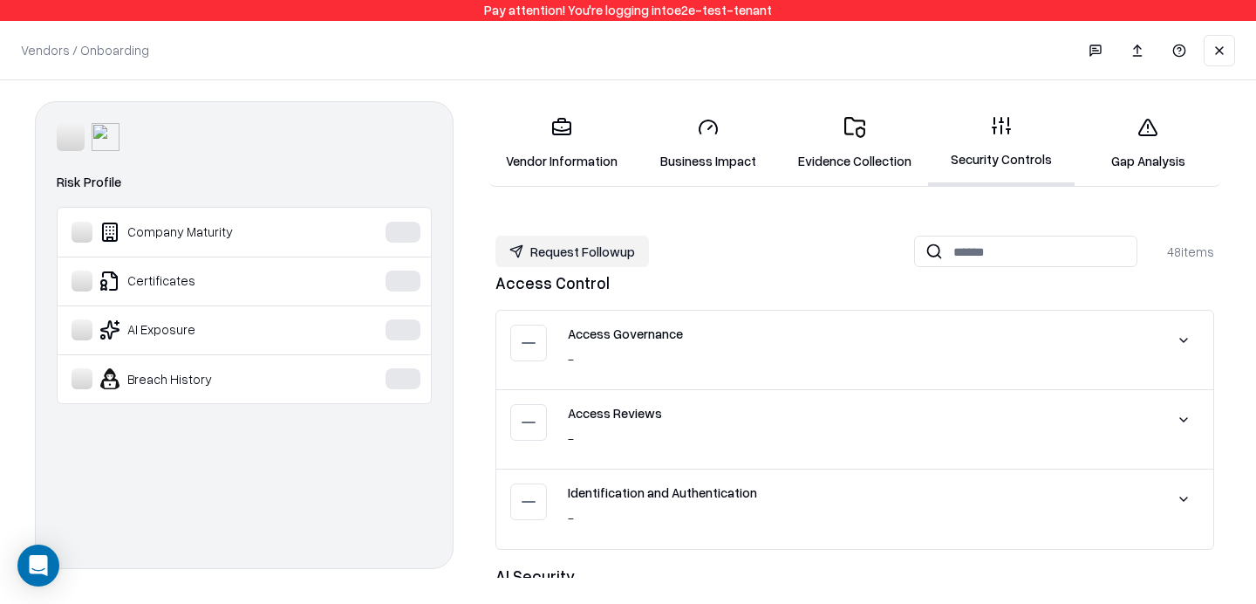
click at [1132, 141] on link "Gap Analysis" at bounding box center [1148, 143] width 147 height 81
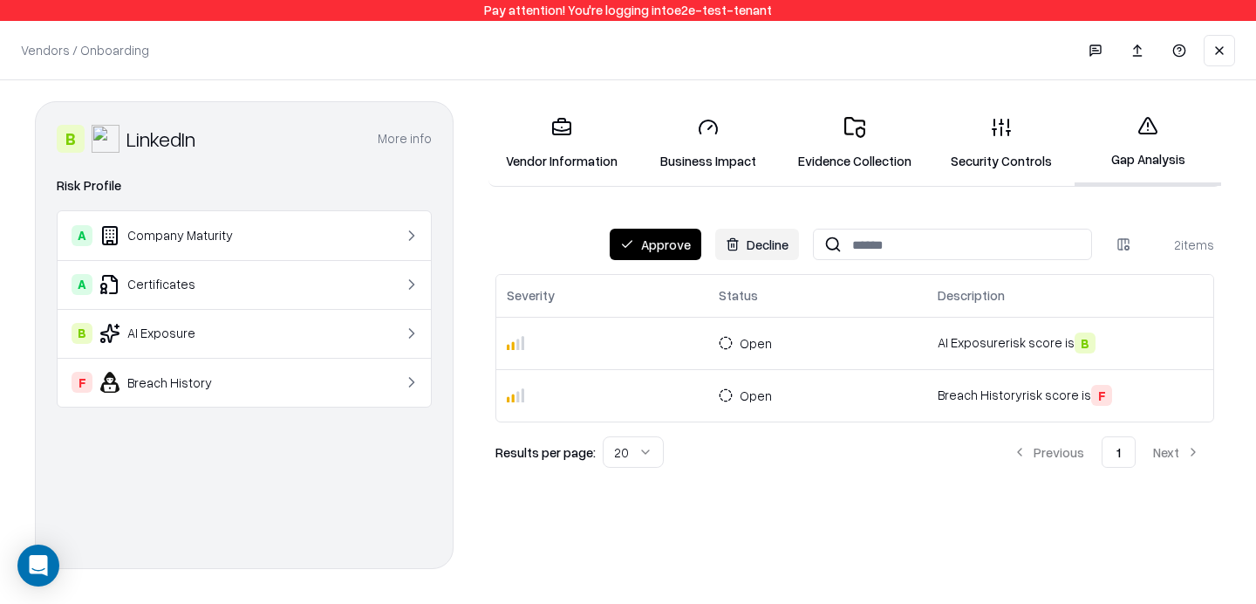
click at [916, 129] on link "Evidence Collection" at bounding box center [855, 143] width 147 height 81
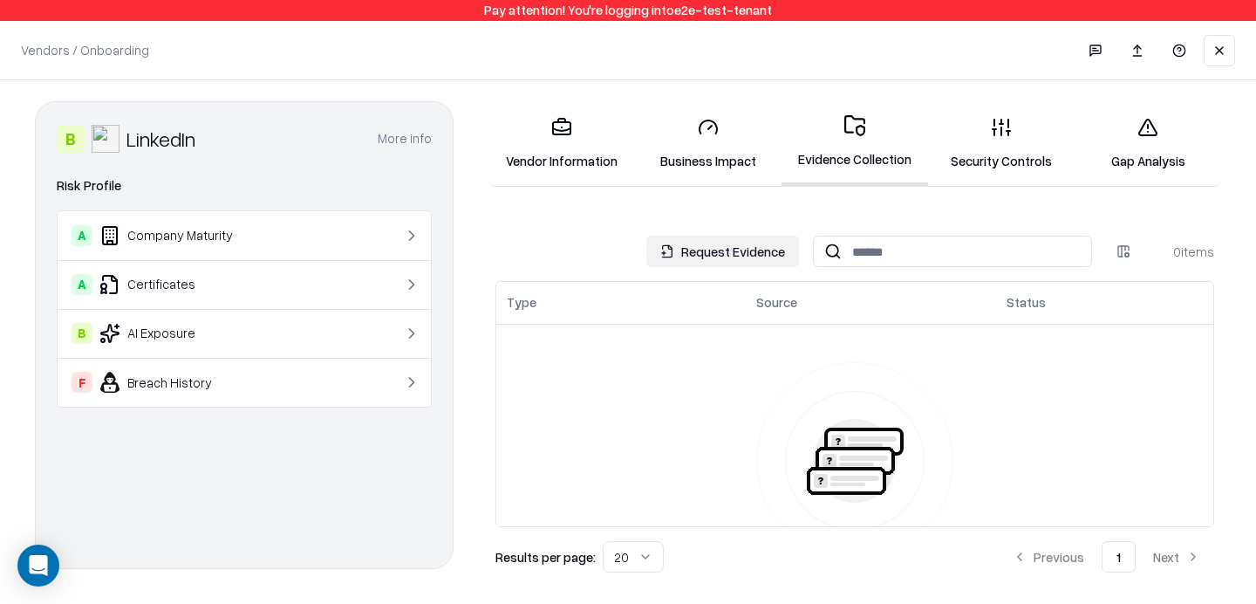
click at [615, 127] on link "Vendor Information" at bounding box center [562, 143] width 147 height 81
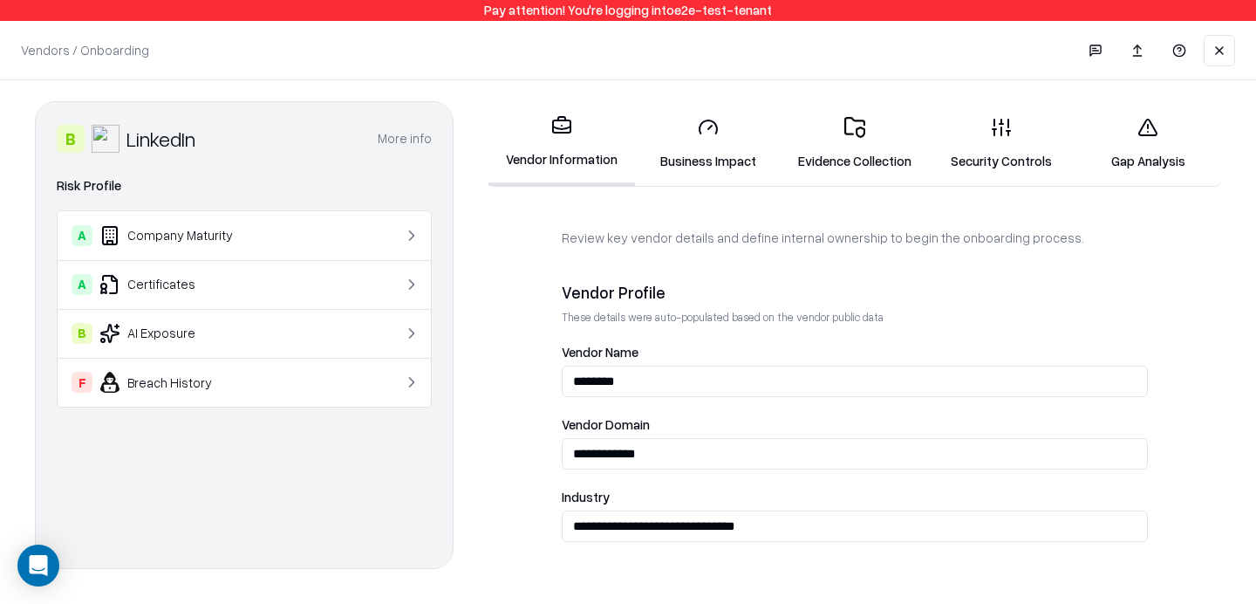
click at [880, 163] on link "Evidence Collection" at bounding box center [855, 143] width 147 height 81
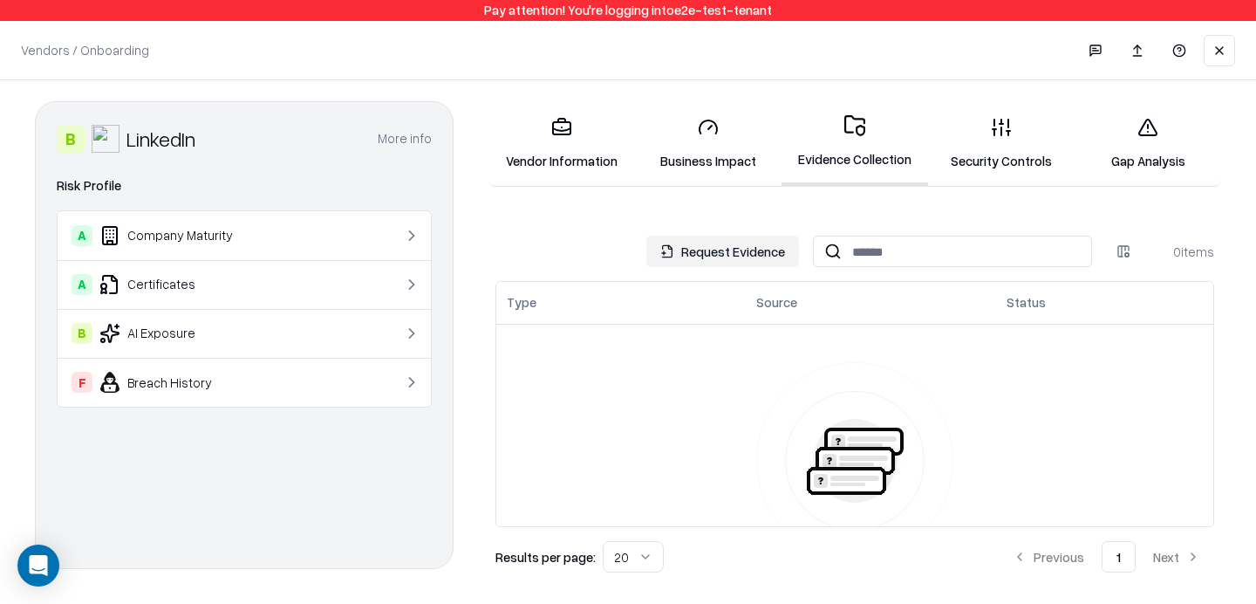
click at [776, 248] on button "Request Evidence" at bounding box center [722, 251] width 153 height 31
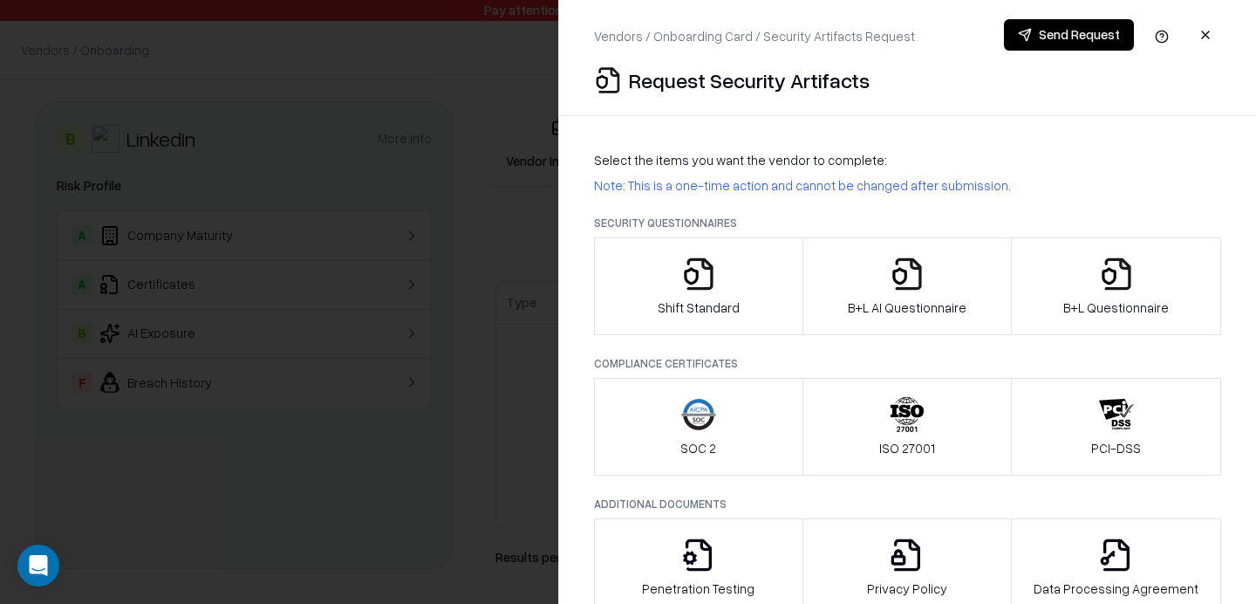
click at [1198, 25] on button "button" at bounding box center [1205, 34] width 31 height 31
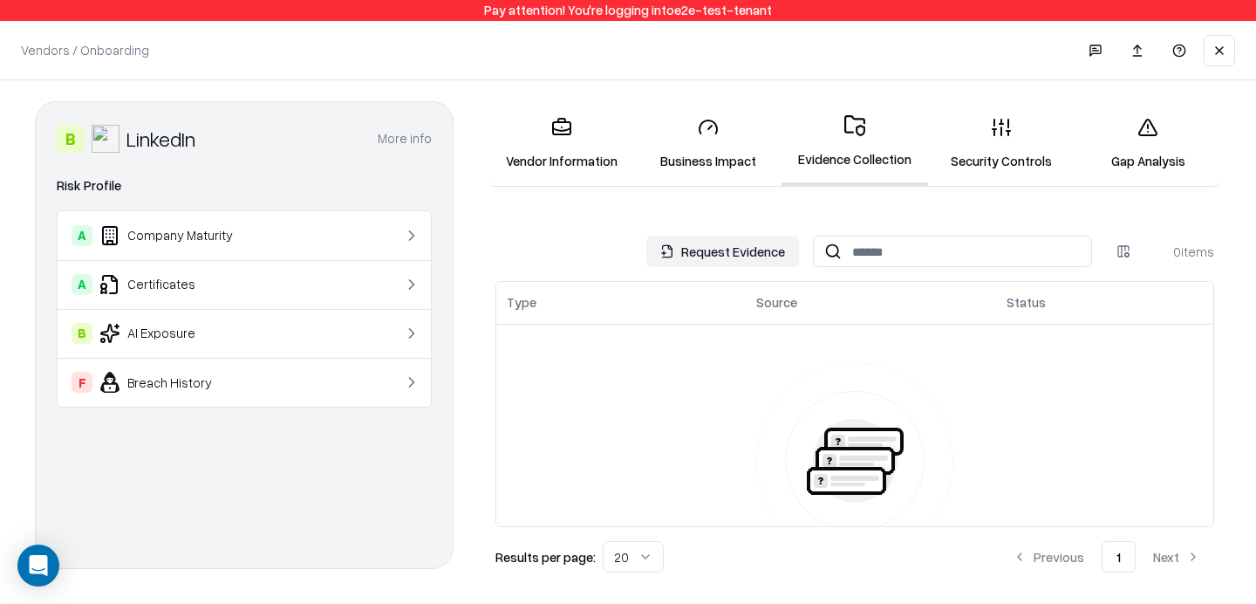
click at [1234, 42] on button at bounding box center [1219, 50] width 31 height 31
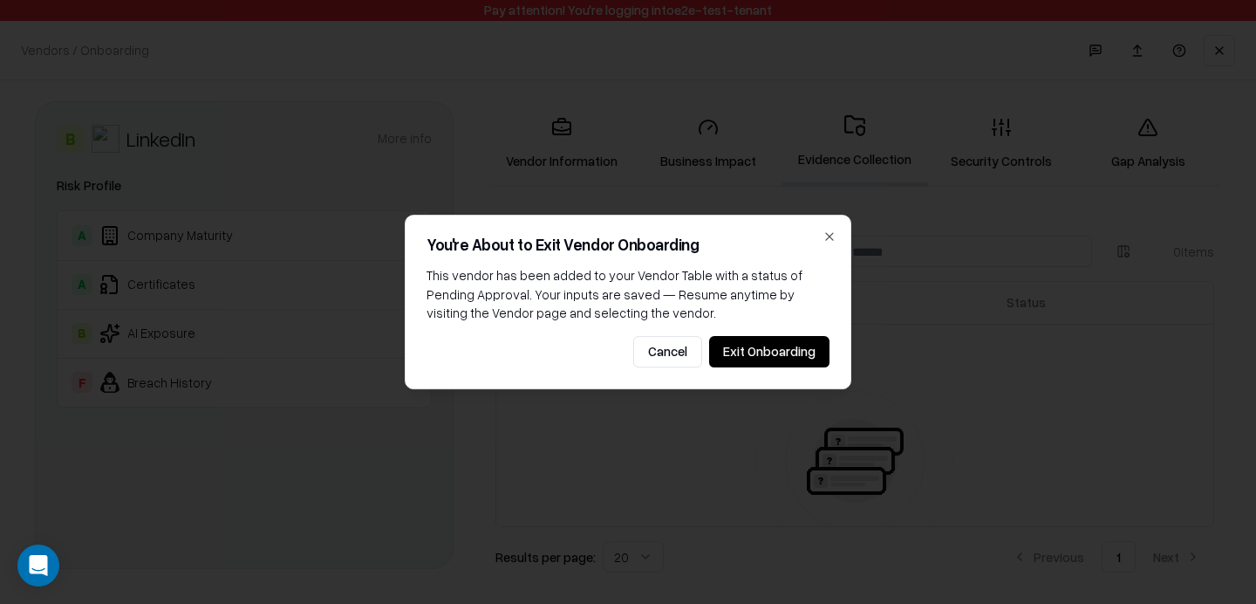
click at [797, 354] on button "Exit Onboarding" at bounding box center [769, 351] width 120 height 31
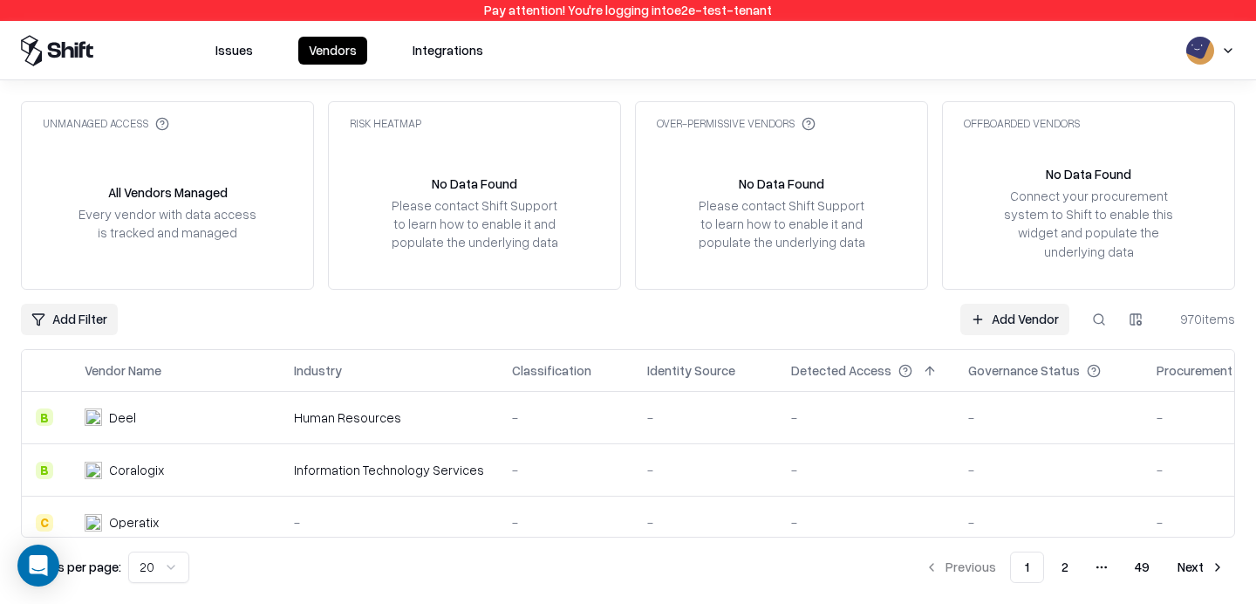
click at [1108, 371] on button at bounding box center [1118, 370] width 21 height 21
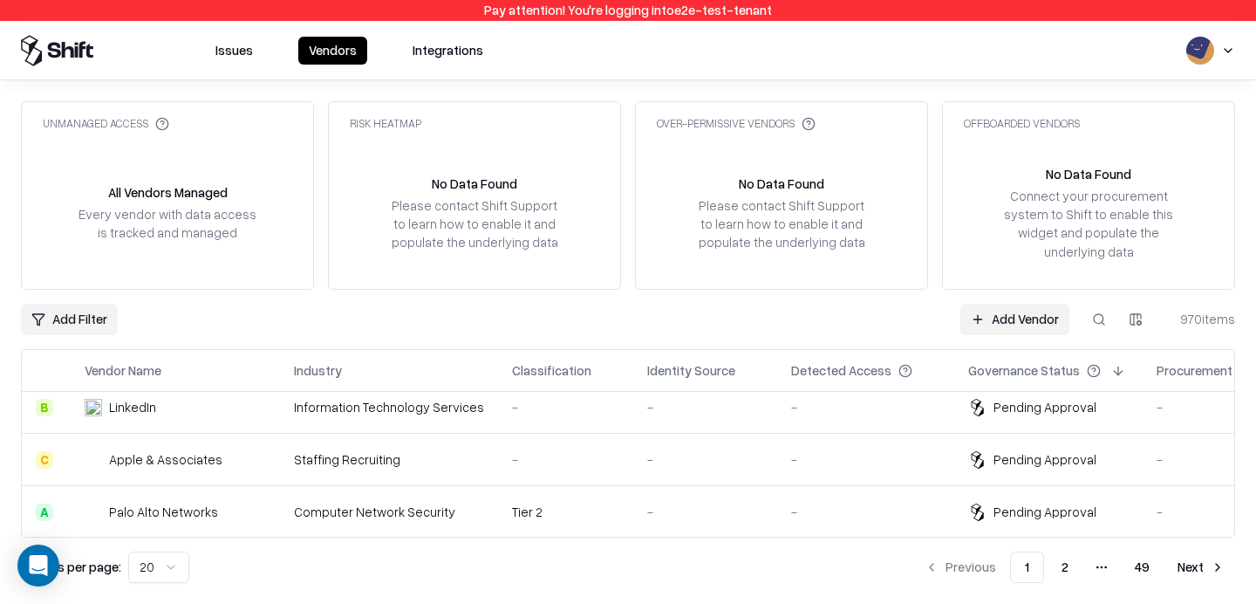
scroll to position [902, 0]
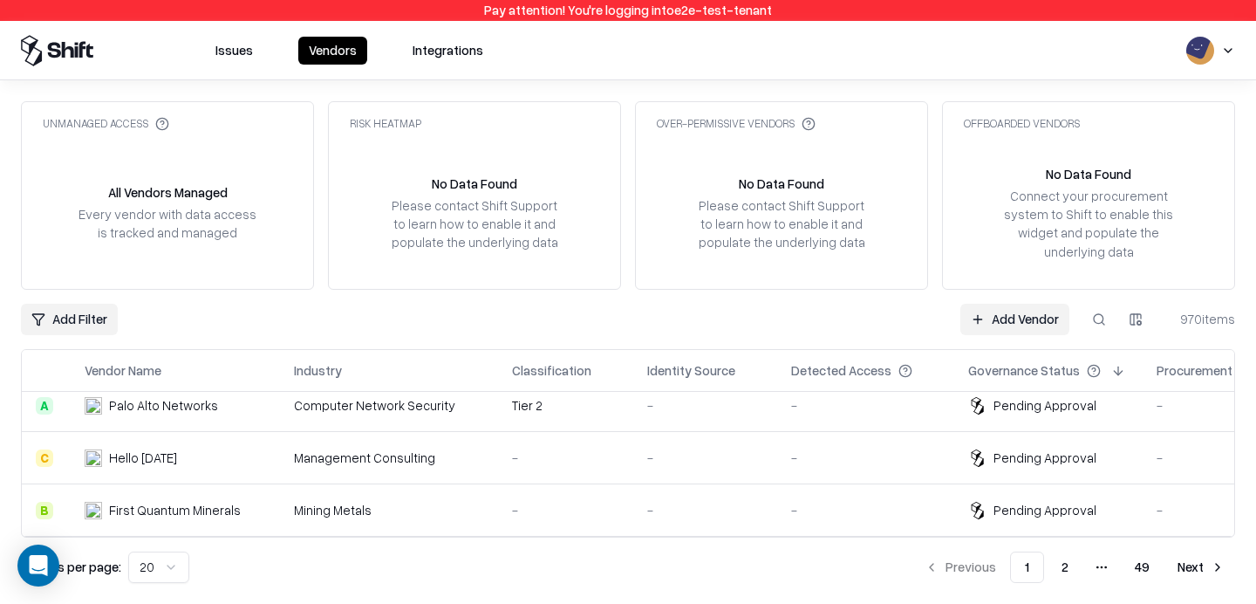
click at [512, 503] on div "-" at bounding box center [565, 510] width 107 height 18
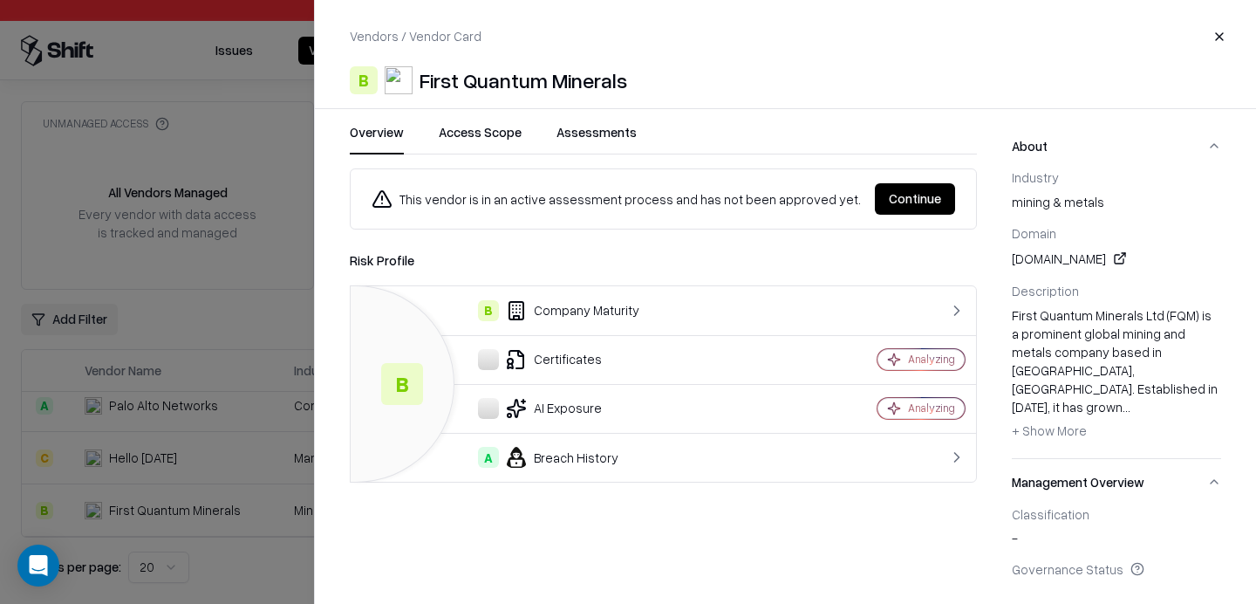
click at [913, 210] on button "Continue" at bounding box center [915, 198] width 80 height 31
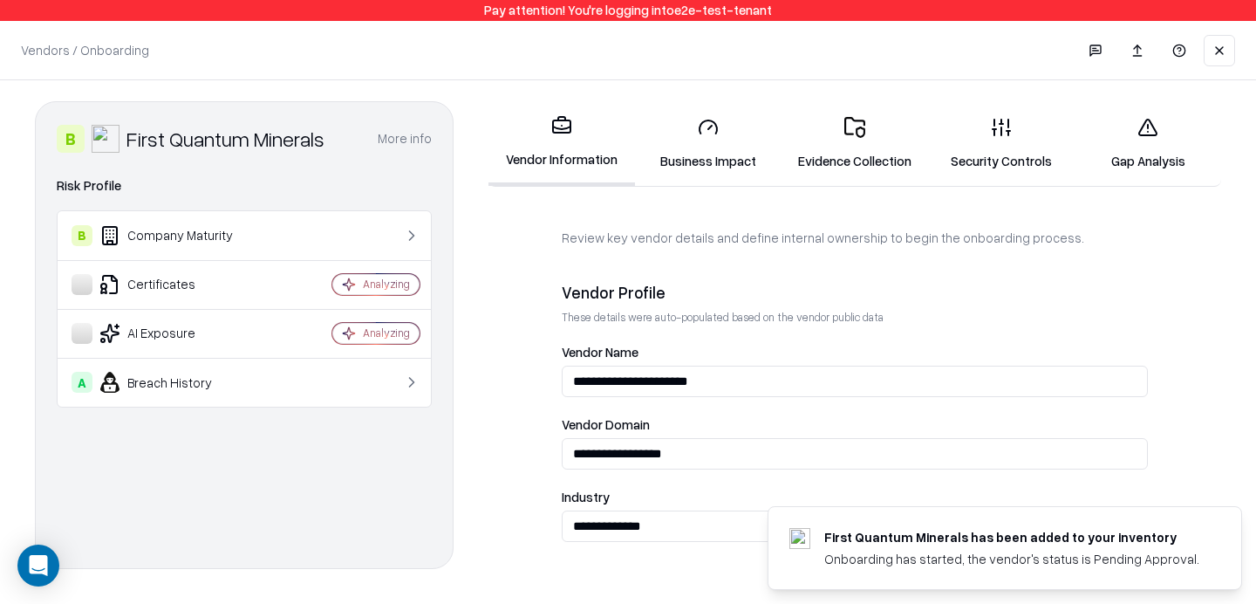
click at [1231, 55] on button at bounding box center [1219, 50] width 31 height 31
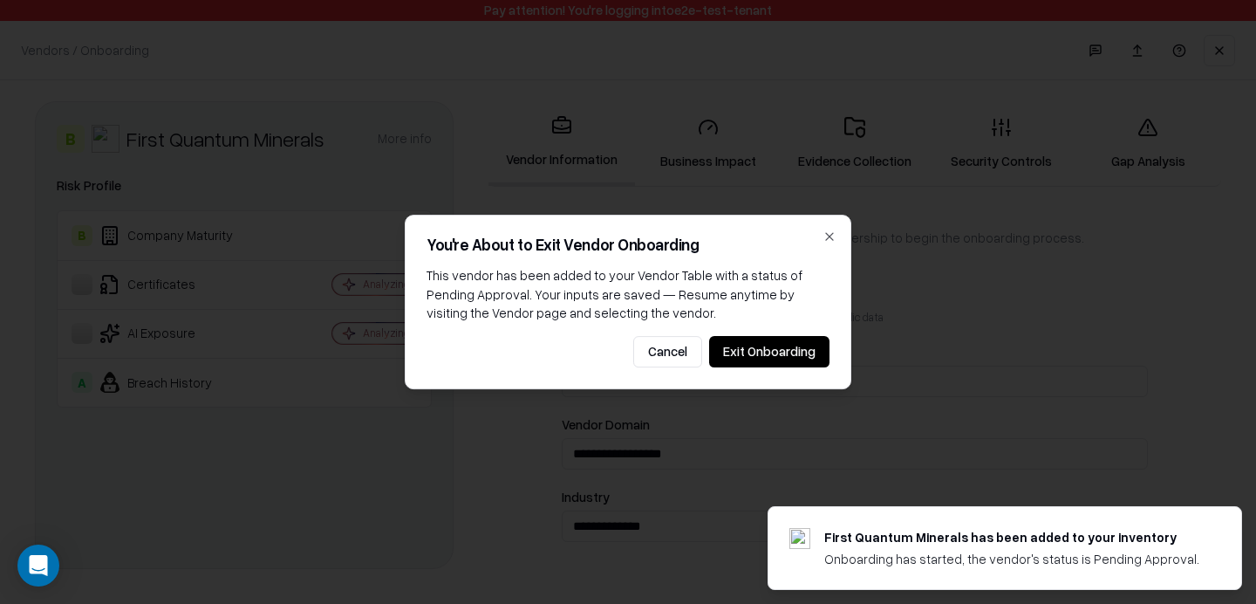
click at [793, 340] on button "Exit Onboarding" at bounding box center [769, 351] width 120 height 31
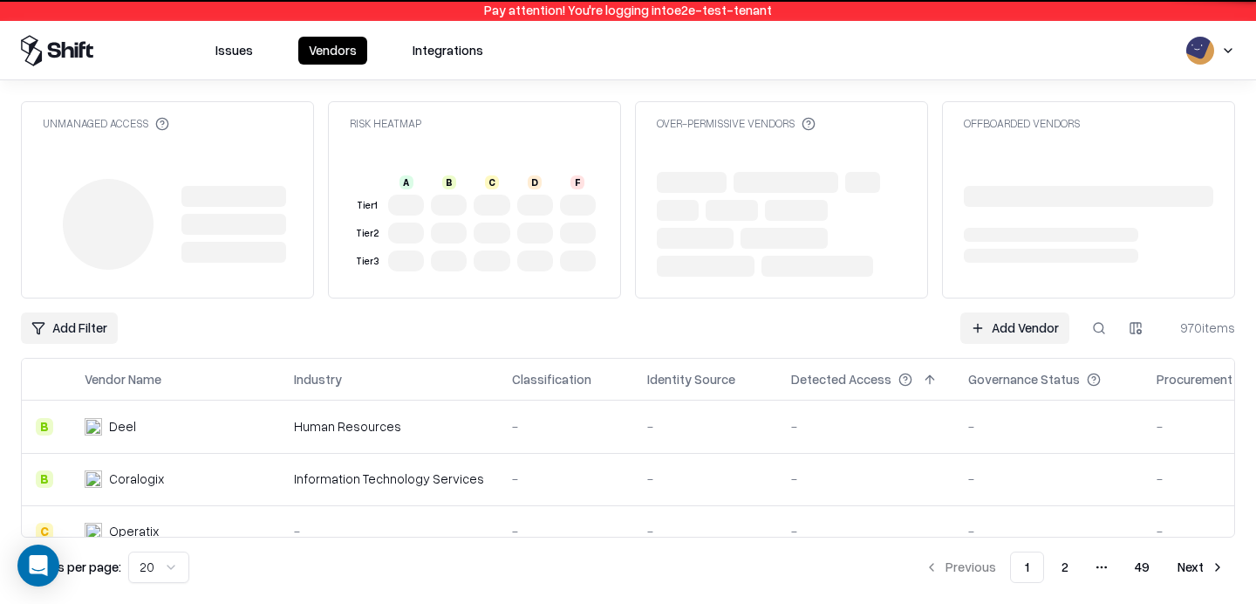
click at [781, 344] on div "Unmanaged Access Risk Heatmap A B C D F Tier 1 Tier 2 Tier 3 Over-Permissive Ve…" at bounding box center [628, 342] width 1214 height 482
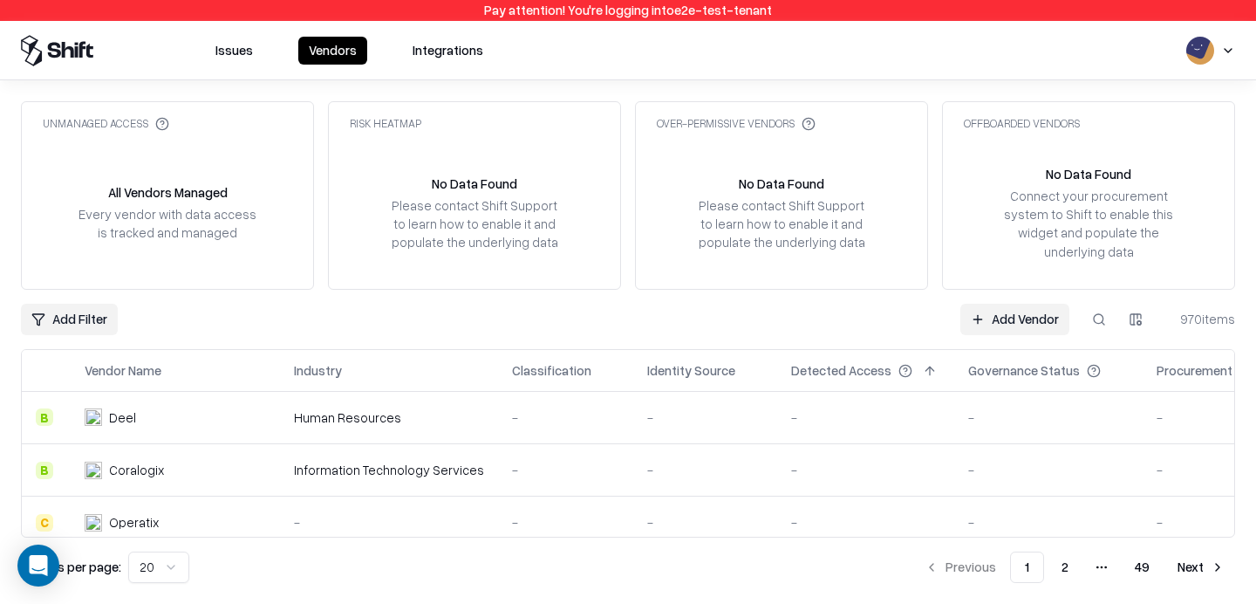
click at [1023, 316] on link "Add Vendor" at bounding box center [1014, 319] width 109 height 31
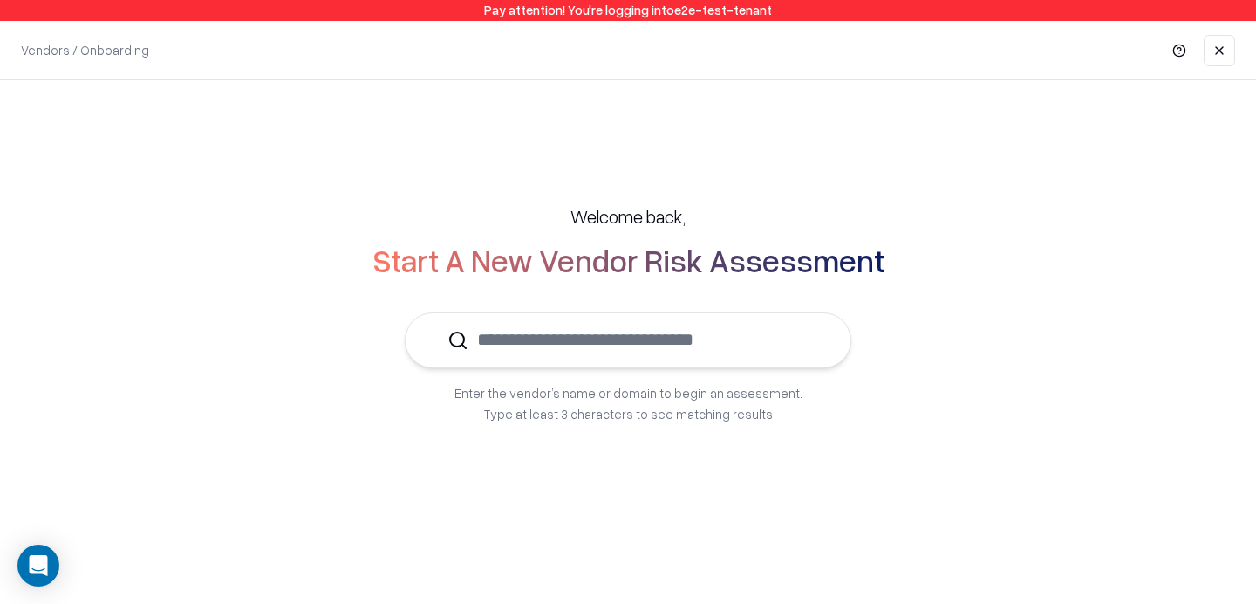
click at [668, 362] on input "text" at bounding box center [638, 339] width 340 height 53
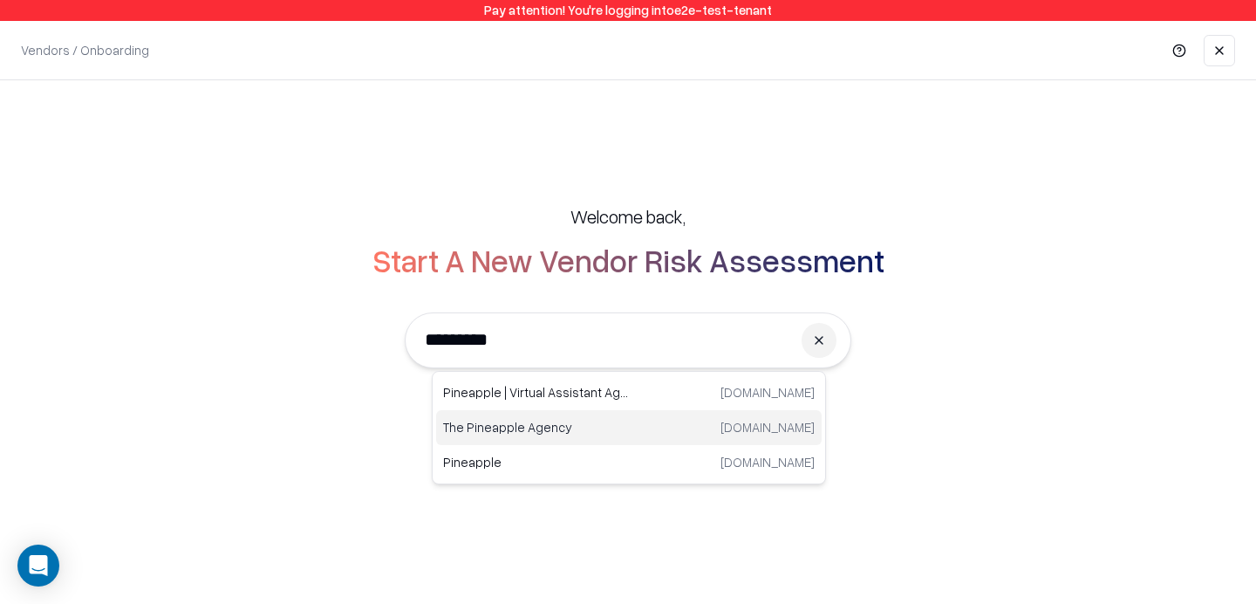
click at [564, 412] on div "The Pineapple Agency thepineappleagency.com" at bounding box center [629, 427] width 386 height 35
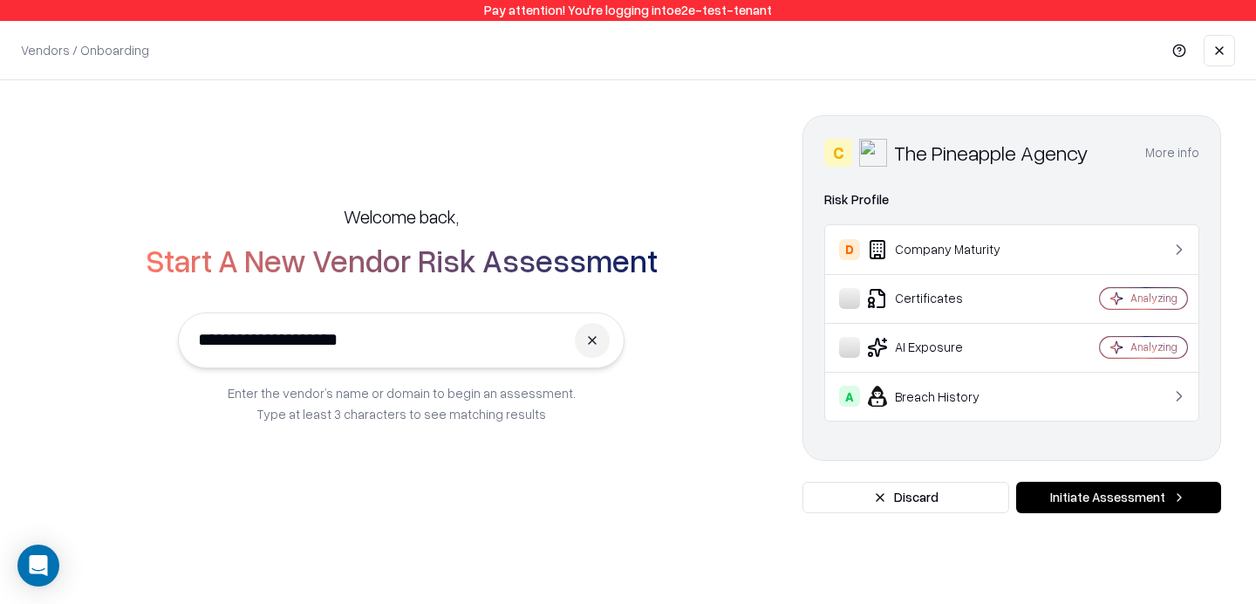
type input "**********"
click at [1150, 496] on button "Initiate Assessment" at bounding box center [1118, 497] width 205 height 31
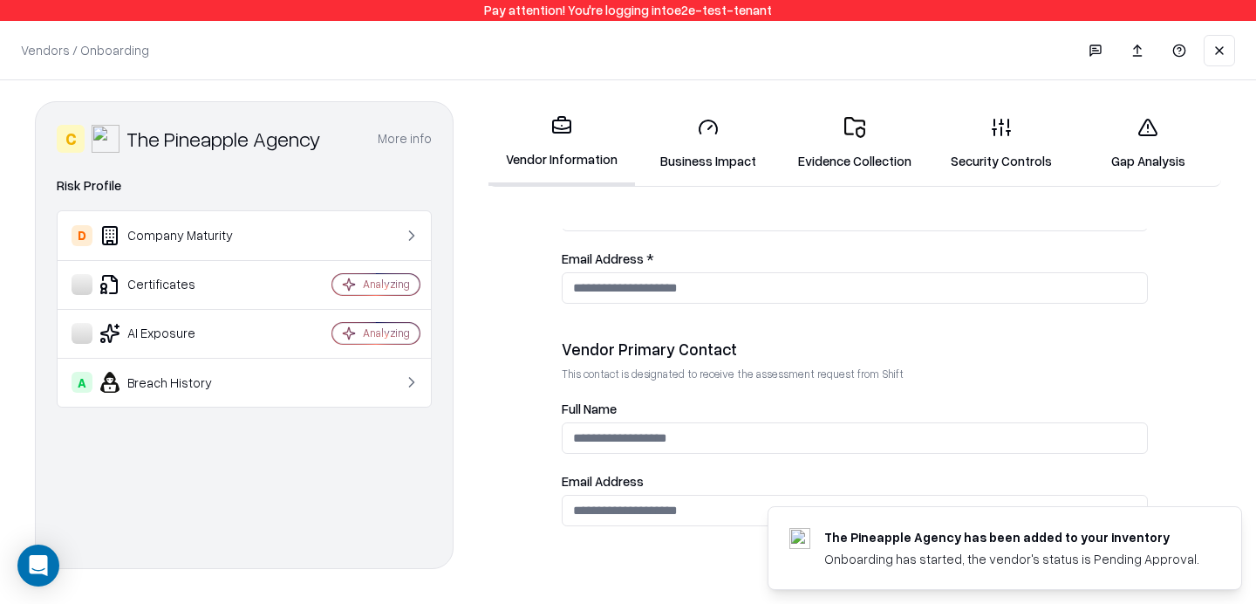
scroll to position [1026, 0]
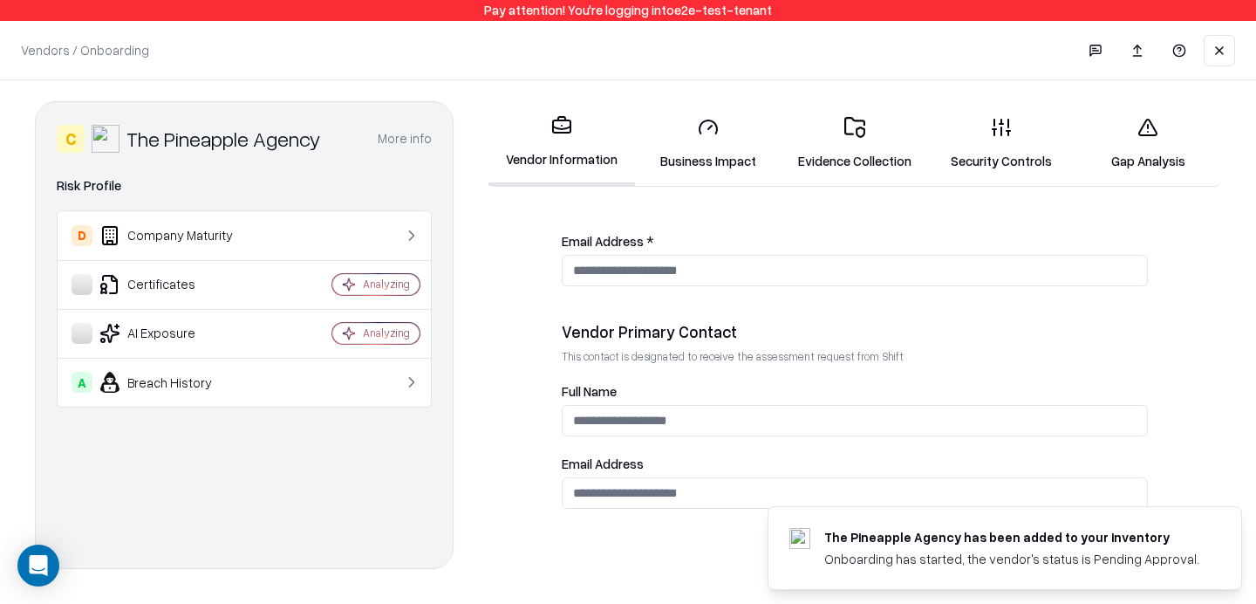
click at [1179, 125] on link "Gap Analysis" at bounding box center [1148, 143] width 147 height 81
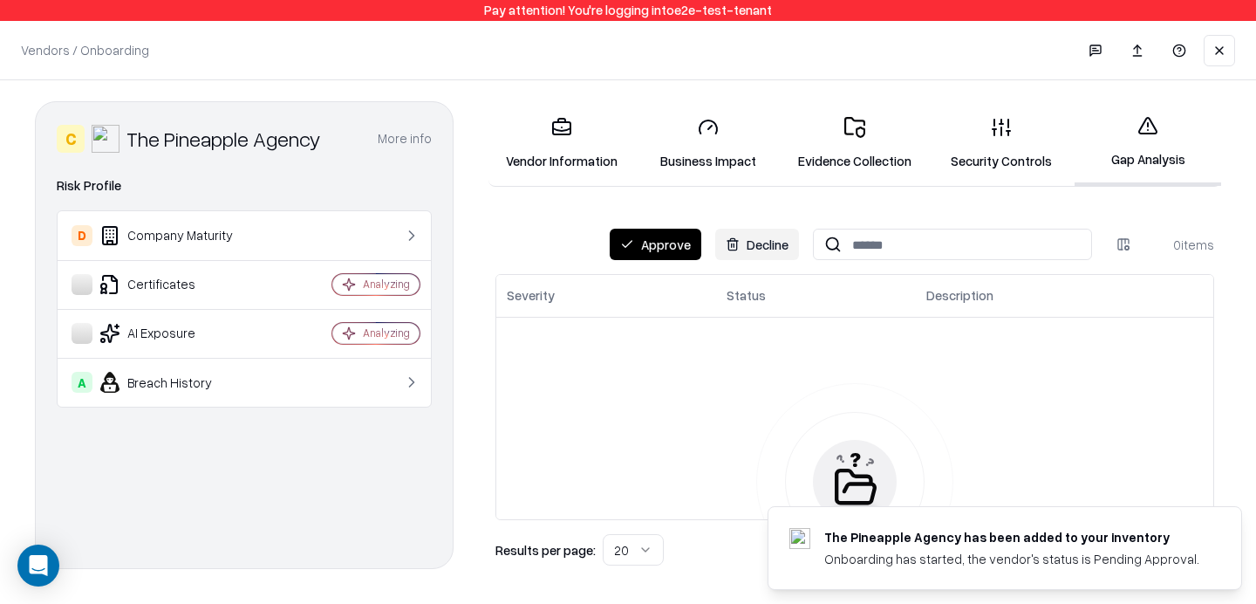
click at [563, 151] on link "Vendor Information" at bounding box center [562, 143] width 147 height 81
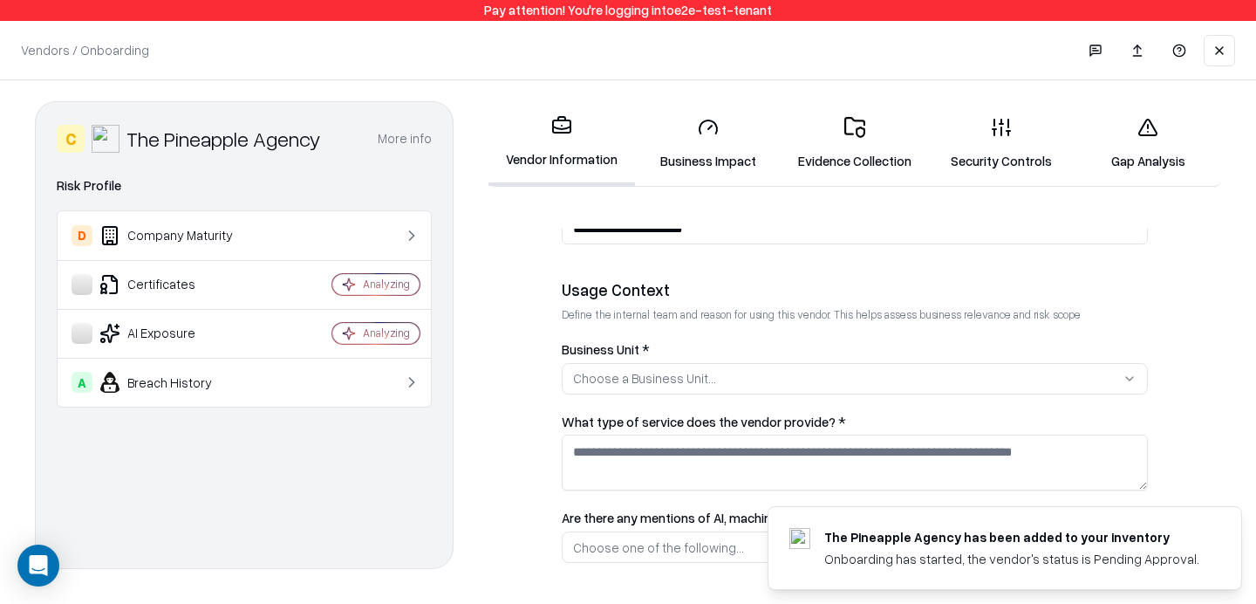
scroll to position [290, 0]
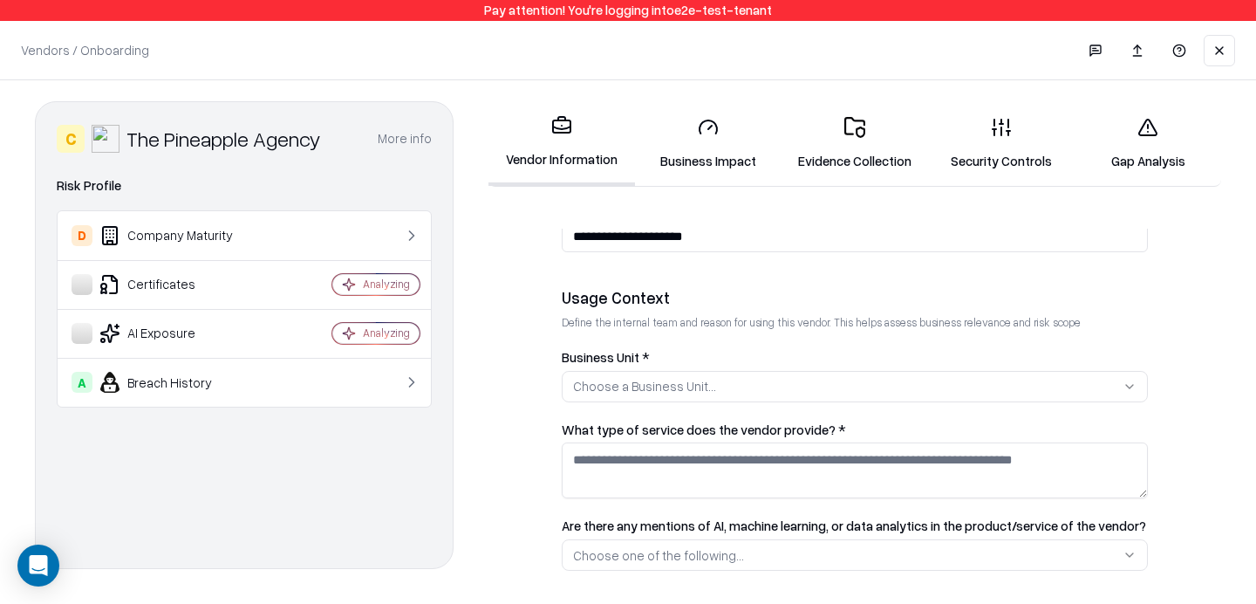
click at [696, 380] on div "Choose a Business Unit..." at bounding box center [644, 386] width 143 height 18
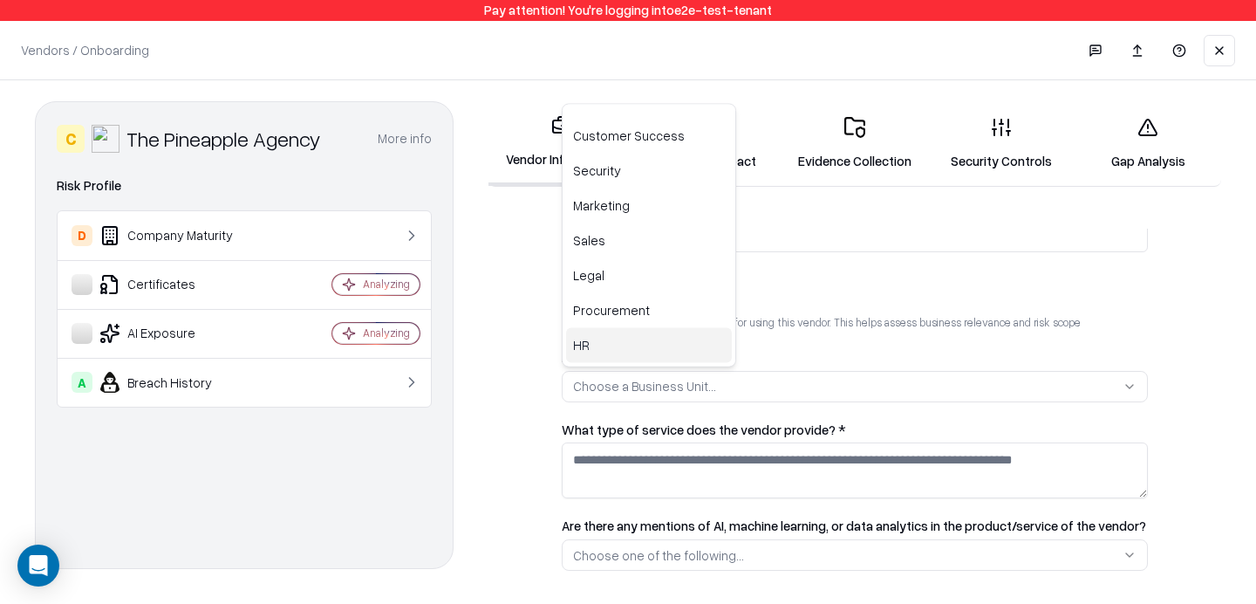
click at [648, 328] on div "HR" at bounding box center [649, 345] width 166 height 35
click at [665, 443] on html "**********" at bounding box center [628, 302] width 1256 height 604
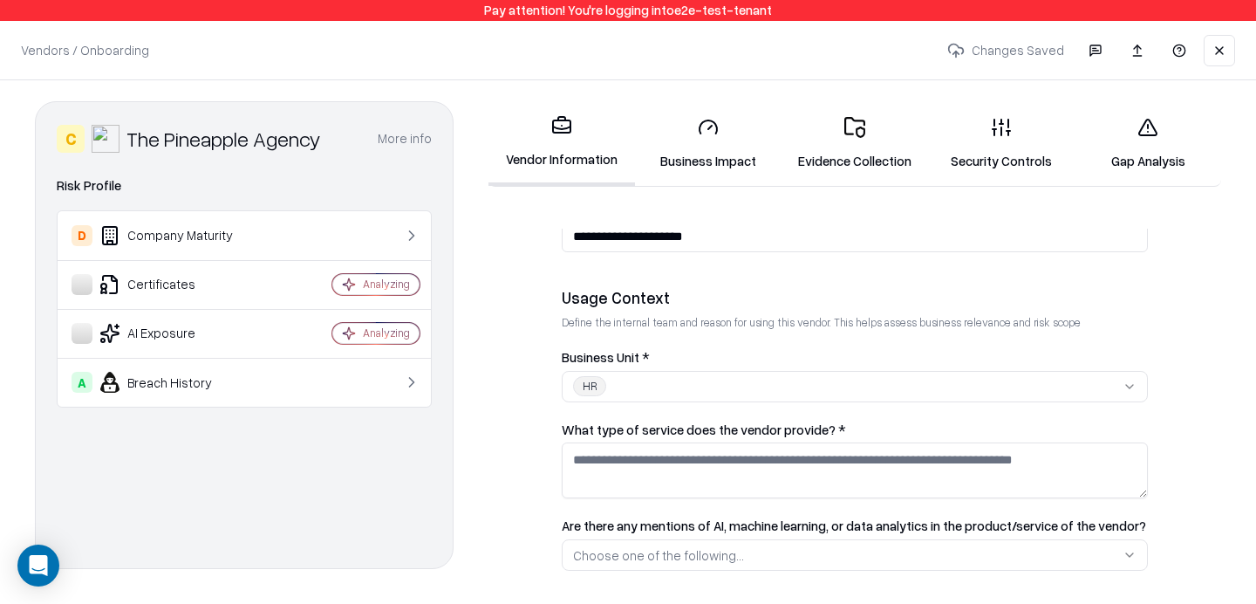
click at [658, 449] on textarea "What type of service does the vendor provide? *" at bounding box center [855, 470] width 586 height 56
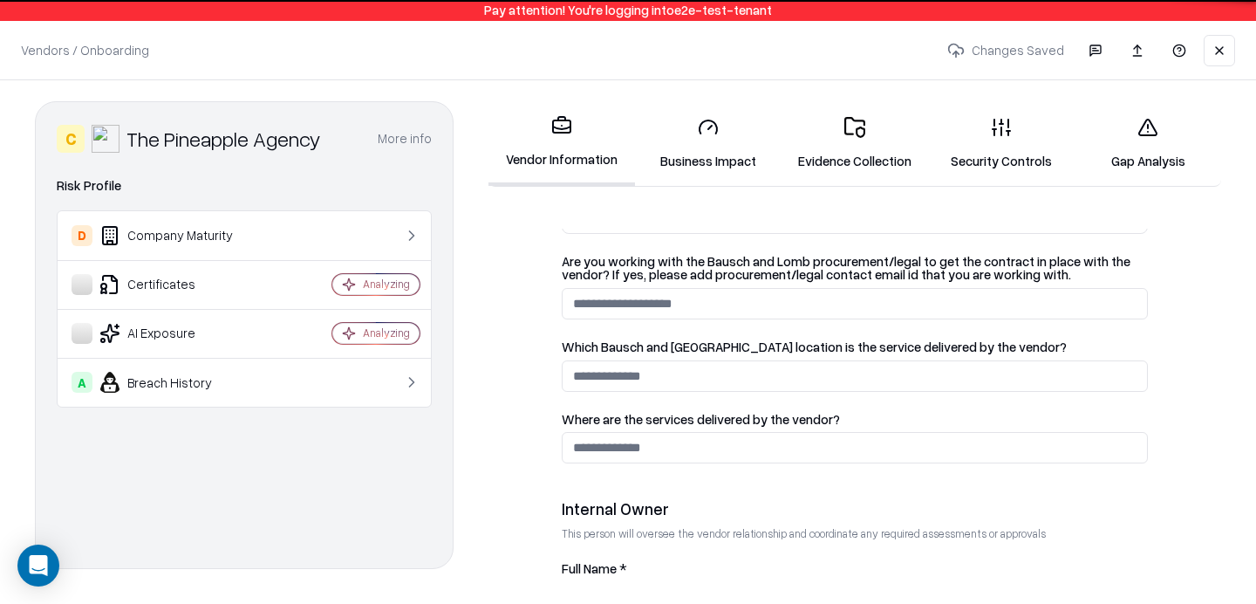
scroll to position [780, 0]
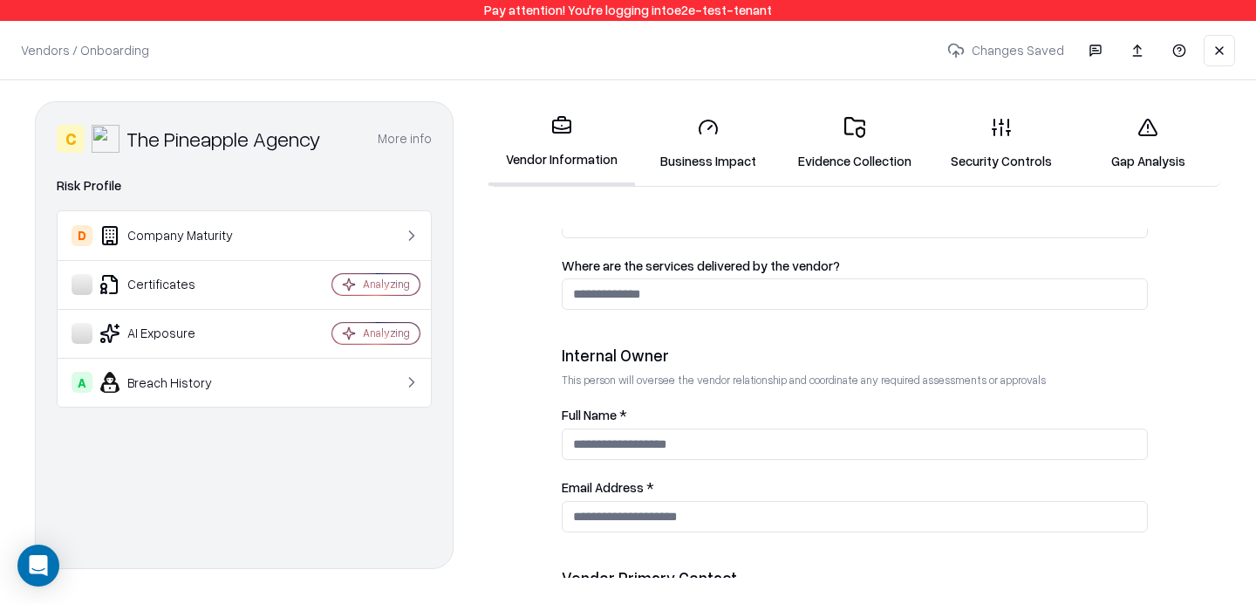
type textarea "**"
click at [660, 441] on input "Full Name *" at bounding box center [855, 443] width 586 height 31
type input "***"
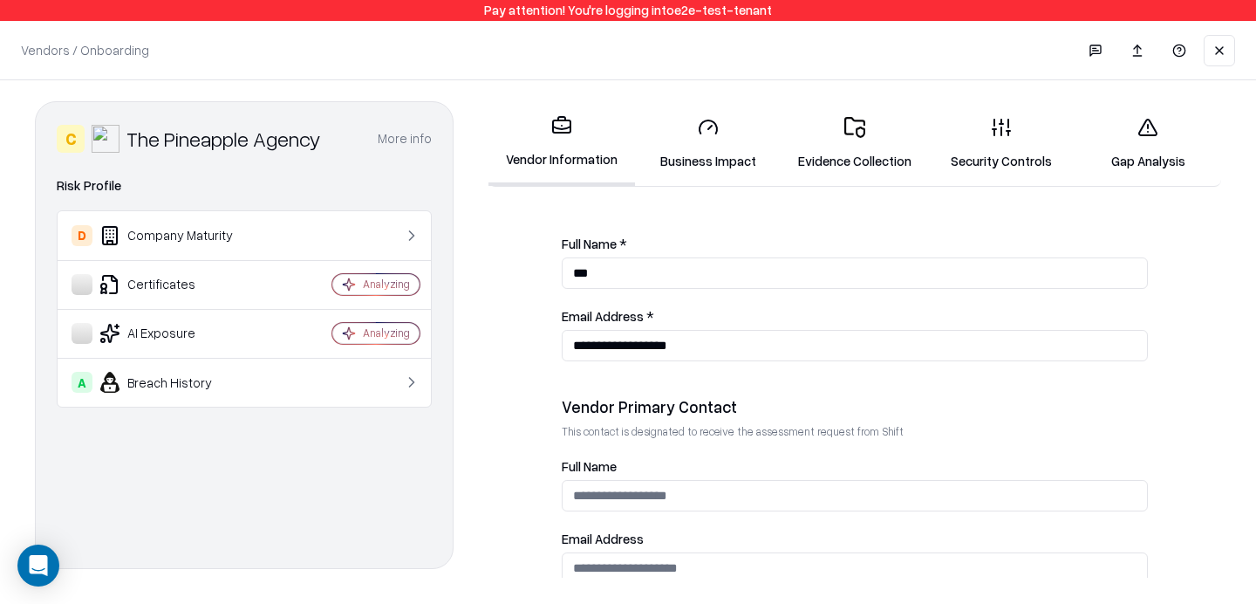
scroll to position [971, 0]
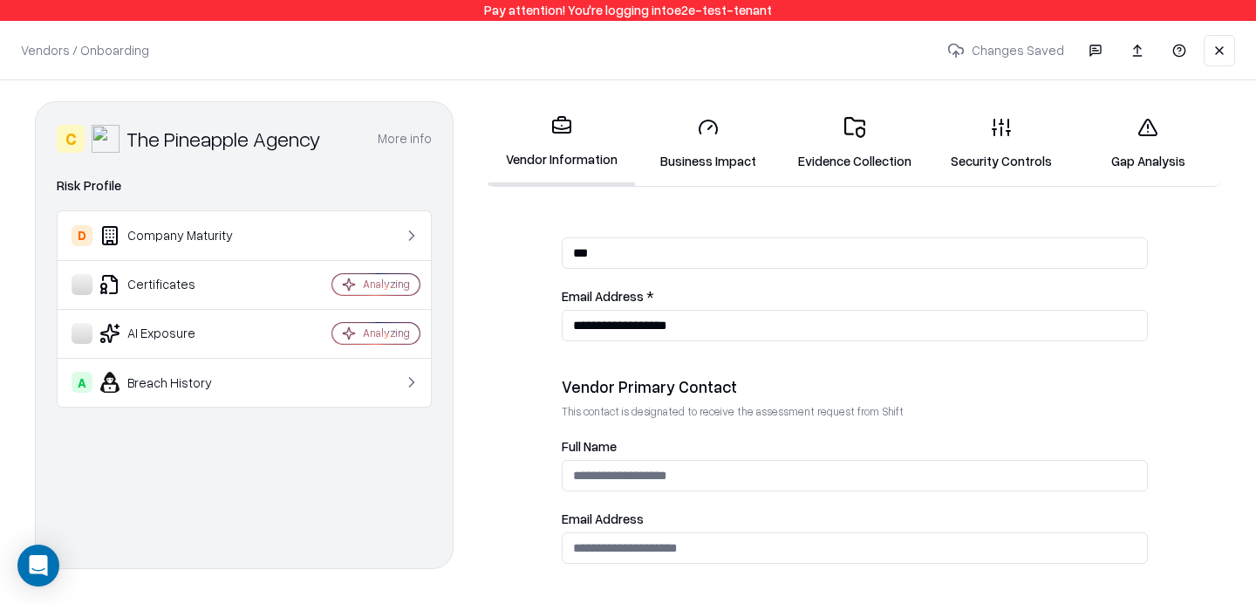
type input "**********"
type input "***"
paste input "**********"
type input "**********"
click at [672, 287] on div "**********" at bounding box center [855, 279] width 586 height 124
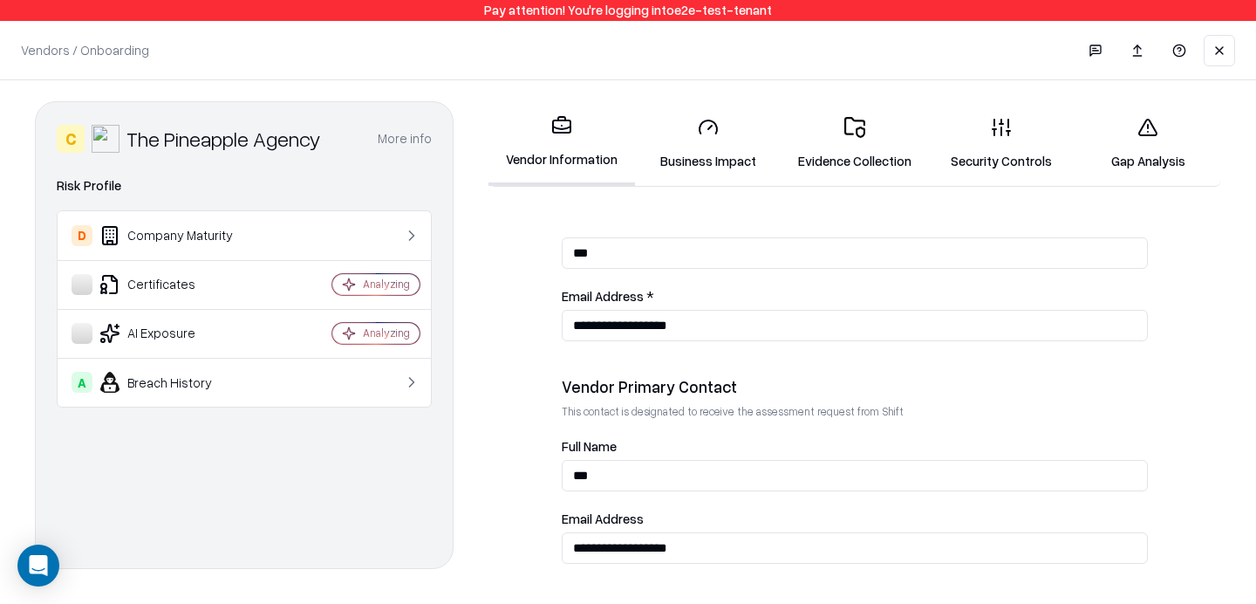
click at [754, 190] on div "**********" at bounding box center [855, 339] width 733 height 476
click at [708, 137] on icon at bounding box center [708, 127] width 21 height 21
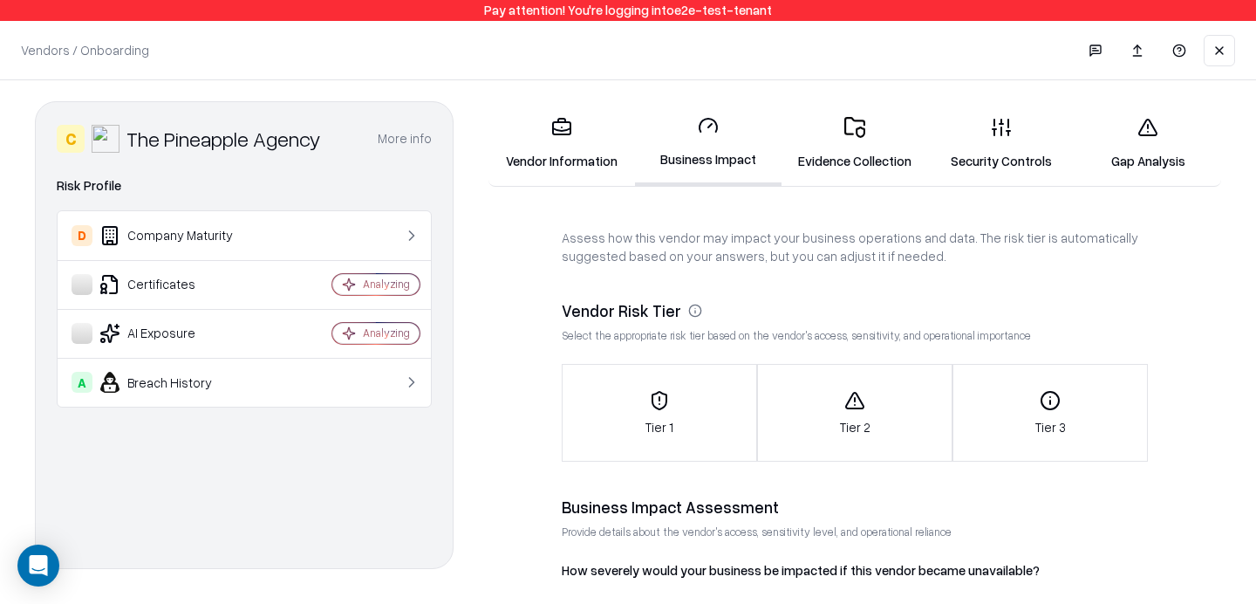
click at [660, 398] on icon "button" at bounding box center [660, 398] width 0 height 3
click at [893, 122] on link "Evidence Collection" at bounding box center [855, 143] width 147 height 81
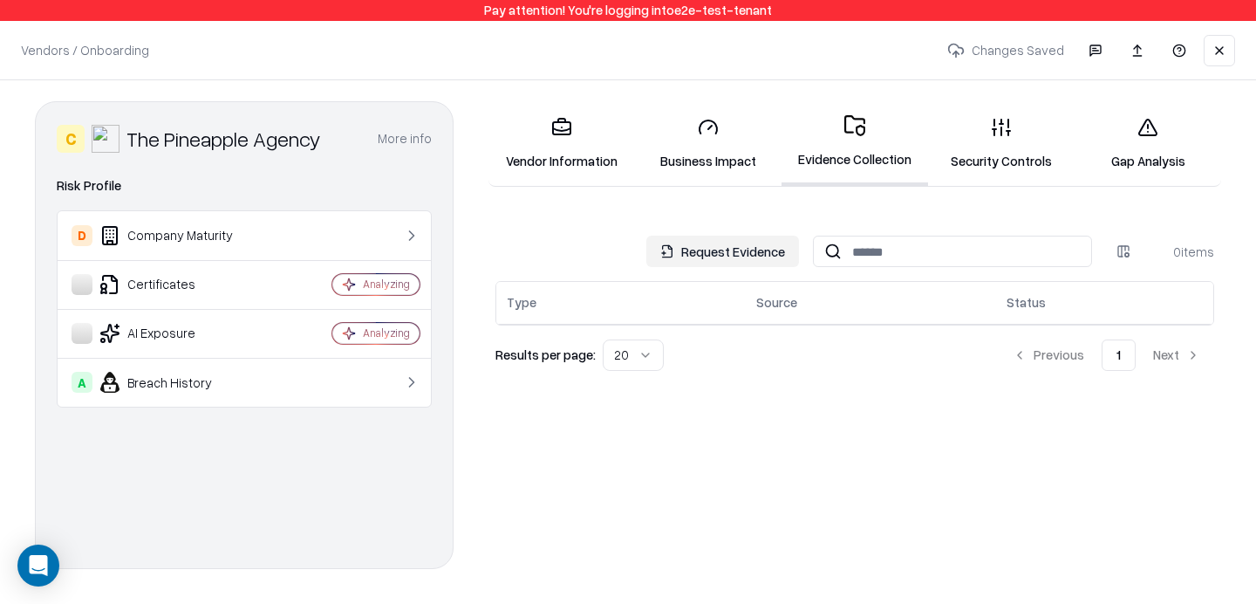
click at [980, 115] on link "Security Controls" at bounding box center [1001, 143] width 147 height 81
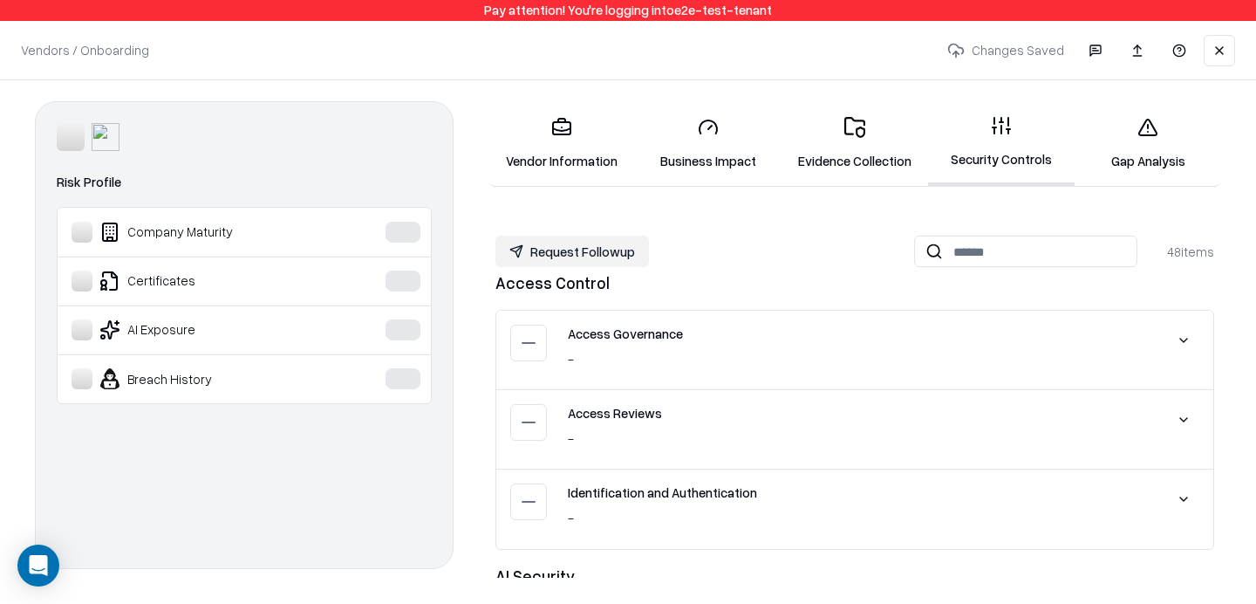
click at [1115, 132] on link "Gap Analysis" at bounding box center [1148, 143] width 147 height 81
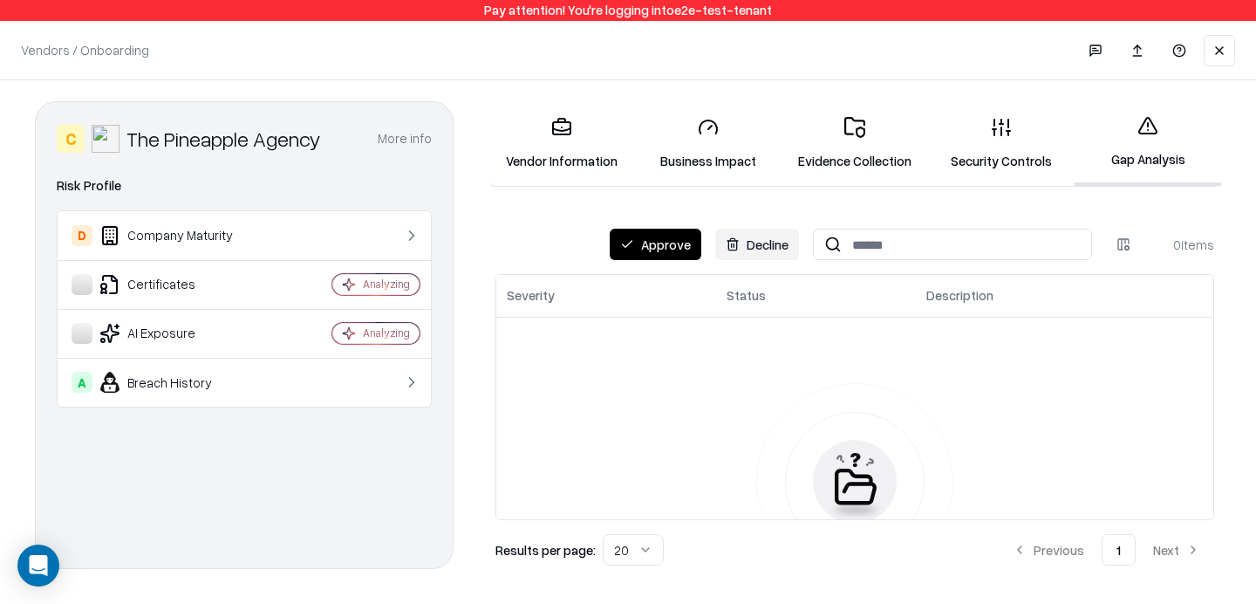
click at [649, 246] on button "Approve" at bounding box center [656, 244] width 92 height 31
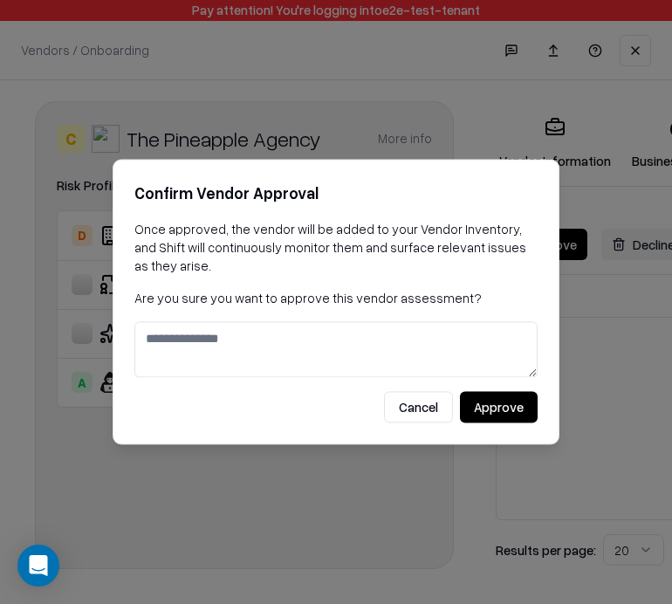
drag, startPoint x: 562, startPoint y: 343, endPoint x: 43, endPoint y: 418, distance: 524.5
click at [0, 0] on body "Pay attention! You're logging into e2e-test-tenant Vendors / Onboarding Changes…" at bounding box center [336, 302] width 672 height 604
click at [581, 163] on div at bounding box center [336, 302] width 672 height 604
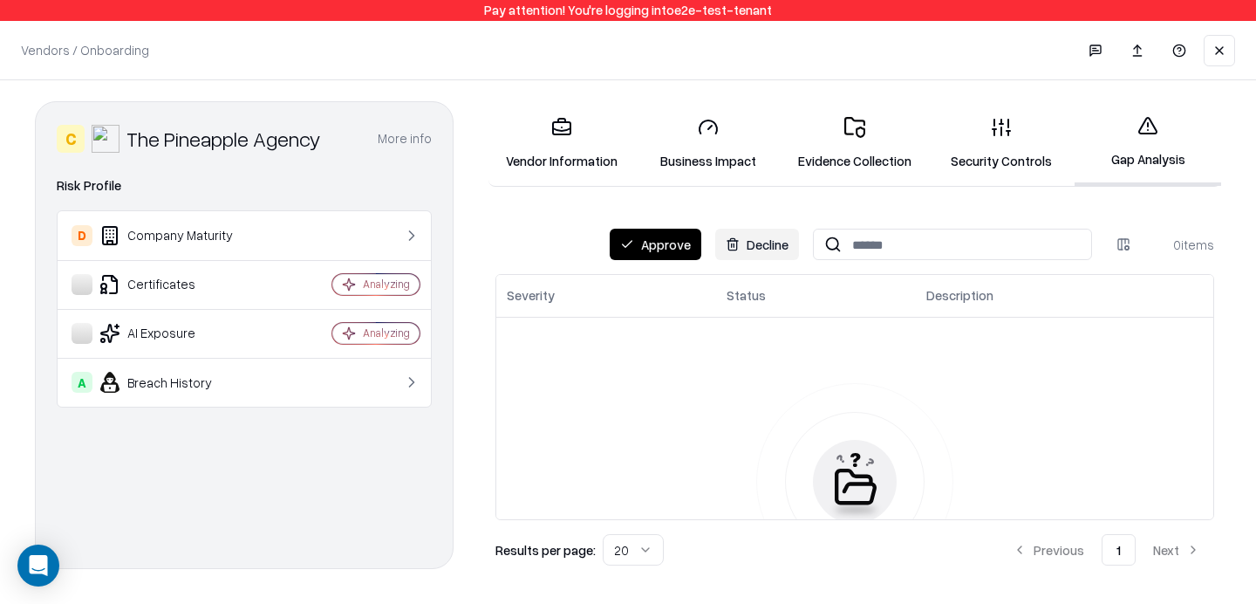
click at [814, 146] on link "Evidence Collection" at bounding box center [855, 143] width 147 height 81
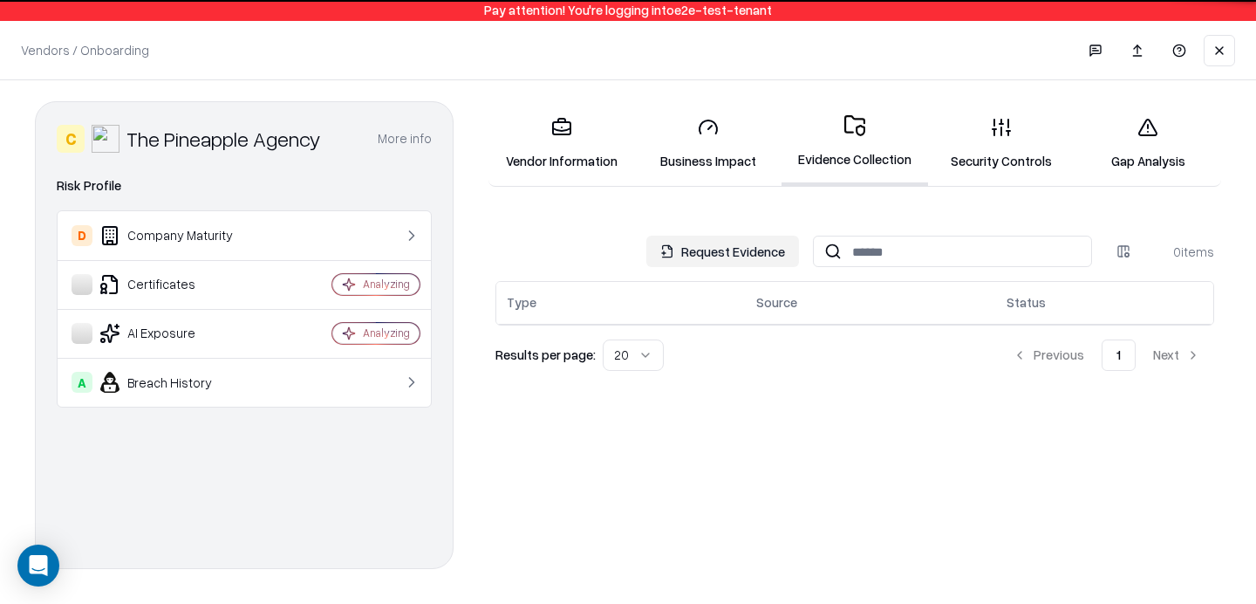
click at [865, 136] on link "Evidence Collection" at bounding box center [855, 143] width 147 height 85
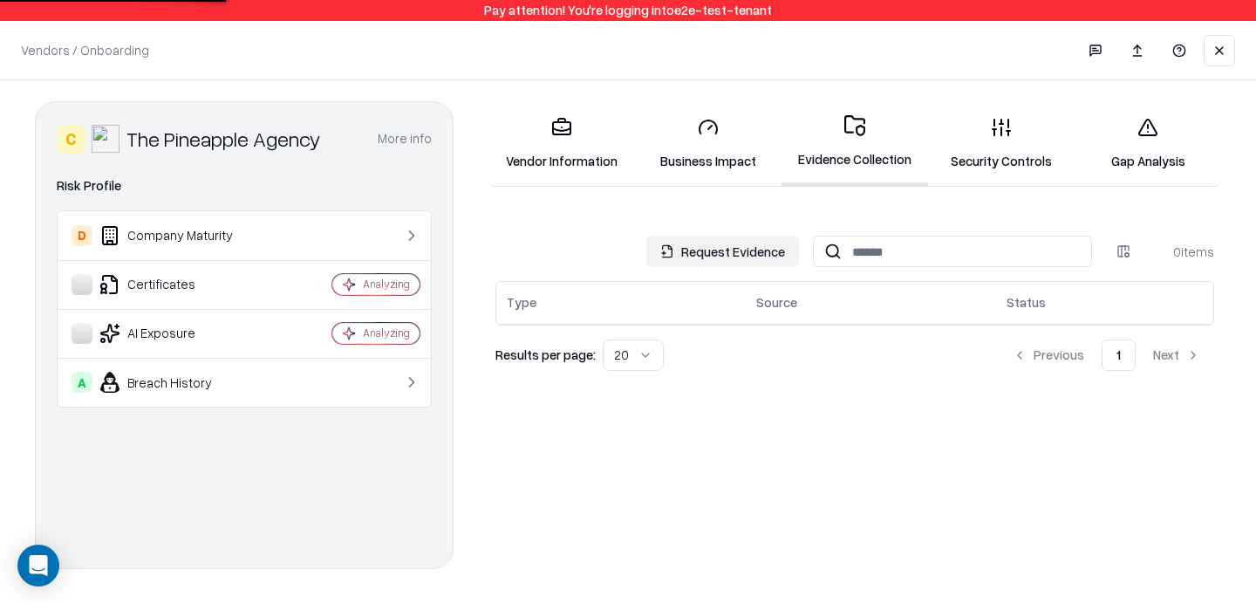
click at [865, 136] on link "Evidence Collection" at bounding box center [855, 143] width 147 height 85
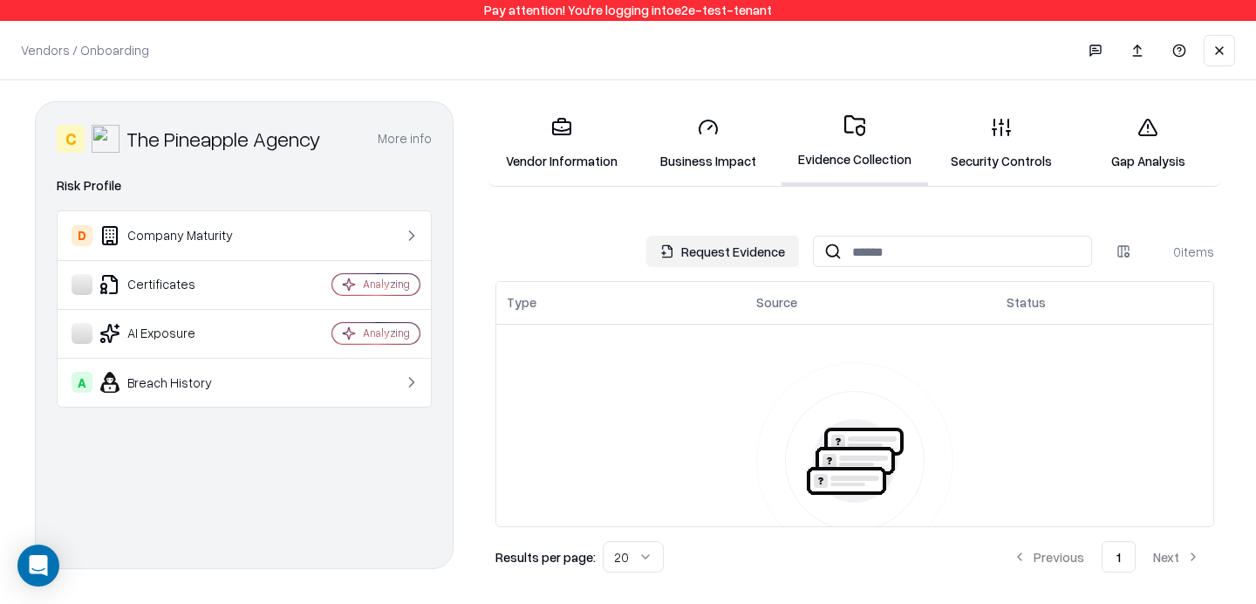
click at [578, 139] on link "Vendor Information" at bounding box center [562, 143] width 147 height 81
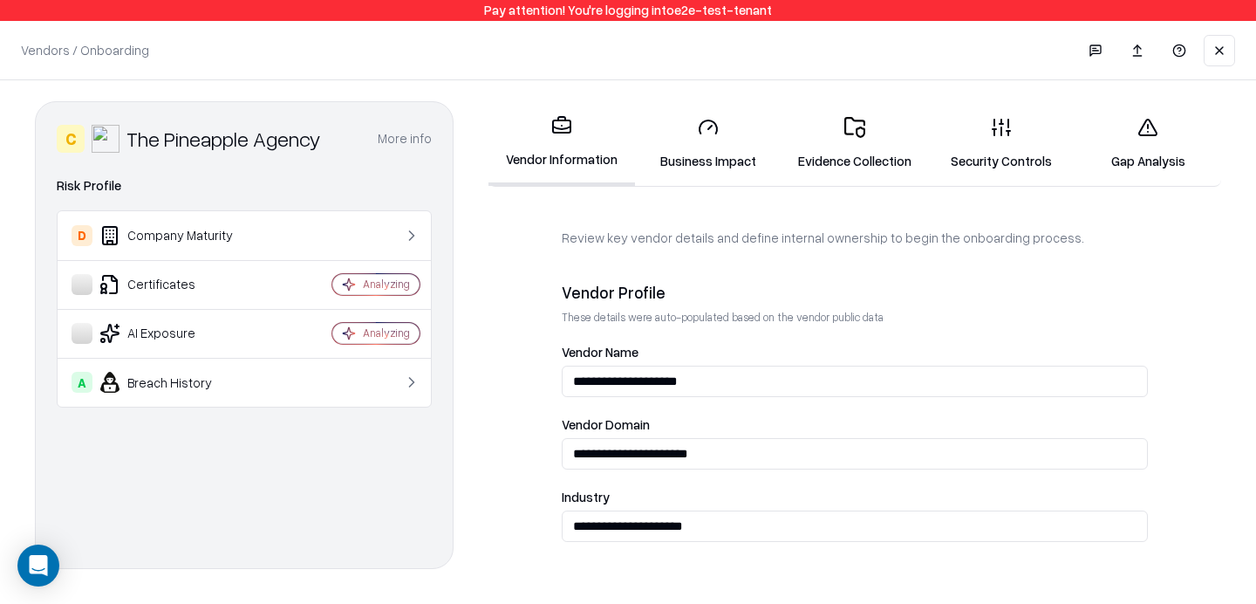
click at [1050, 163] on link "Security Controls" at bounding box center [1001, 143] width 147 height 81
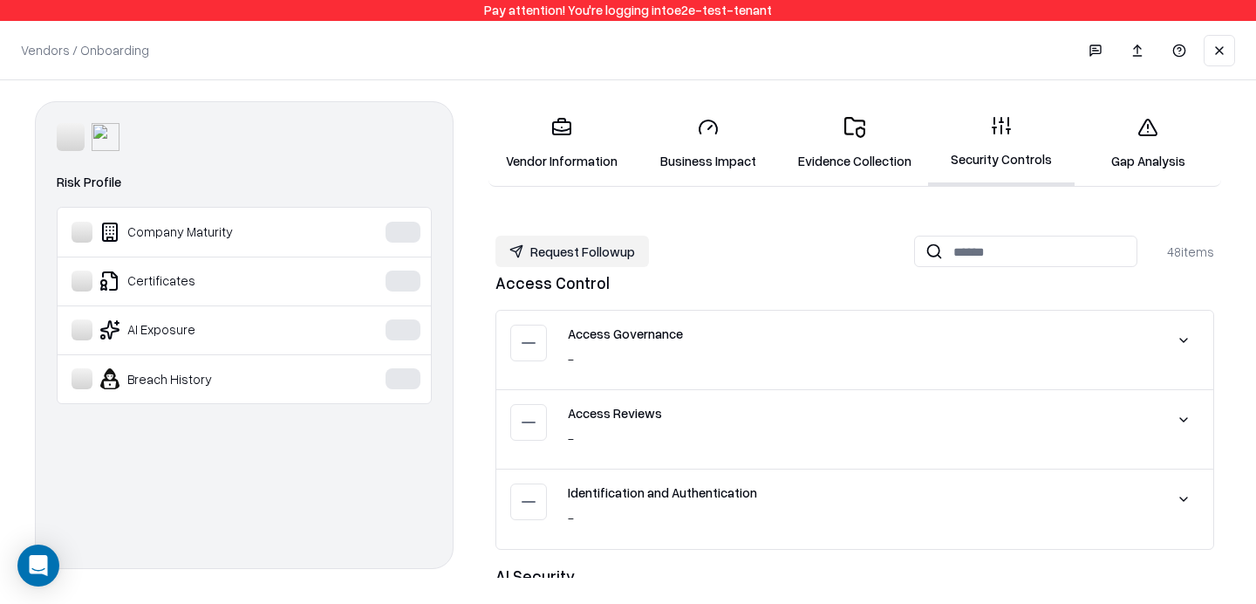
click at [542, 127] on link "Vendor Information" at bounding box center [562, 143] width 147 height 81
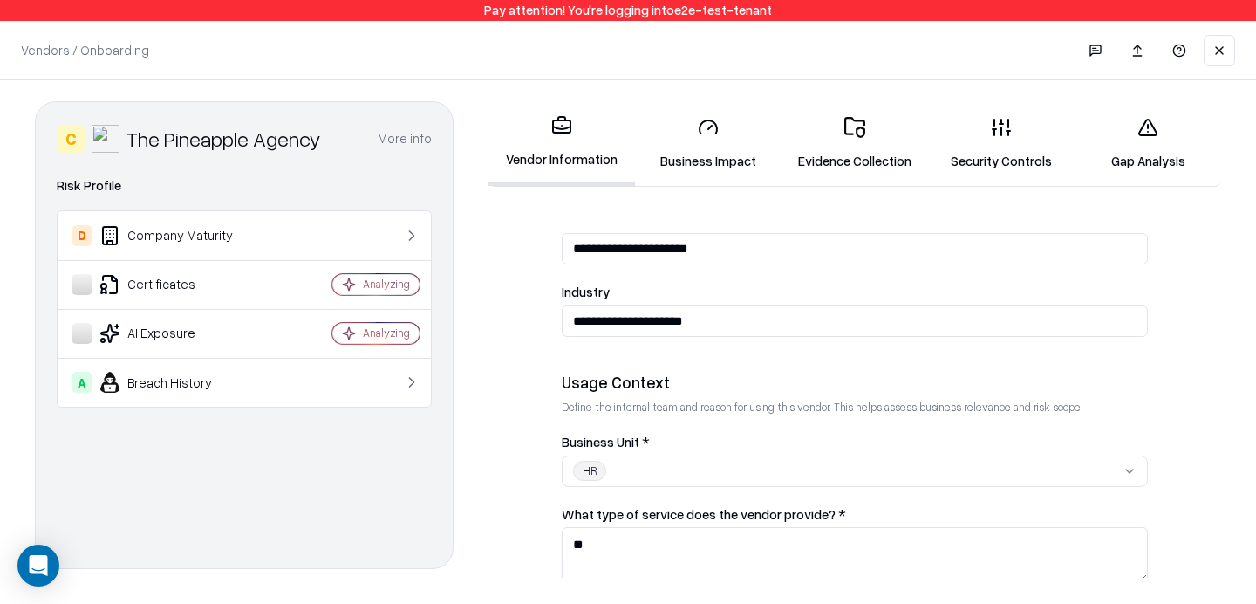
scroll to position [458, 0]
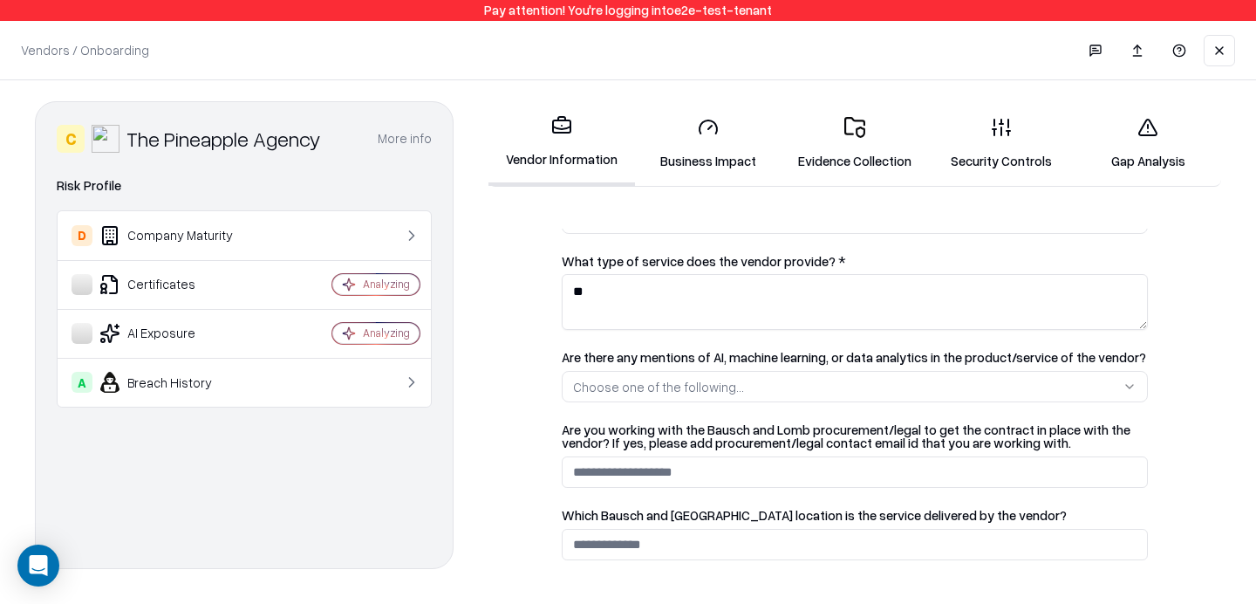
click at [1214, 45] on button at bounding box center [1219, 50] width 31 height 31
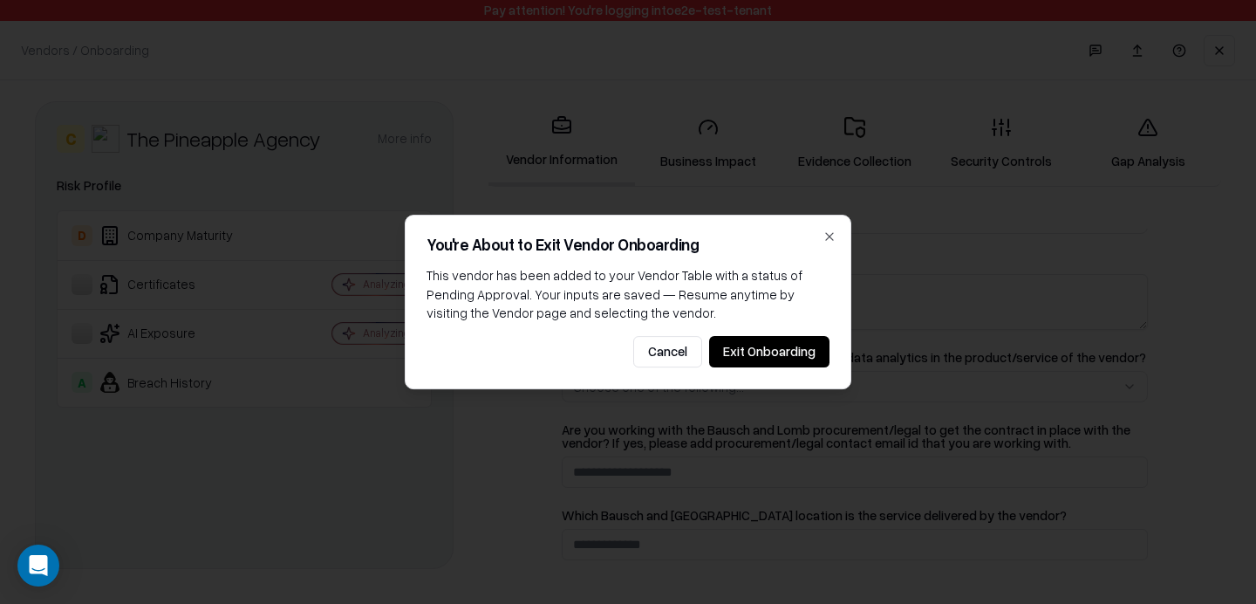
click at [758, 366] on button "Exit Onboarding" at bounding box center [769, 351] width 120 height 31
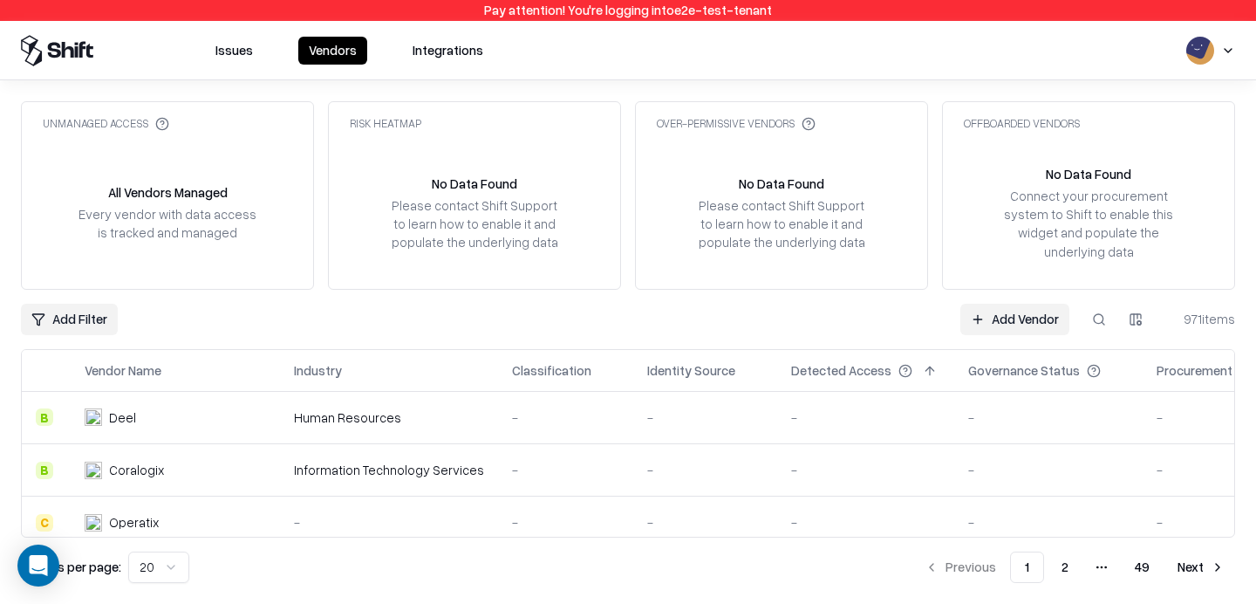
click at [1085, 318] on button at bounding box center [1098, 319] width 31 height 31
type input "********"
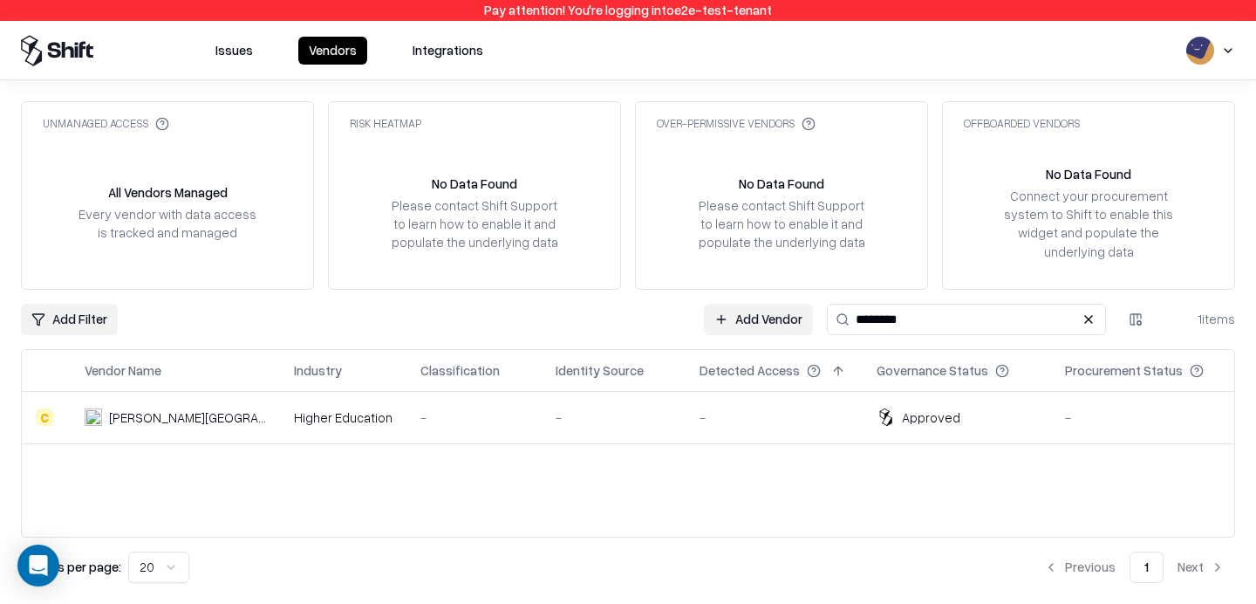
click at [764, 304] on link "Add Vendor" at bounding box center [758, 319] width 109 height 31
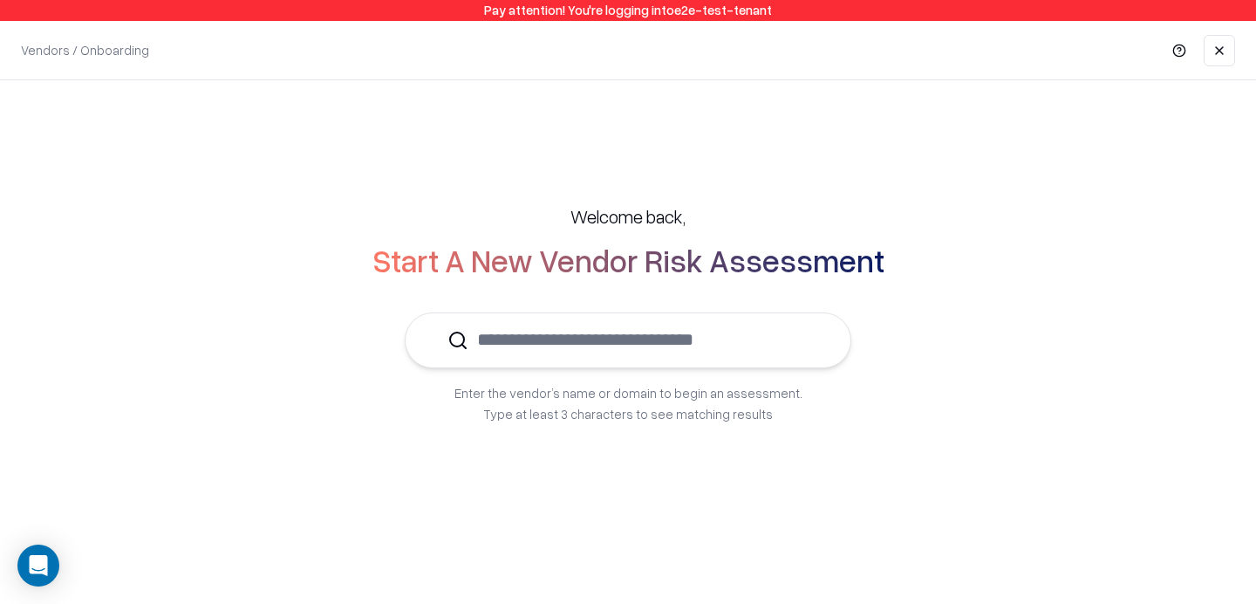
click at [711, 348] on input "text" at bounding box center [638, 339] width 340 height 53
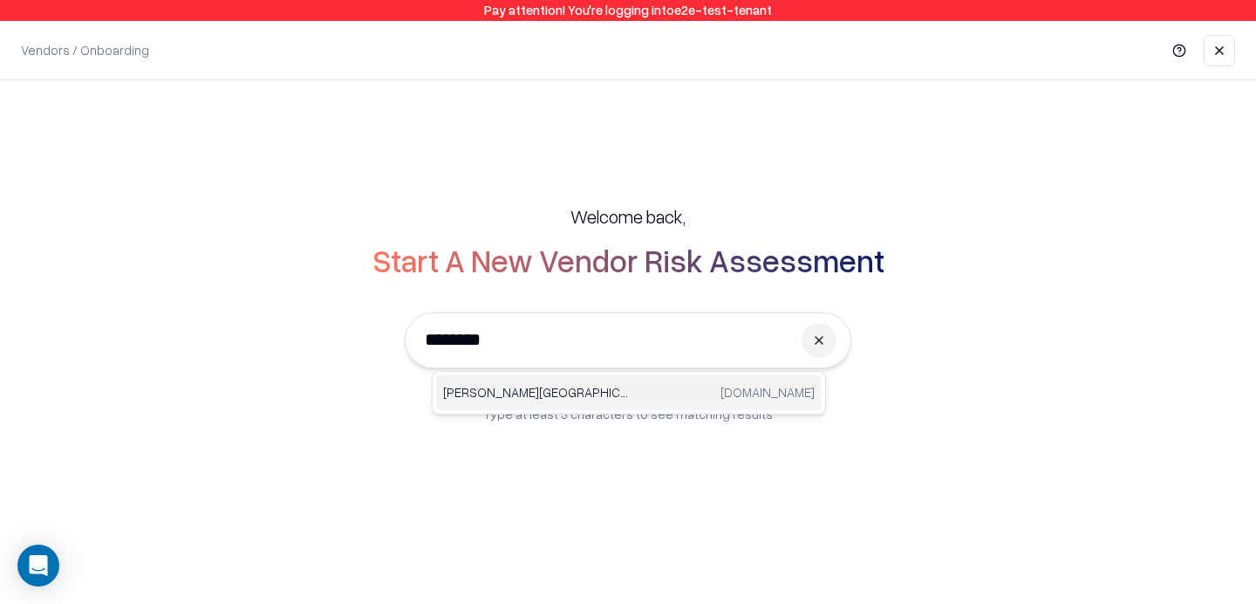
click at [565, 392] on p "Reichman University" at bounding box center [536, 392] width 186 height 18
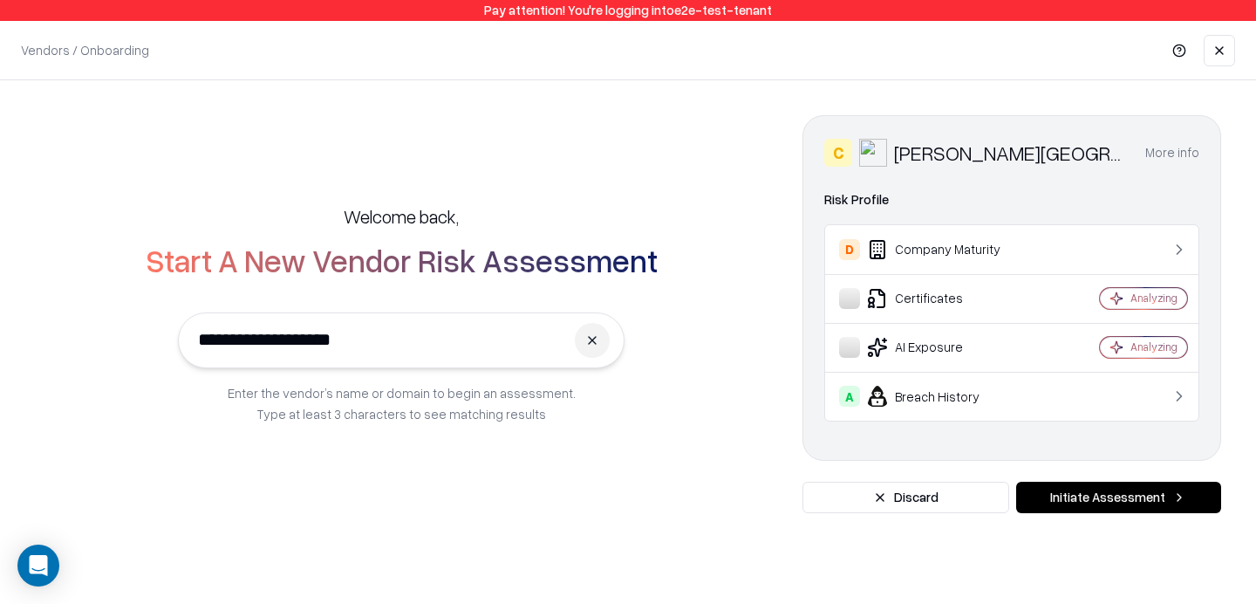
type input "**********"
click at [1098, 495] on button "Initiate Assessment" at bounding box center [1118, 497] width 205 height 31
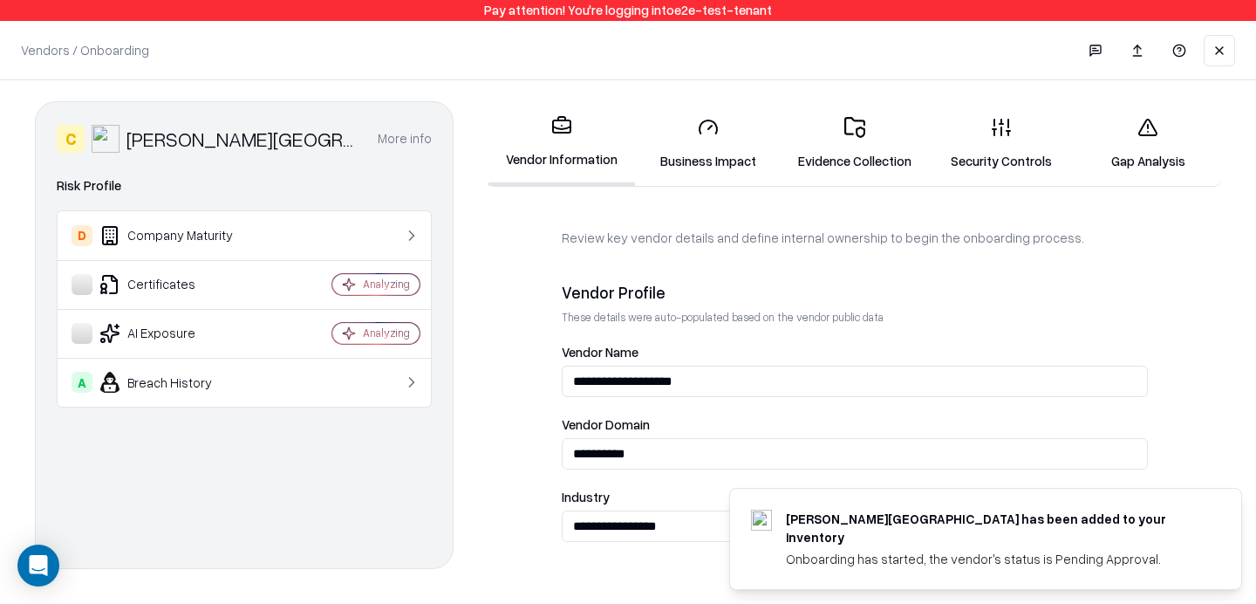
click at [1026, 163] on link "Security Controls" at bounding box center [1001, 143] width 147 height 81
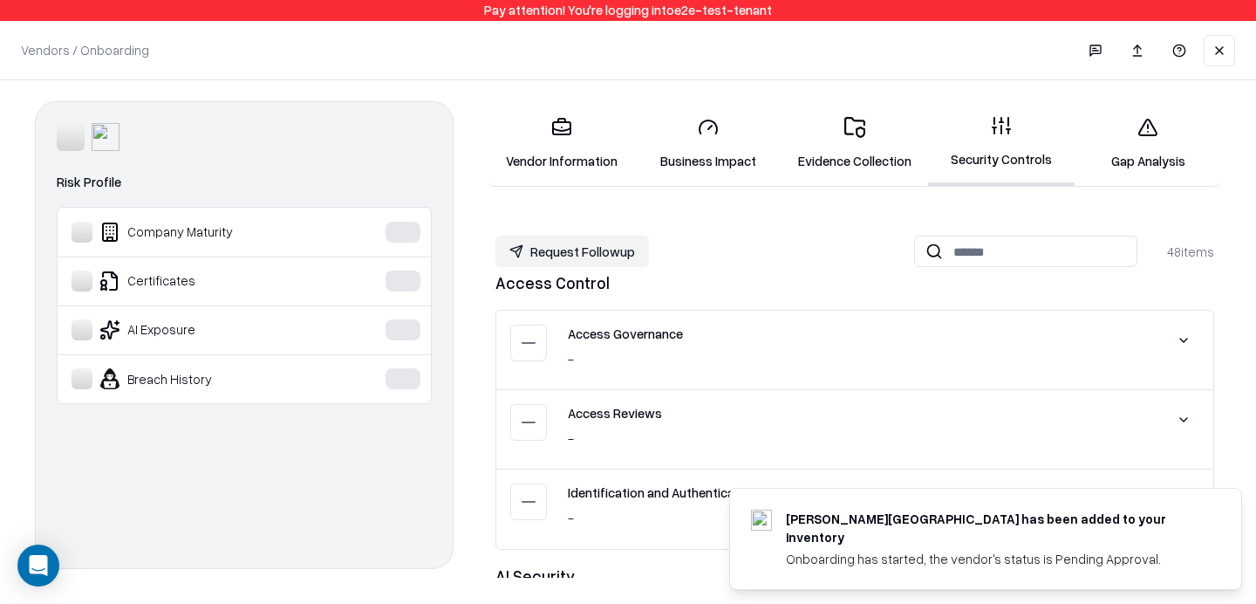
click at [824, 161] on link "Evidence Collection" at bounding box center [855, 143] width 147 height 81
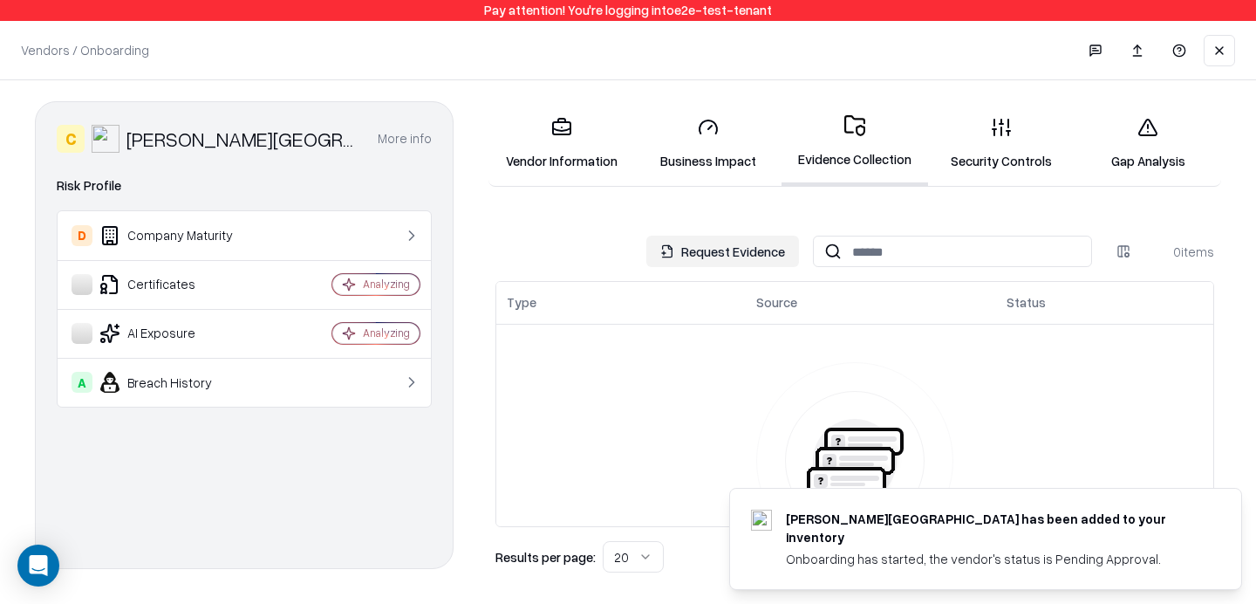
click at [569, 163] on link "Vendor Information" at bounding box center [562, 143] width 147 height 81
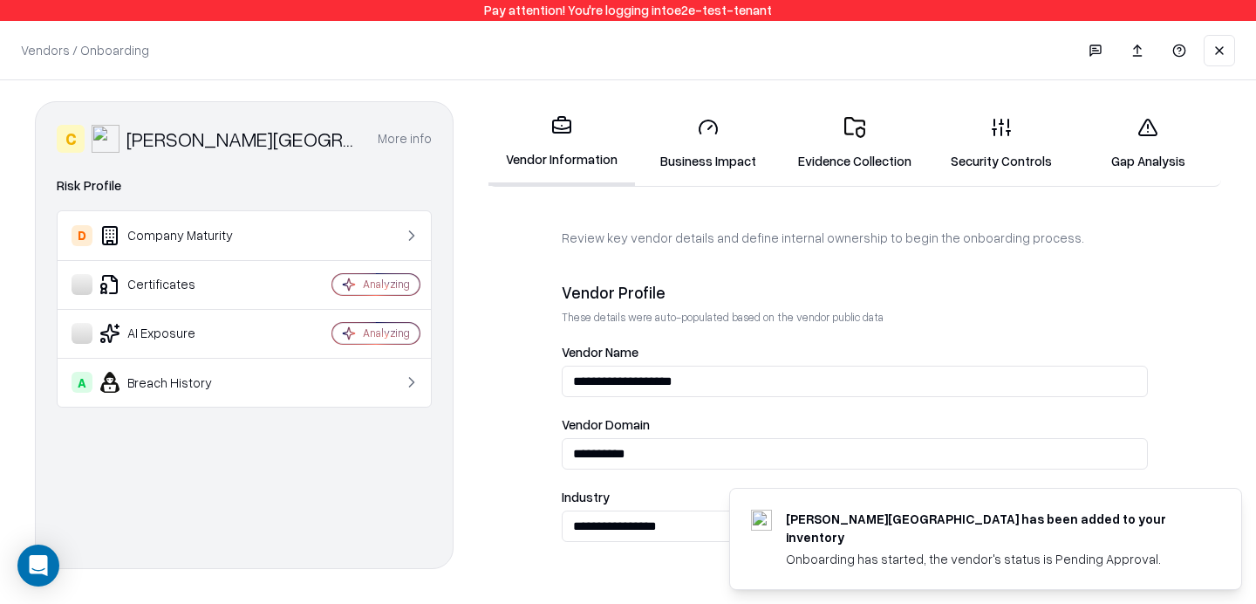
scroll to position [1026, 0]
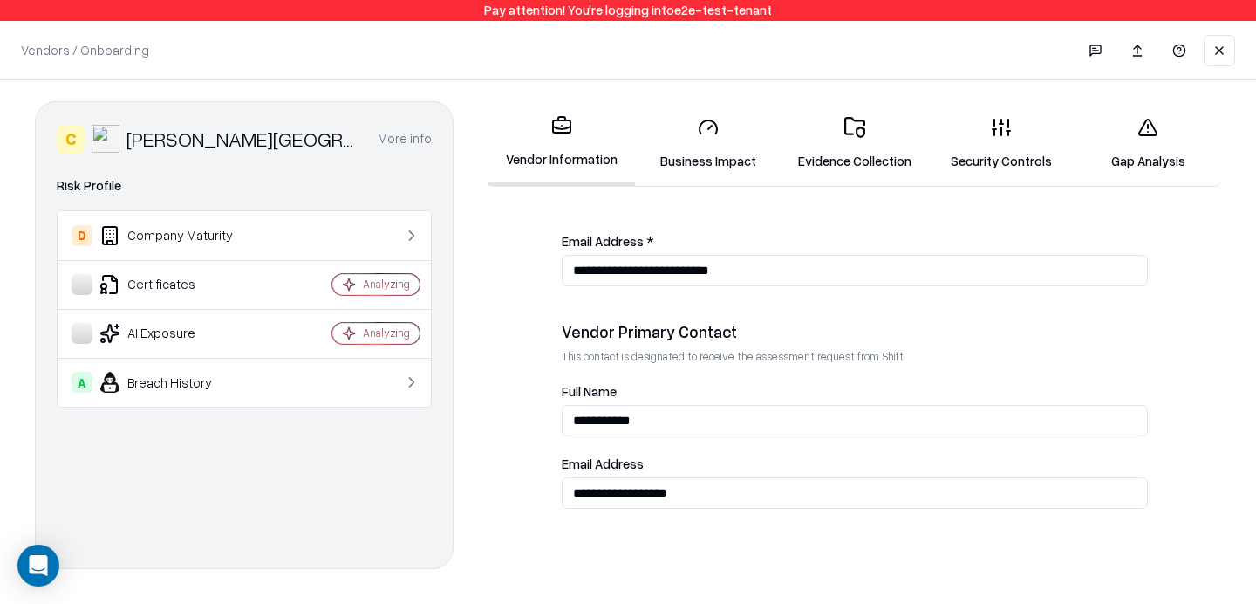
click at [828, 130] on link "Evidence Collection" at bounding box center [855, 143] width 147 height 81
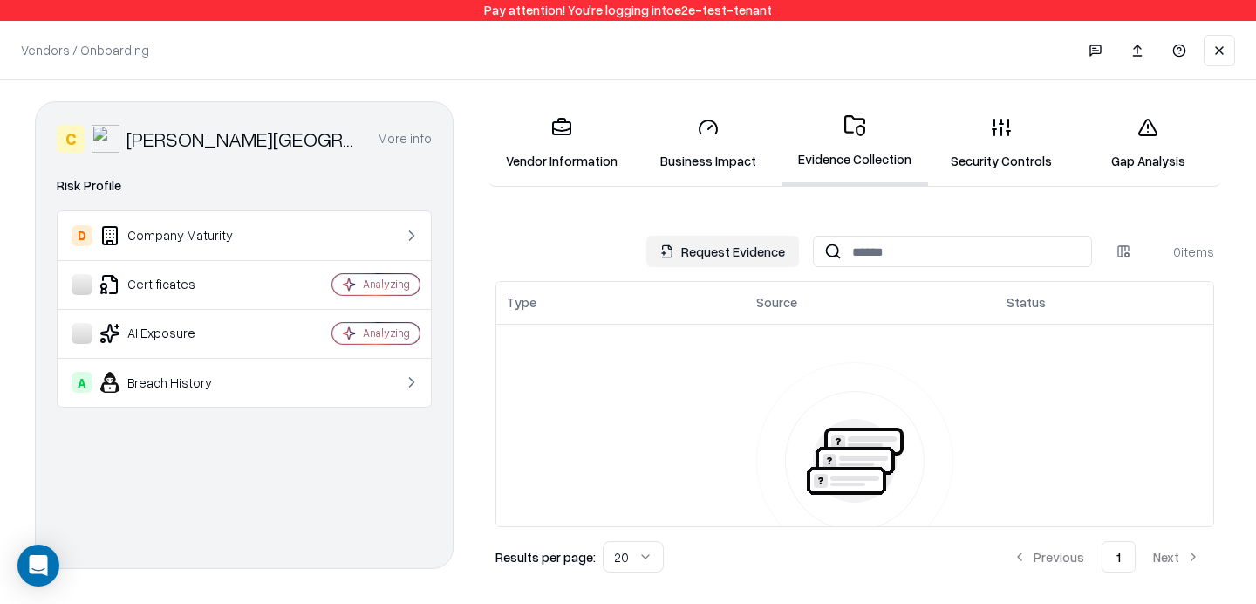
click at [700, 243] on button "Request Evidence" at bounding box center [722, 251] width 153 height 31
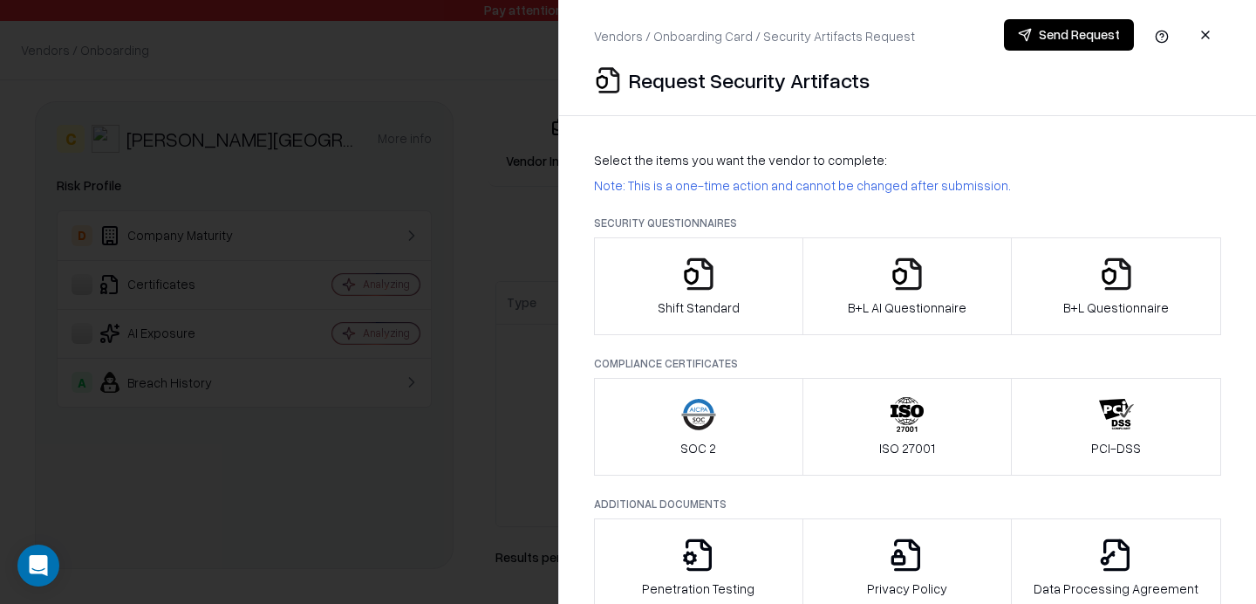
click at [1054, 295] on button "B+L Questionnaire" at bounding box center [1116, 286] width 210 height 98
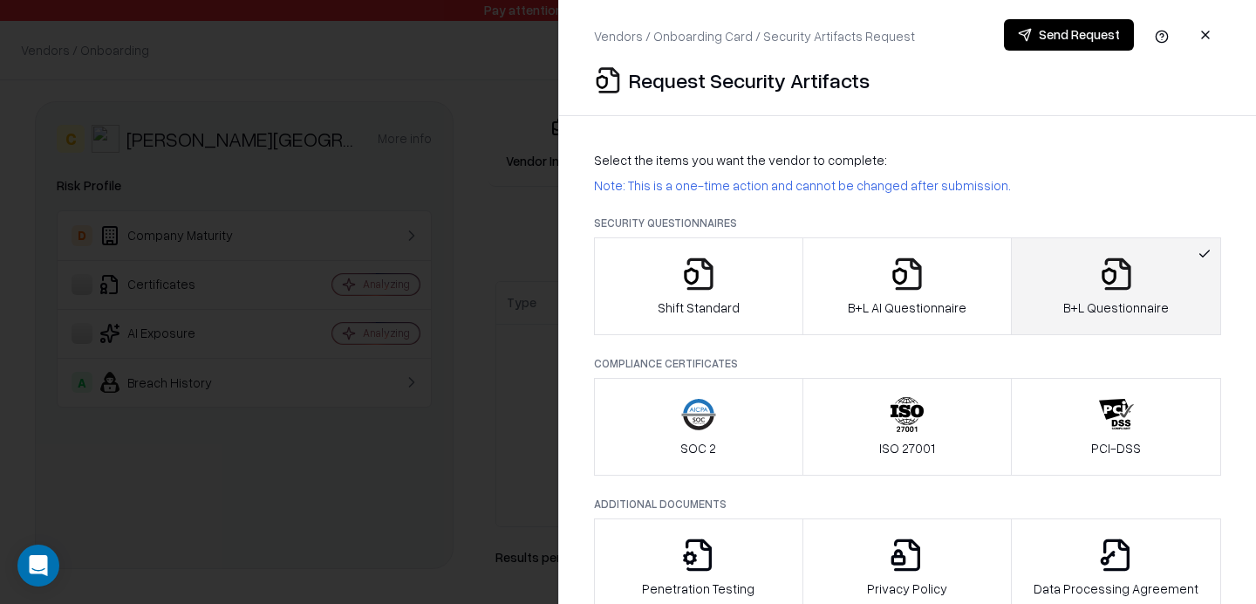
click at [1056, 43] on button "Send Request" at bounding box center [1069, 34] width 130 height 31
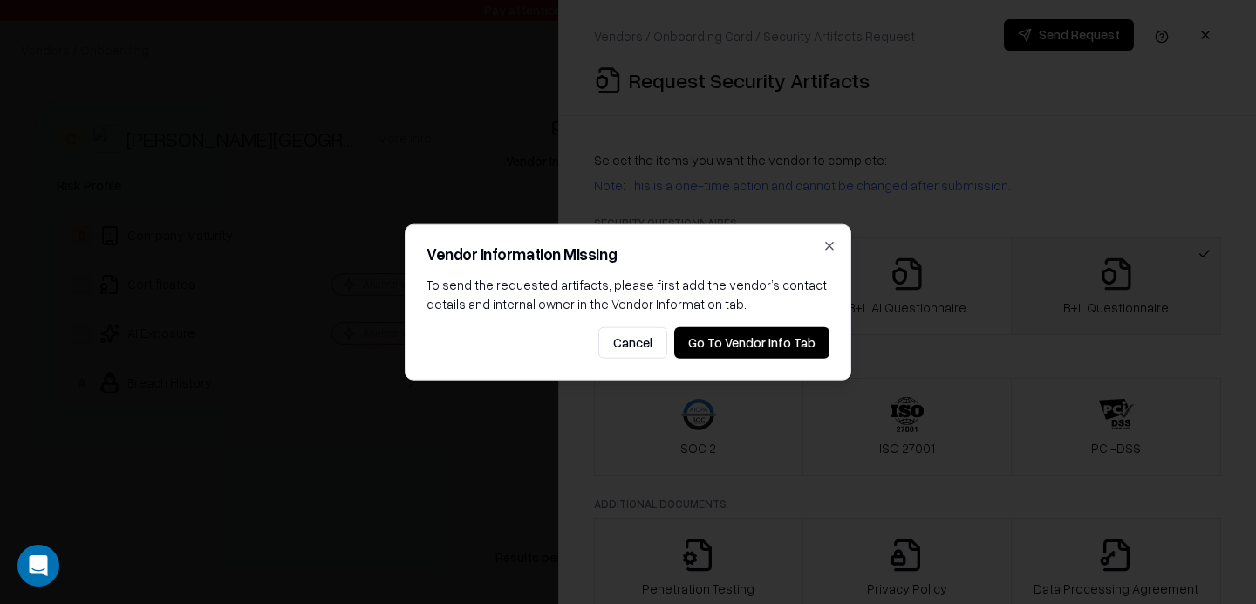
click at [756, 345] on button "Go To Vendor Info Tab" at bounding box center [751, 341] width 155 height 31
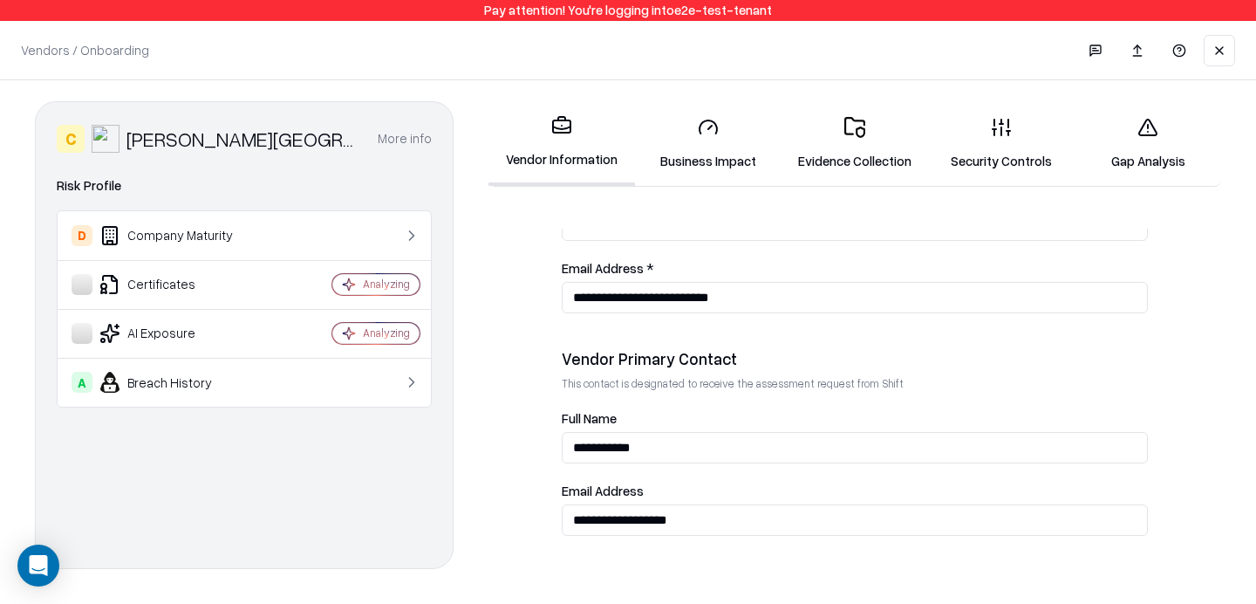
scroll to position [1026, 0]
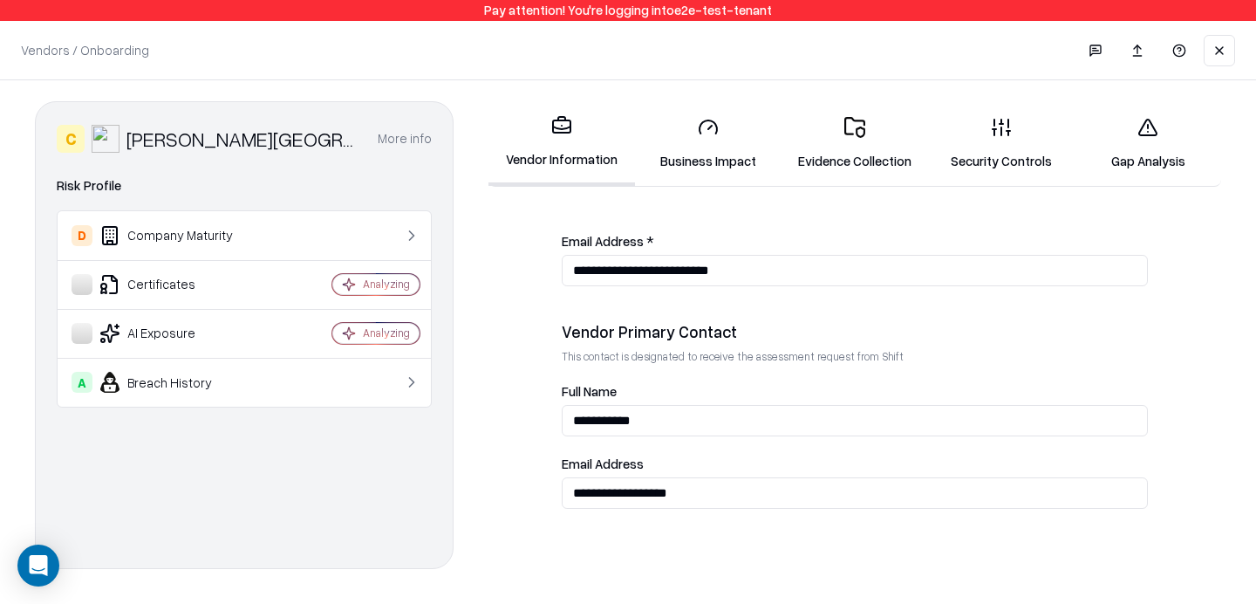
click at [672, 496] on input "**********" at bounding box center [855, 492] width 586 height 31
type input "**********"
click at [666, 65] on div "Vendors / Onboarding Changes Saved" at bounding box center [628, 50] width 1256 height 58
click at [980, 133] on link "Security Controls" at bounding box center [1001, 143] width 147 height 81
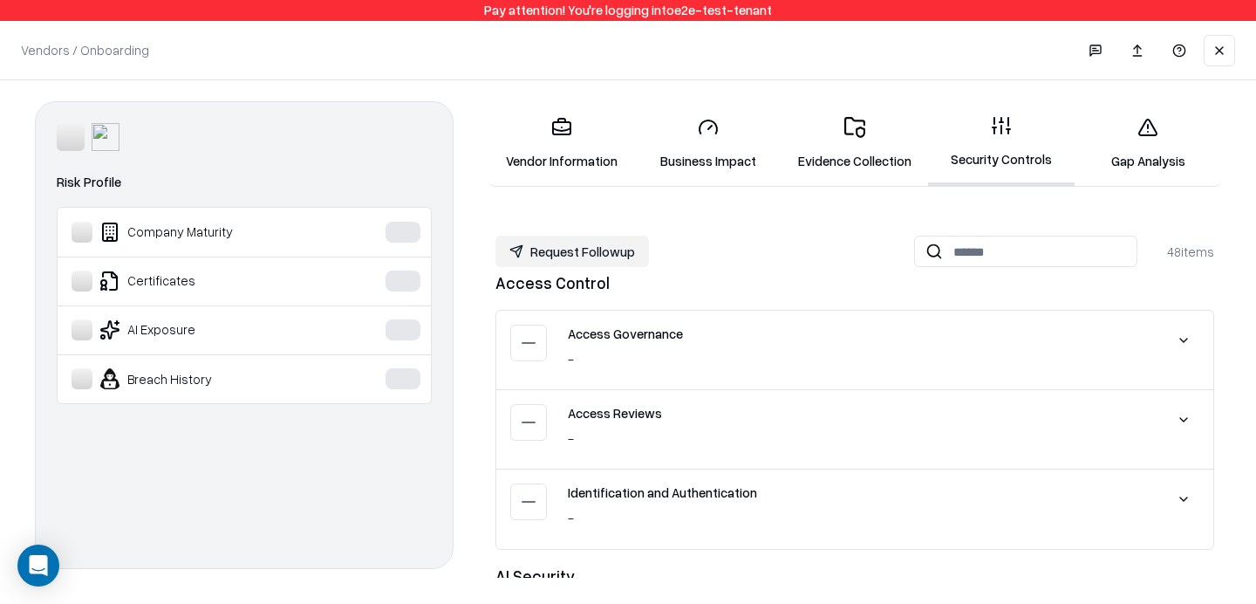
click at [1123, 167] on link "Gap Analysis" at bounding box center [1148, 143] width 147 height 81
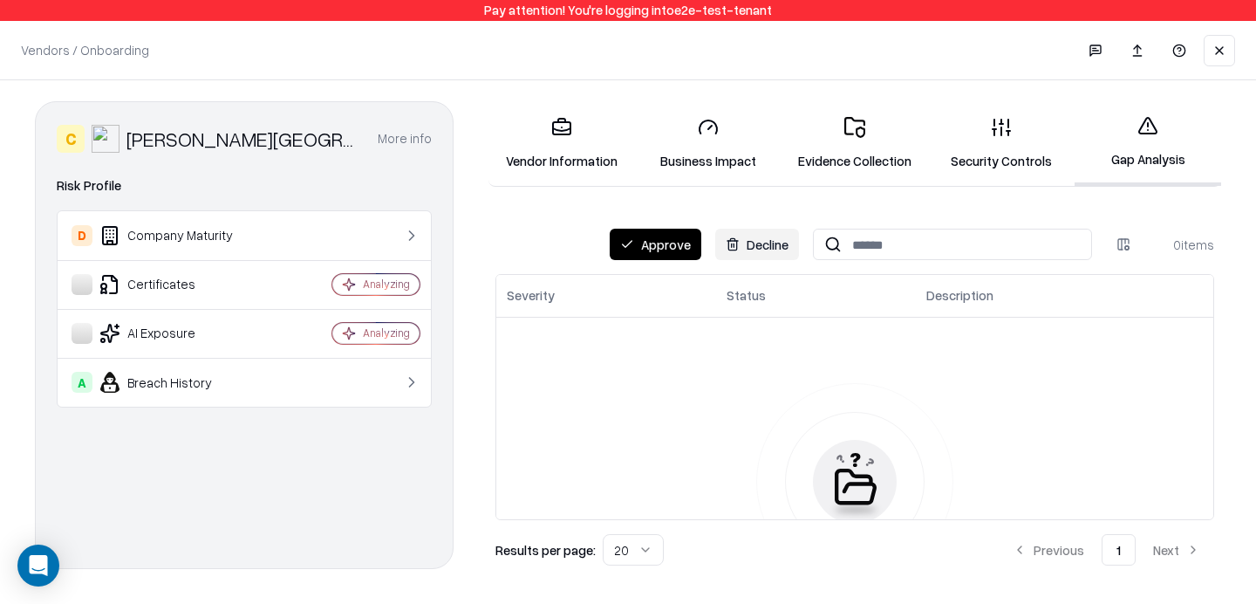
click at [659, 239] on button "Approve" at bounding box center [656, 244] width 92 height 31
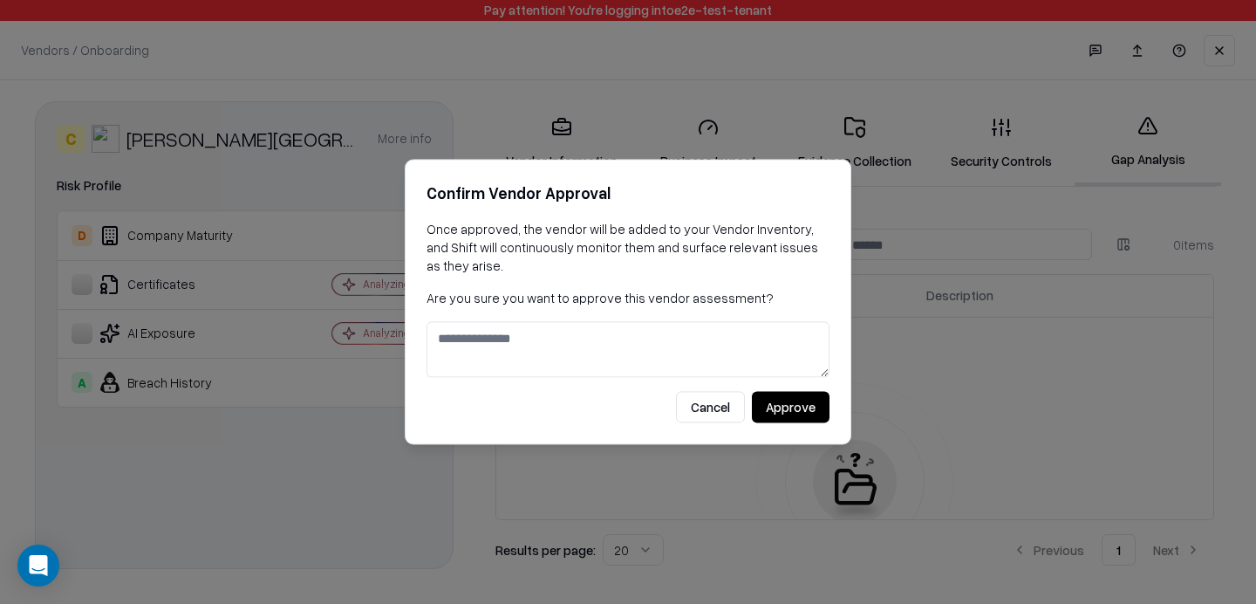
click at [728, 394] on button "Cancel" at bounding box center [710, 407] width 69 height 31
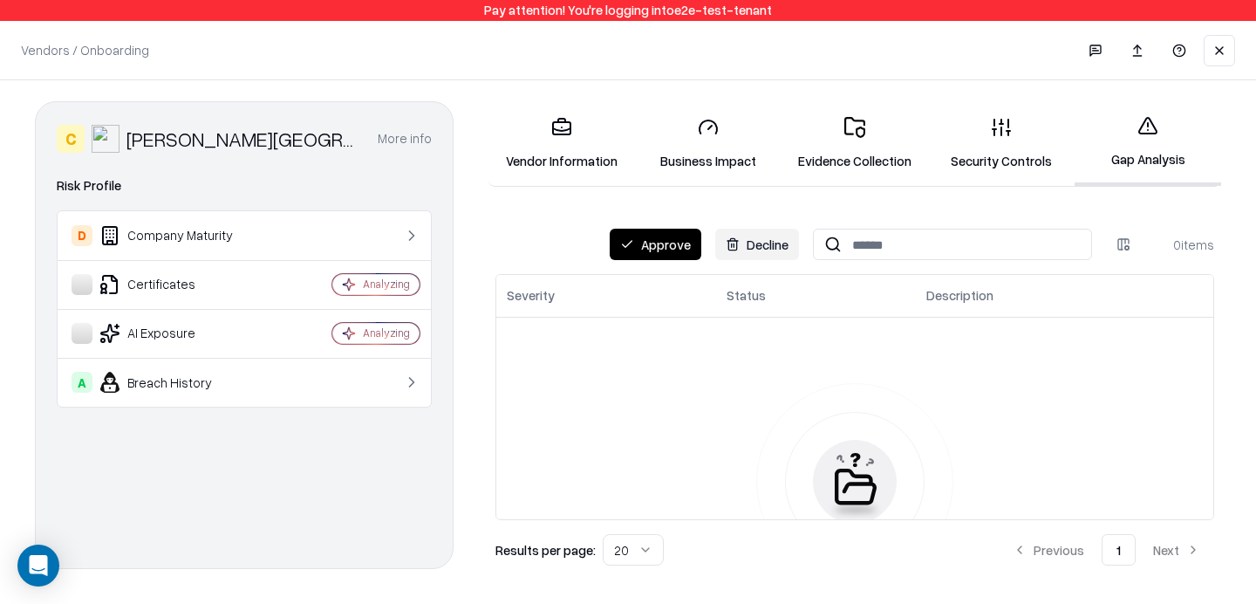
click at [847, 149] on link "Evidence Collection" at bounding box center [855, 143] width 147 height 81
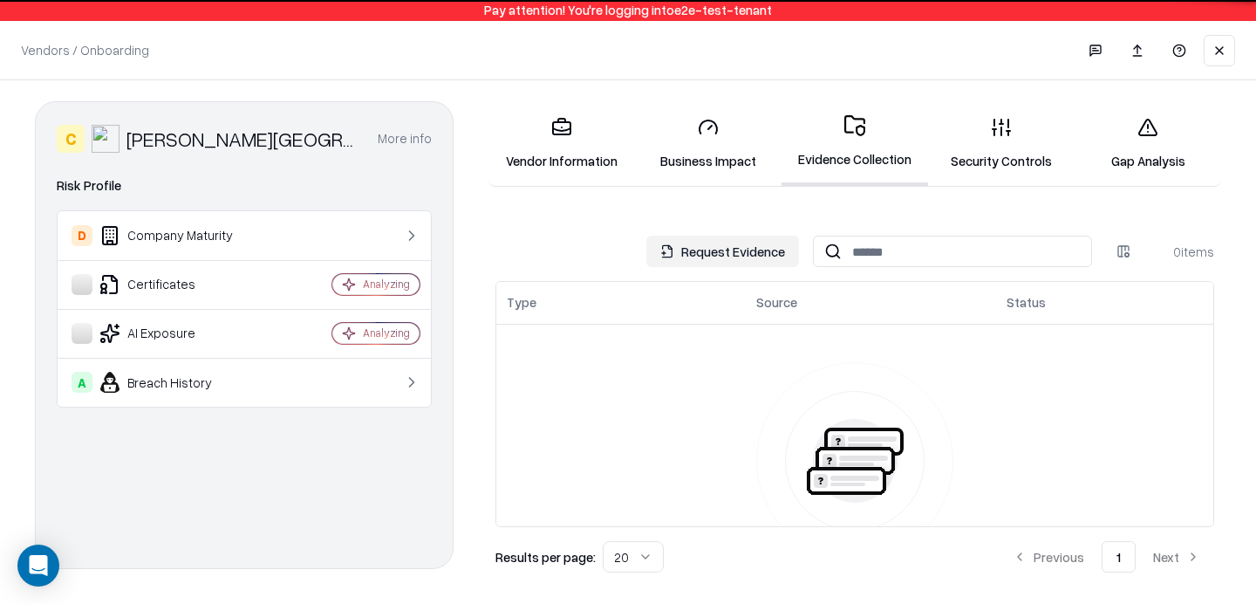
click at [695, 257] on button "Request Evidence" at bounding box center [722, 251] width 153 height 31
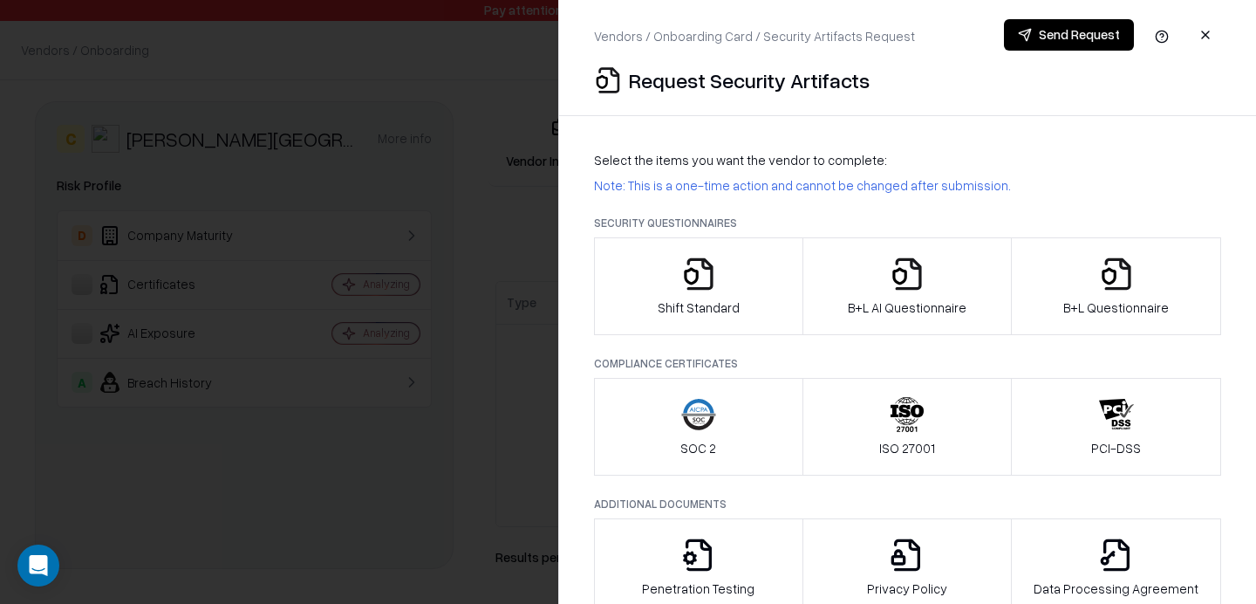
click at [1107, 287] on icon "button" at bounding box center [1117, 273] width 26 height 32
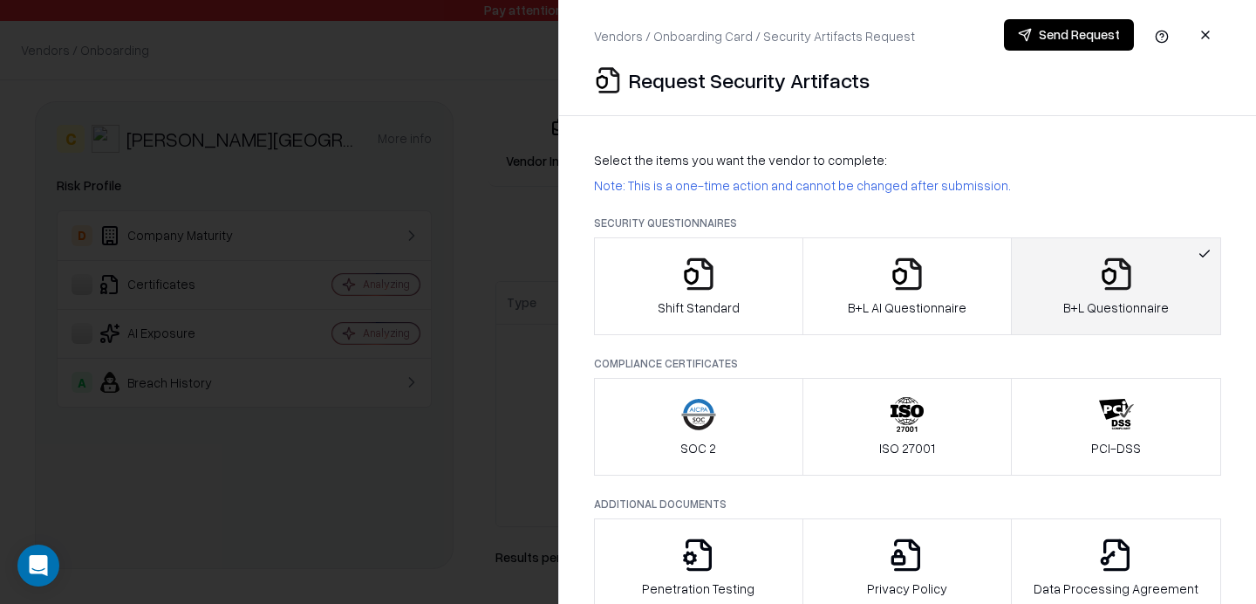
click at [1029, 44] on button "Send Request" at bounding box center [1069, 34] width 130 height 31
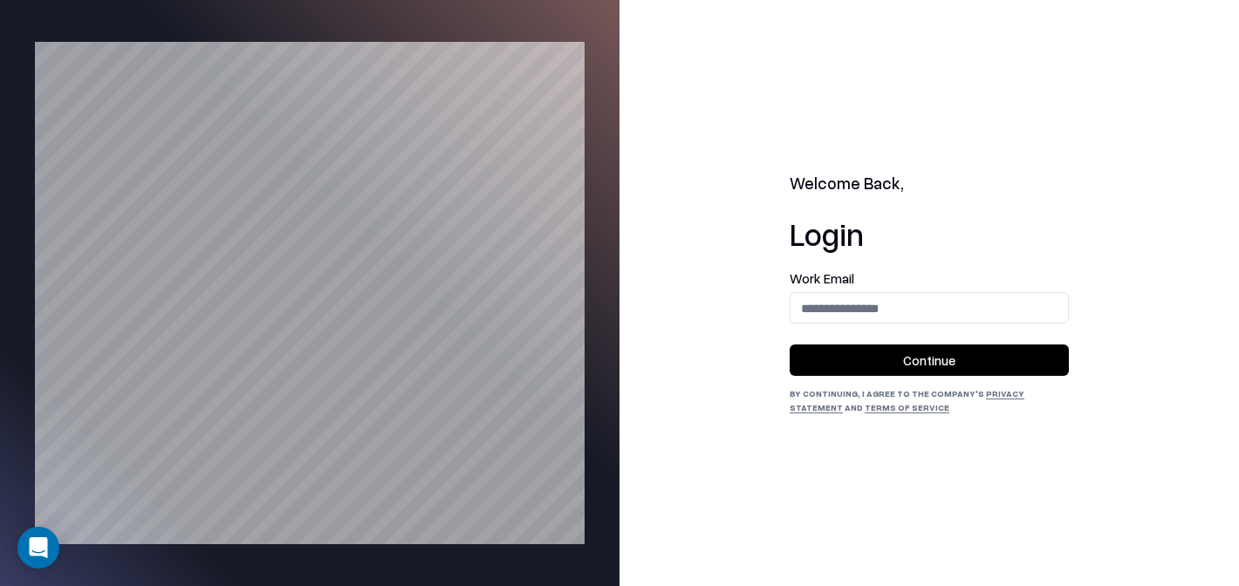
click at [890, 289] on div "Work Email" at bounding box center [928, 297] width 279 height 51
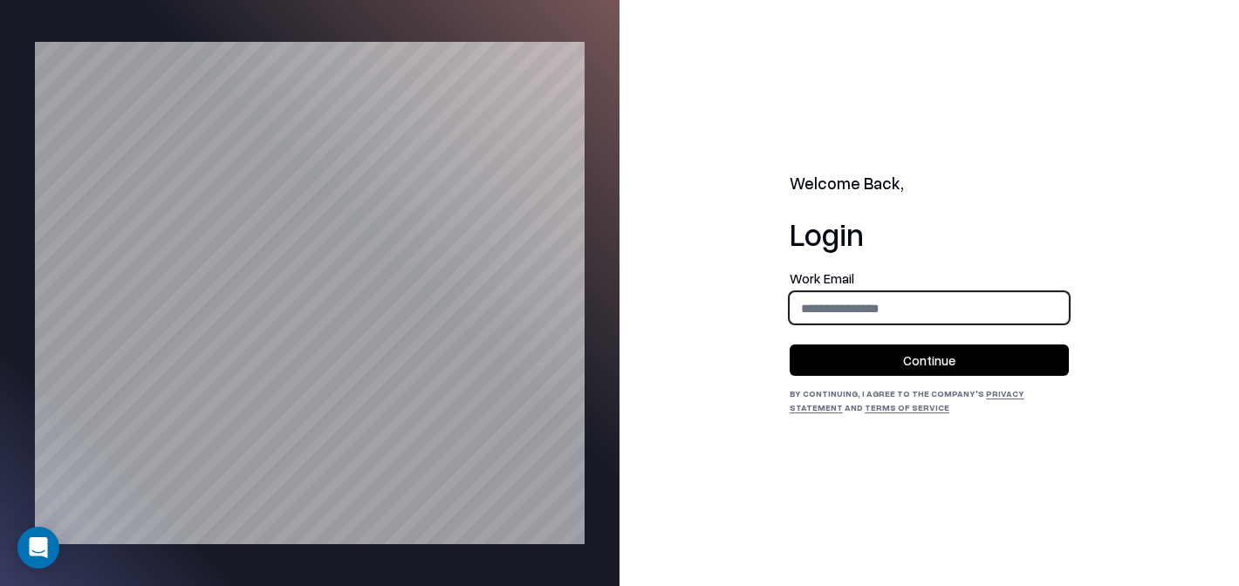
click at [861, 321] on input "email" at bounding box center [928, 308] width 277 height 32
type input "**********"
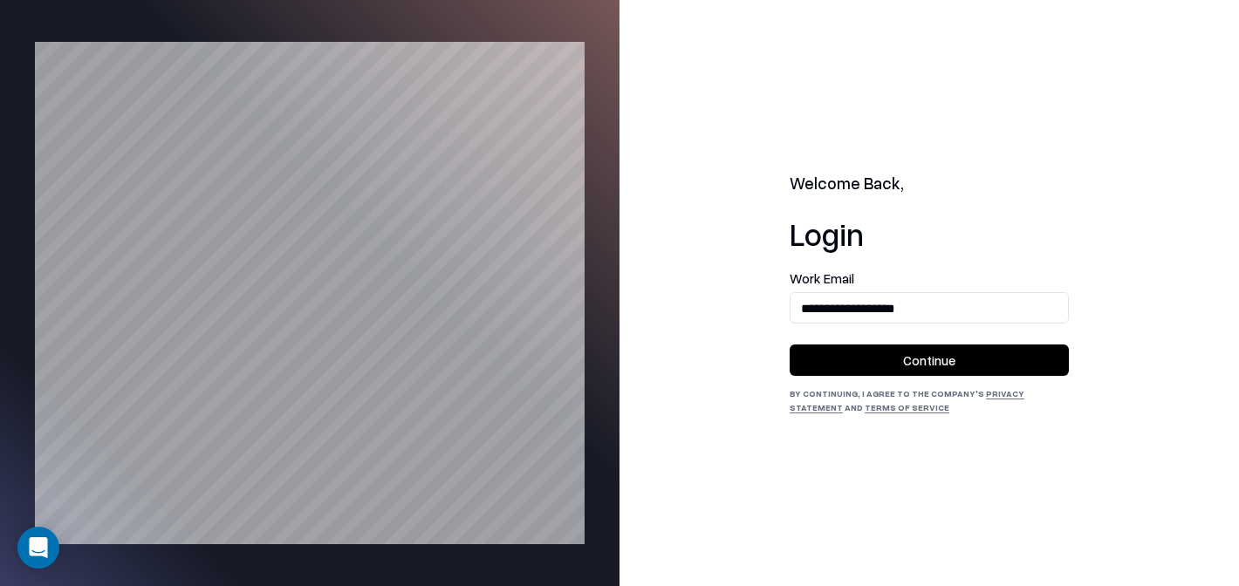
click at [909, 354] on button "Continue" at bounding box center [928, 360] width 279 height 31
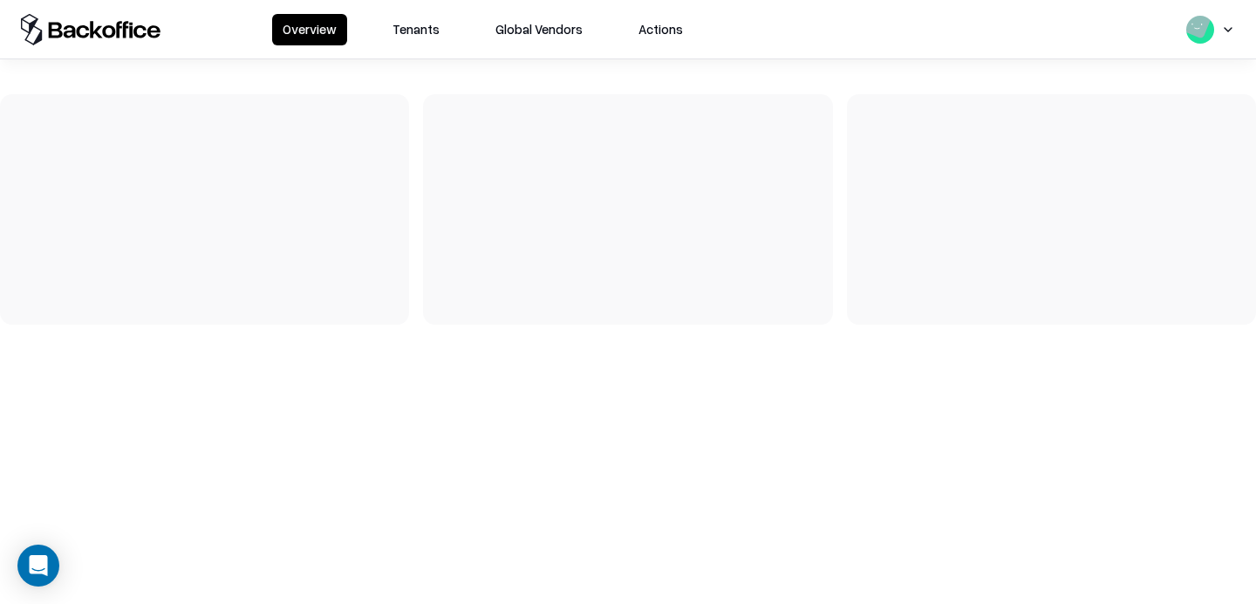
click at [429, 34] on button "Tenants" at bounding box center [416, 29] width 68 height 31
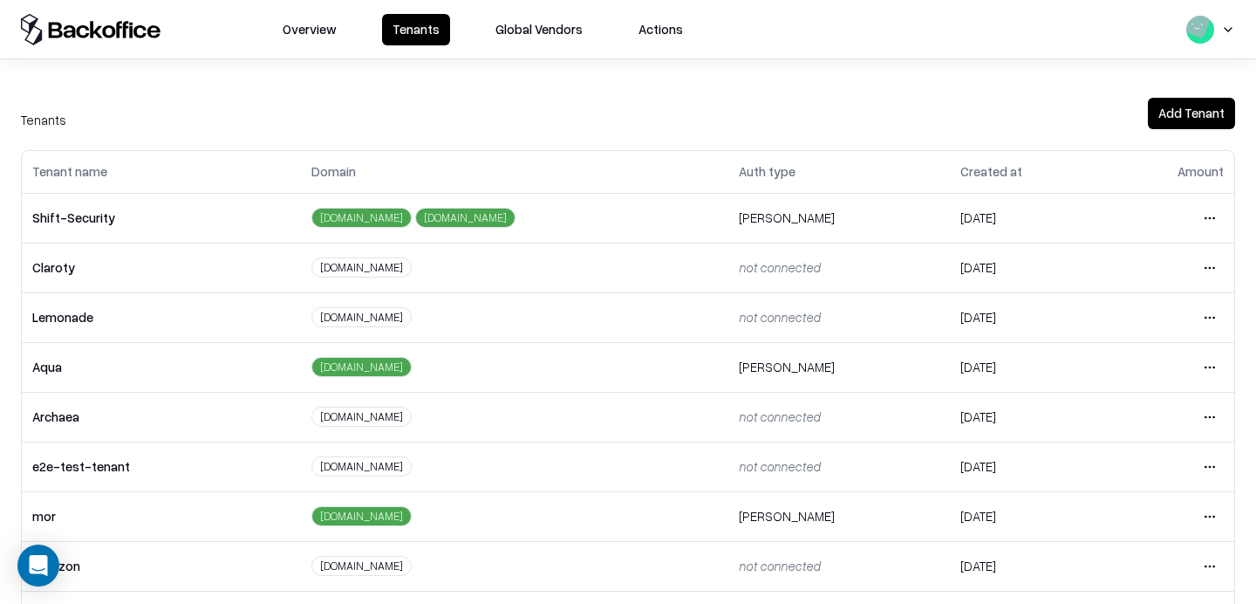
click at [1214, 463] on html "Overview Tenants Global Vendors Actions Tenants Add Tenant Tenant name Domain A…" at bounding box center [628, 302] width 1256 height 604
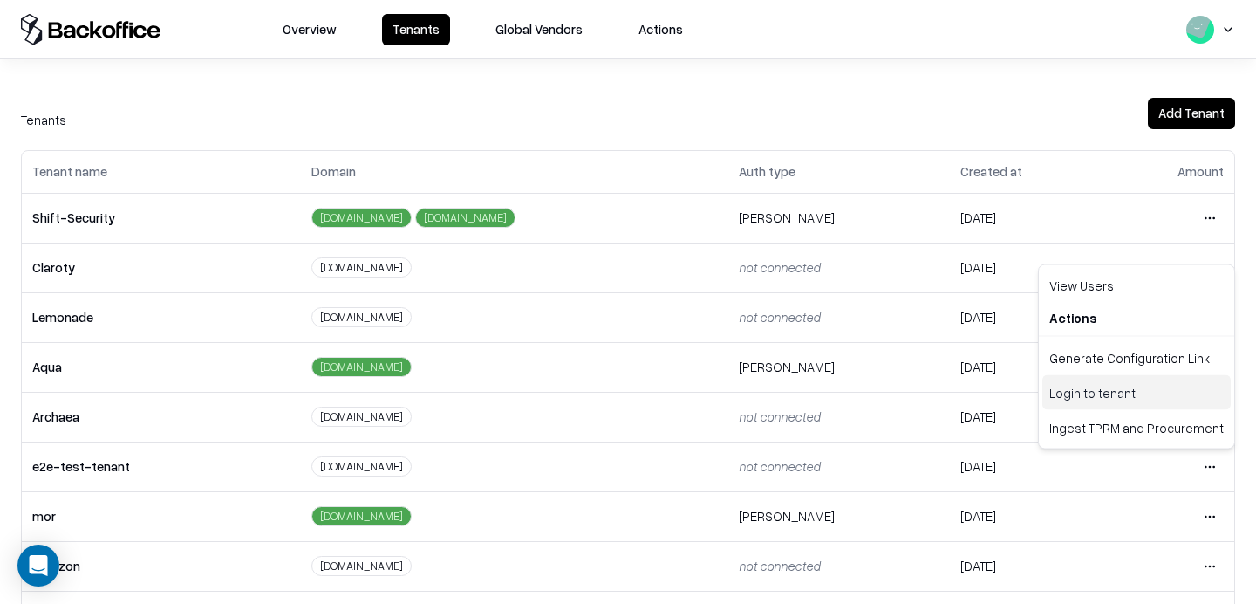
click at [1121, 386] on div "Login to tenant" at bounding box center [1136, 392] width 188 height 35
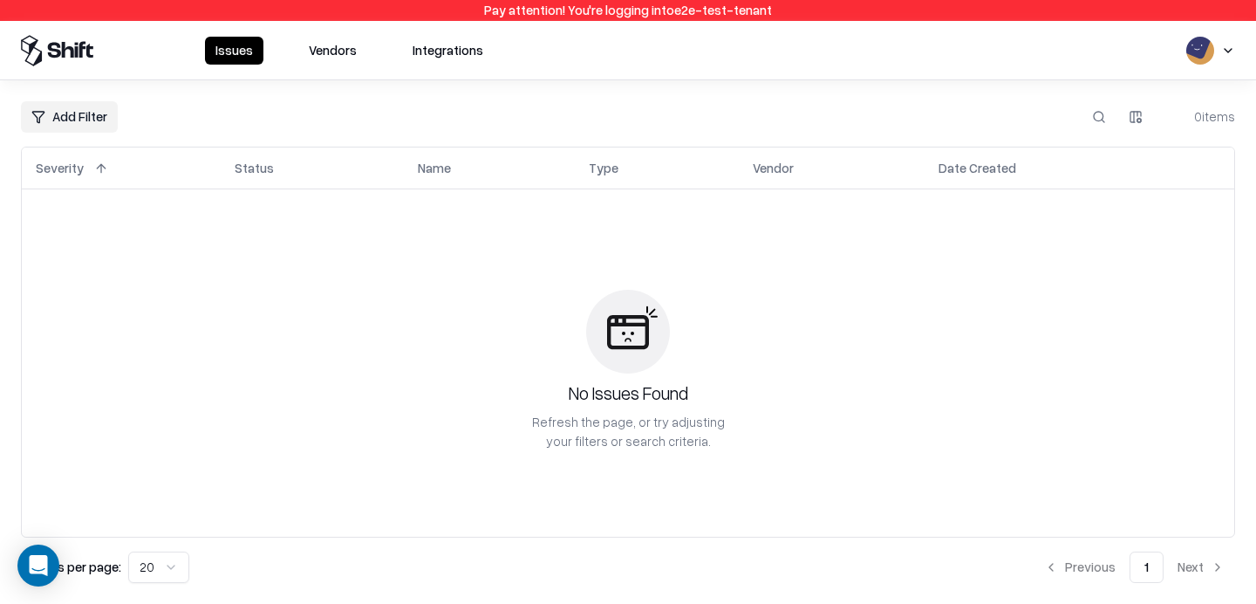
click at [319, 51] on button "Vendors" at bounding box center [332, 51] width 69 height 28
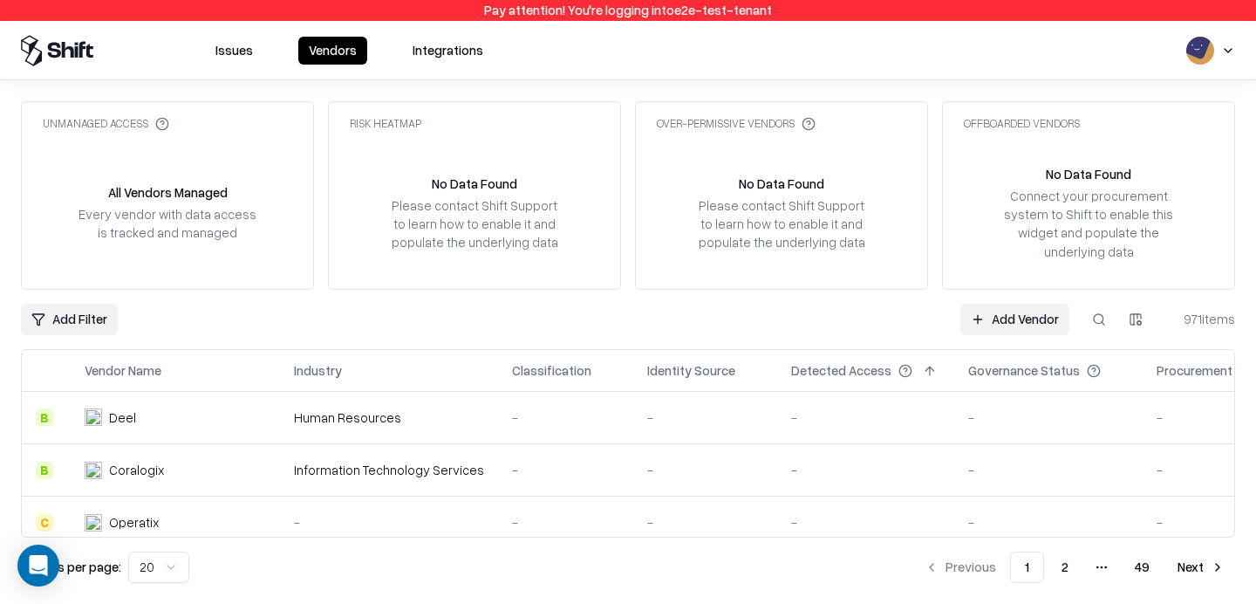
click at [1097, 314] on button at bounding box center [1098, 319] width 31 height 31
type input "*********"
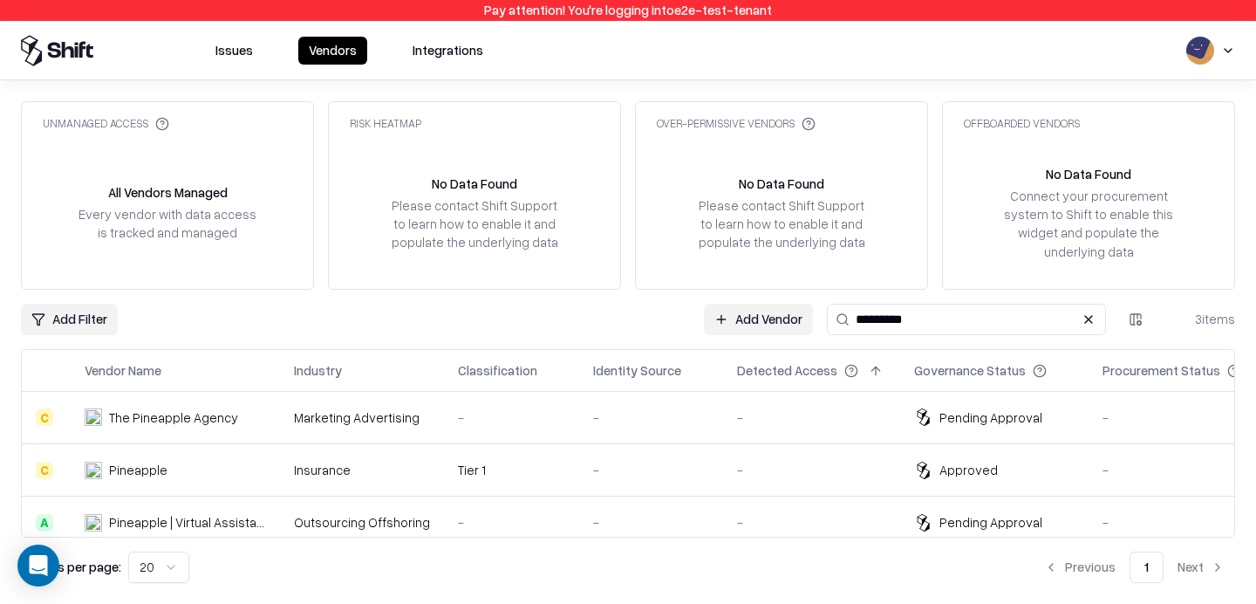
click at [739, 523] on div "-" at bounding box center [811, 522] width 149 height 18
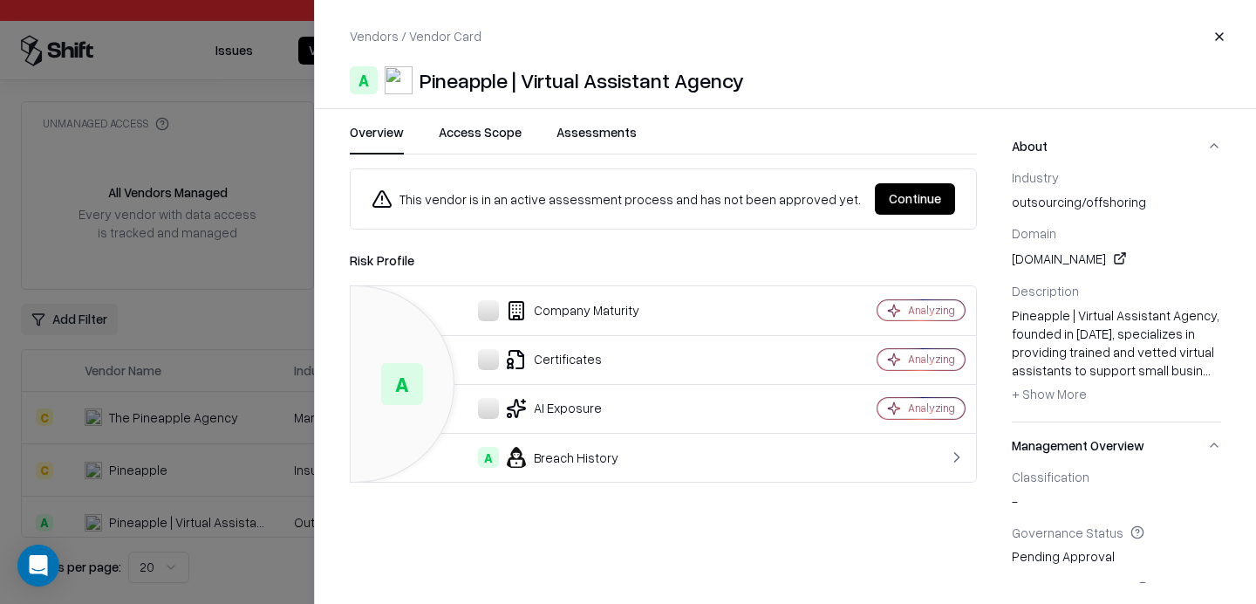
click at [908, 191] on button "Continue" at bounding box center [915, 198] width 80 height 31
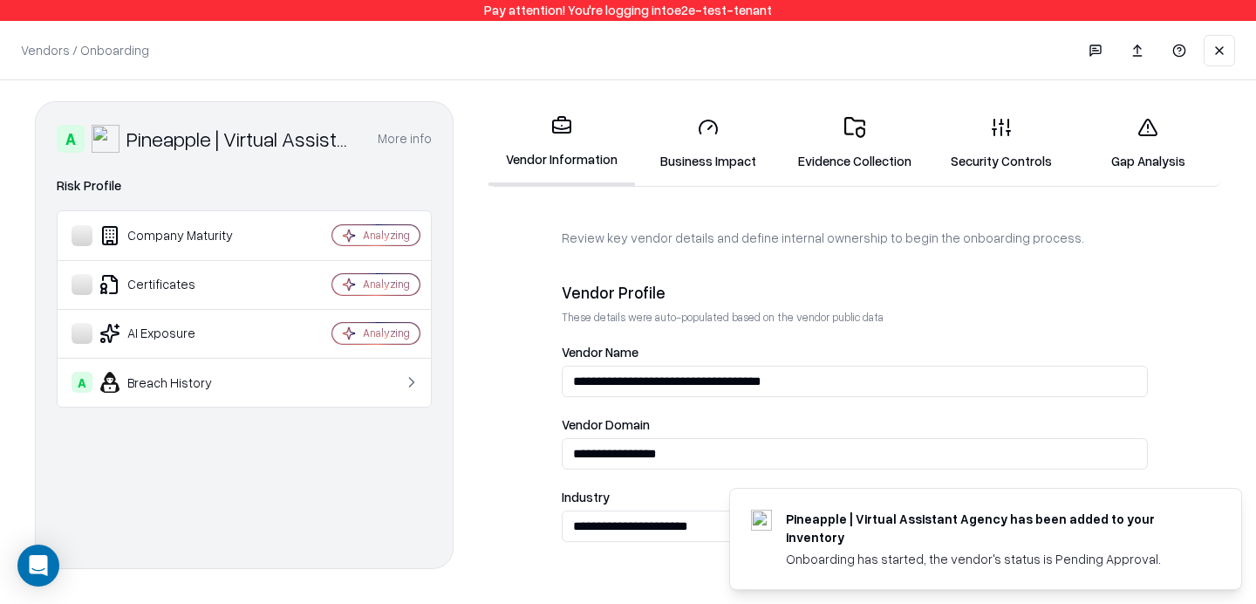
click at [1142, 120] on icon at bounding box center [1148, 127] width 21 height 21
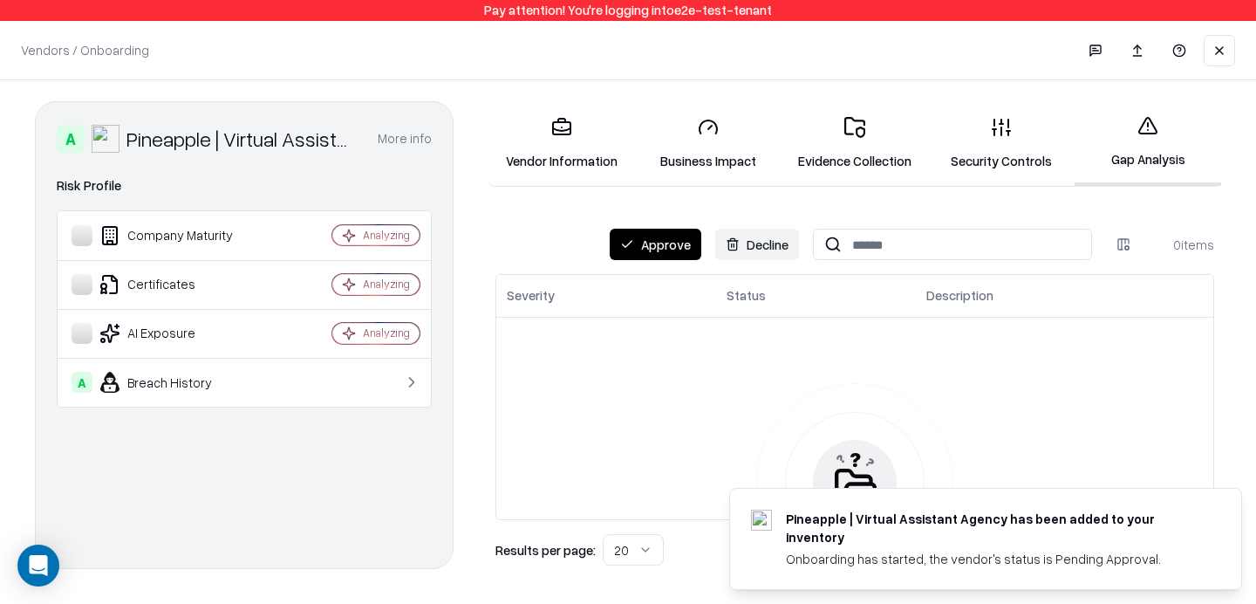
click at [654, 243] on button "Approve" at bounding box center [656, 244] width 92 height 31
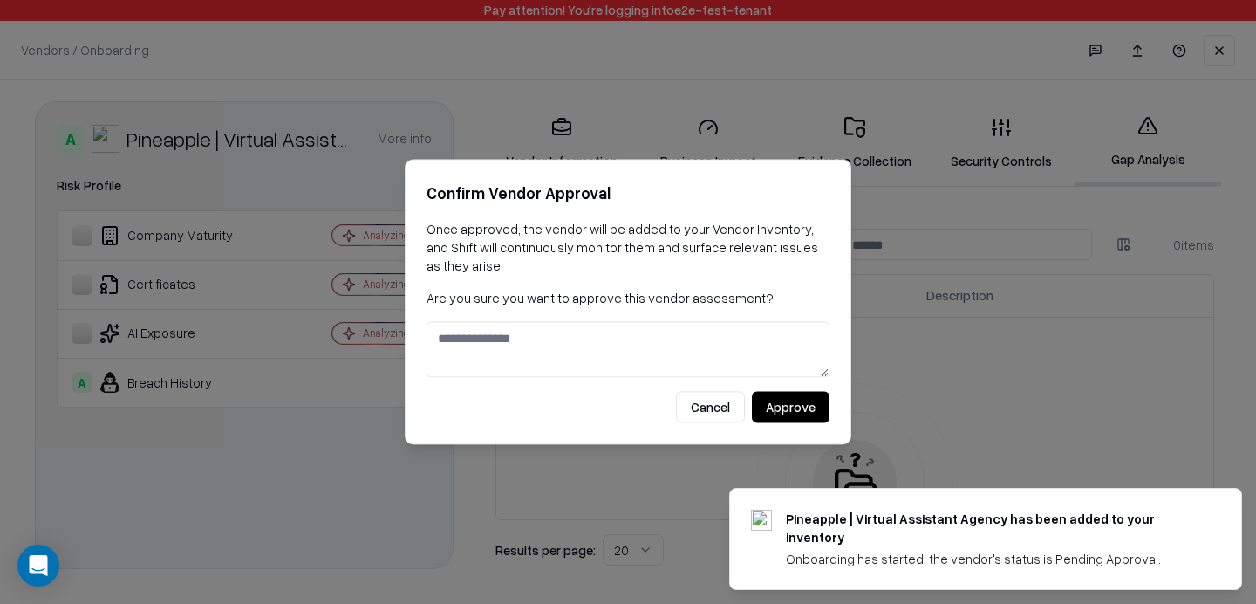
click at [707, 345] on textarea at bounding box center [628, 350] width 403 height 56
type textarea "**"
click at [789, 408] on button "Approve" at bounding box center [791, 407] width 78 height 31
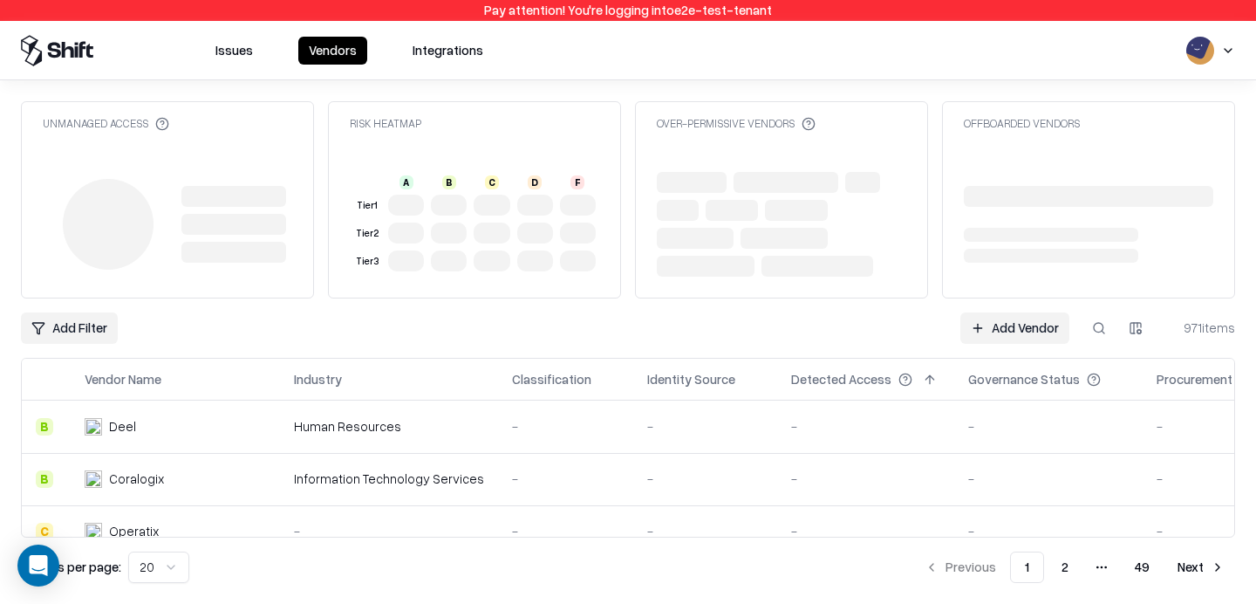
click at [1106, 321] on button at bounding box center [1098, 327] width 31 height 31
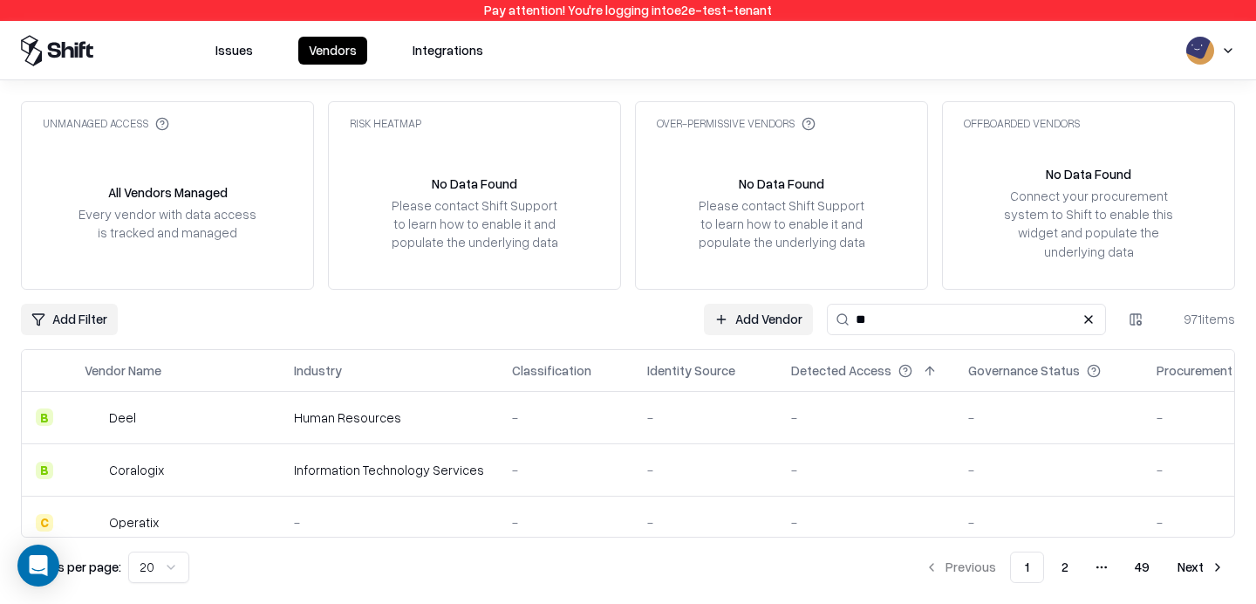
type input "*"
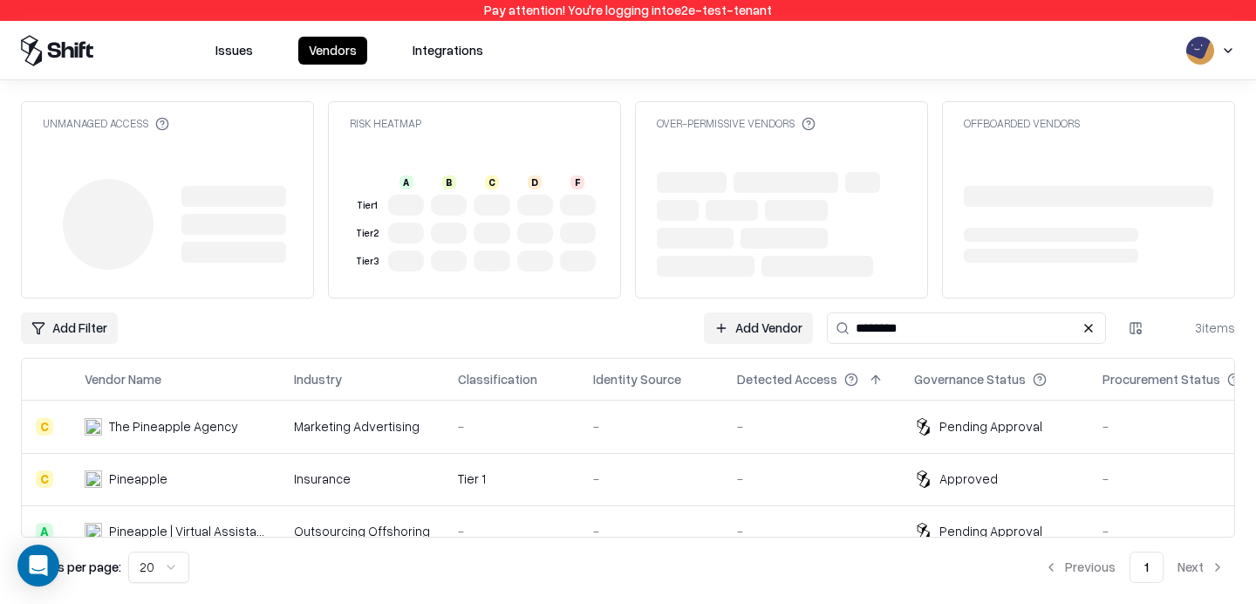
type input "********"
click at [826, 523] on div "-" at bounding box center [811, 531] width 149 height 18
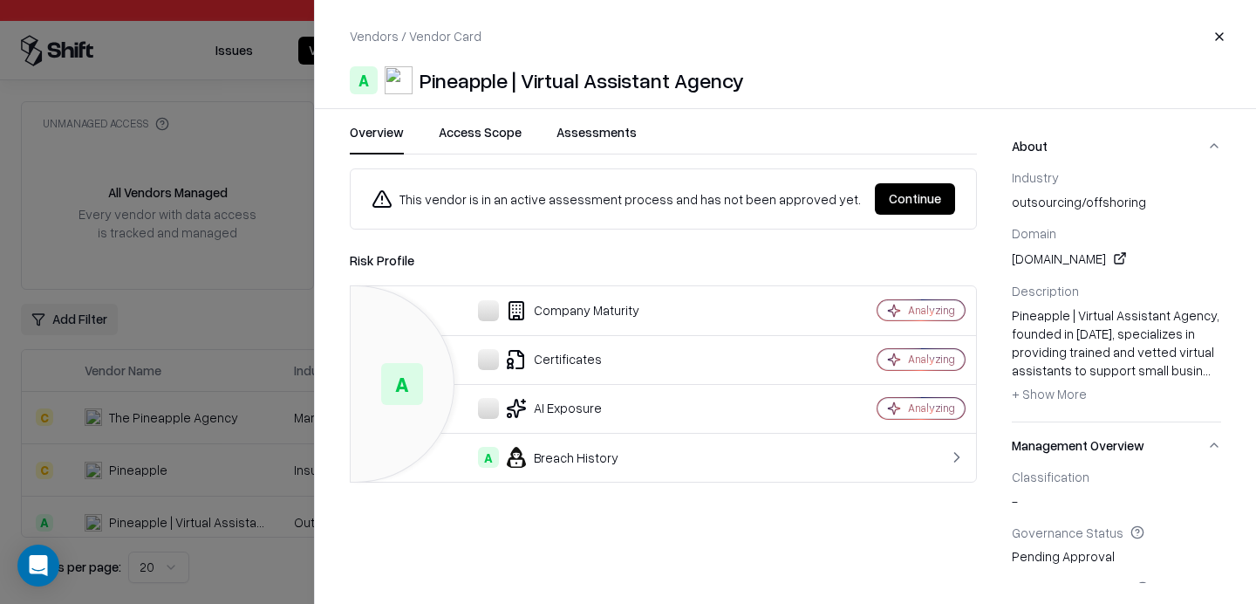
click at [887, 202] on button "Continue" at bounding box center [915, 198] width 80 height 31
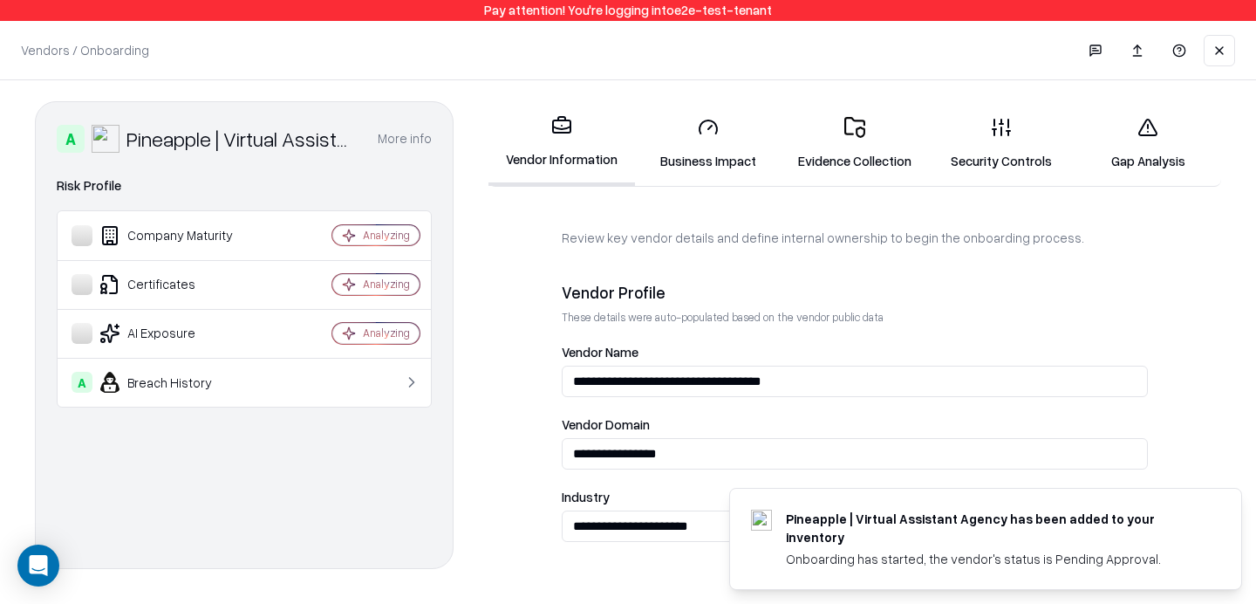
click at [1115, 144] on link "Gap Analysis" at bounding box center [1148, 143] width 147 height 81
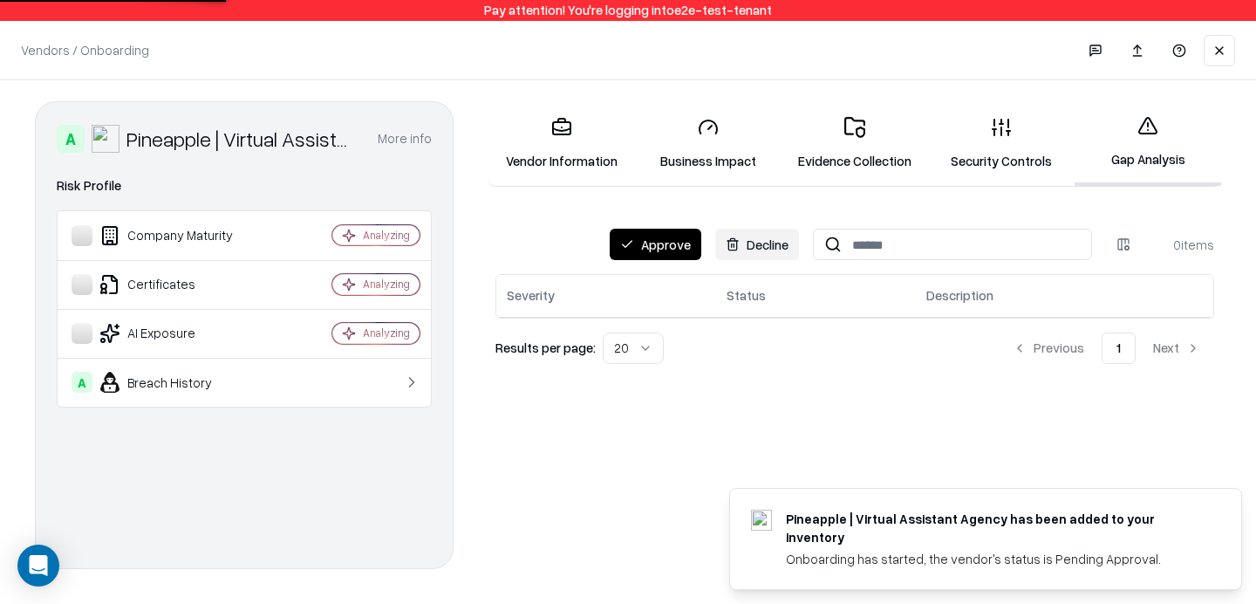
click at [669, 253] on button "Approve" at bounding box center [656, 244] width 92 height 31
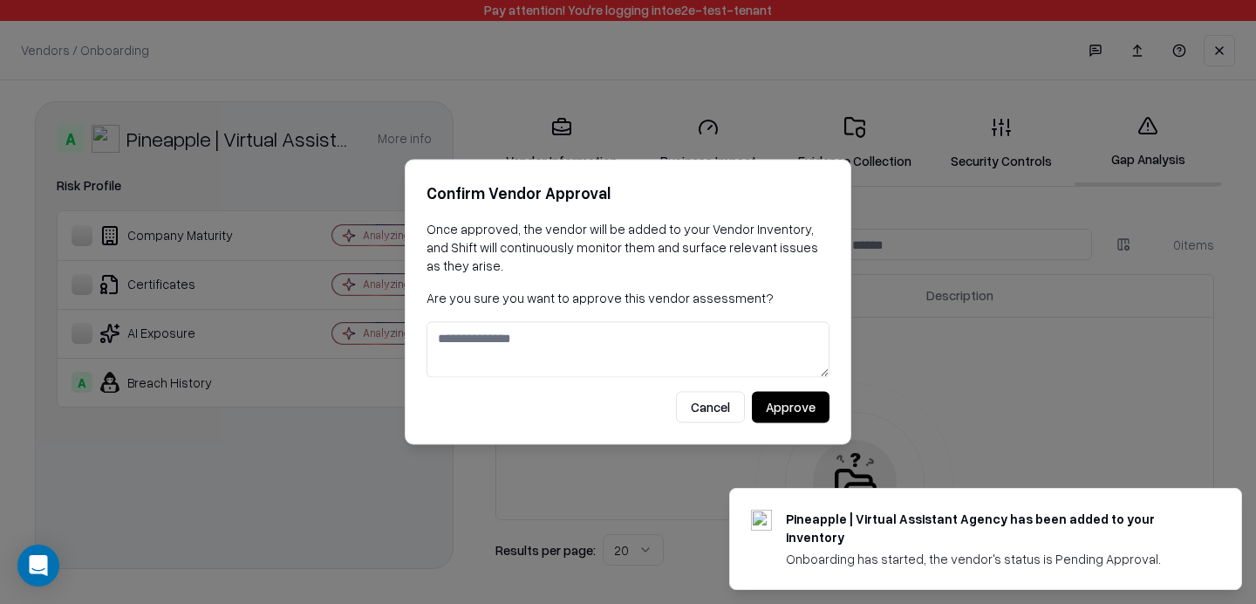
click at [691, 358] on textarea at bounding box center [628, 350] width 403 height 56
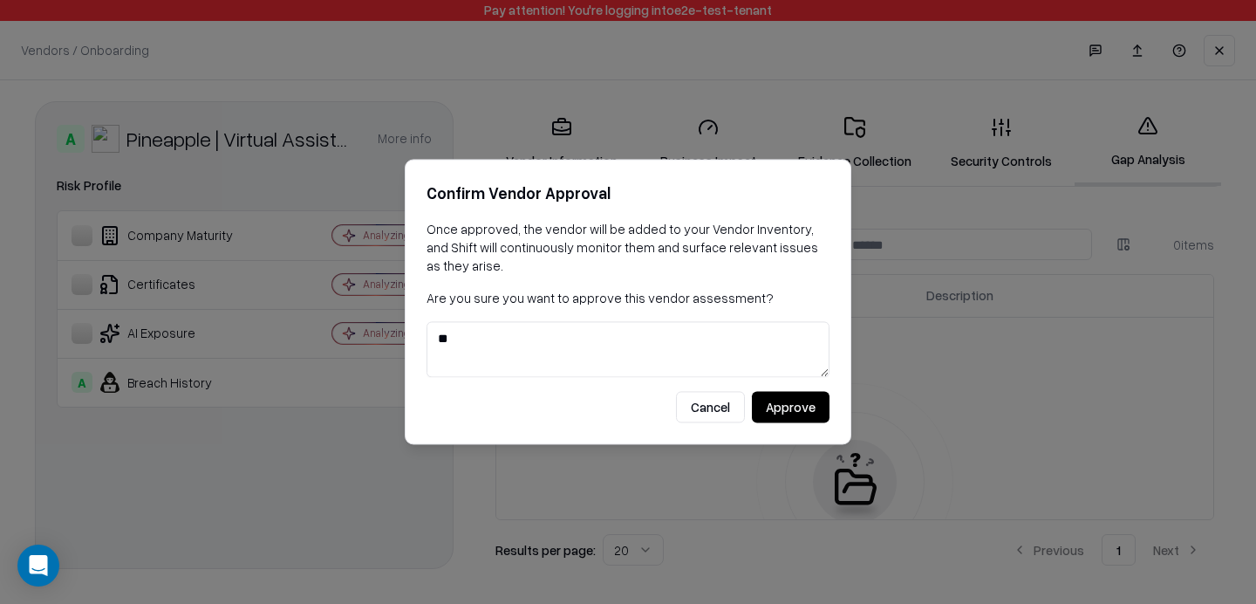
type textarea "**"
click at [776, 412] on button "Approve" at bounding box center [791, 407] width 78 height 31
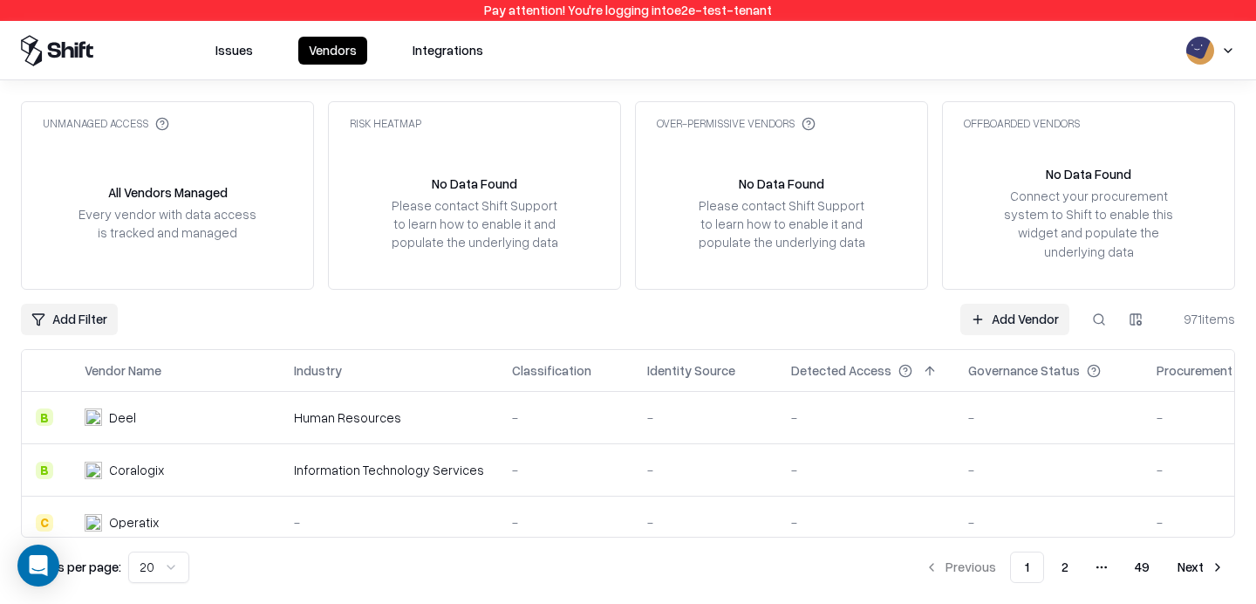
click at [1097, 307] on button at bounding box center [1098, 319] width 31 height 31
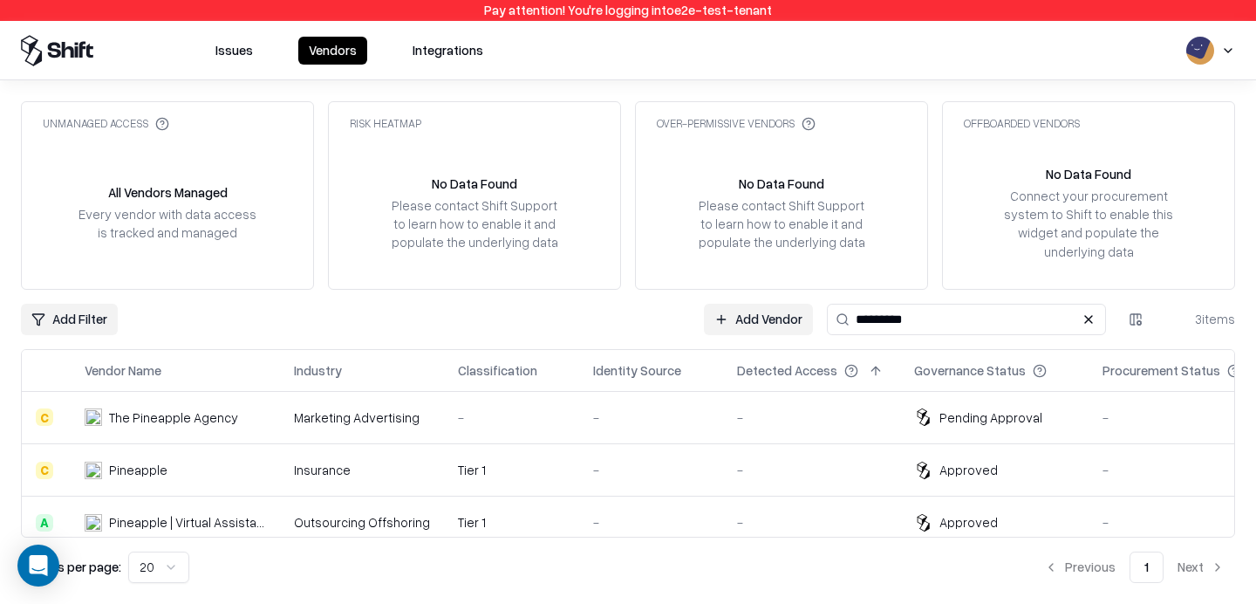
type input "*********"
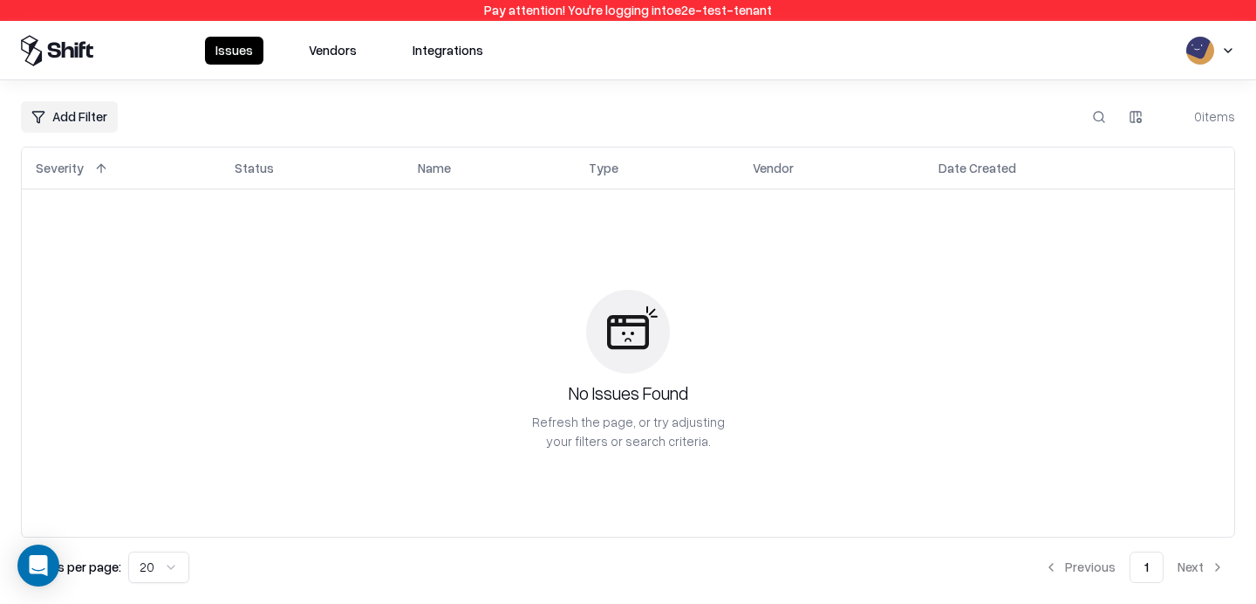
click at [315, 58] on button "Vendors" at bounding box center [332, 51] width 69 height 28
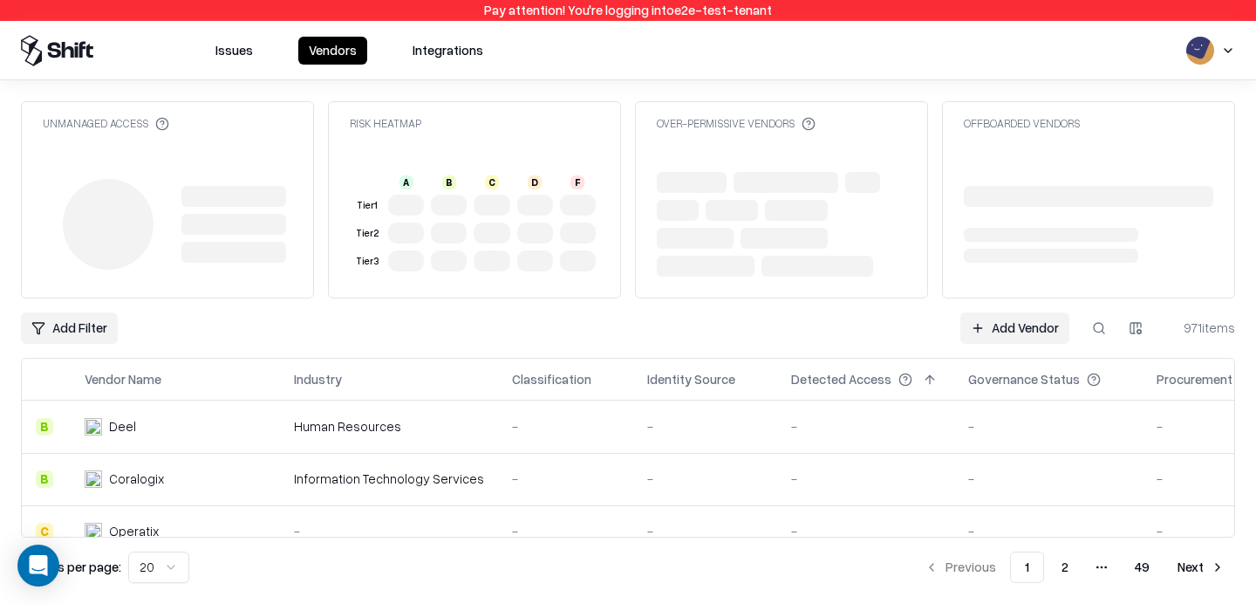
click at [647, 473] on div "-" at bounding box center [705, 478] width 116 height 18
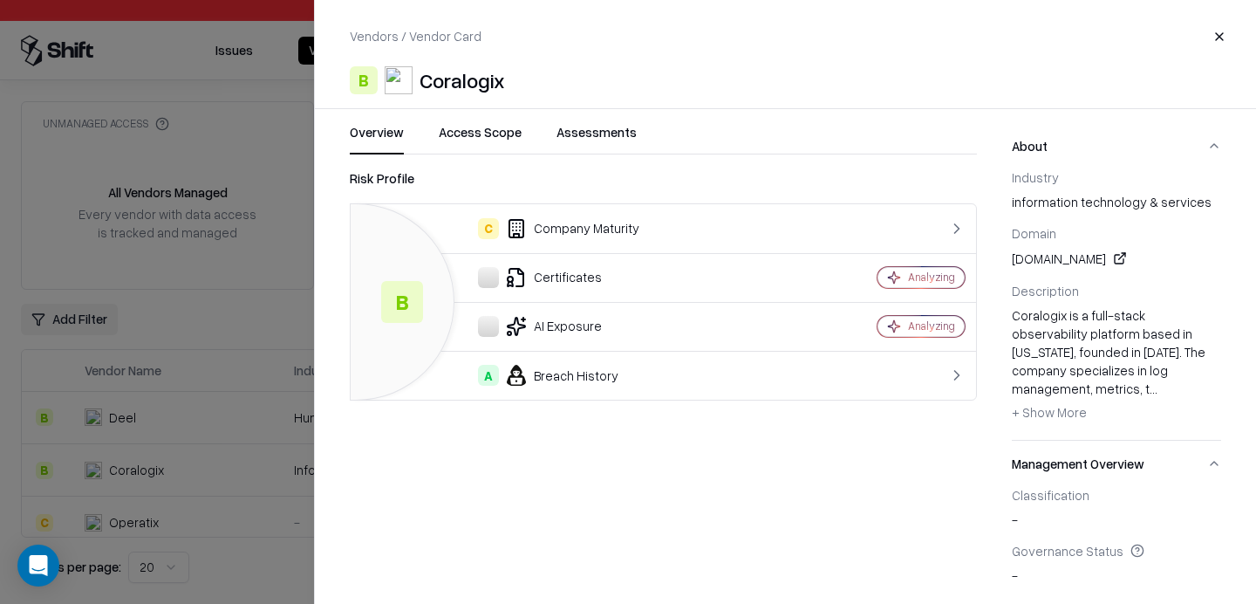
click at [601, 138] on button "Assessments" at bounding box center [597, 138] width 80 height 31
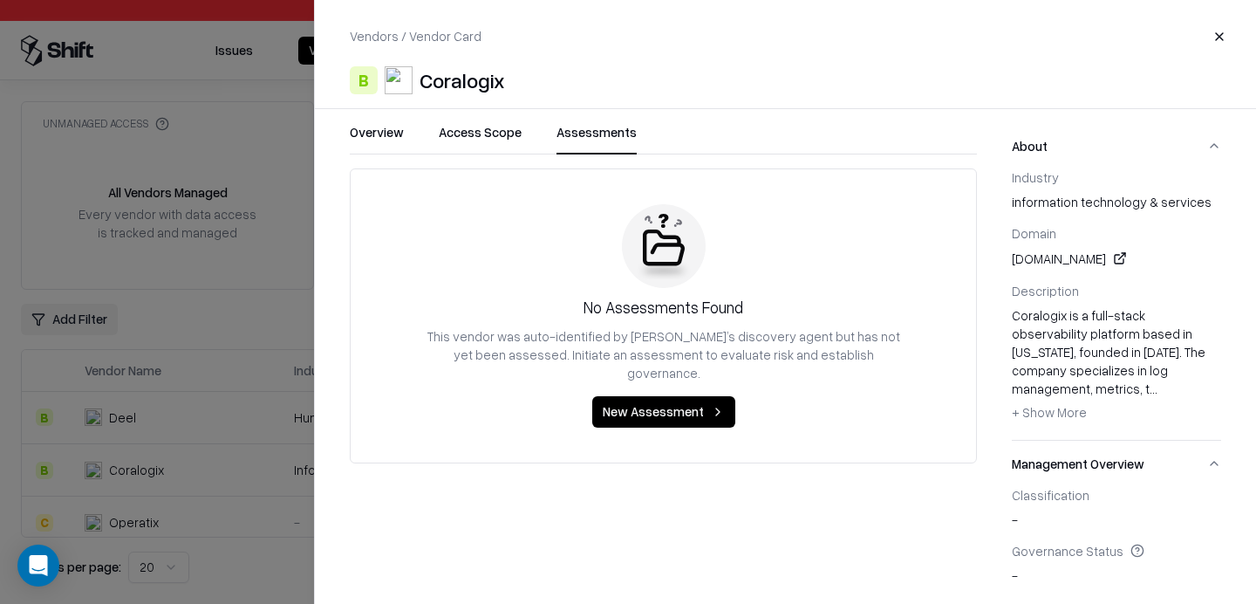
click at [636, 396] on button "New Assessment" at bounding box center [663, 411] width 143 height 31
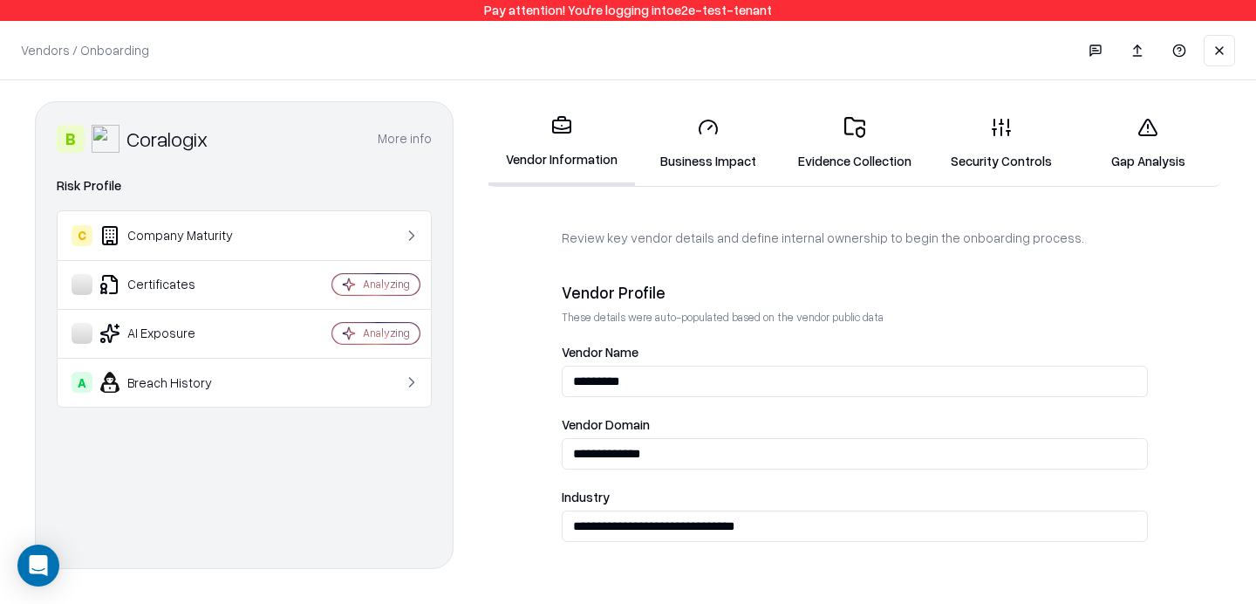
click at [856, 166] on link "Evidence Collection" at bounding box center [855, 143] width 147 height 81
click at [1172, 133] on link "Gap Analysis" at bounding box center [1148, 143] width 147 height 81
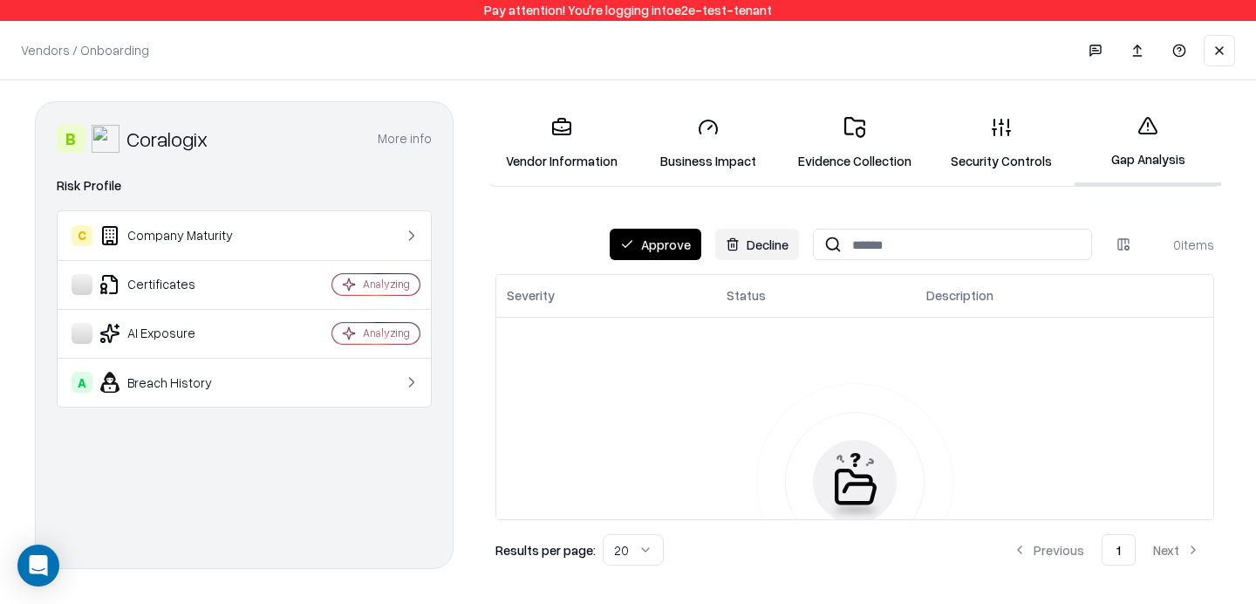
click at [1234, 44] on button at bounding box center [1219, 50] width 31 height 31
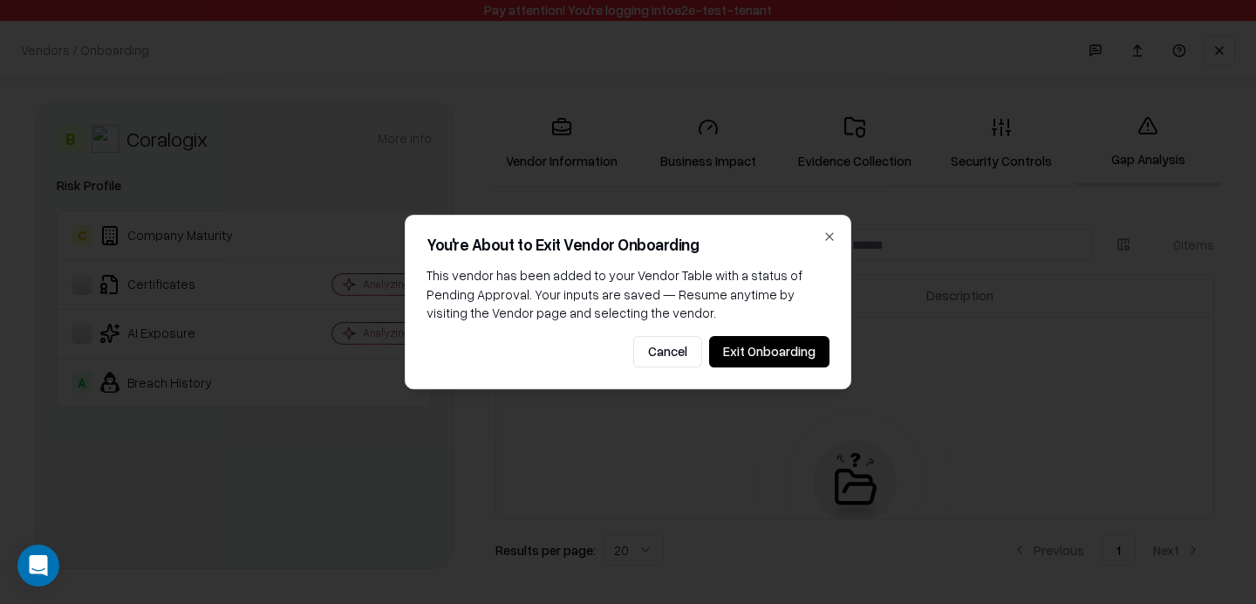
click at [751, 356] on button "Exit Onboarding" at bounding box center [769, 351] width 120 height 31
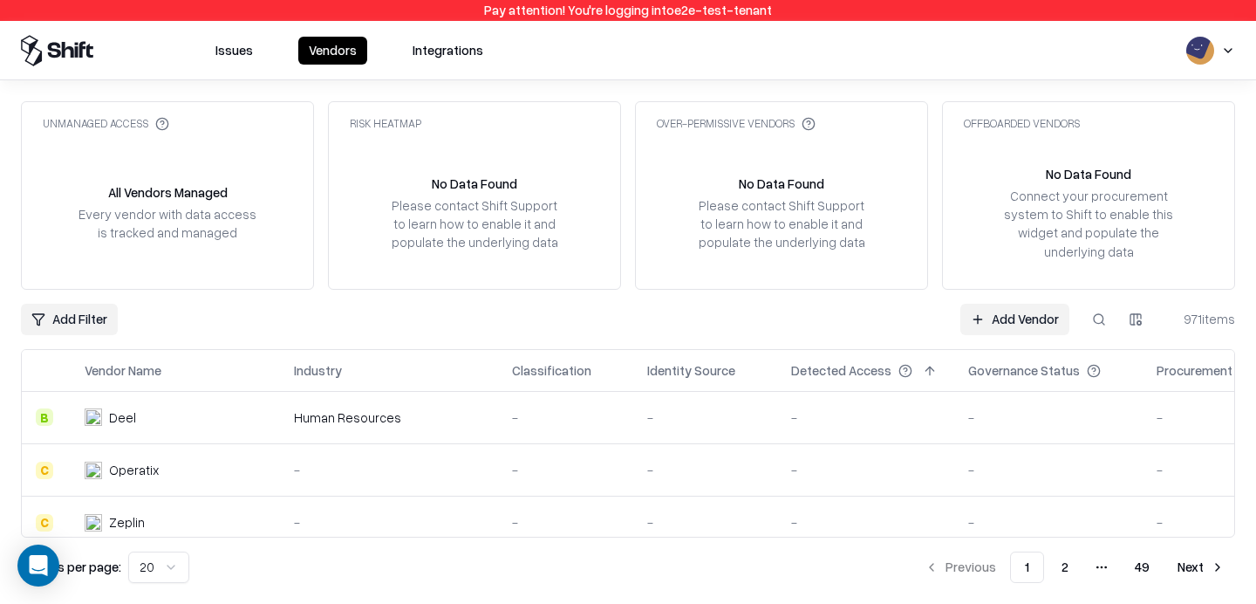
click at [1104, 325] on button at bounding box center [1098, 319] width 31 height 31
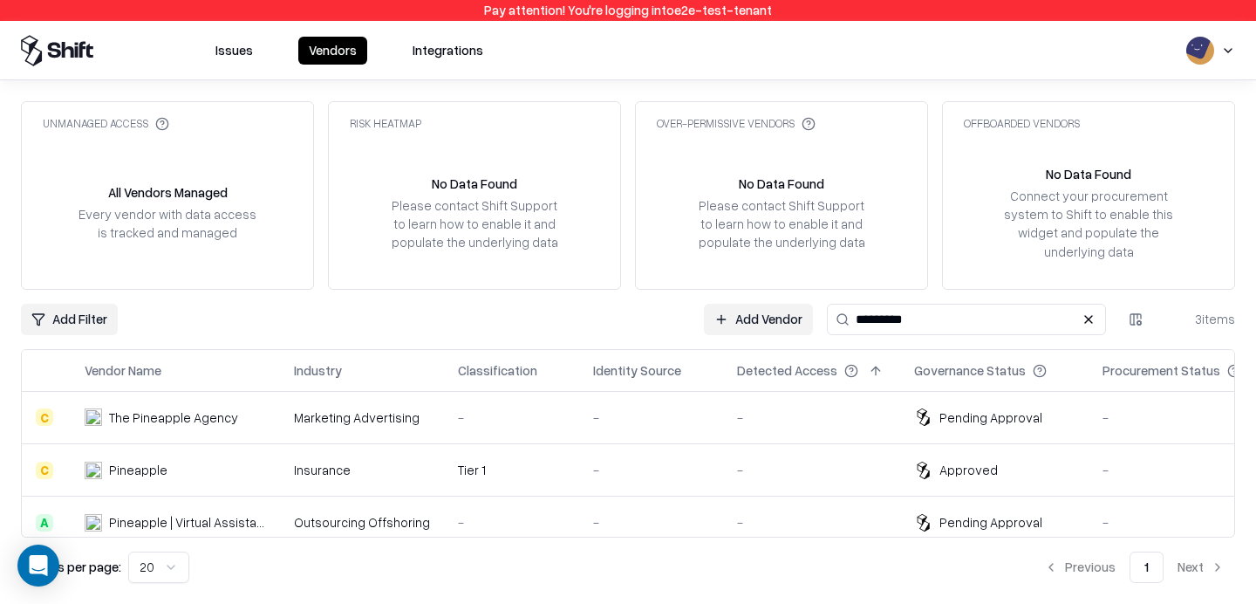
scroll to position [12, 0]
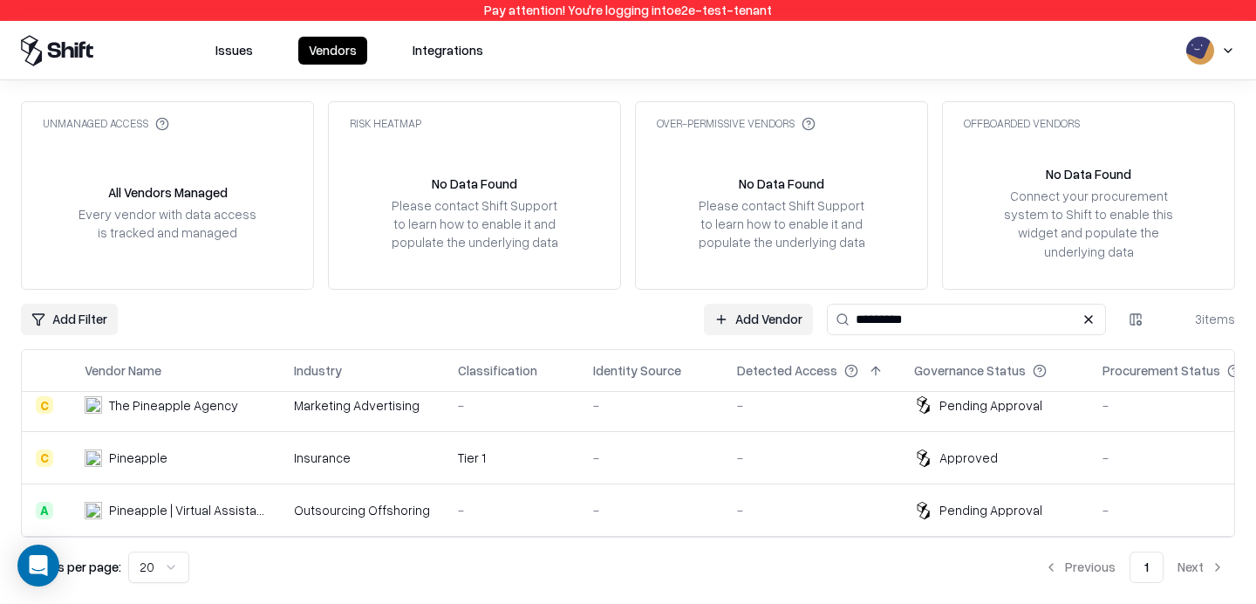
type input "*********"
click at [289, 496] on td "Outsourcing Offshoring" at bounding box center [362, 510] width 164 height 52
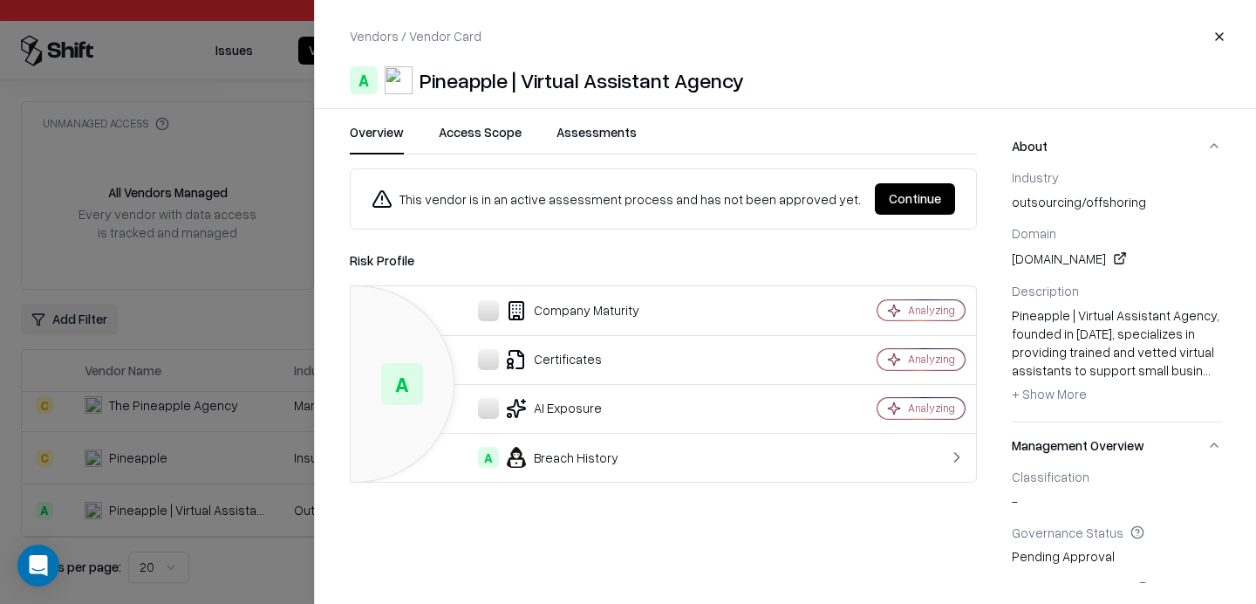
click at [578, 125] on button "Assessments" at bounding box center [597, 138] width 80 height 31
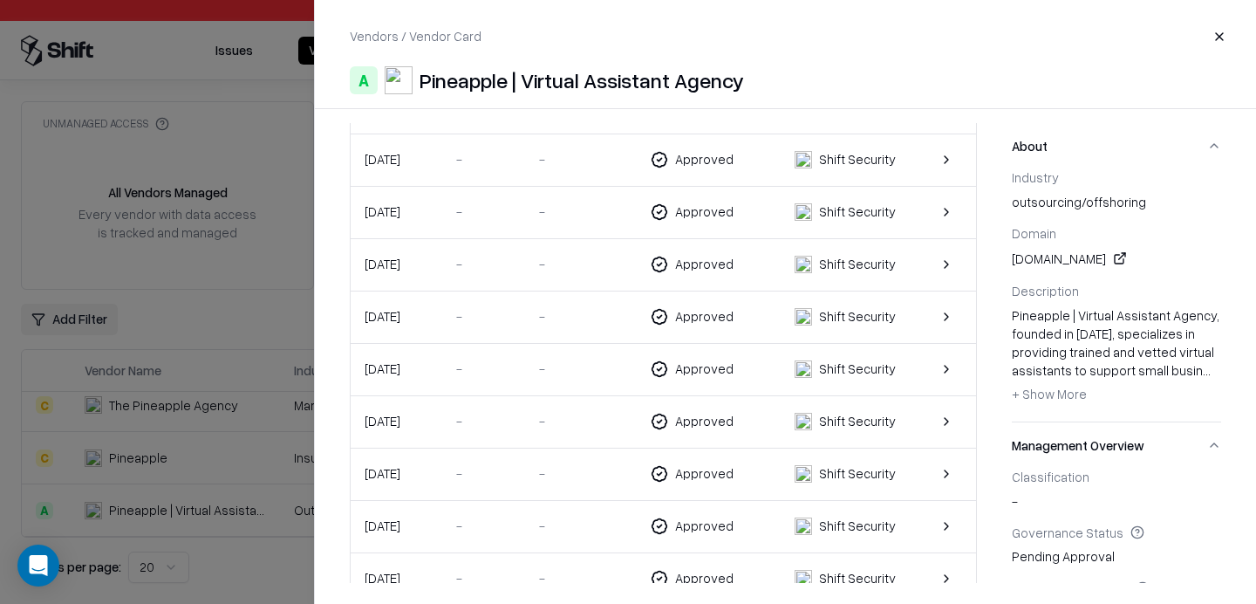
scroll to position [12319, 0]
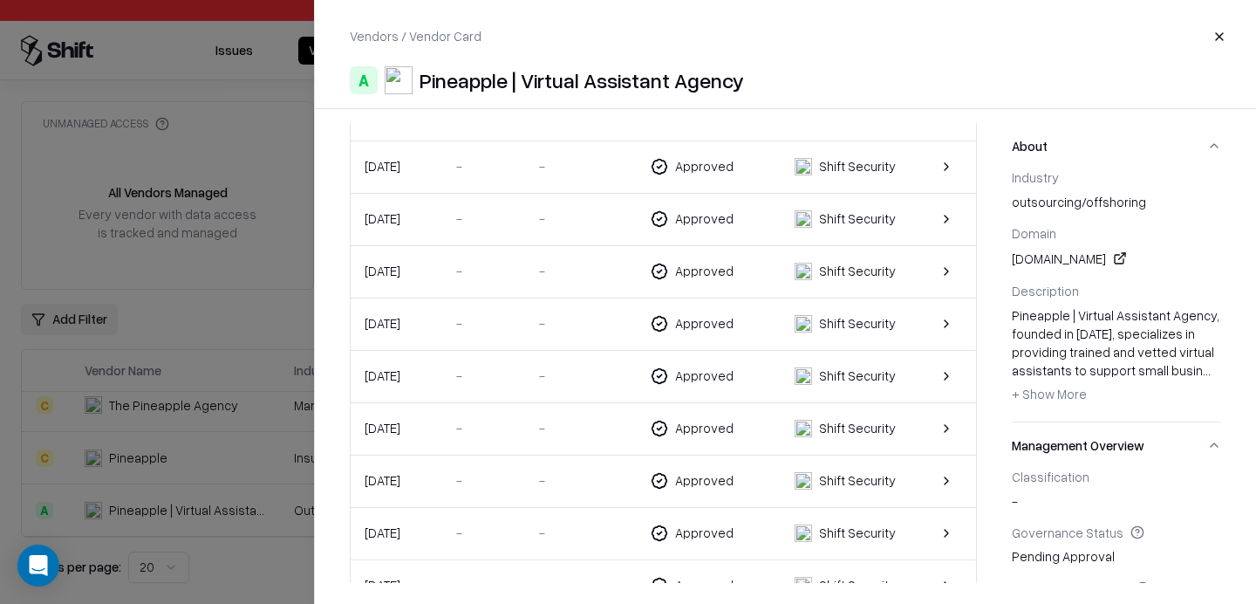
click at [564, 323] on div "-" at bounding box center [580, 323] width 83 height 18
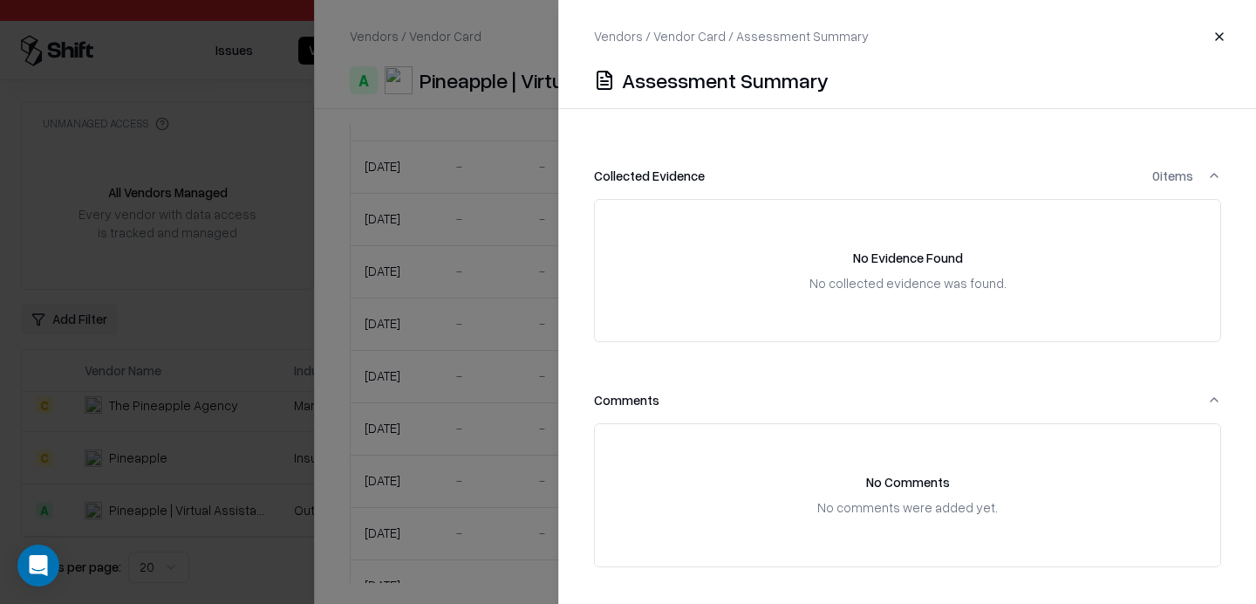
scroll to position [0, 0]
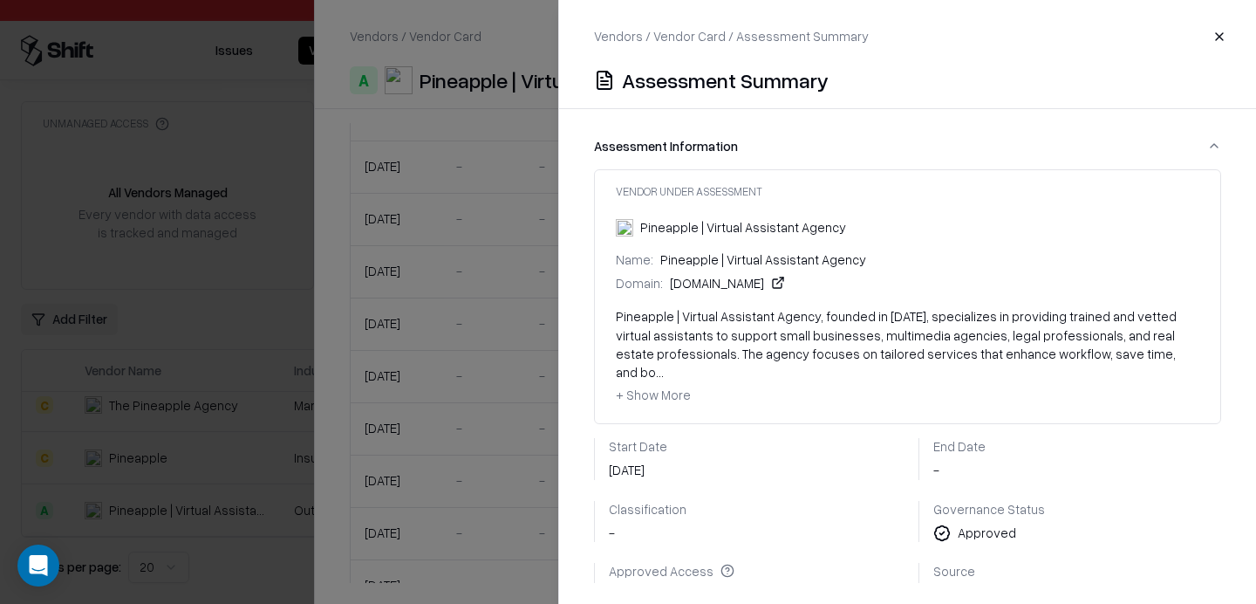
click at [1207, 31] on button "Close" at bounding box center [1219, 36] width 31 height 31
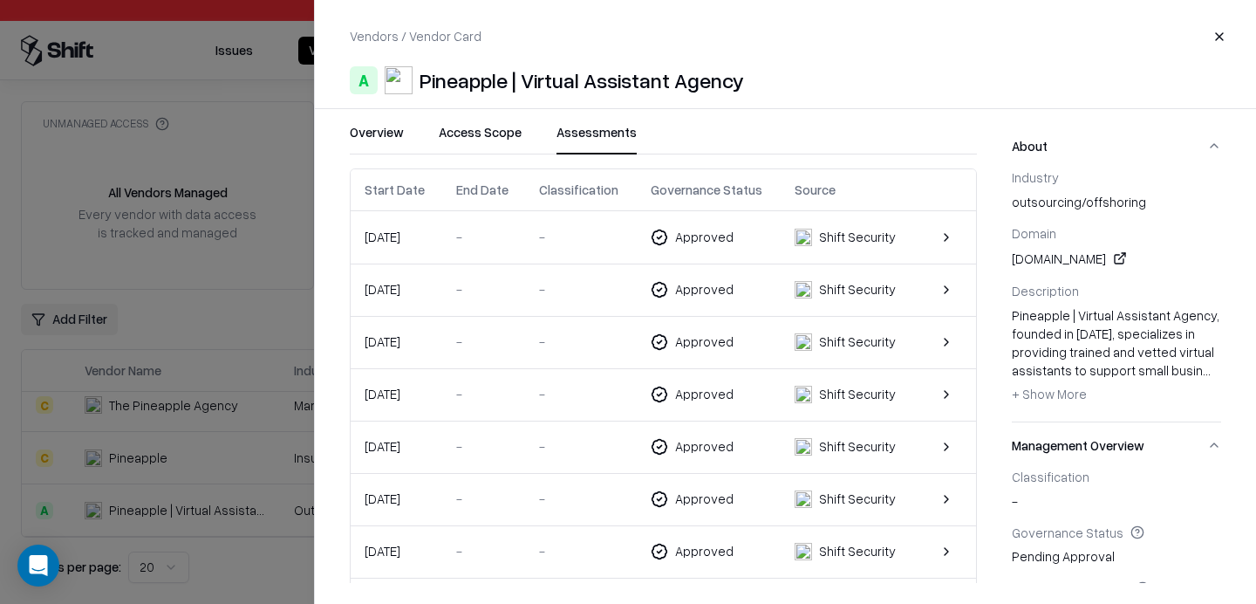
click at [608, 348] on div "-" at bounding box center [580, 341] width 83 height 18
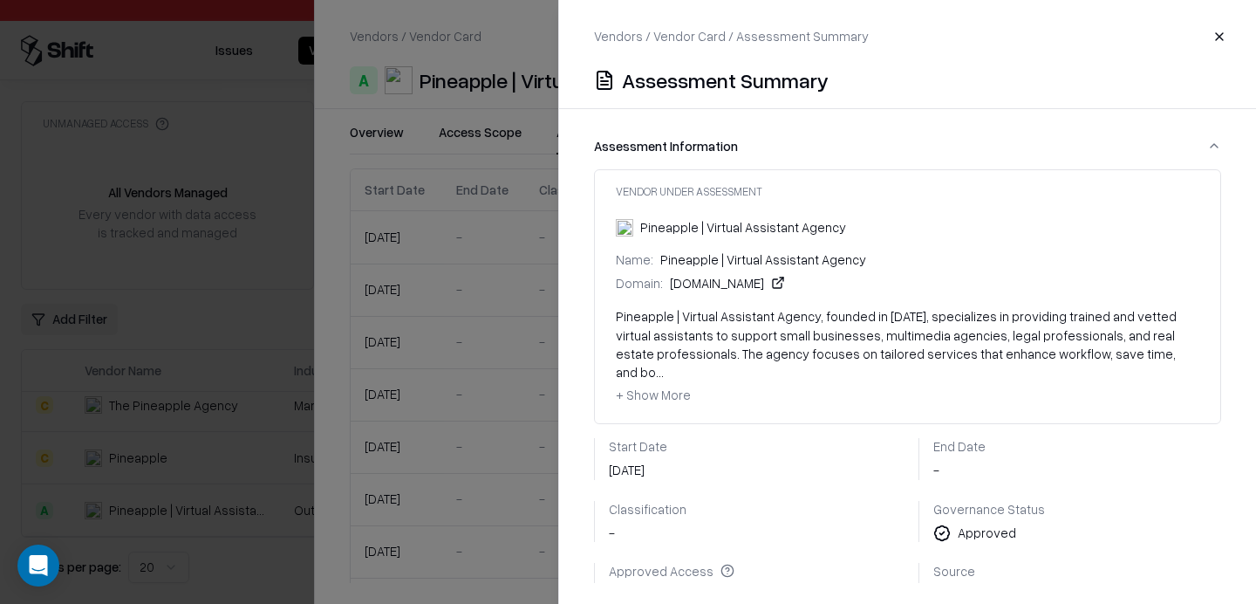
click at [1220, 37] on button "Close" at bounding box center [1219, 36] width 31 height 31
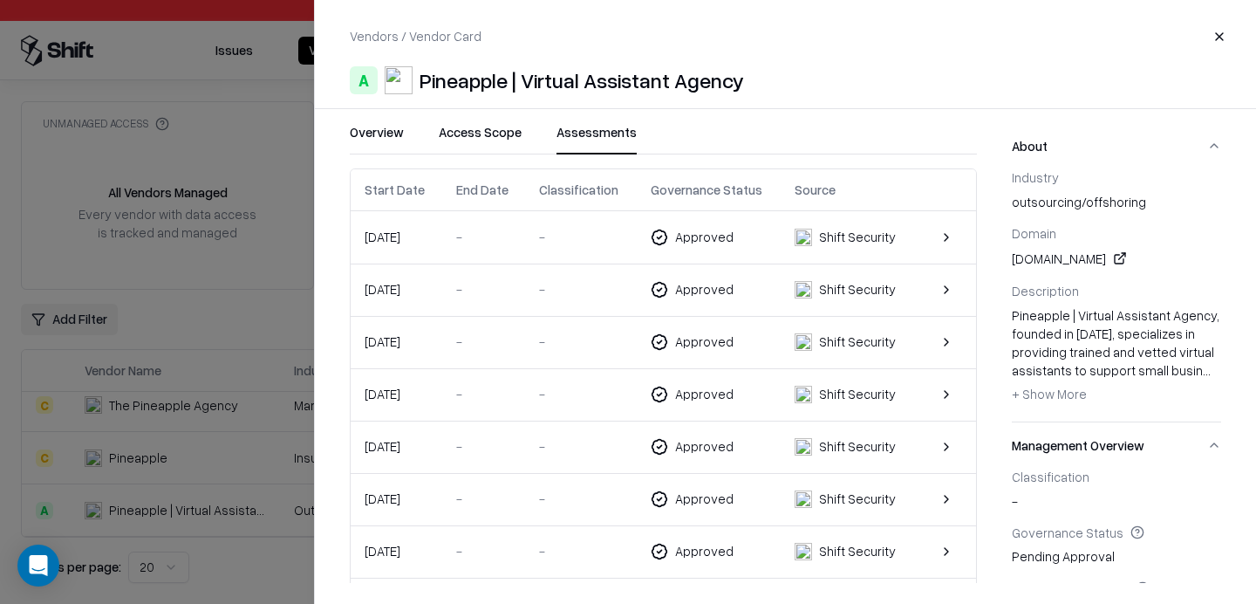
click at [465, 145] on button "Access Scope" at bounding box center [480, 138] width 83 height 31
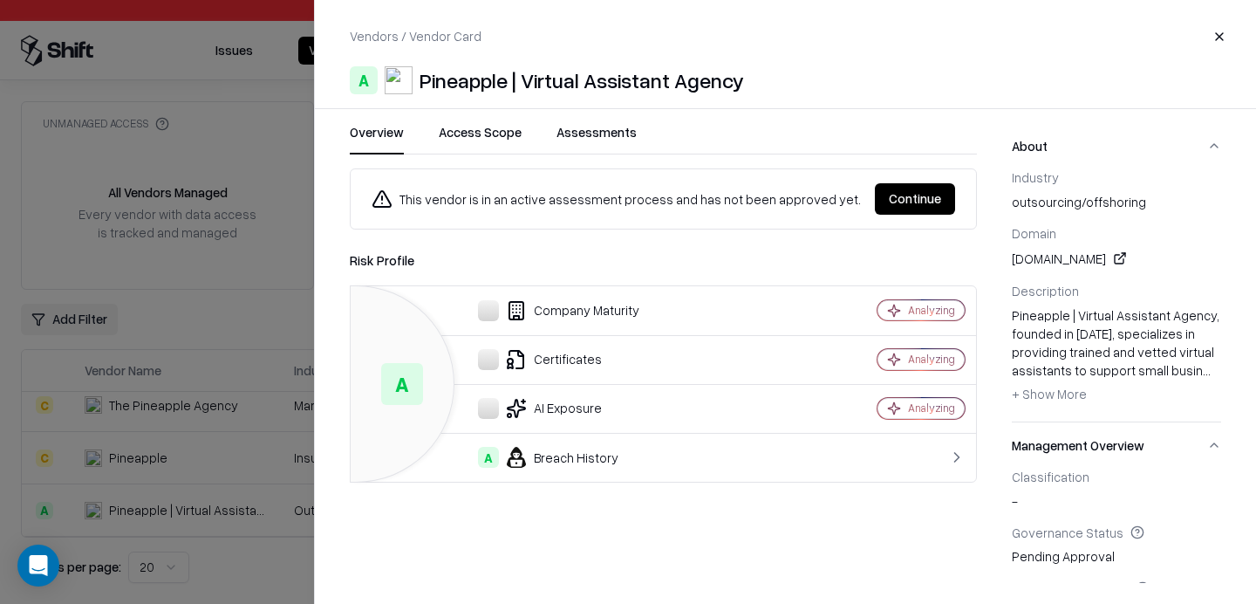
click at [367, 129] on button "Overview" at bounding box center [377, 138] width 54 height 31
click at [272, 135] on div at bounding box center [628, 302] width 1256 height 604
